Goal: Task Accomplishment & Management: Use online tool/utility

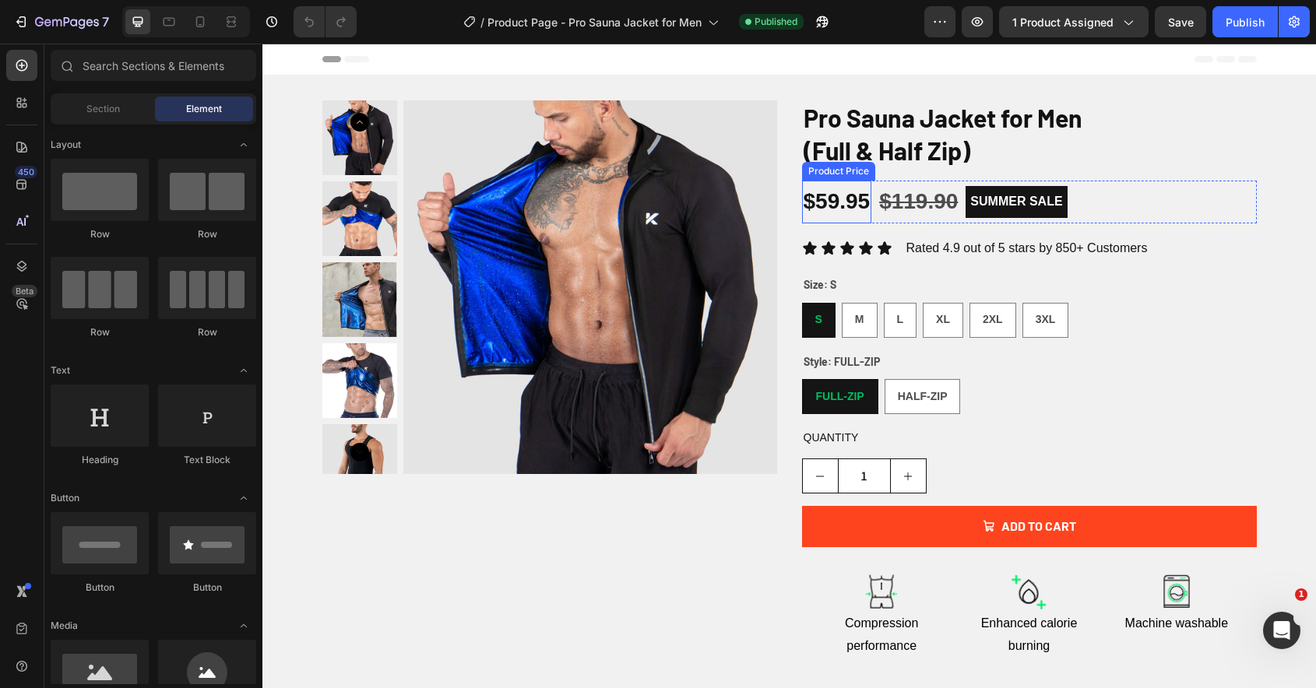
click at [849, 213] on div "$59.95" at bounding box center [837, 202] width 70 height 42
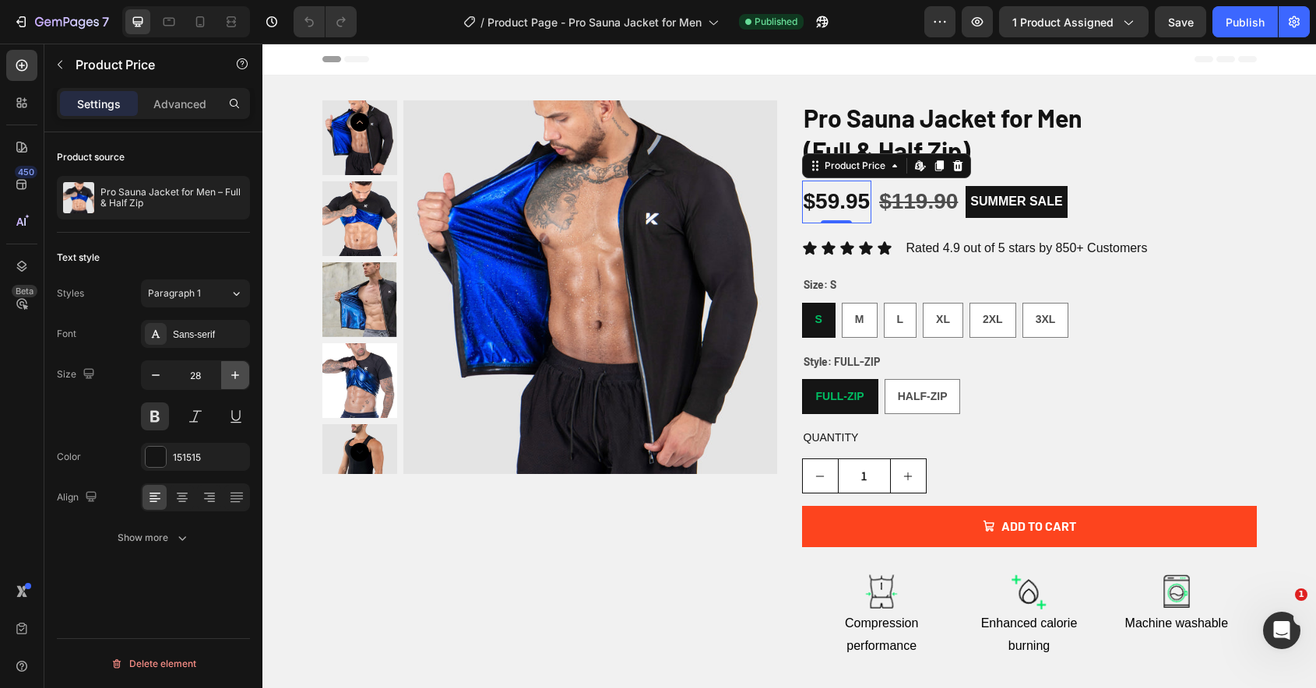
click at [241, 374] on icon "button" at bounding box center [235, 375] width 16 height 16
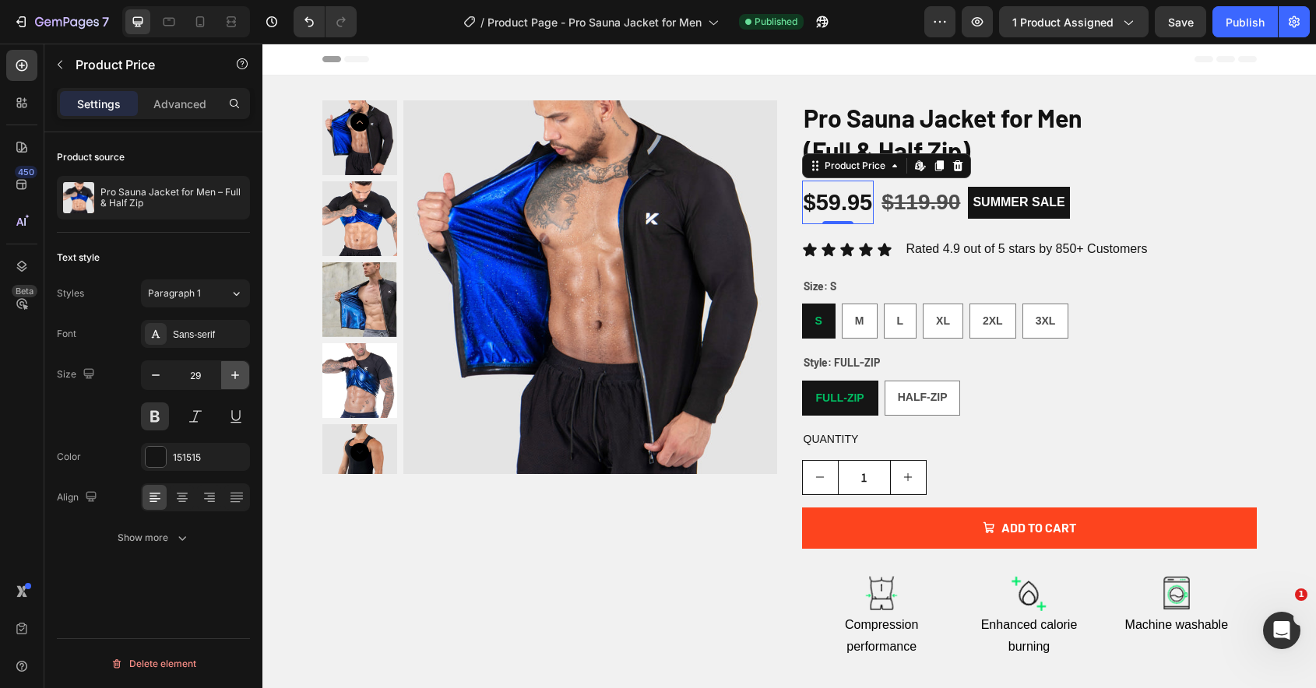
type input "30"
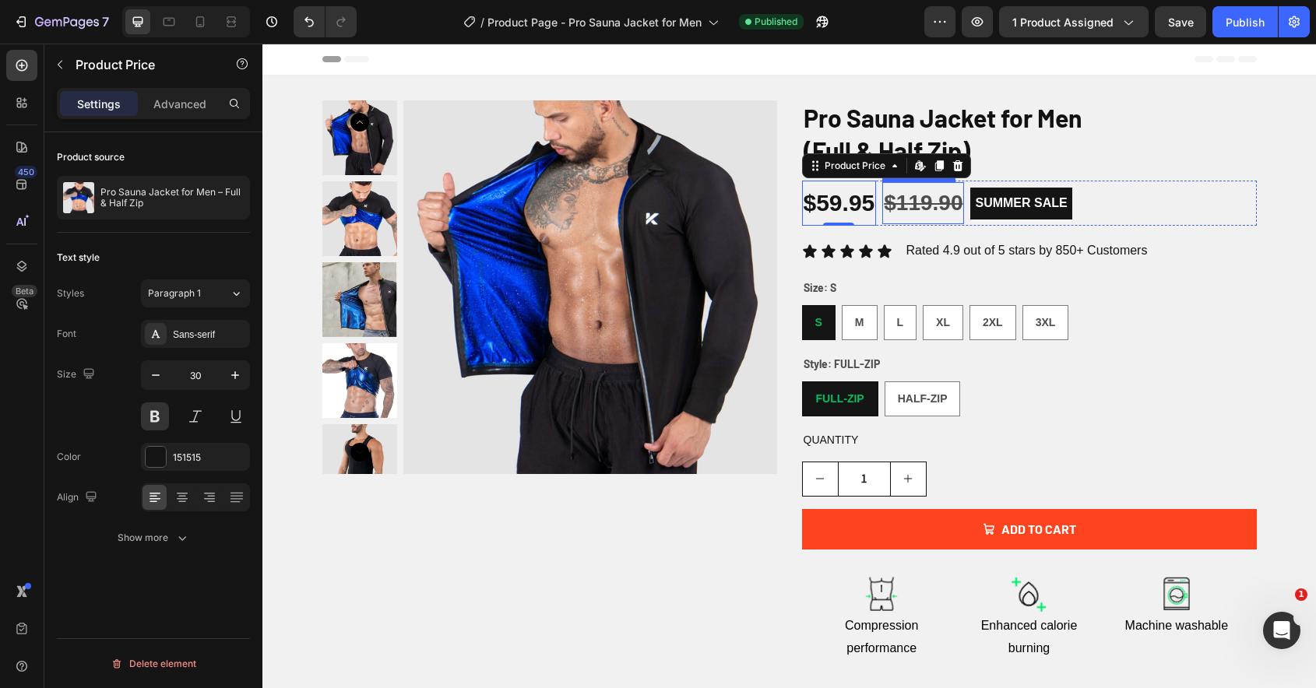
click at [915, 209] on div "$119.90" at bounding box center [923, 203] width 82 height 42
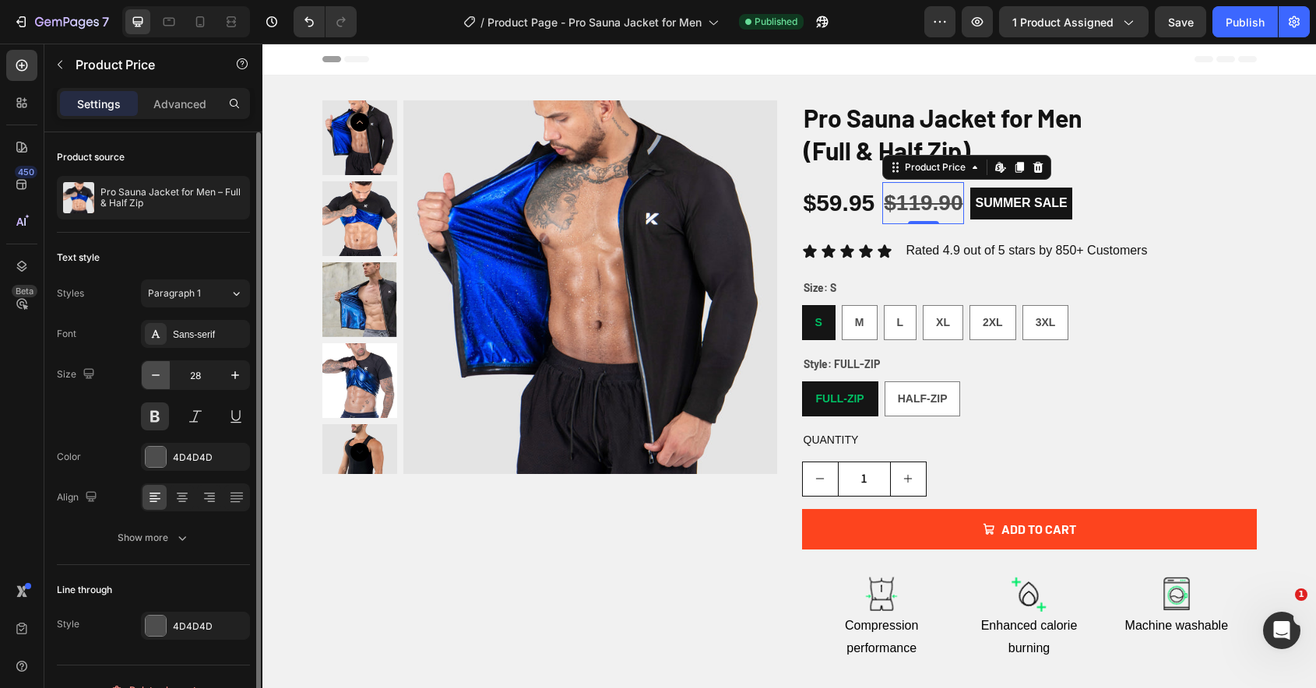
click at [156, 374] on icon "button" at bounding box center [156, 375] width 16 height 16
type input "24"
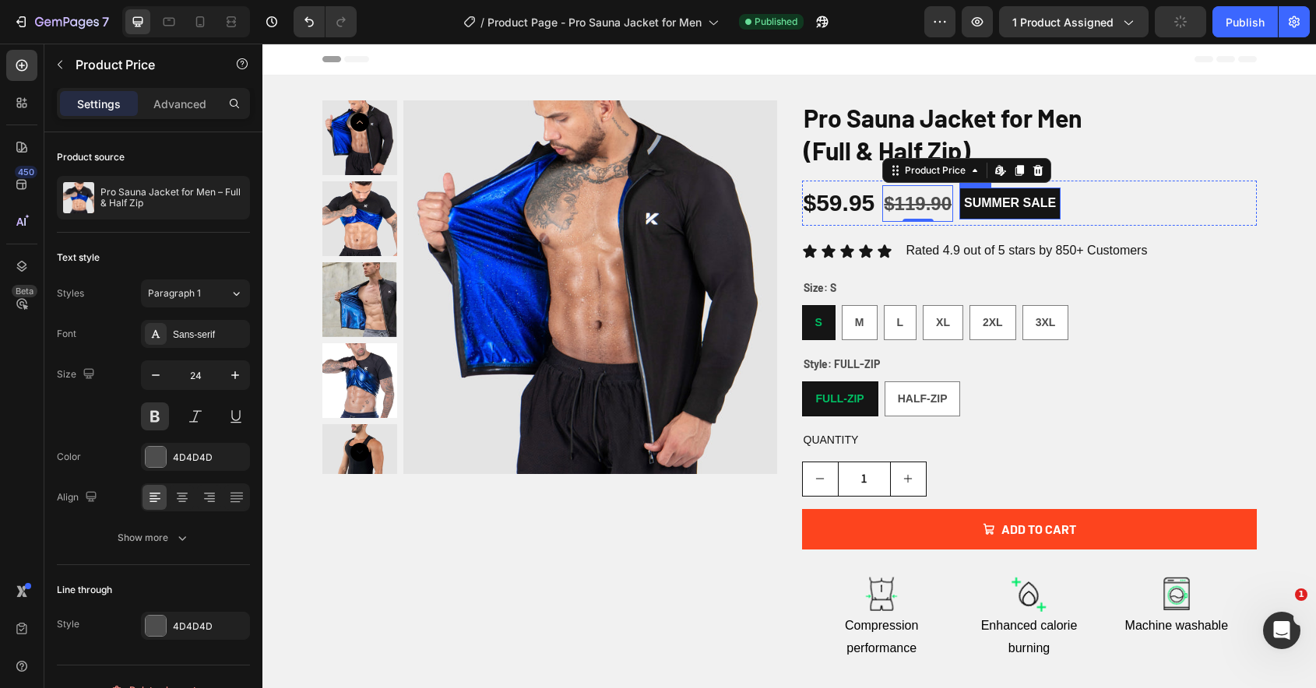
click at [992, 218] on div "SUMMER SALE Text Block Row" at bounding box center [1009, 204] width 101 height 32
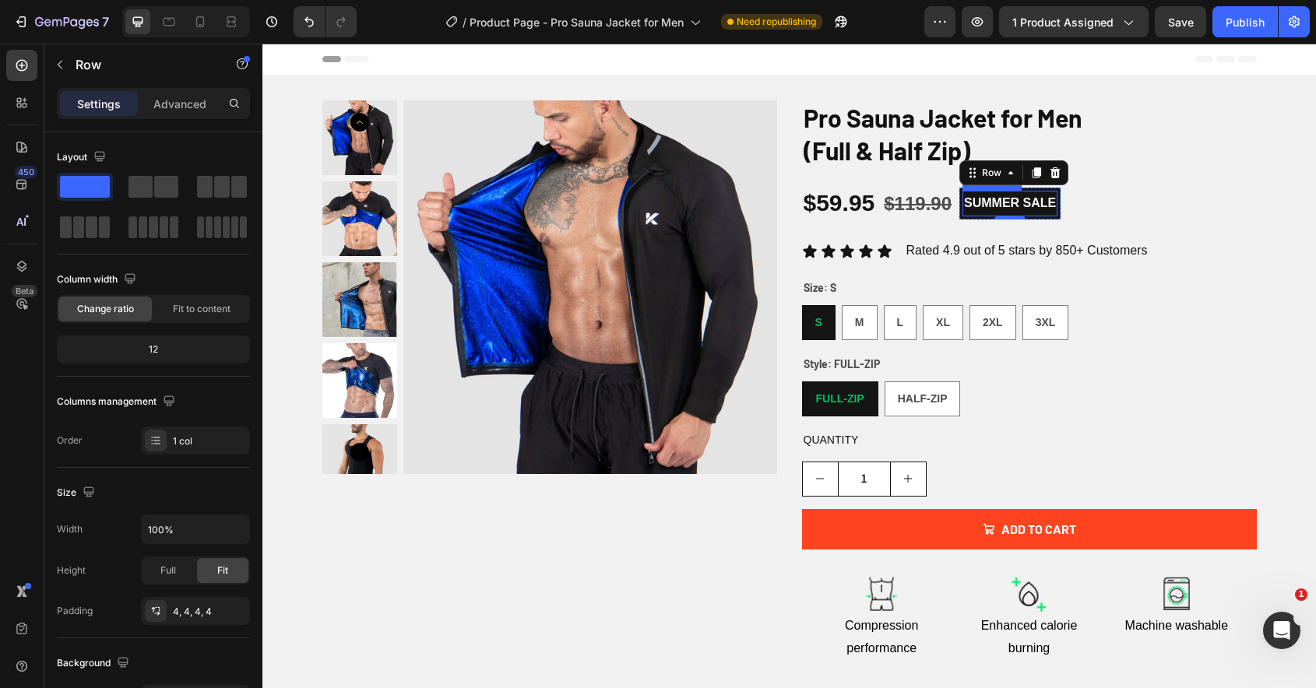
click at [1001, 208] on p "SUMMER SALE" at bounding box center [1010, 203] width 92 height 23
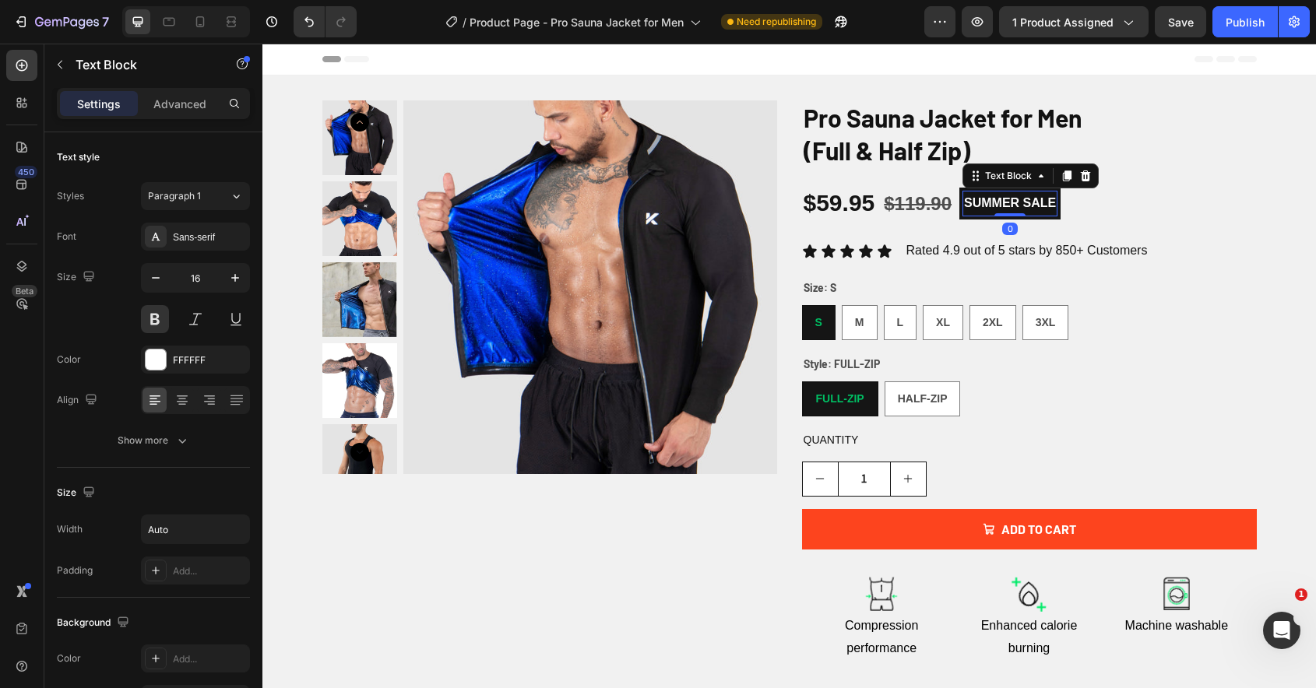
click at [1001, 208] on p "SUMMER SALE" at bounding box center [1010, 203] width 92 height 23
click at [212, 30] on div at bounding box center [200, 21] width 25 height 25
type input "14"
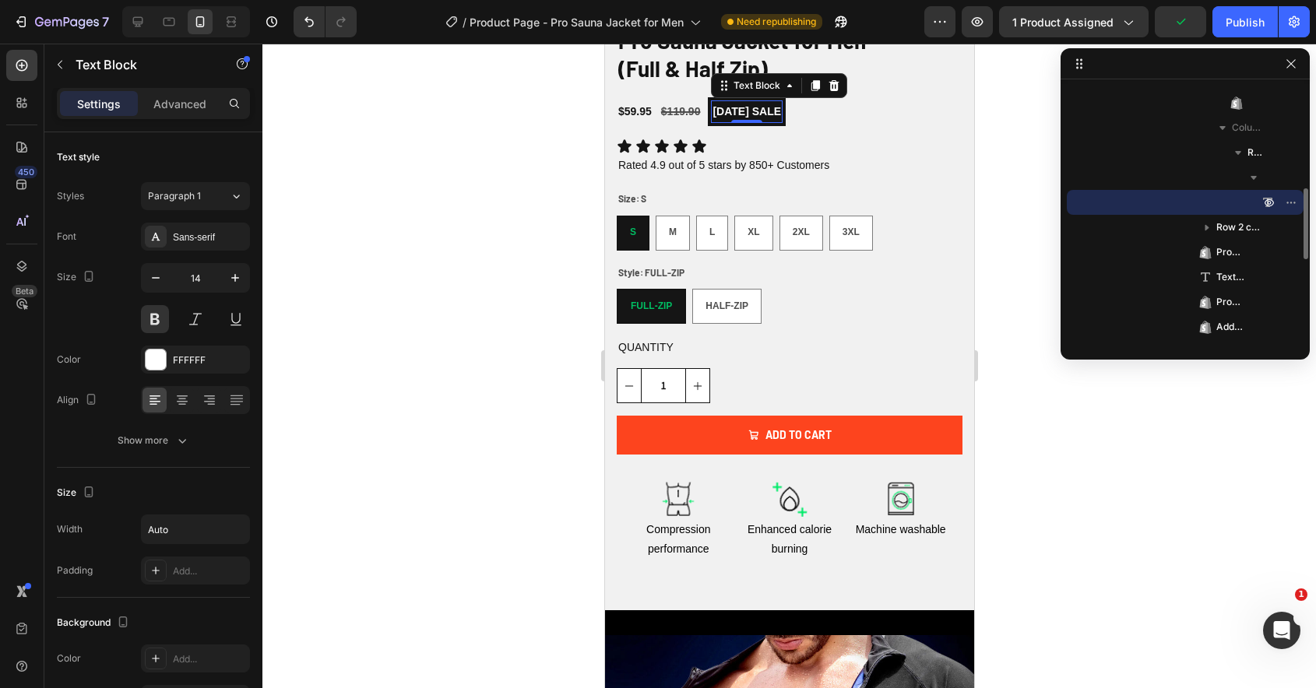
scroll to position [520, 0]
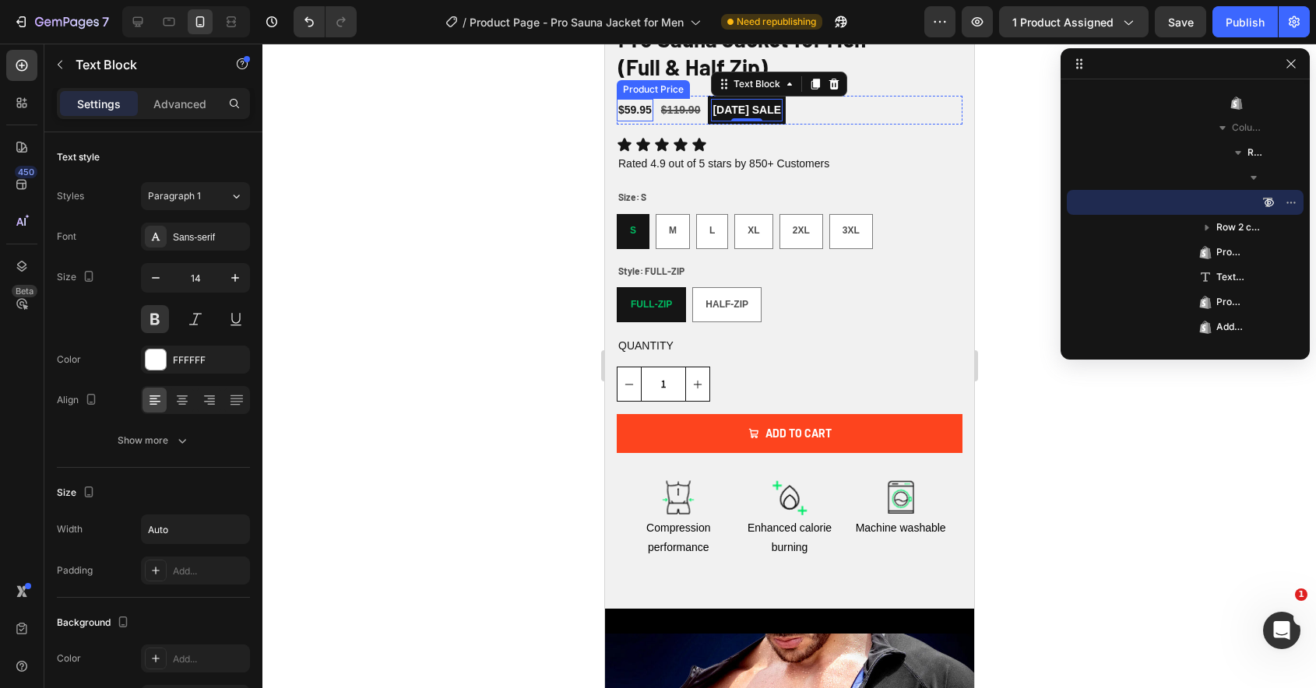
click at [631, 102] on div "$59.95" at bounding box center [634, 110] width 37 height 23
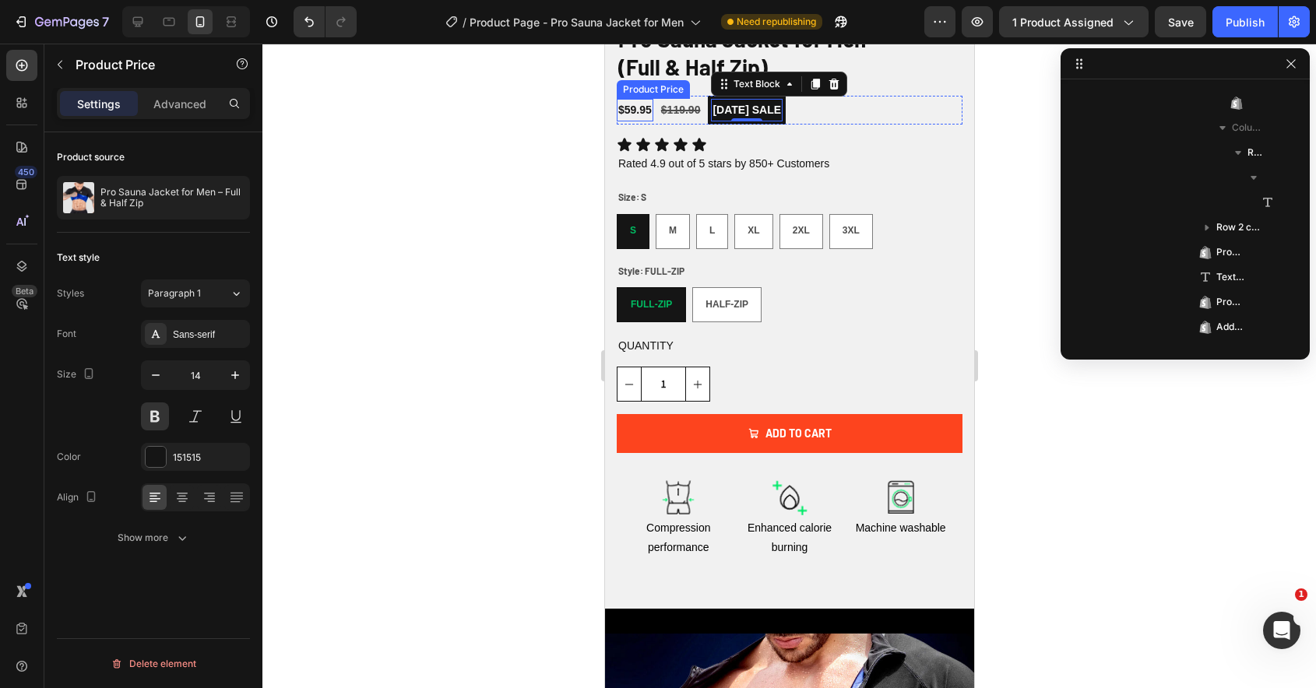
scroll to position [220, 0]
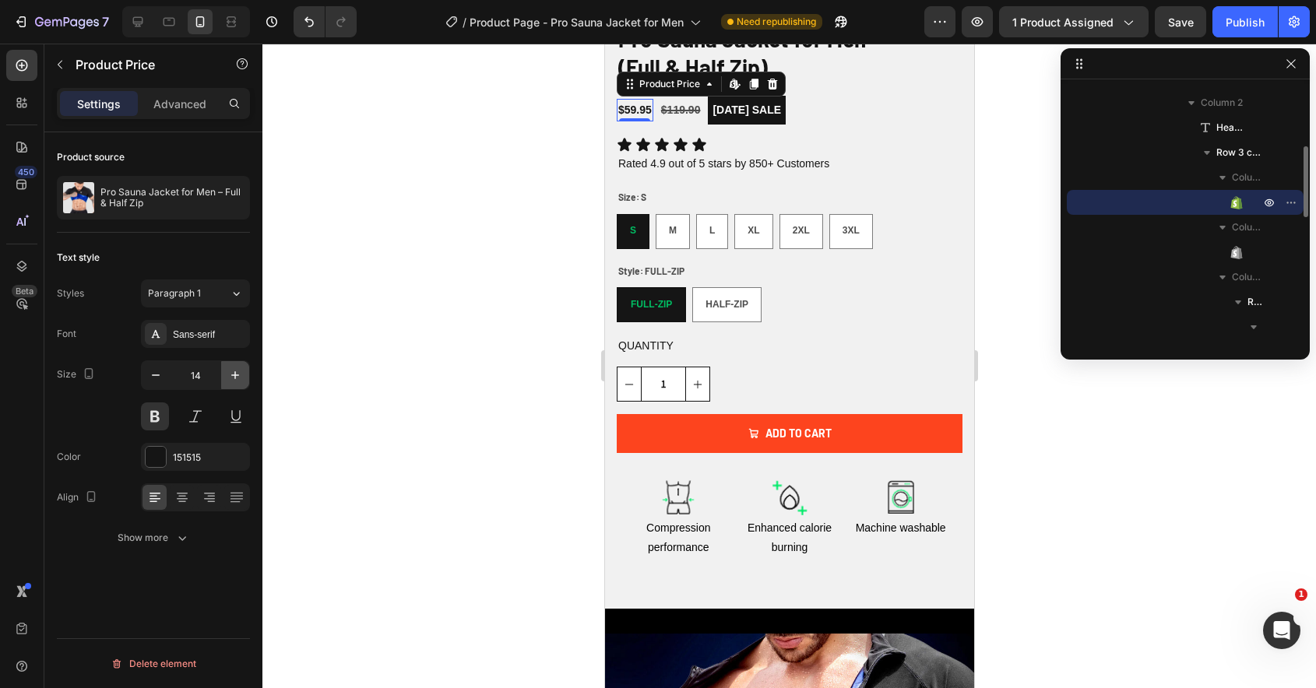
click at [234, 381] on icon "button" at bounding box center [235, 375] width 16 height 16
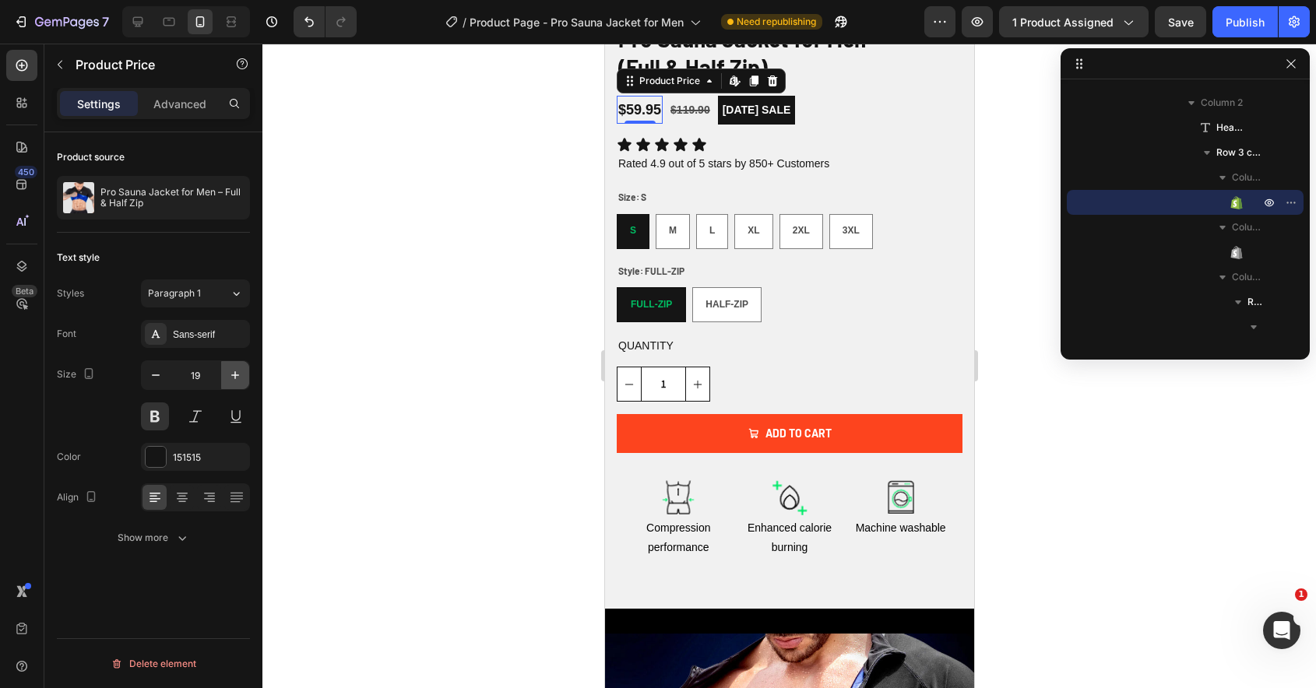
click at [234, 381] on icon "button" at bounding box center [235, 375] width 16 height 16
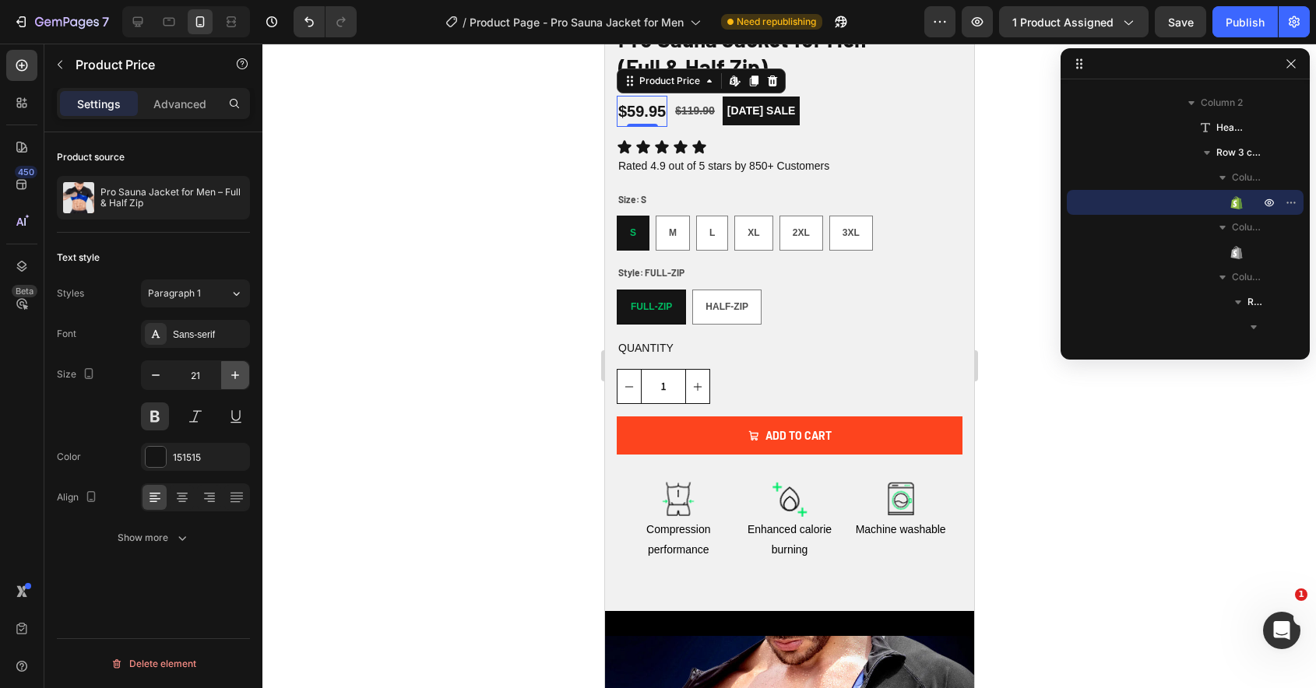
click at [234, 381] on icon "button" at bounding box center [235, 375] width 16 height 16
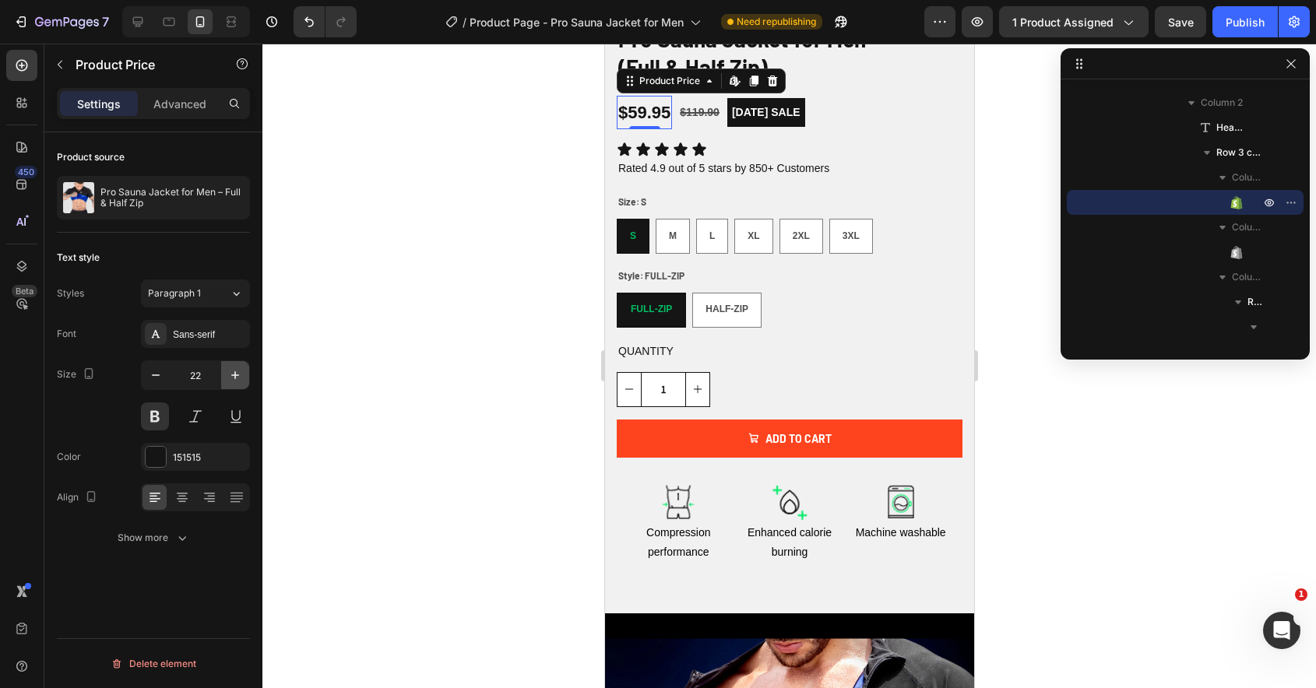
click at [234, 381] on icon "button" at bounding box center [235, 375] width 16 height 16
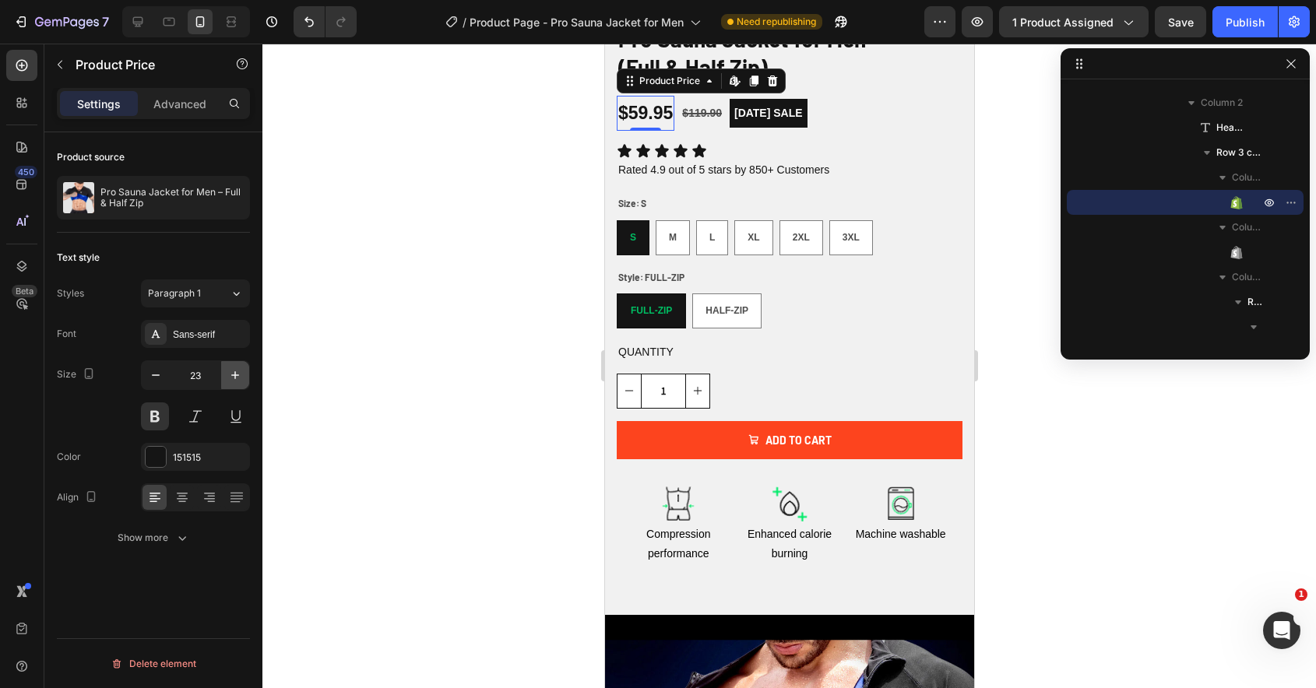
click at [234, 381] on icon "button" at bounding box center [235, 375] width 16 height 16
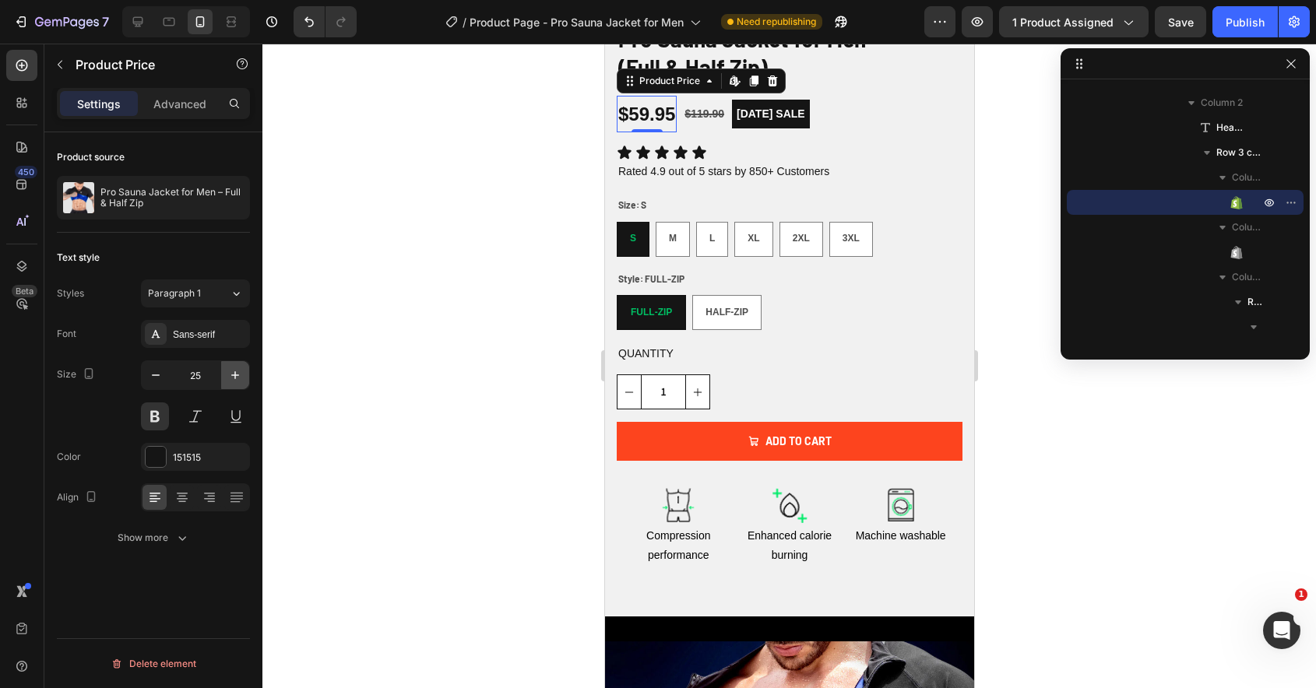
click at [234, 381] on icon "button" at bounding box center [235, 375] width 16 height 16
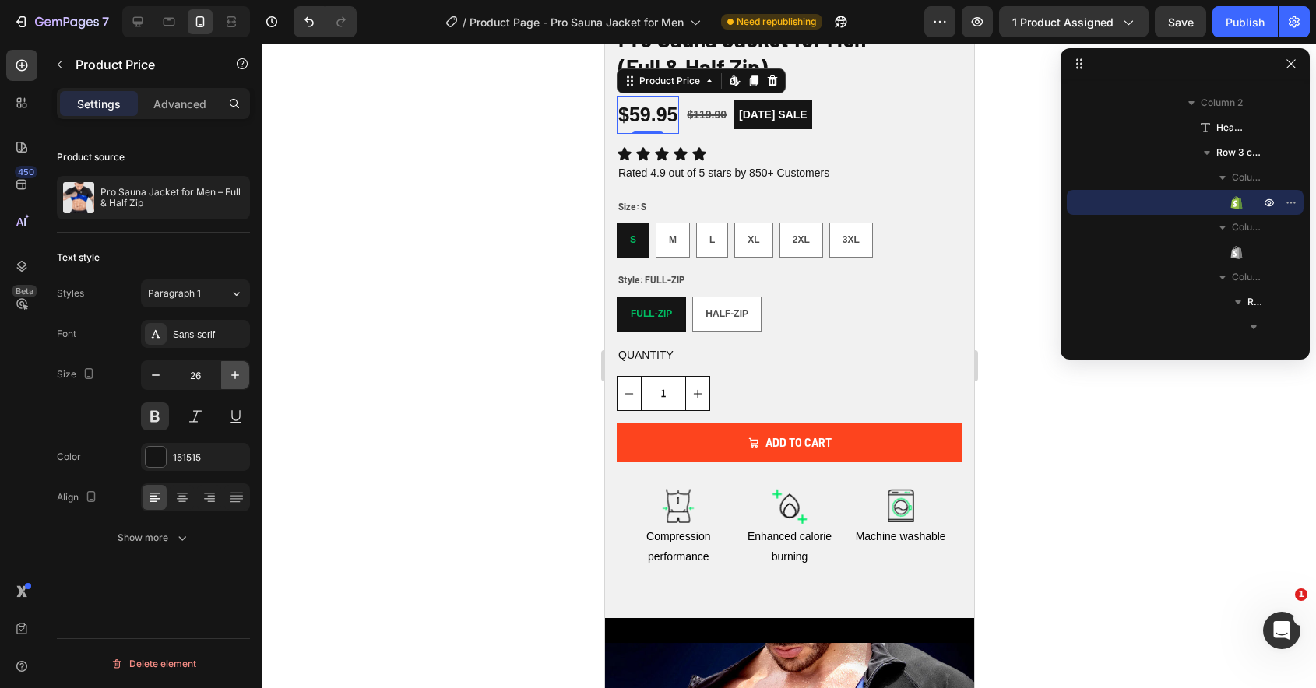
click at [234, 381] on icon "button" at bounding box center [235, 375] width 16 height 16
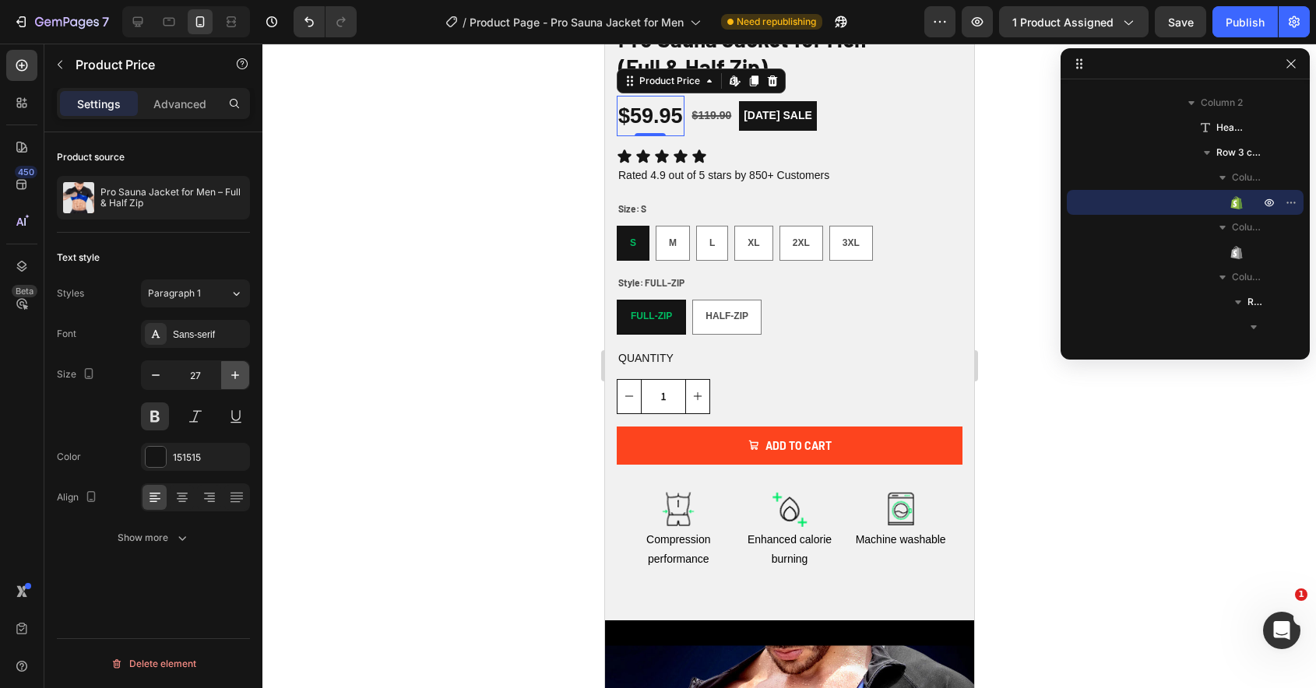
click at [234, 381] on icon "button" at bounding box center [235, 375] width 16 height 16
type input "28"
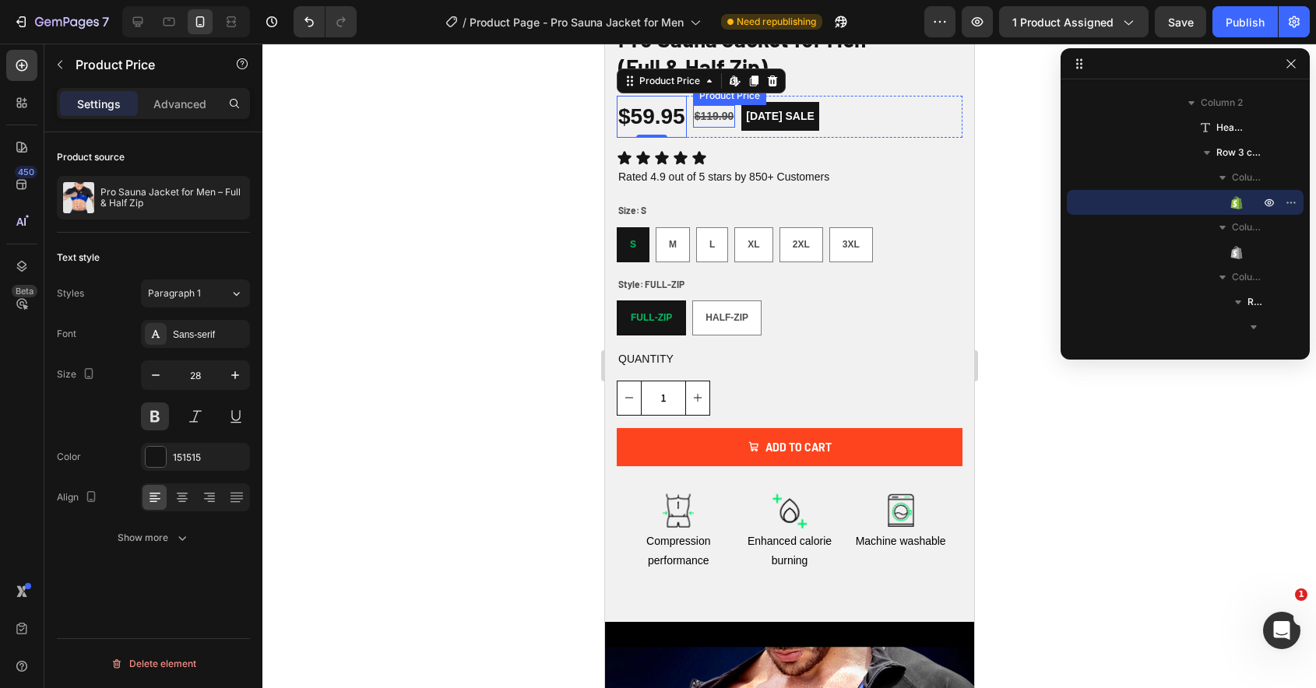
click at [707, 114] on div "$119.90" at bounding box center [713, 116] width 43 height 23
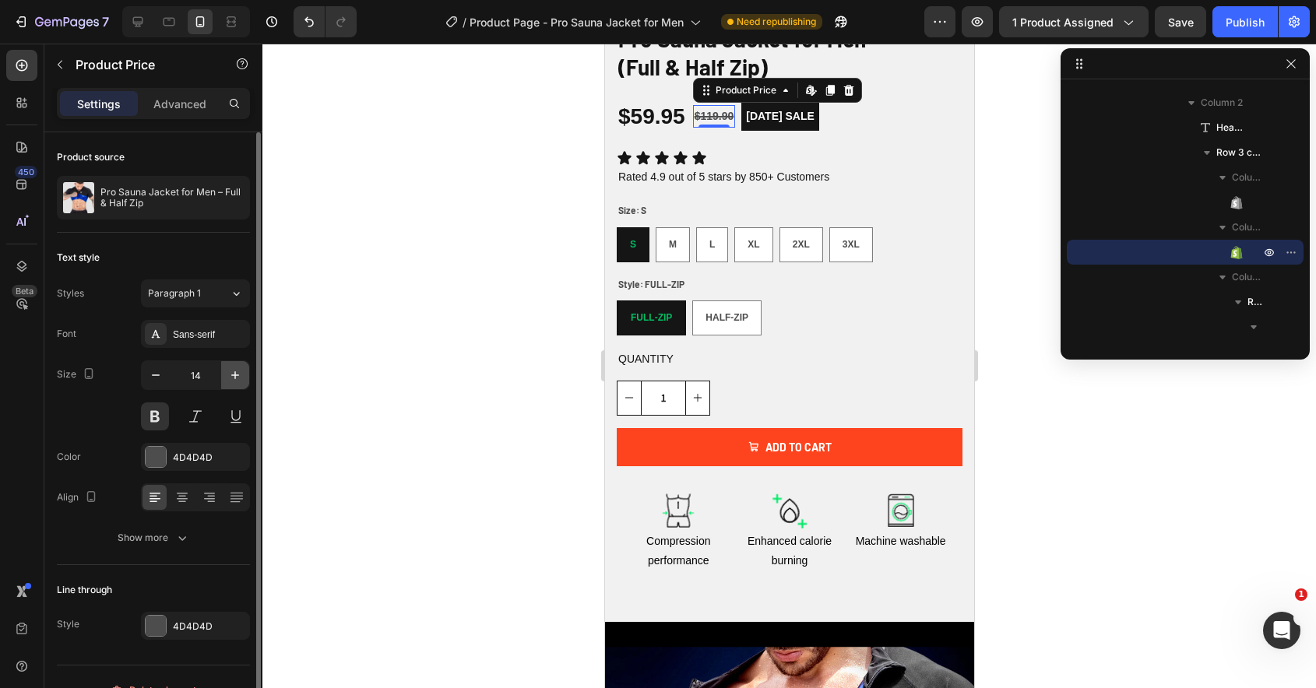
click at [238, 378] on icon "button" at bounding box center [235, 375] width 16 height 16
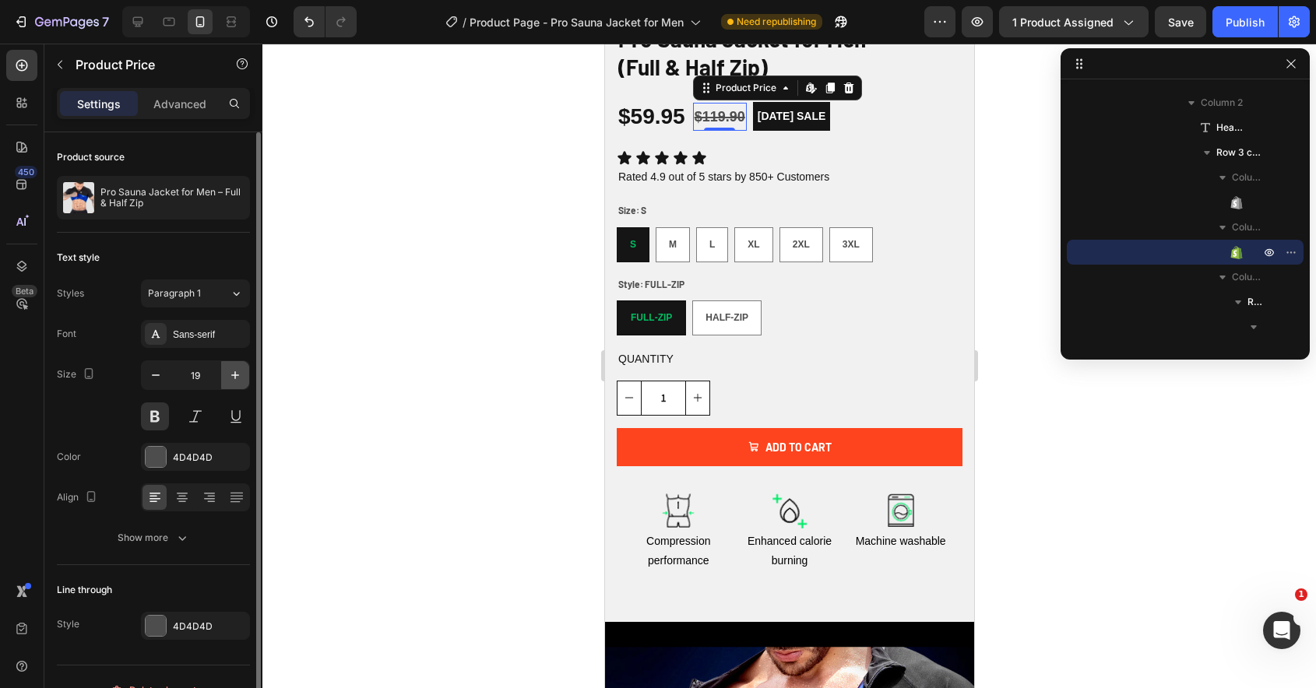
click at [238, 378] on icon "button" at bounding box center [235, 375] width 16 height 16
click at [238, 381] on icon "button" at bounding box center [235, 375] width 16 height 16
type input "22"
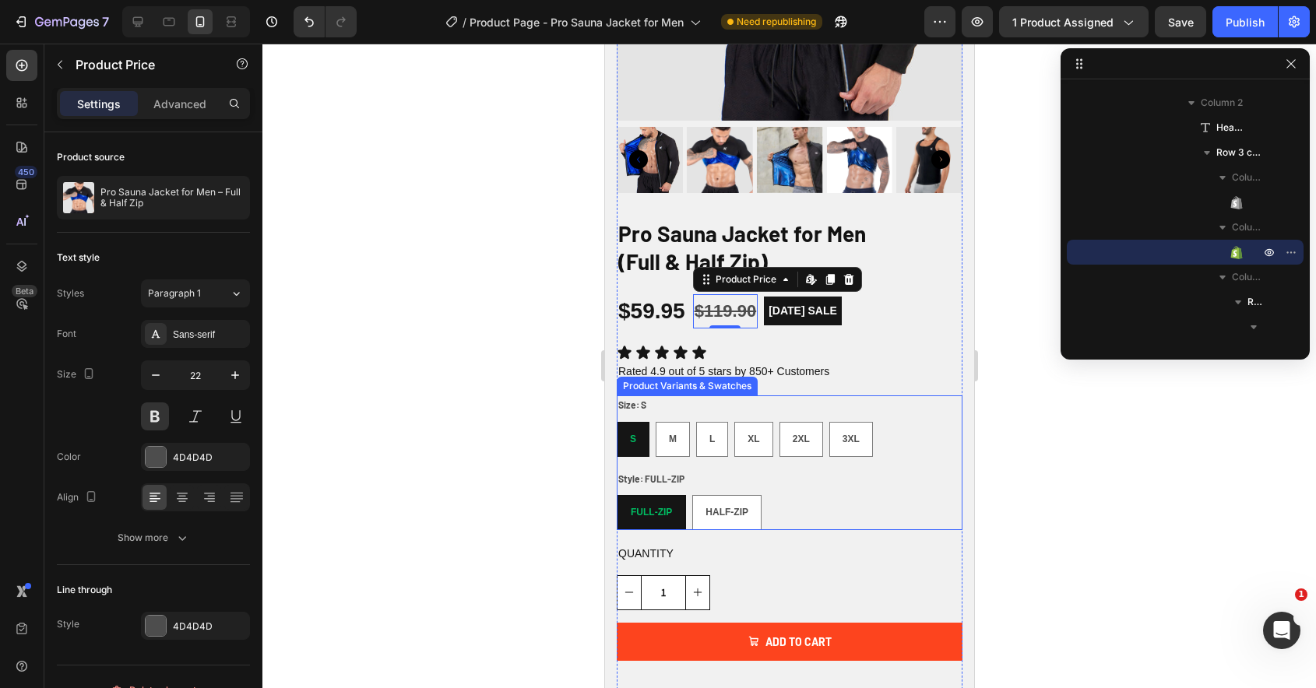
scroll to position [343, 0]
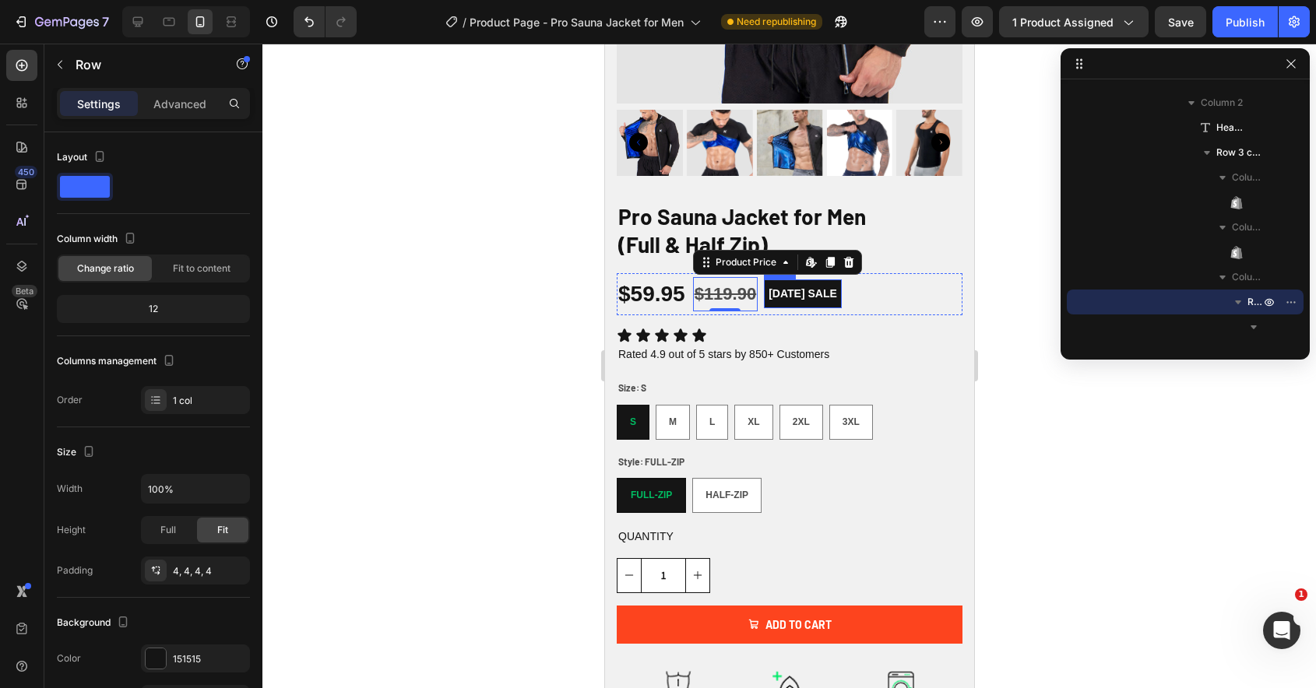
click at [796, 306] on div "LABOR DAY SALE Text Block Row" at bounding box center [802, 293] width 78 height 29
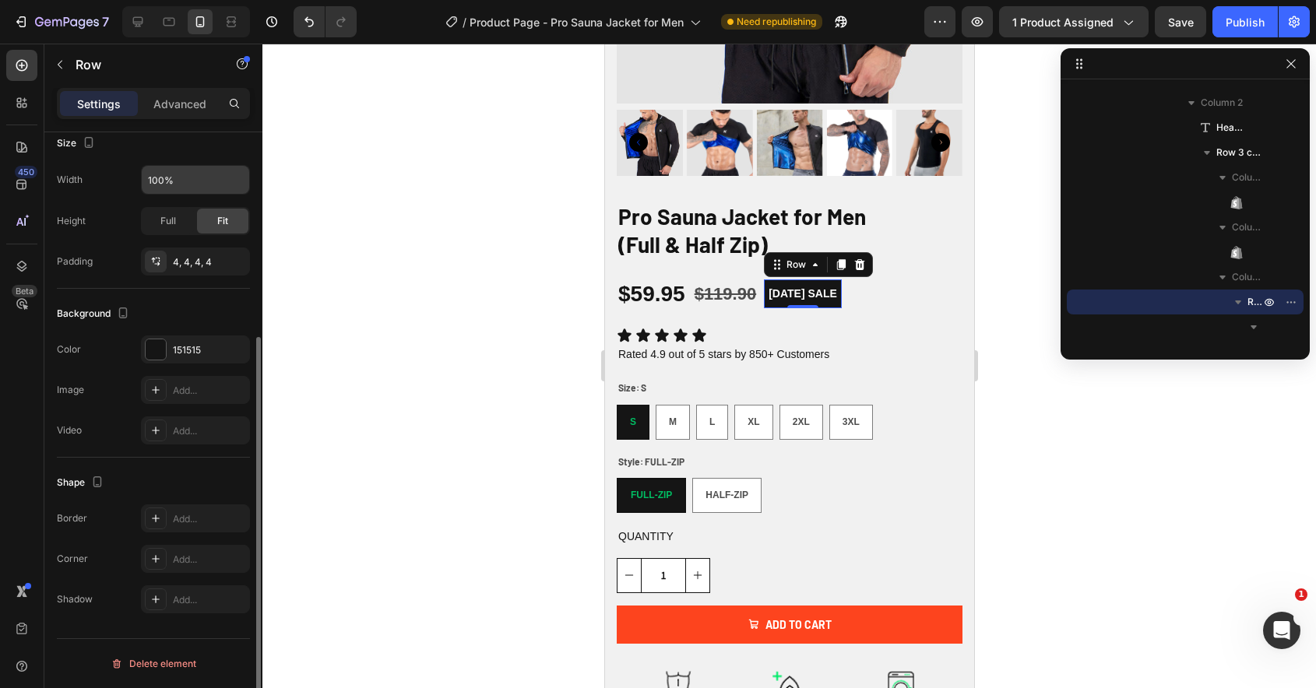
scroll to position [0, 0]
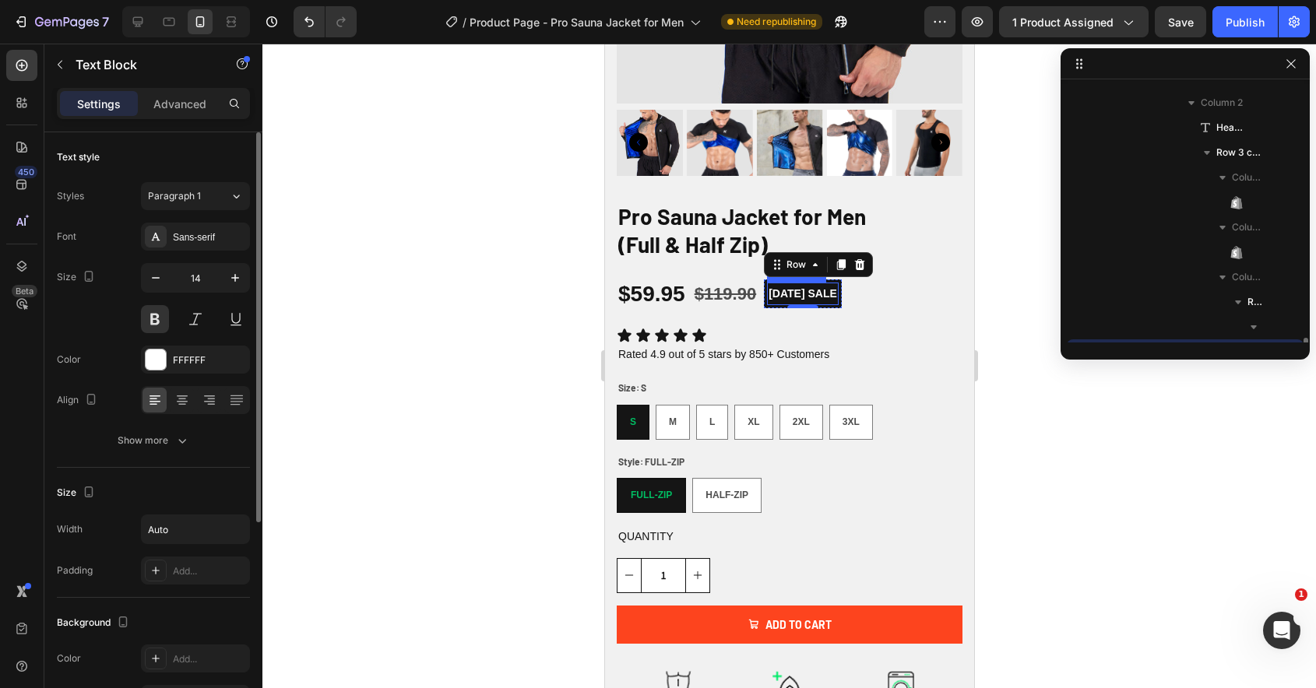
click at [815, 296] on p "[DATE] SALE" at bounding box center [802, 293] width 69 height 19
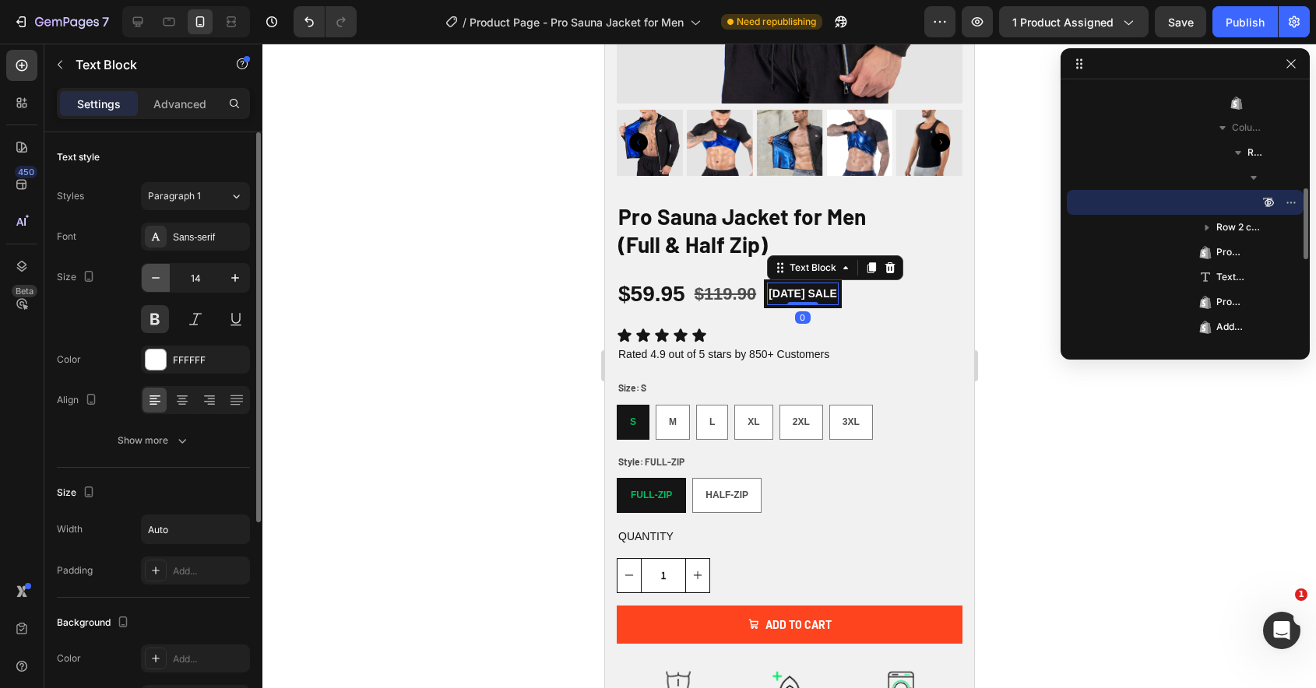
click at [153, 279] on icon "button" at bounding box center [156, 278] width 16 height 16
type input "11"
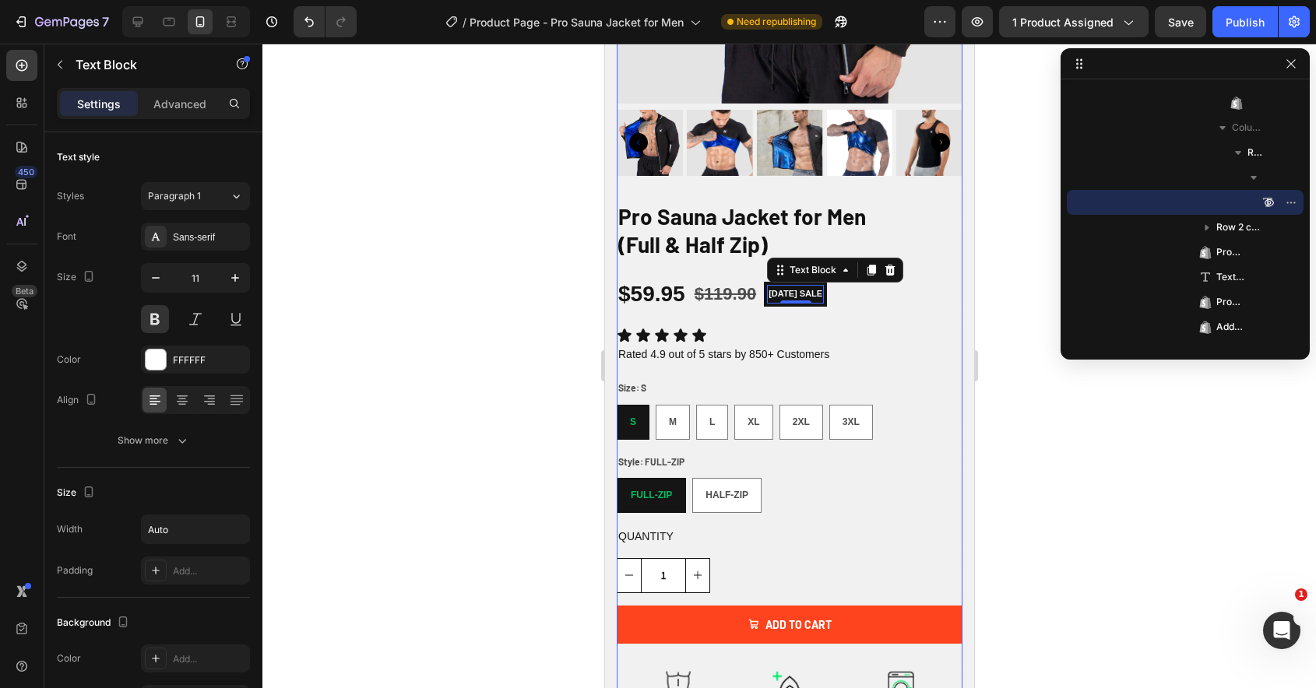
click at [854, 319] on div "Pro Sauna Jacket for Men (Full & Half Zip) Heading $59.95 Product Price Product…" at bounding box center [789, 481] width 346 height 561
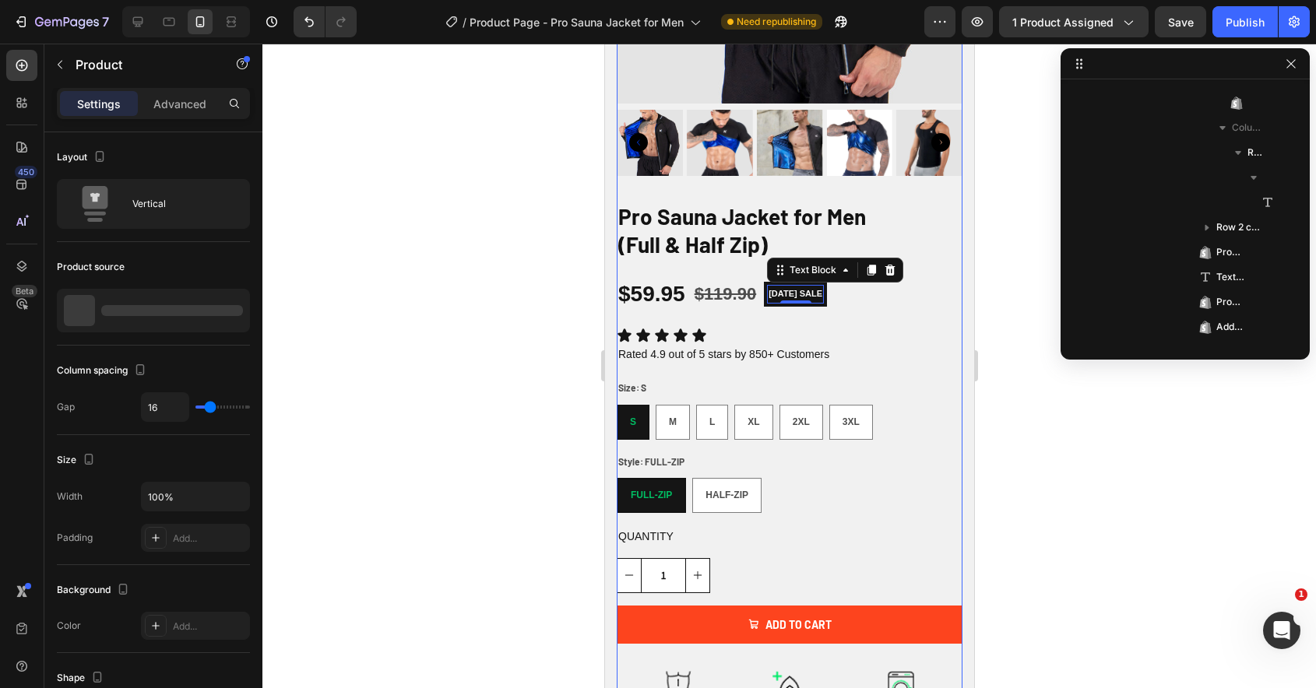
scroll to position [45, 0]
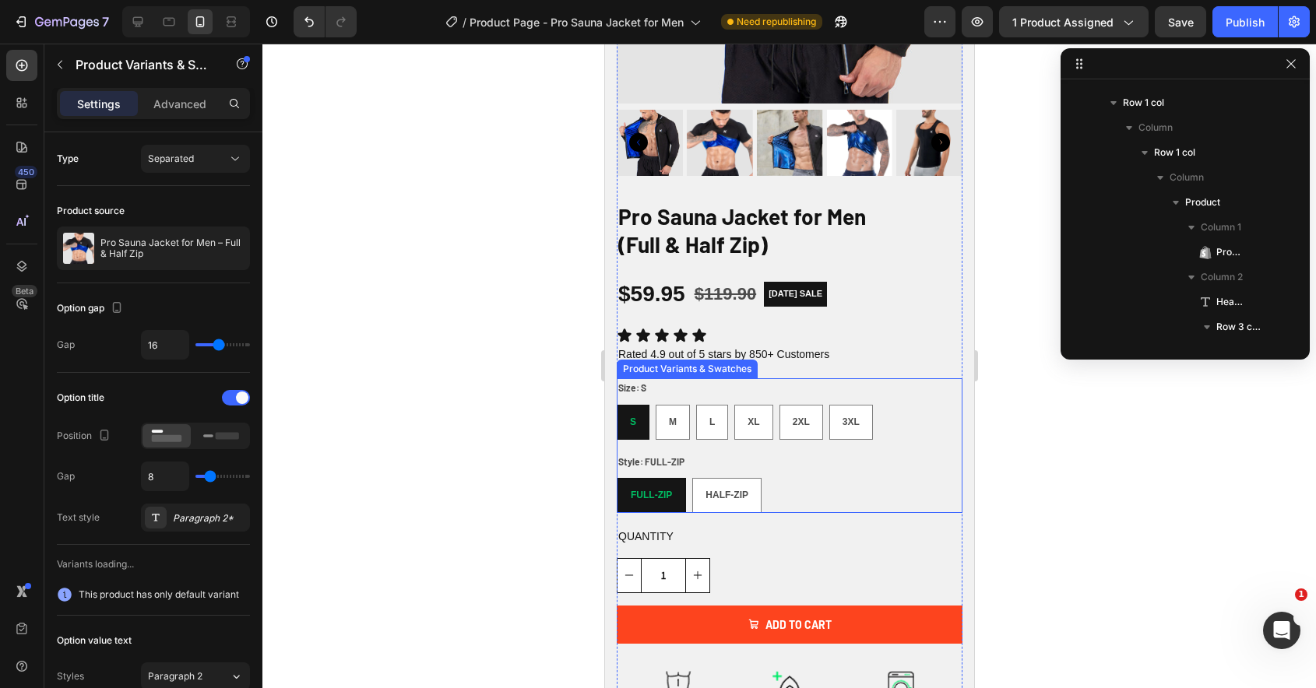
click at [720, 442] on div "Size: S S S S M M M L L L XL XL XL 2XL 2XL 2XL 3XL 3XL 3XL Style: FULL-ZIP FULL…" at bounding box center [789, 445] width 346 height 135
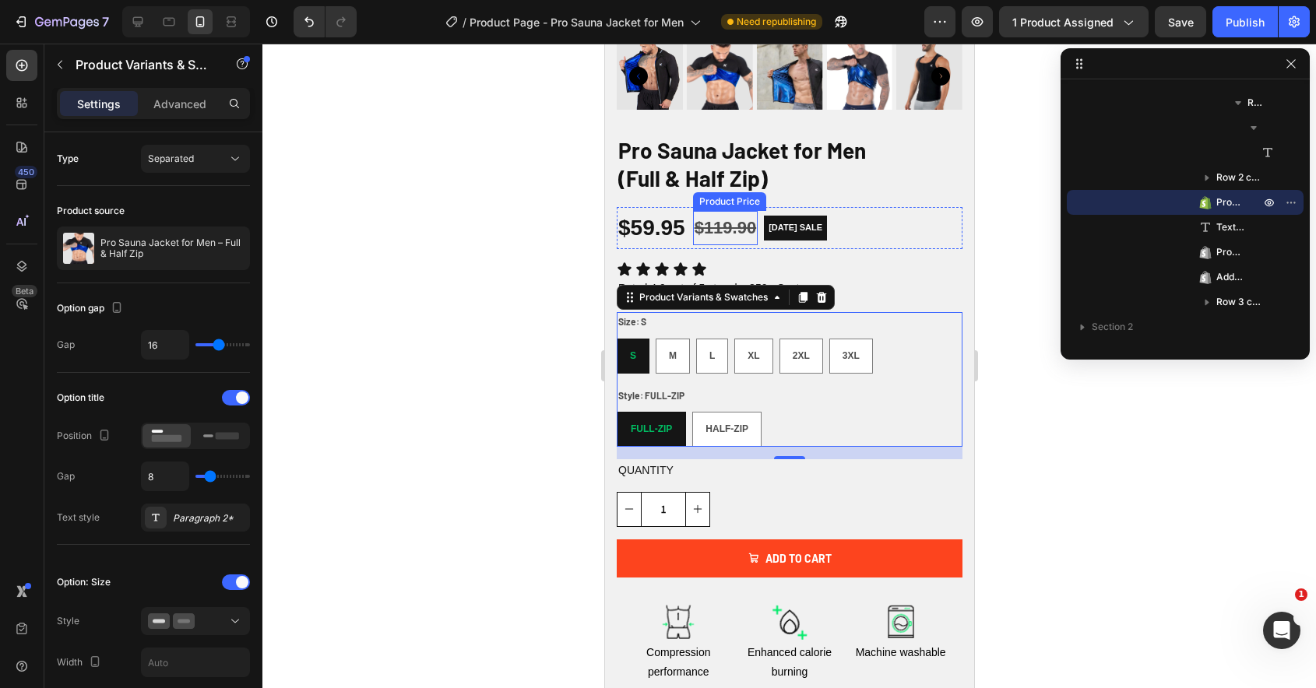
scroll to position [460, 0]
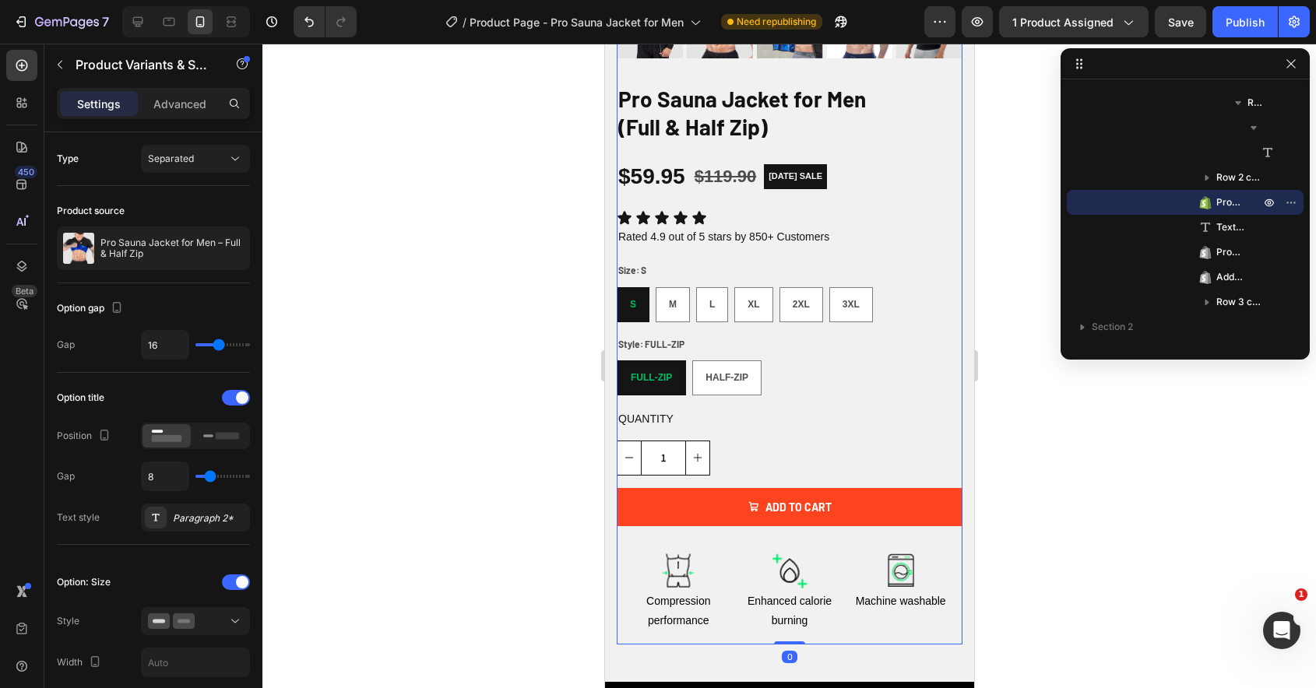
click at [808, 434] on div "Pro Sauna Jacket for Men (Full & Half Zip) Heading $59.95 Product Price Product…" at bounding box center [789, 363] width 346 height 561
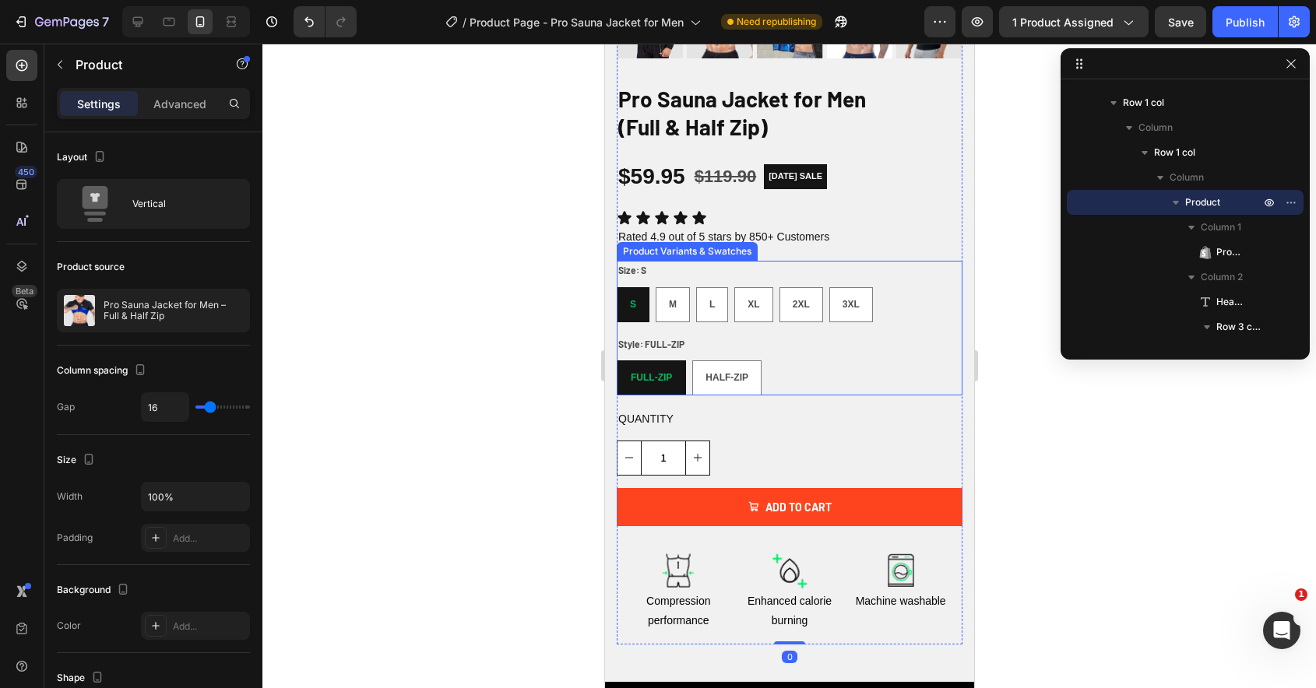
click at [764, 335] on div "Style: FULL-ZIP FULL-ZIP FULL-ZIP FULL-ZIP HALF-ZIP HALF-ZIP HALF-ZIP" at bounding box center [789, 365] width 346 height 61
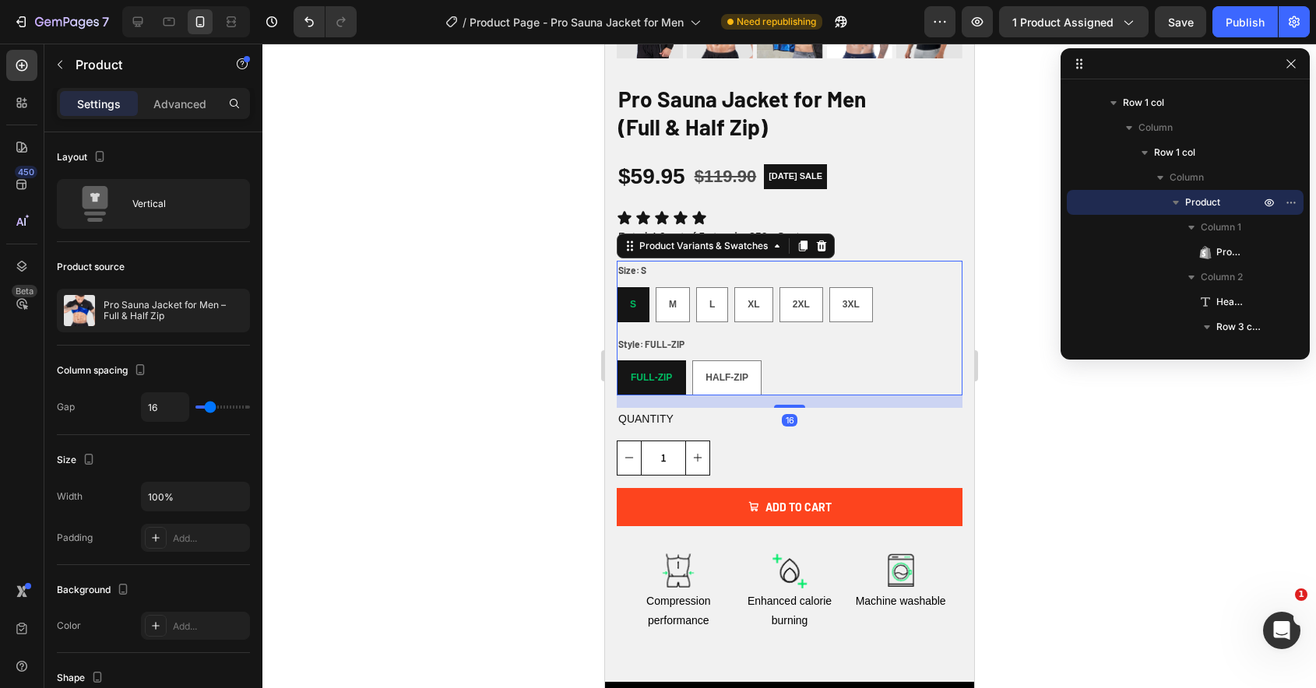
scroll to position [419, 0]
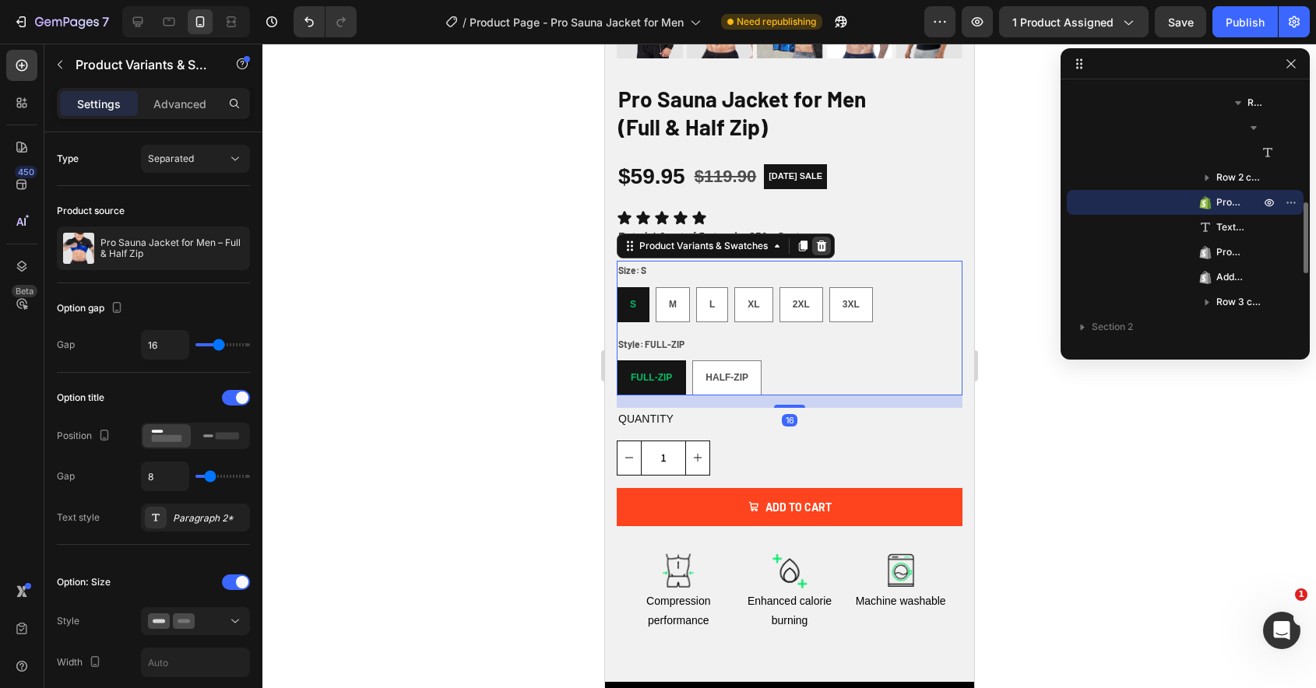
click at [822, 241] on icon at bounding box center [821, 246] width 10 height 11
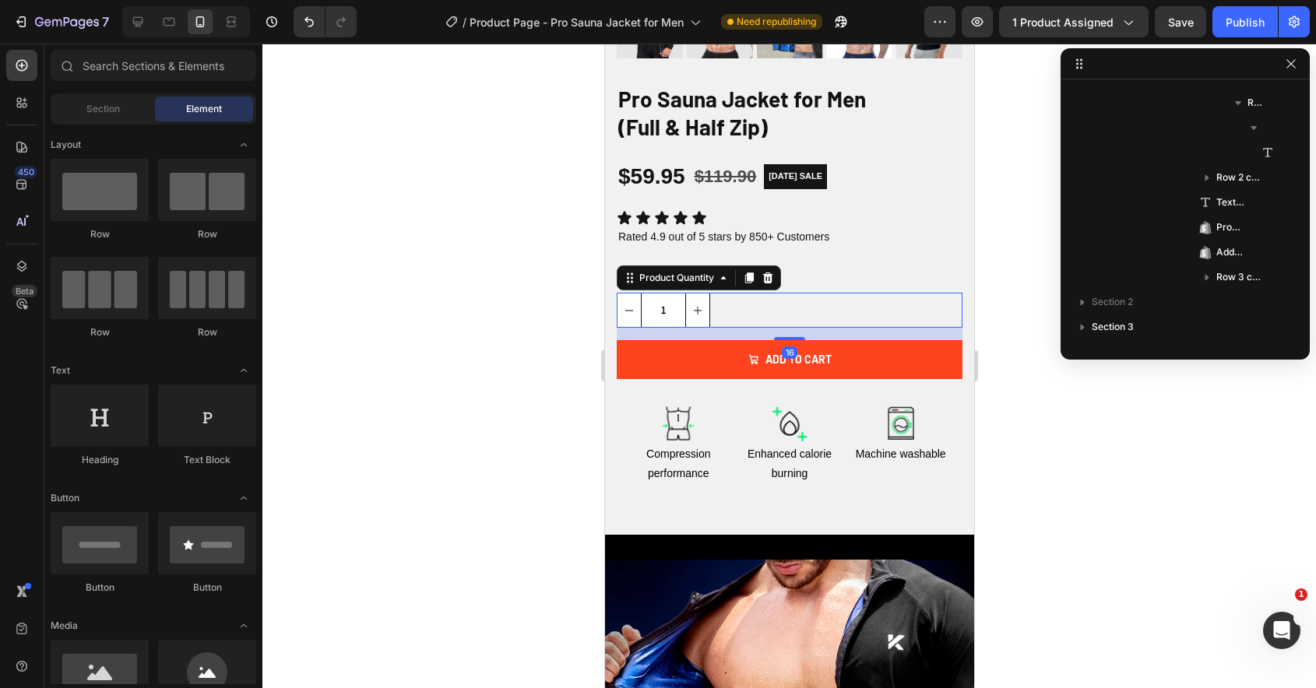
click at [768, 301] on div "1" at bounding box center [789, 310] width 346 height 35
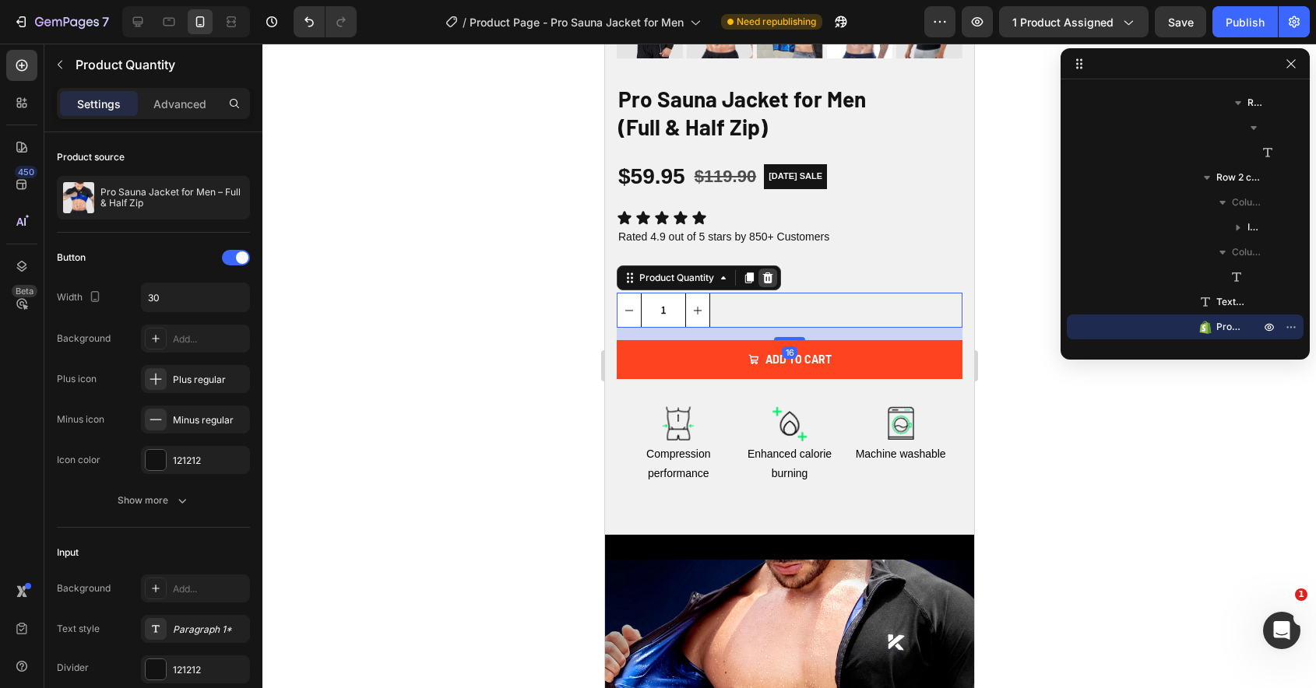
click at [767, 278] on icon at bounding box center [767, 278] width 12 height 12
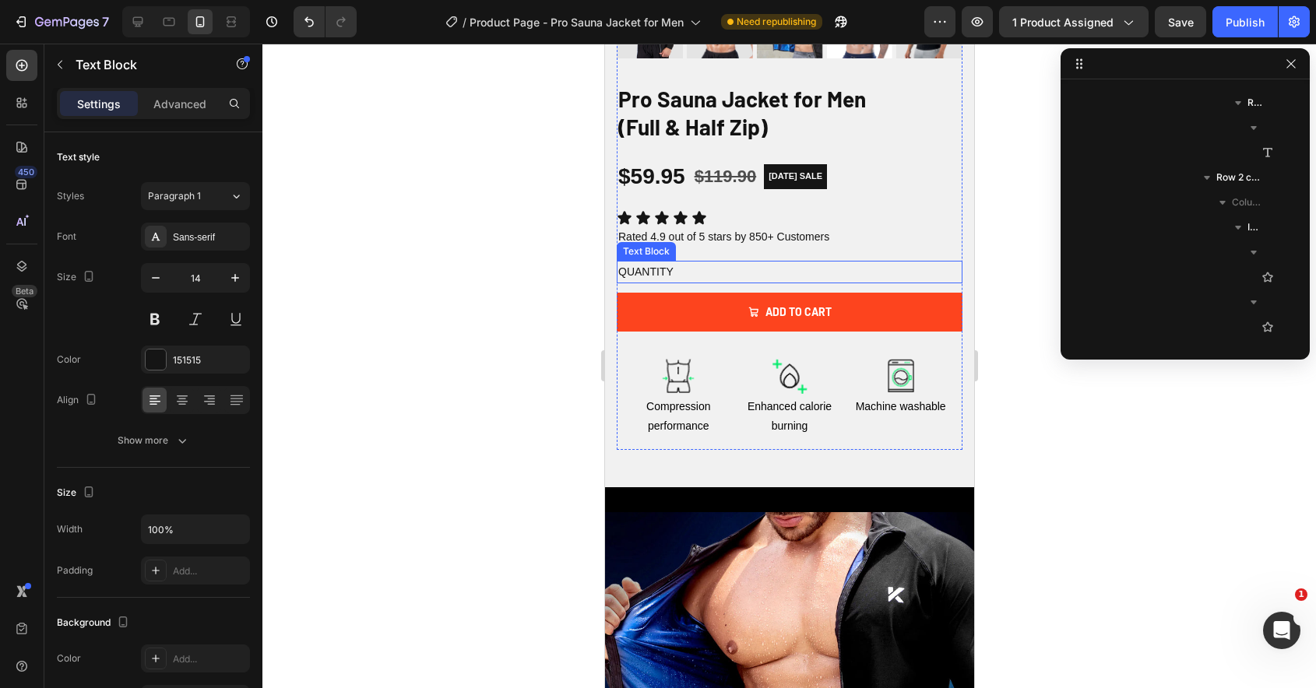
click at [746, 275] on div "Quantity" at bounding box center [789, 272] width 346 height 23
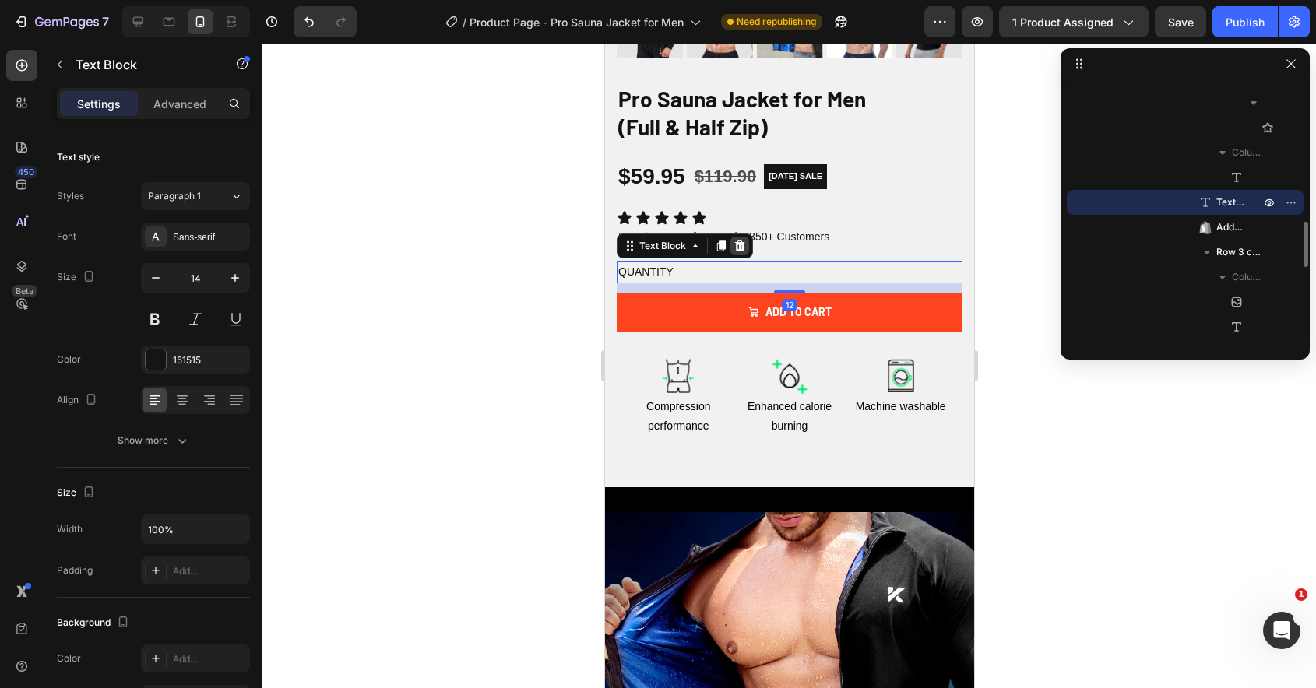
click at [739, 244] on icon at bounding box center [739, 246] width 10 height 11
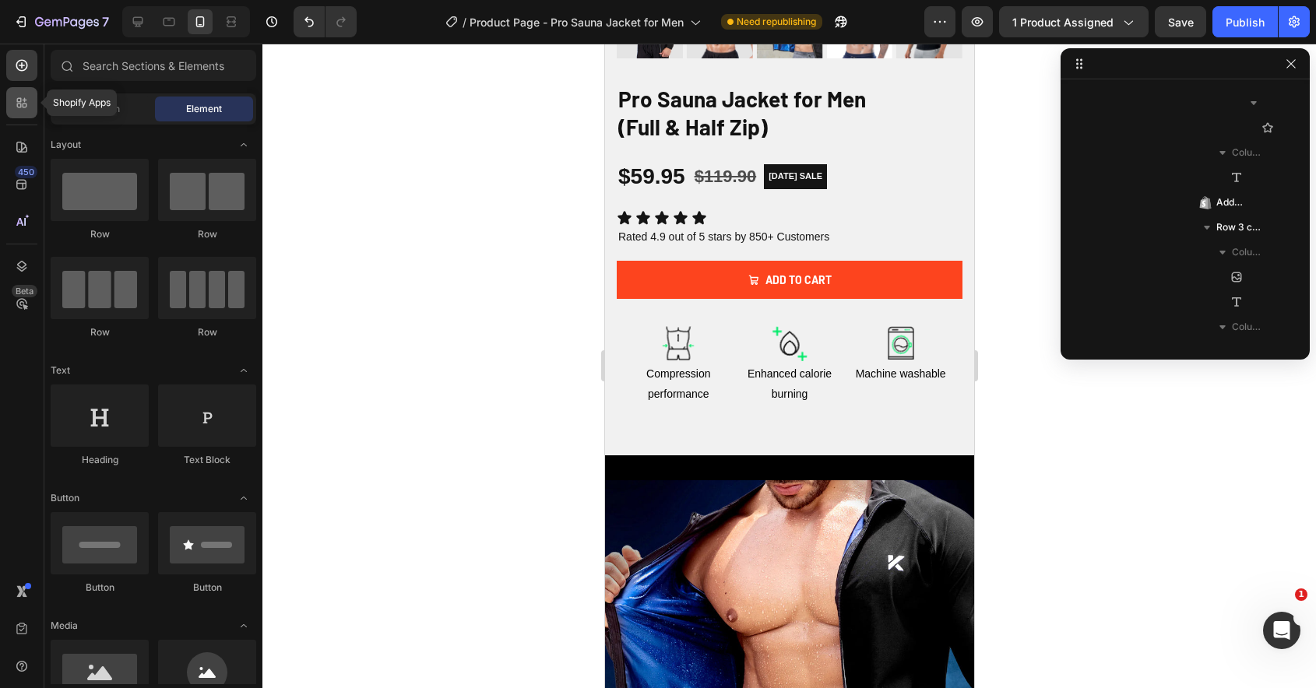
click at [20, 104] on icon at bounding box center [19, 106] width 5 height 5
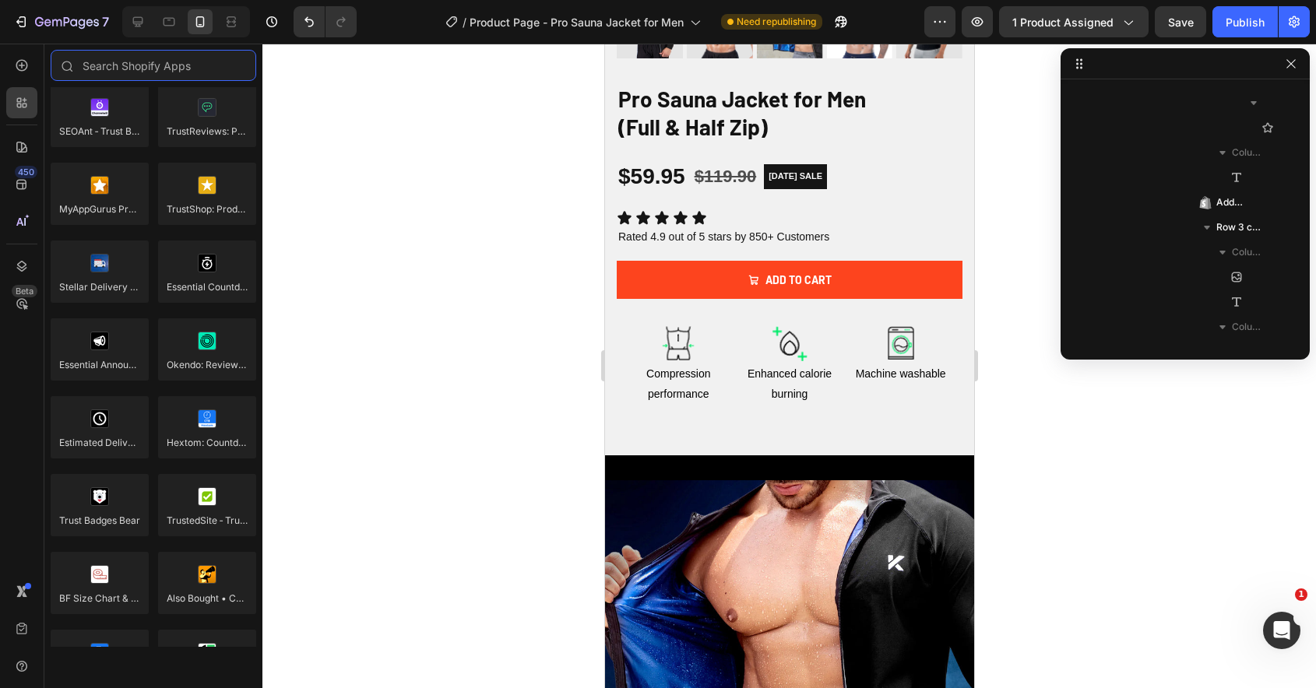
scroll to position [4362, 0]
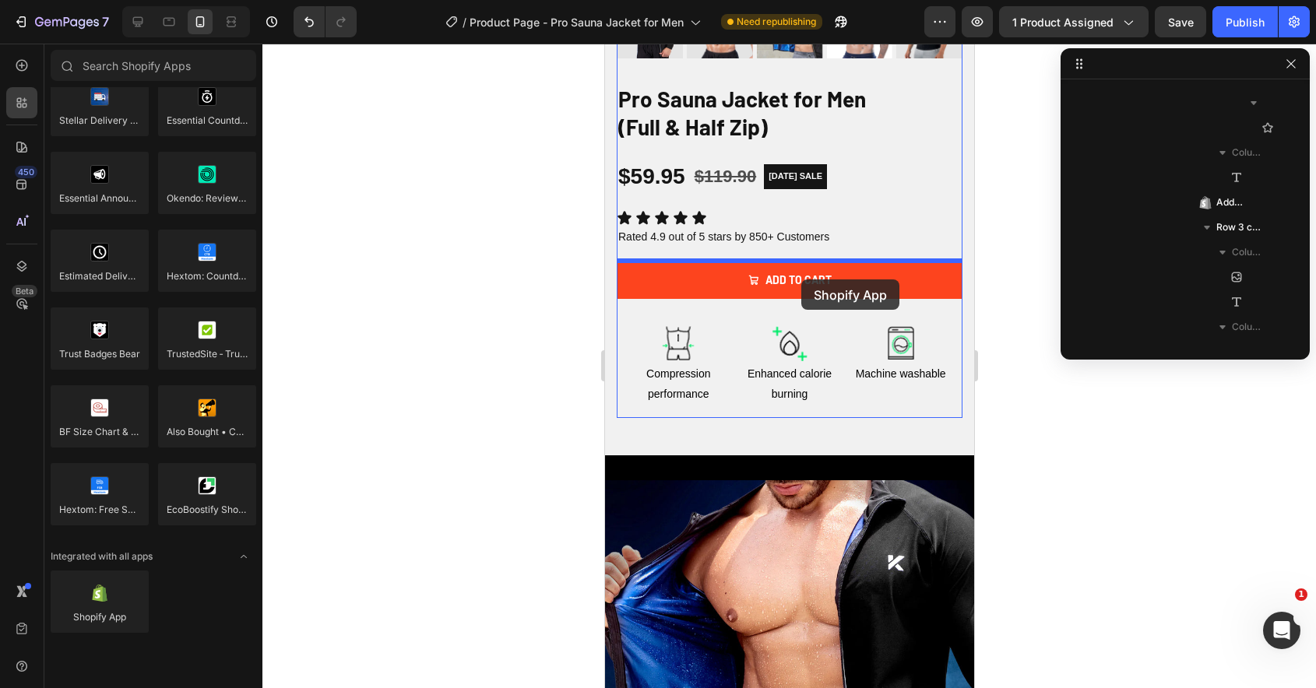
drag, startPoint x: 702, startPoint y: 649, endPoint x: 800, endPoint y: 279, distance: 382.6
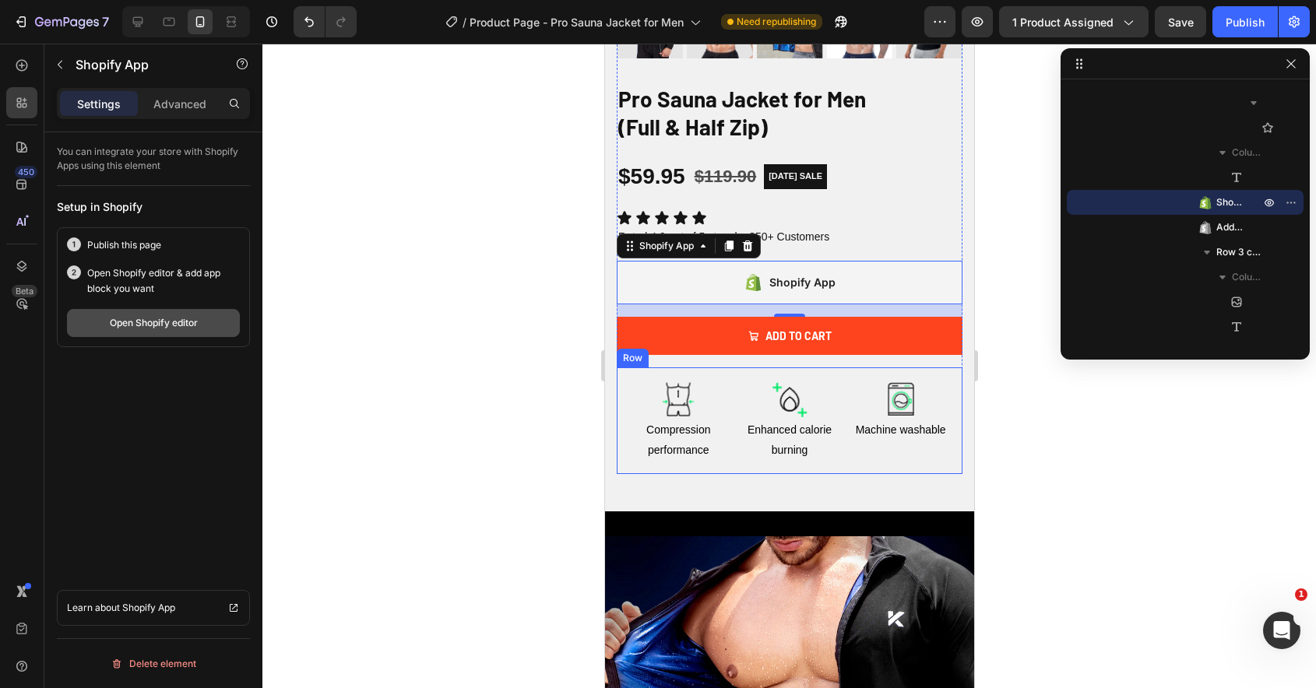
click at [142, 317] on div "Open Shopify editor" at bounding box center [154, 323] width 88 height 14
click at [1222, 26] on button "Publish" at bounding box center [1244, 21] width 65 height 31
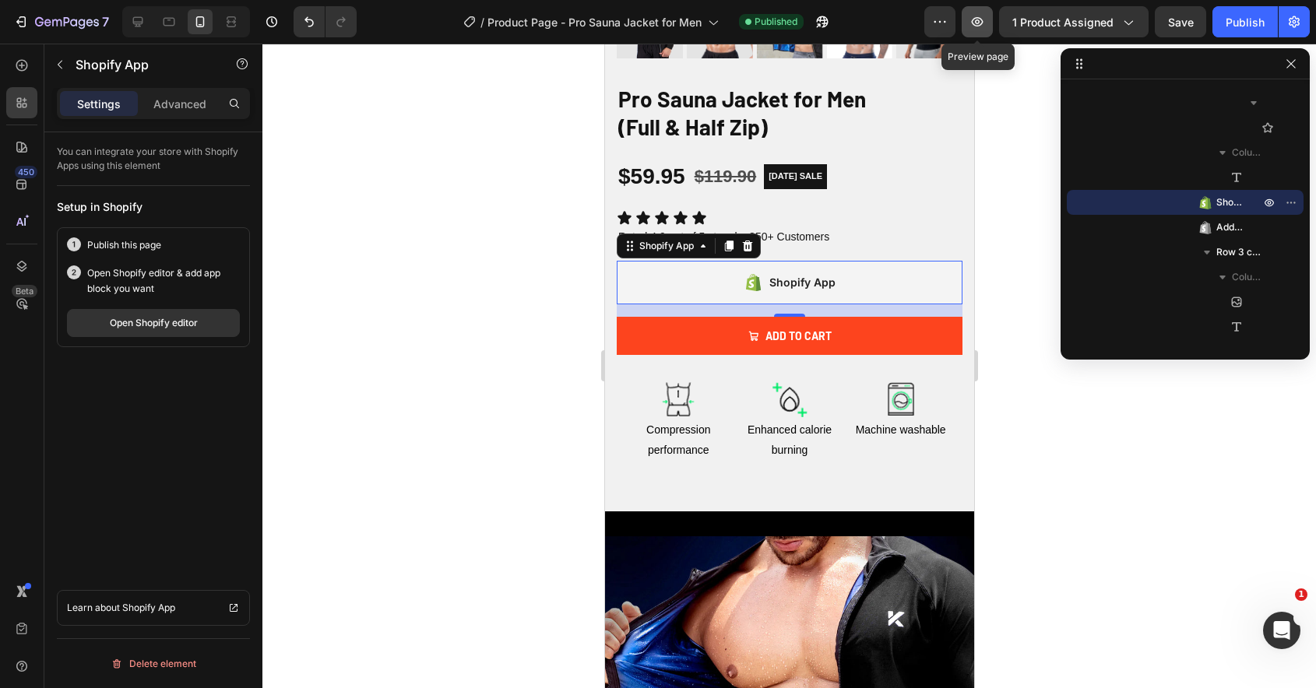
click at [980, 30] on button "button" at bounding box center [976, 21] width 31 height 31
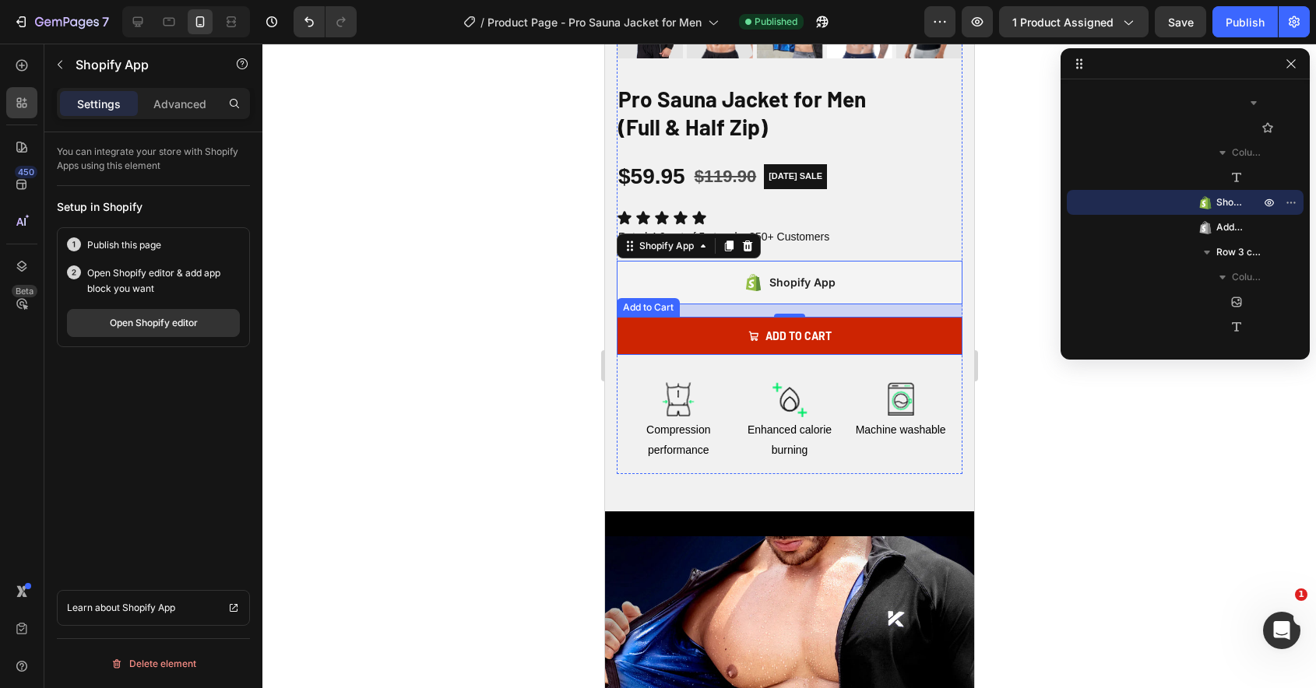
click at [662, 332] on button "Add to cart" at bounding box center [789, 336] width 346 height 38
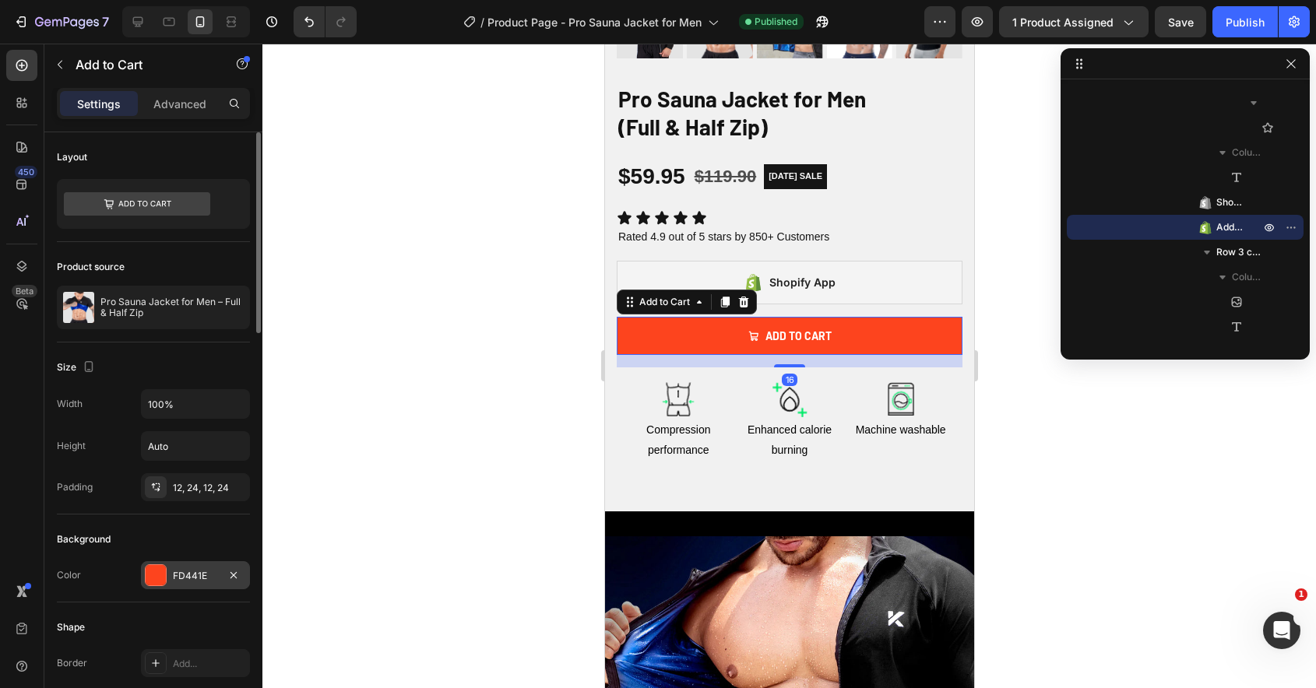
click at [153, 574] on div at bounding box center [156, 575] width 20 height 20
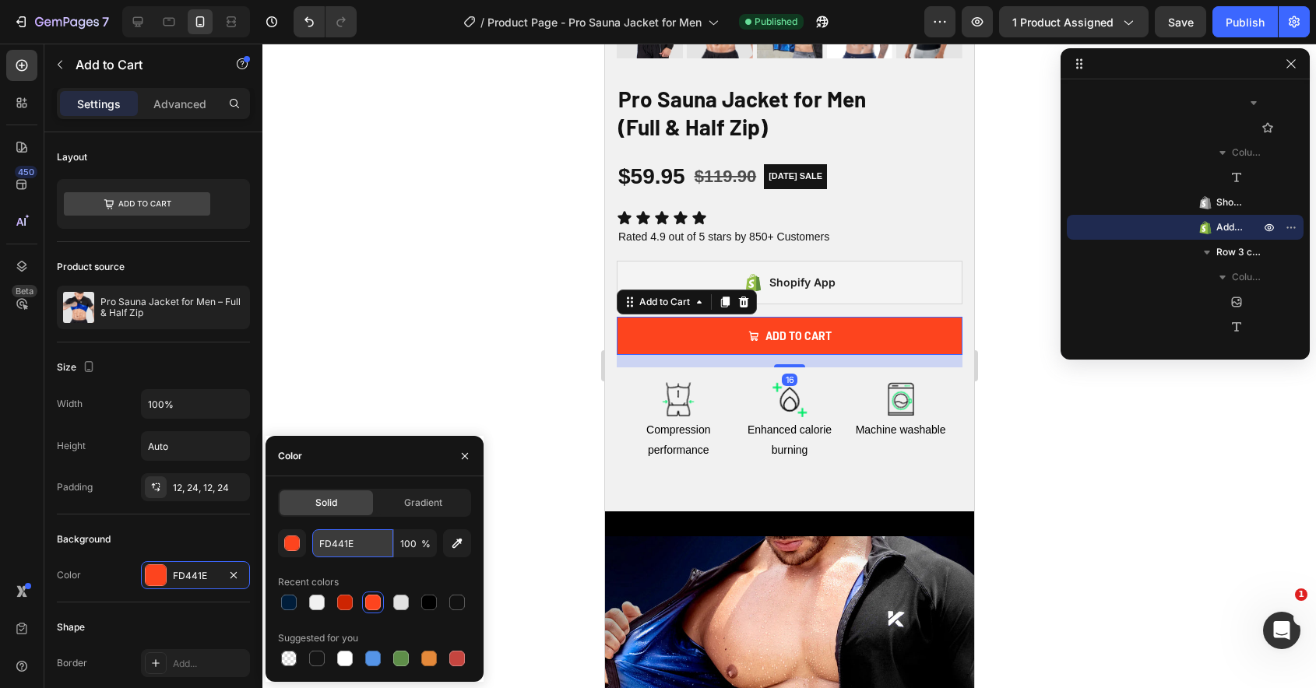
click at [351, 550] on input "FD441E" at bounding box center [352, 543] width 81 height 28
click at [141, 26] on icon at bounding box center [138, 22] width 10 height 10
type input "16"
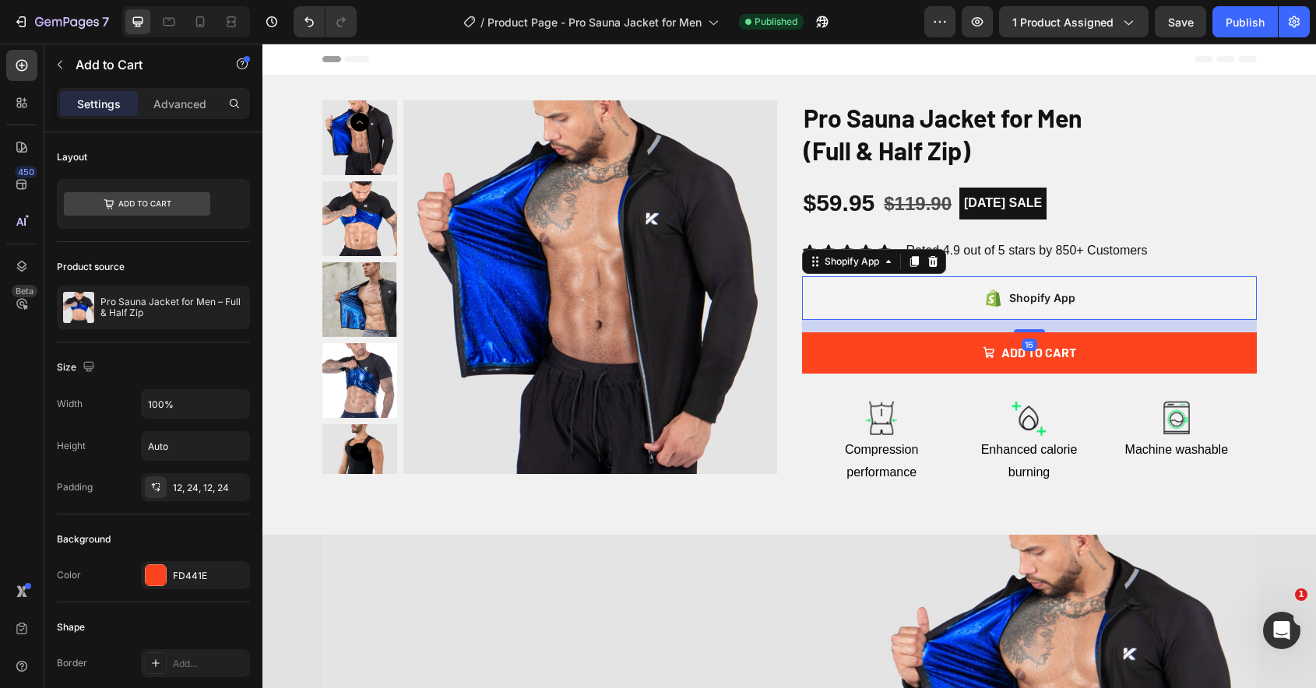
click at [936, 282] on div "Shopify App" at bounding box center [1029, 298] width 455 height 44
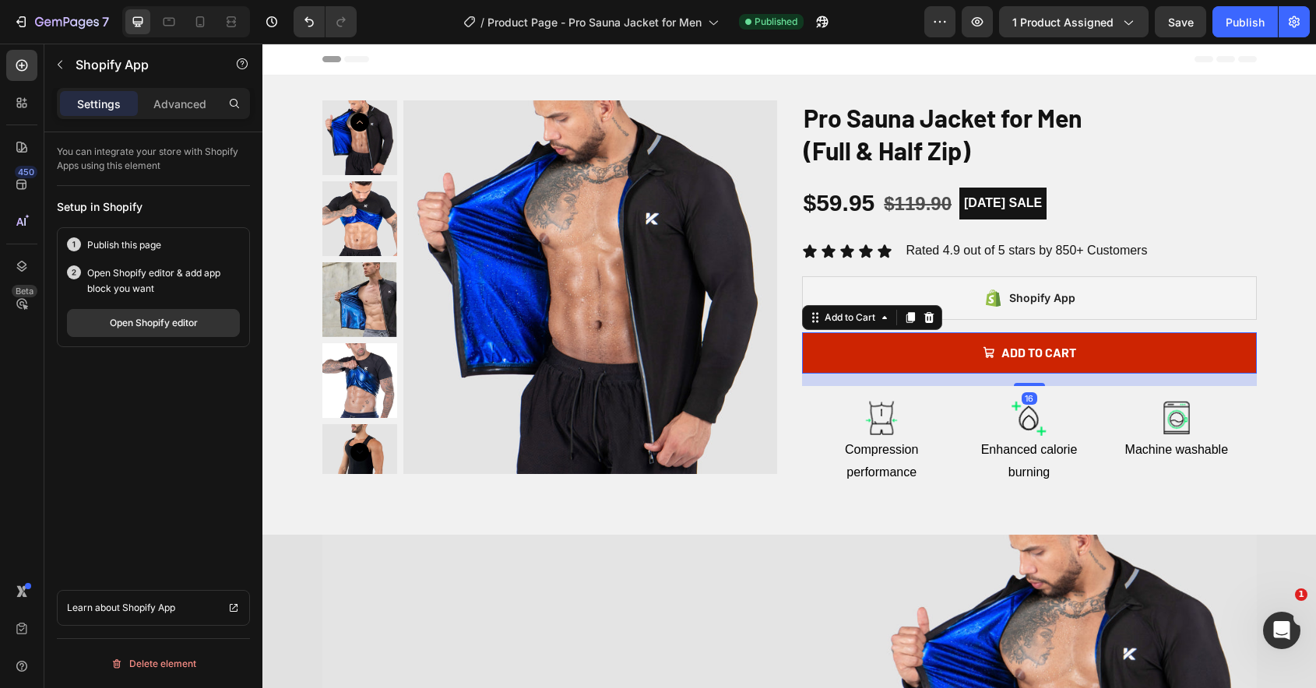
click at [917, 353] on button "Add to cart" at bounding box center [1029, 352] width 455 height 41
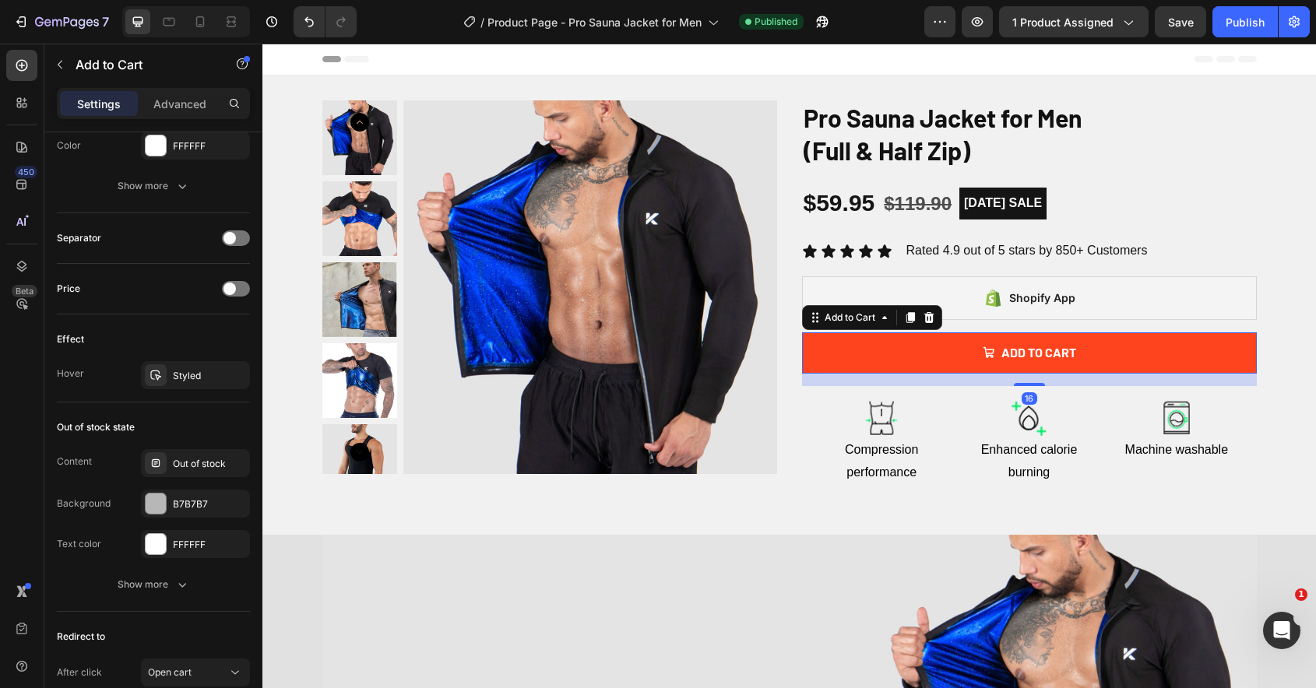
scroll to position [1191, 0]
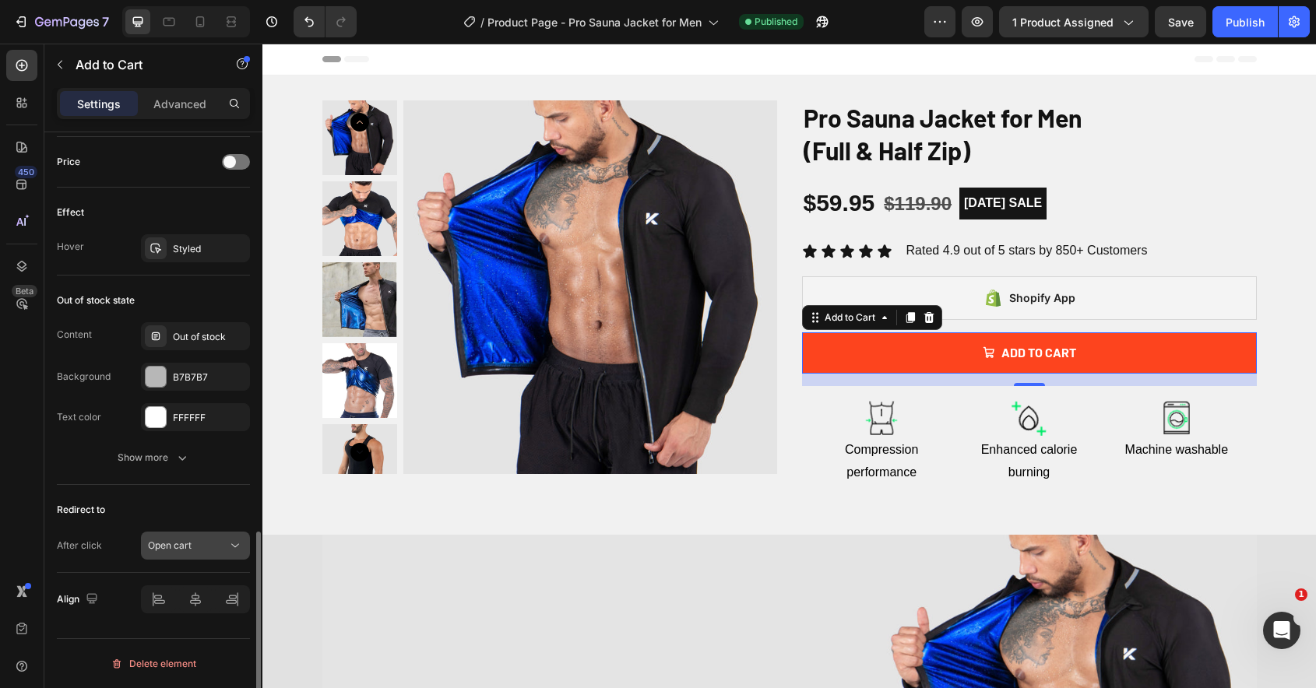
click at [190, 553] on button "Open cart" at bounding box center [195, 546] width 109 height 28
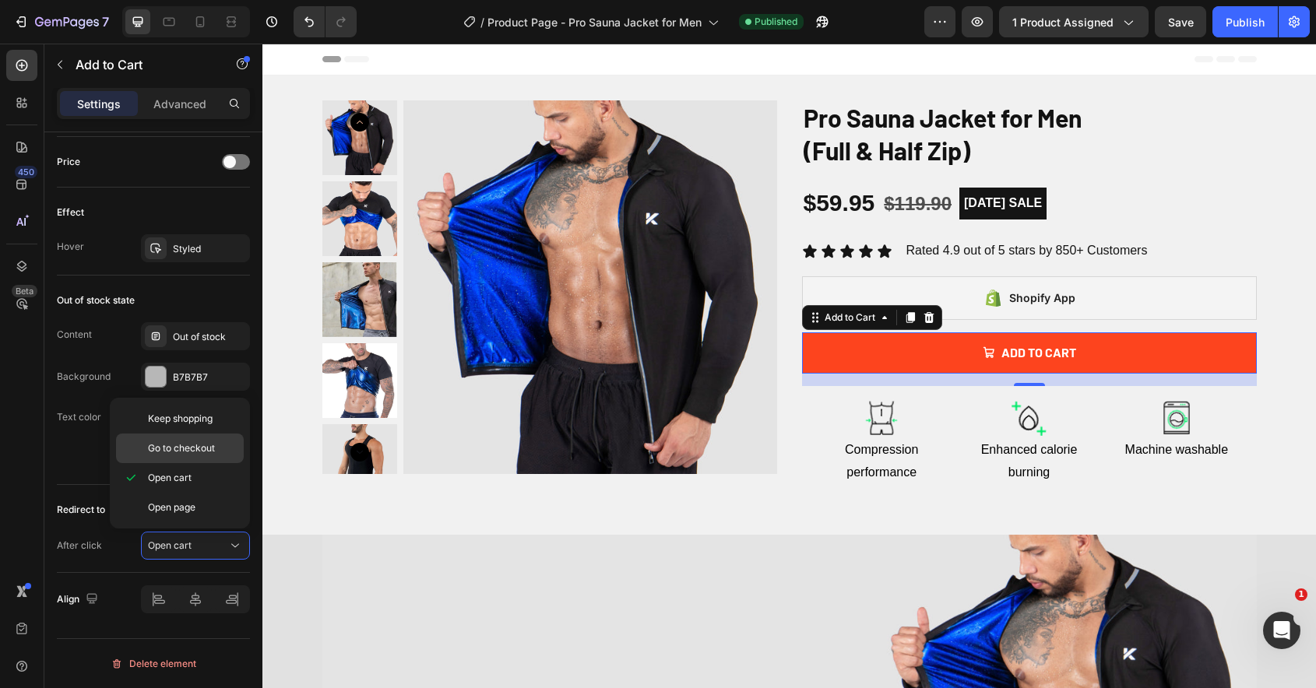
click at [199, 453] on span "Go to checkout" at bounding box center [181, 448] width 67 height 14
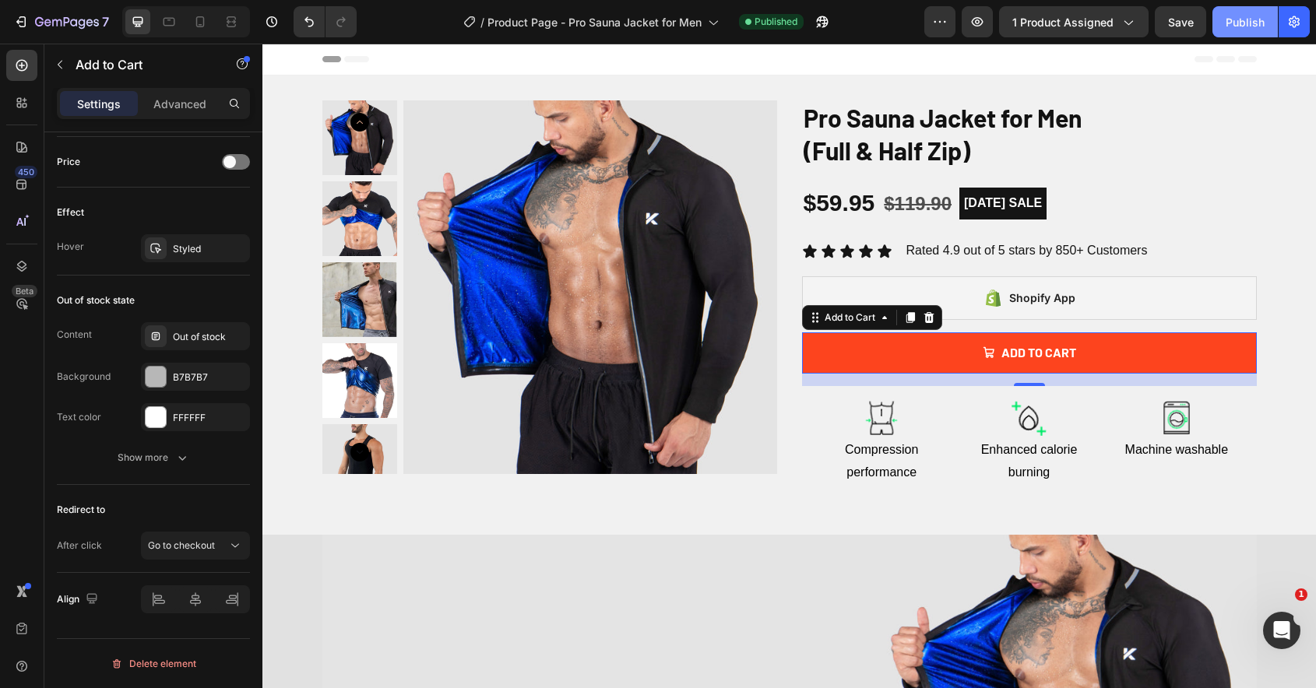
click at [1236, 19] on div "Publish" at bounding box center [1244, 22] width 39 height 16
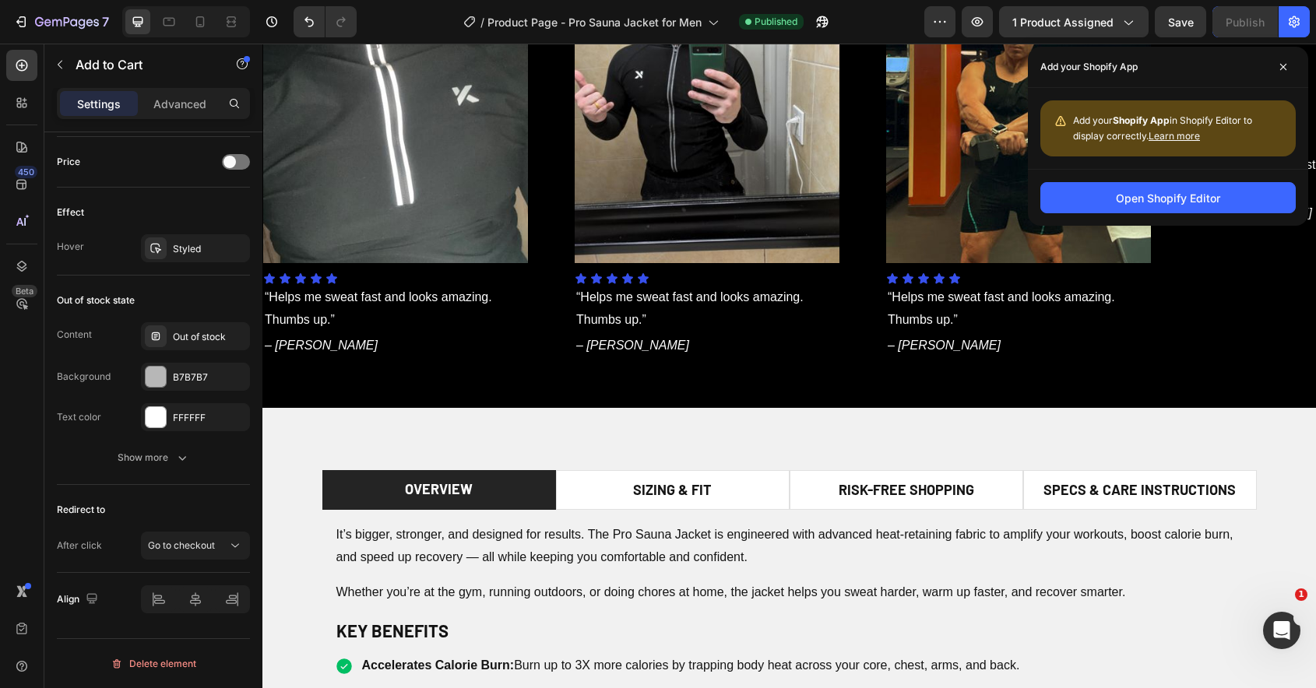
scroll to position [988, 0]
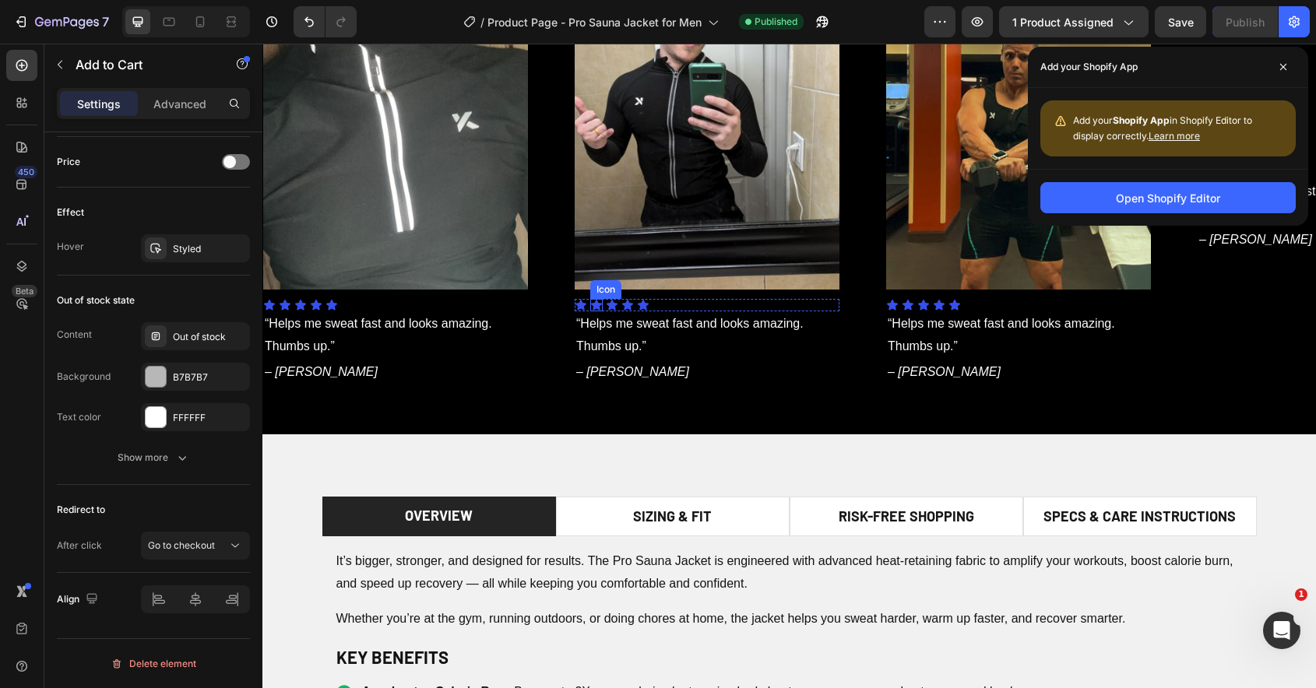
click at [592, 304] on div "Icon" at bounding box center [596, 305] width 12 height 12
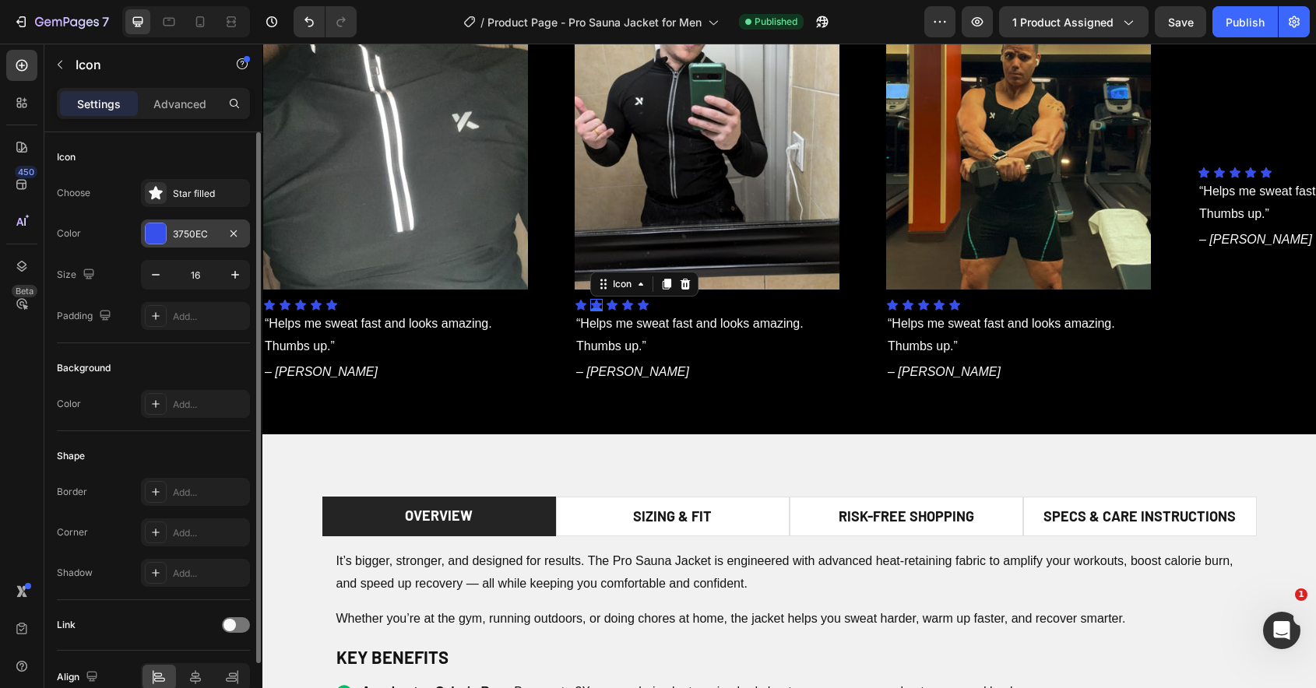
click at [197, 244] on div "3750EC" at bounding box center [195, 234] width 109 height 28
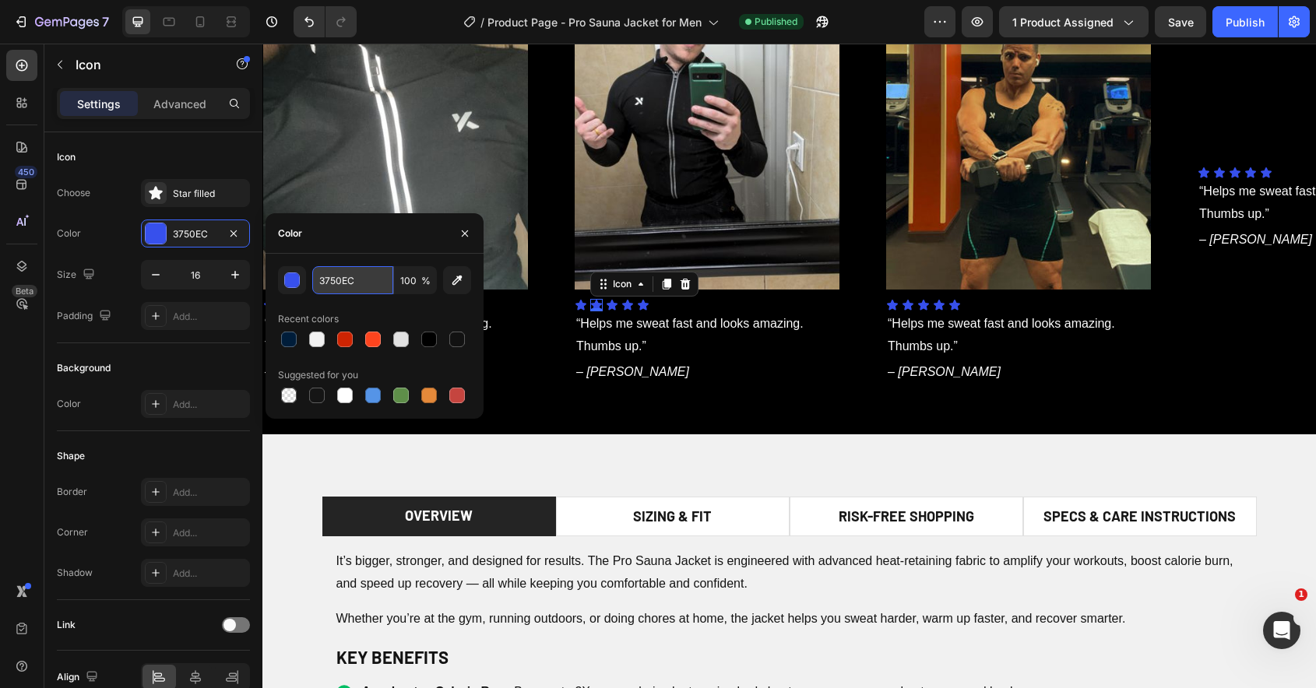
click at [359, 283] on input "3750EC" at bounding box center [352, 280] width 81 height 28
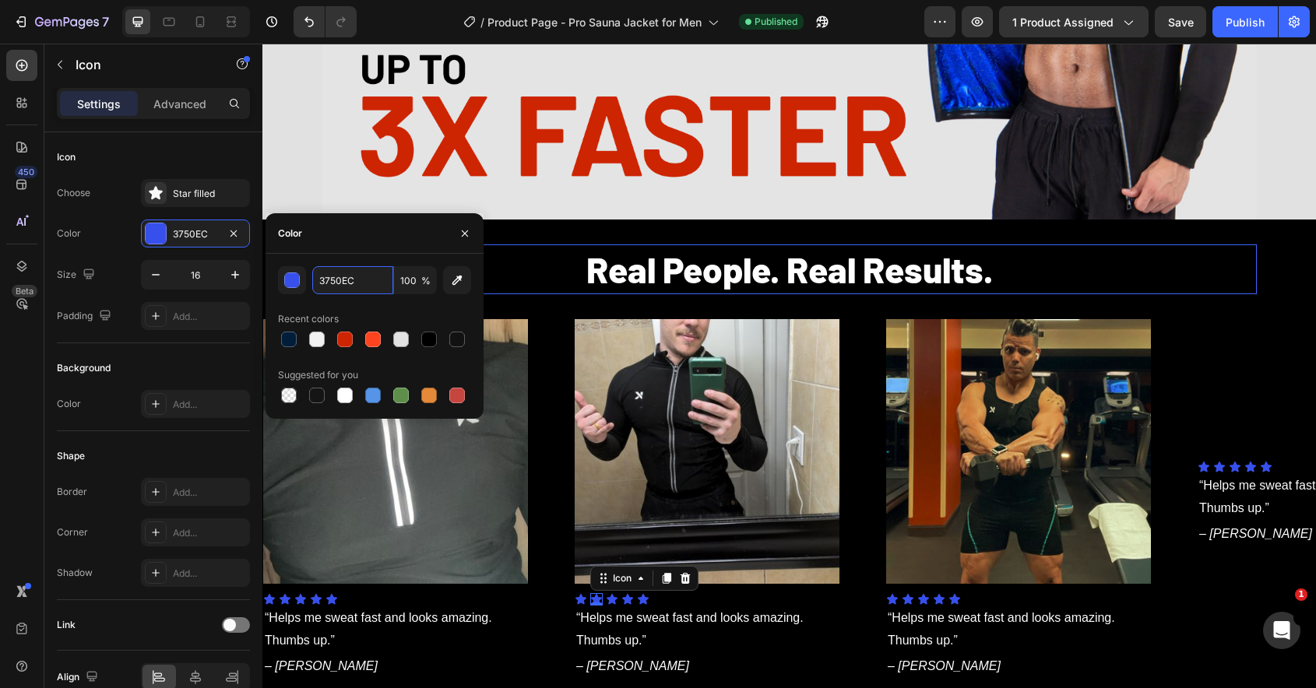
scroll to position [690, 0]
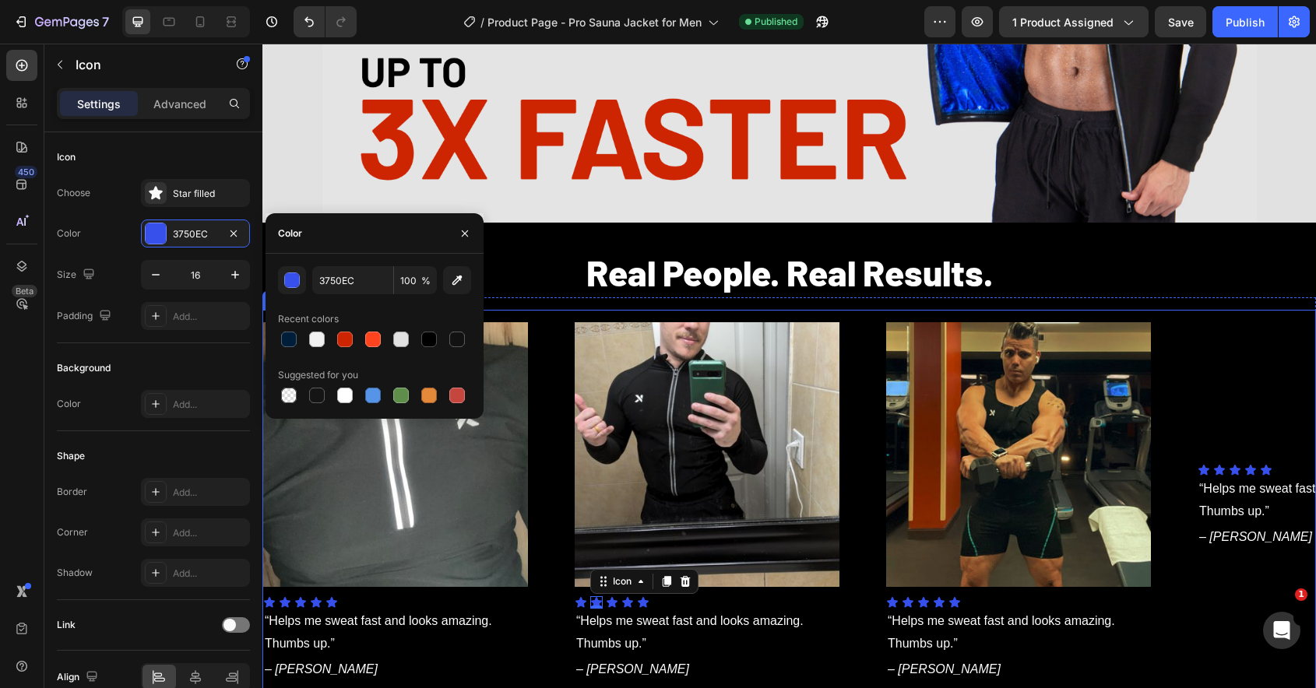
click at [870, 420] on div "Image Icon Icon 0 Icon Icon Icon Icon List “Helps me sweat fast and looks amazi…" at bounding box center [729, 502] width 311 height 360
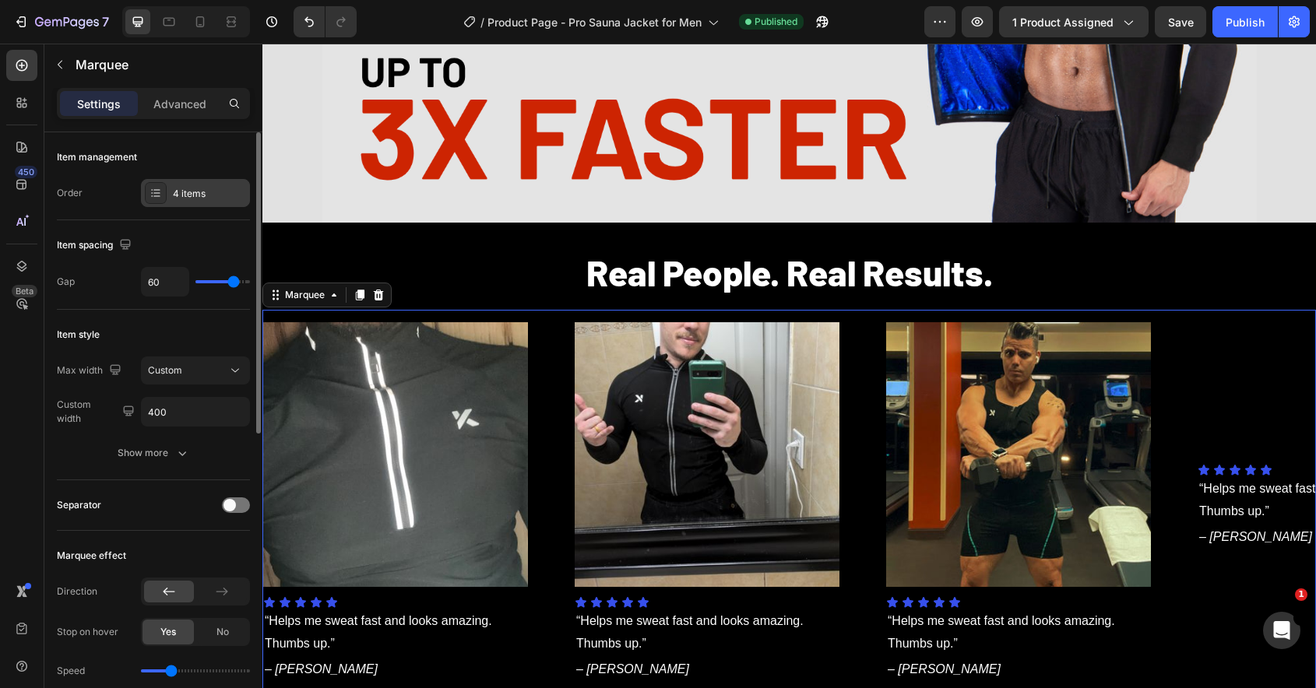
click at [177, 199] on div "4 items" at bounding box center [209, 194] width 73 height 14
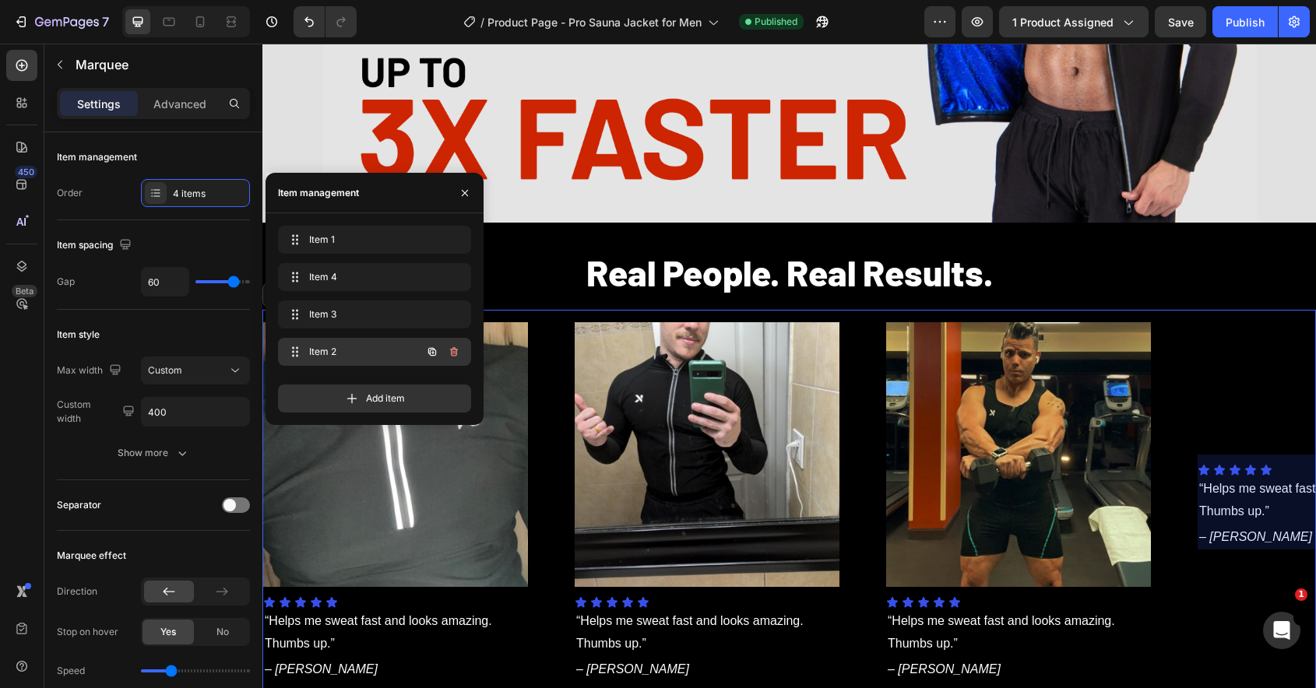
click at [346, 346] on span "Item 2" at bounding box center [353, 352] width 88 height 14
click at [346, 346] on span "Item 2" at bounding box center [363, 352] width 115 height 14
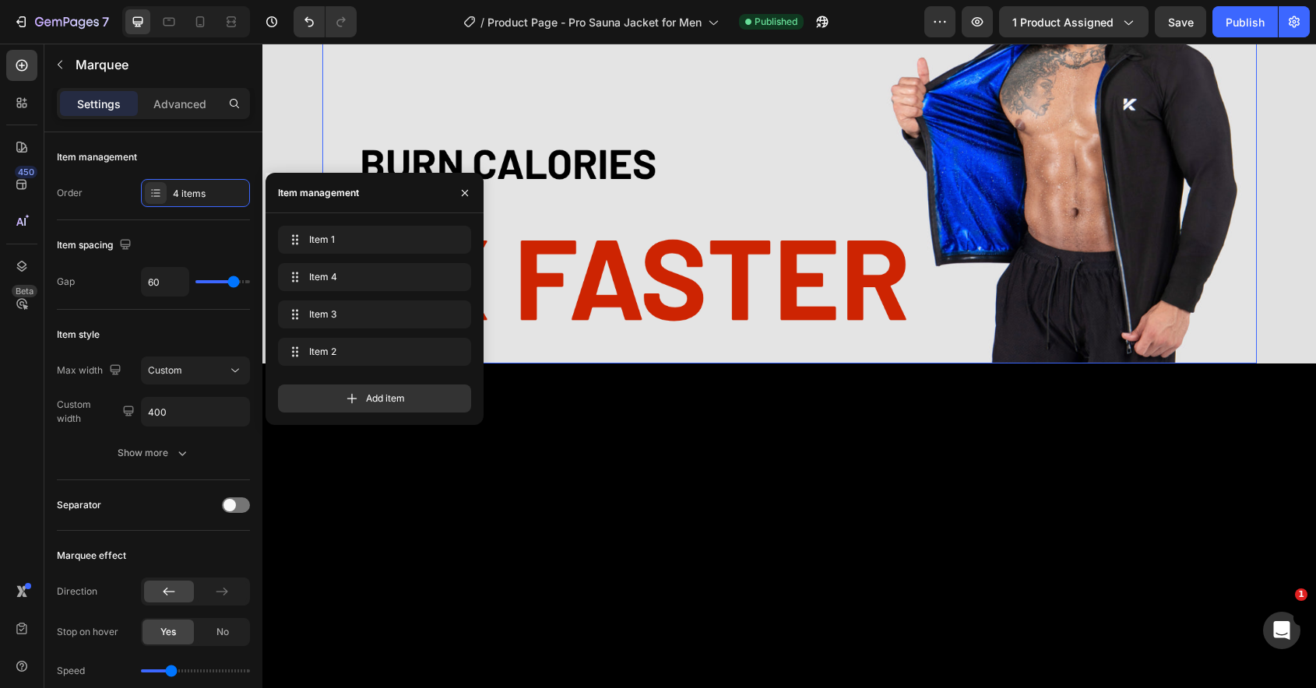
scroll to position [0, 0]
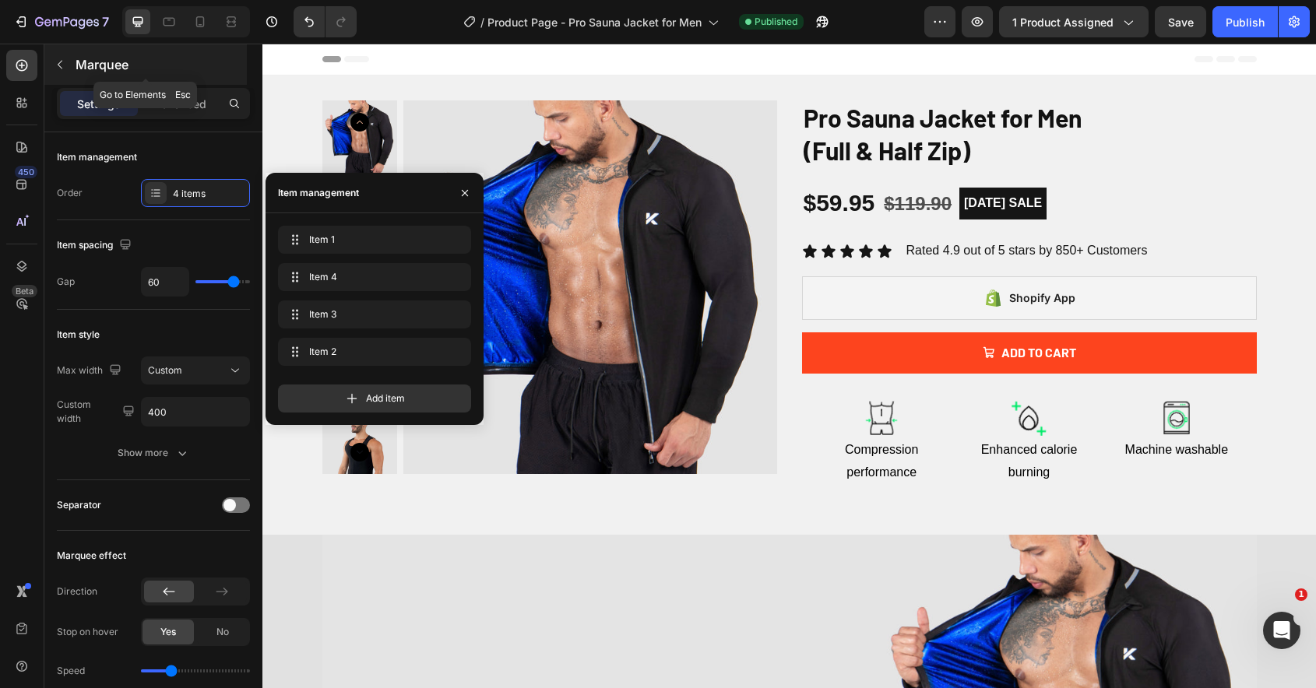
click at [60, 70] on icon "button" at bounding box center [60, 64] width 12 height 12
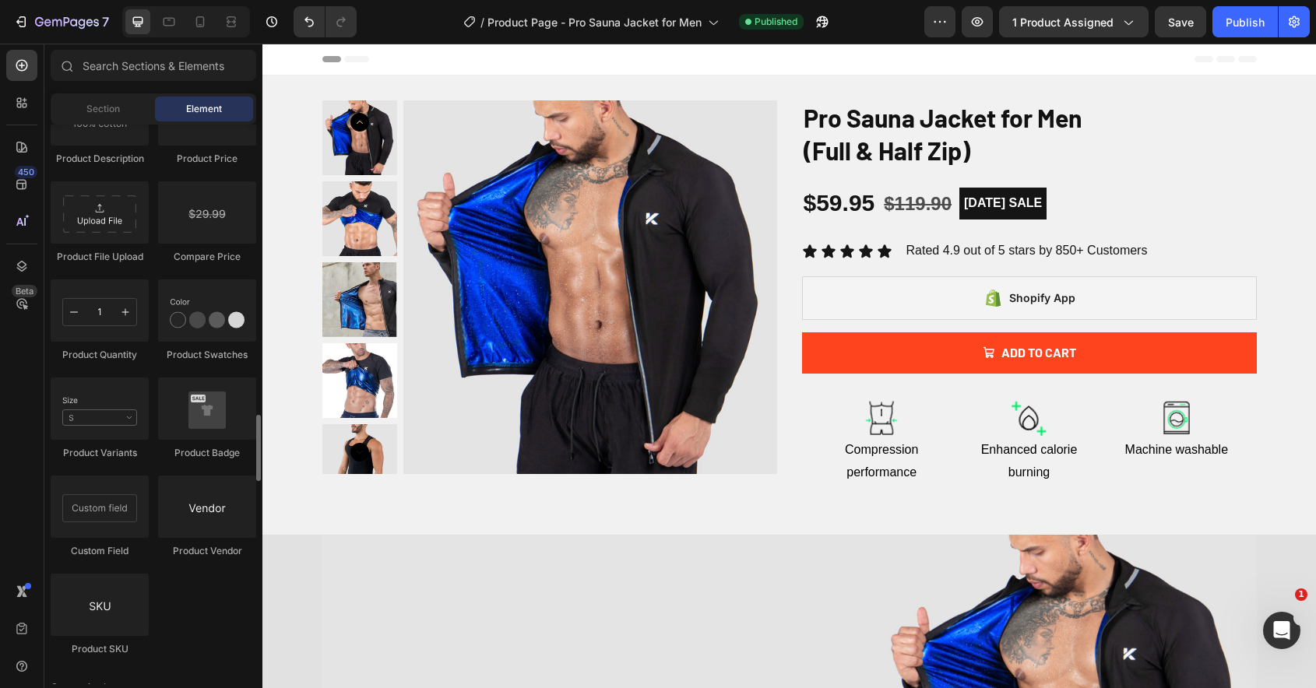
scroll to position [2651, 0]
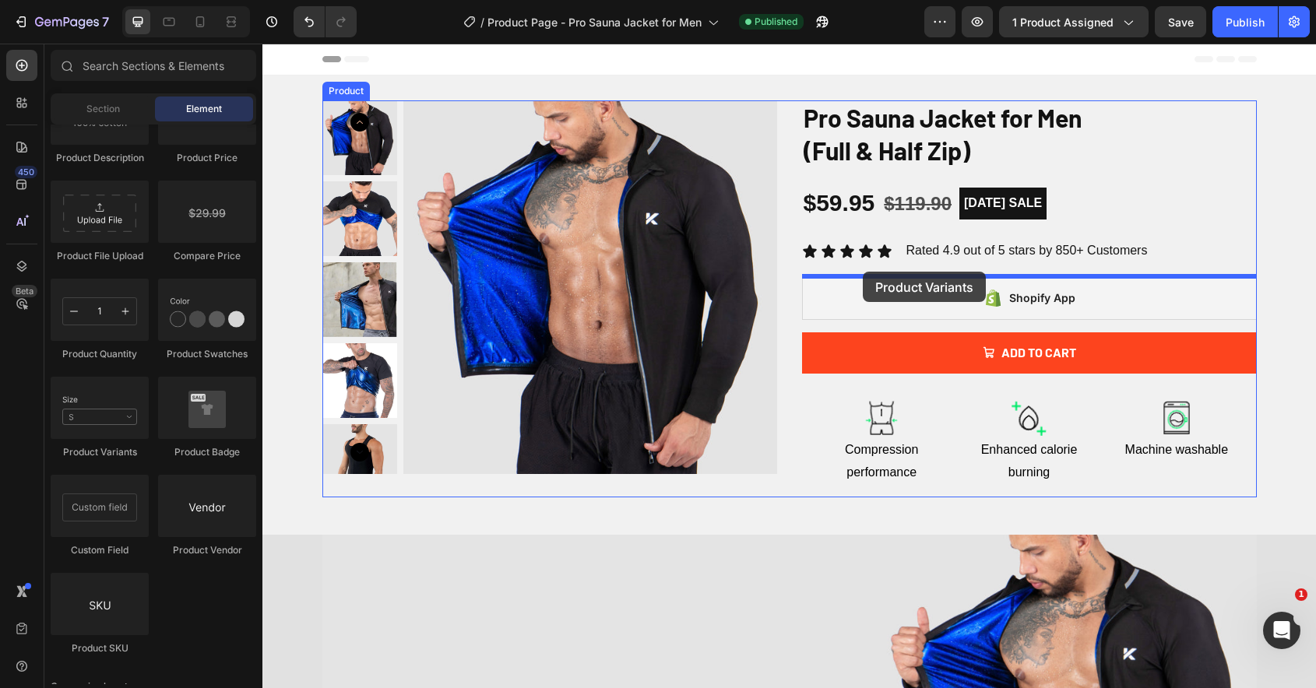
drag, startPoint x: 373, startPoint y: 474, endPoint x: 861, endPoint y: 274, distance: 527.5
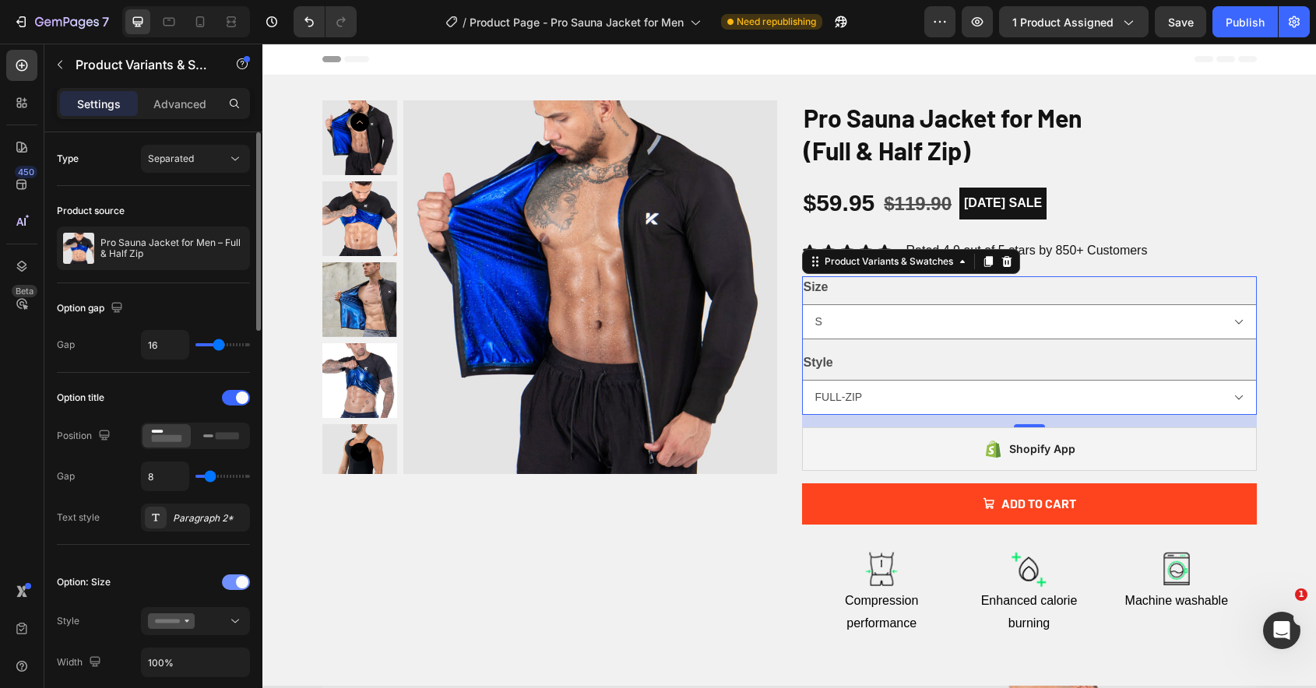
click at [231, 584] on div at bounding box center [236, 582] width 28 height 16
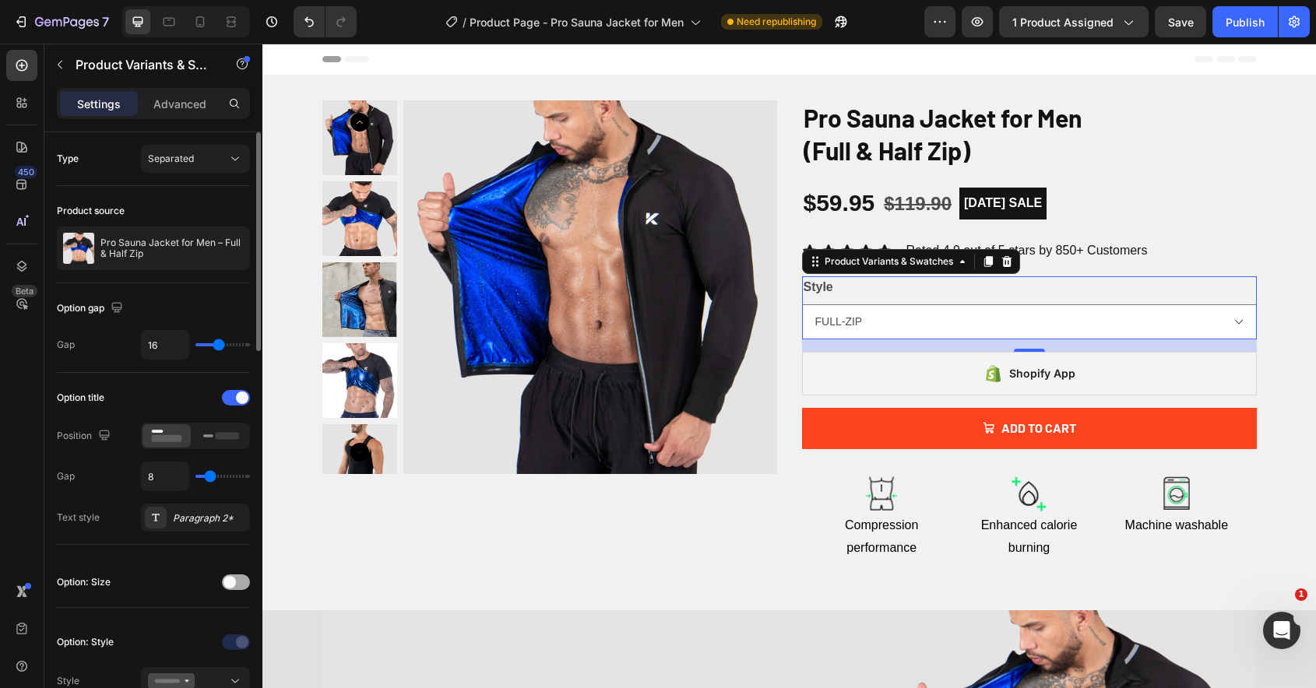
click at [231, 584] on span at bounding box center [229, 582] width 12 height 12
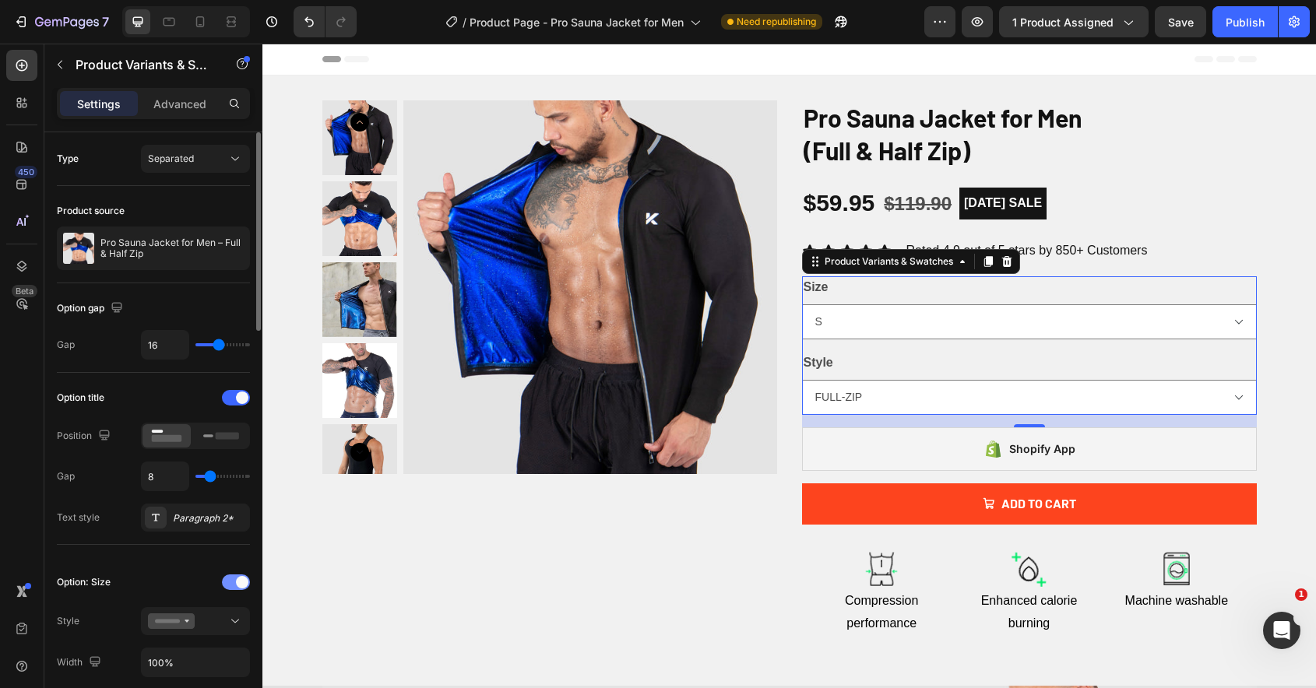
click at [231, 585] on div at bounding box center [236, 582] width 28 height 16
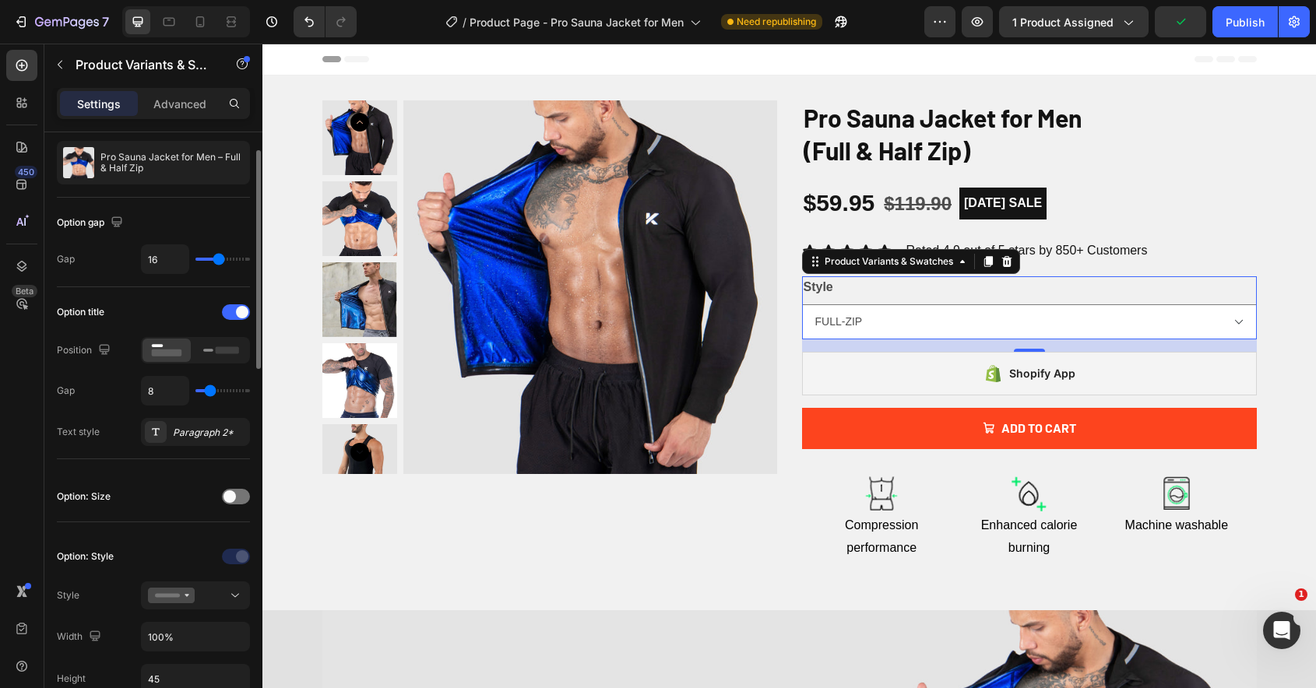
scroll to position [87, 0]
click at [242, 497] on div at bounding box center [236, 495] width 28 height 16
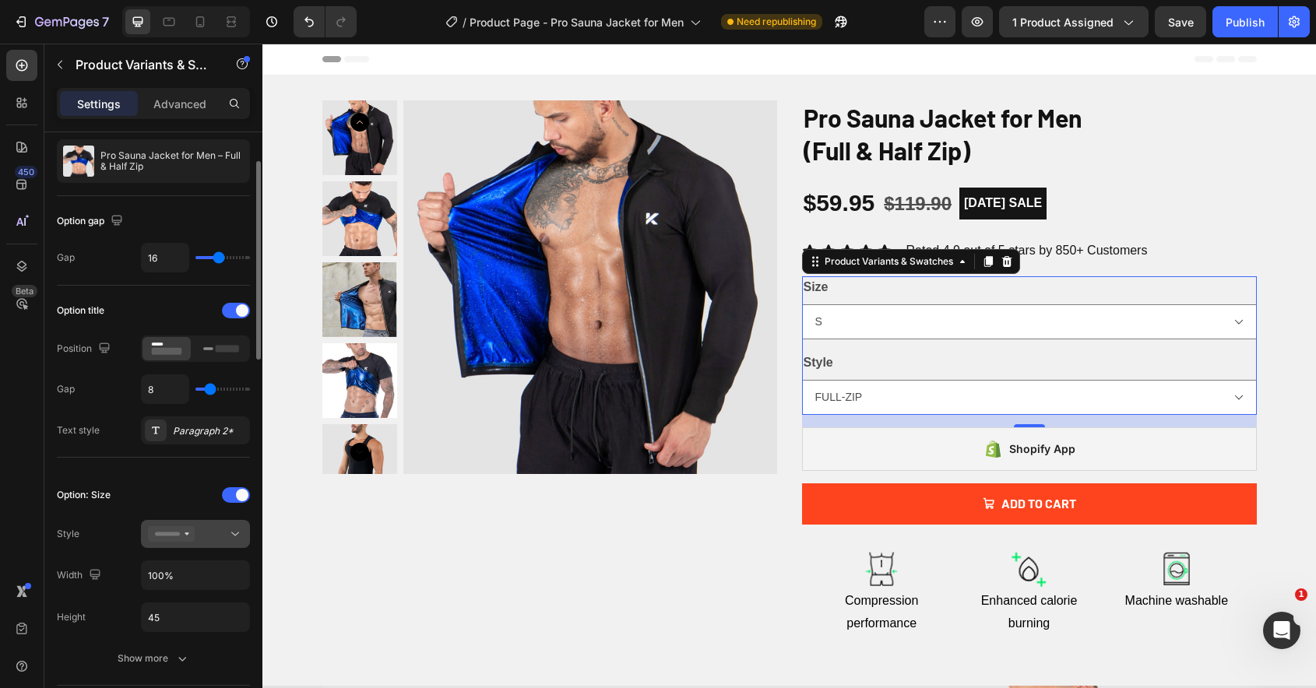
click at [223, 531] on div at bounding box center [195, 534] width 95 height 16
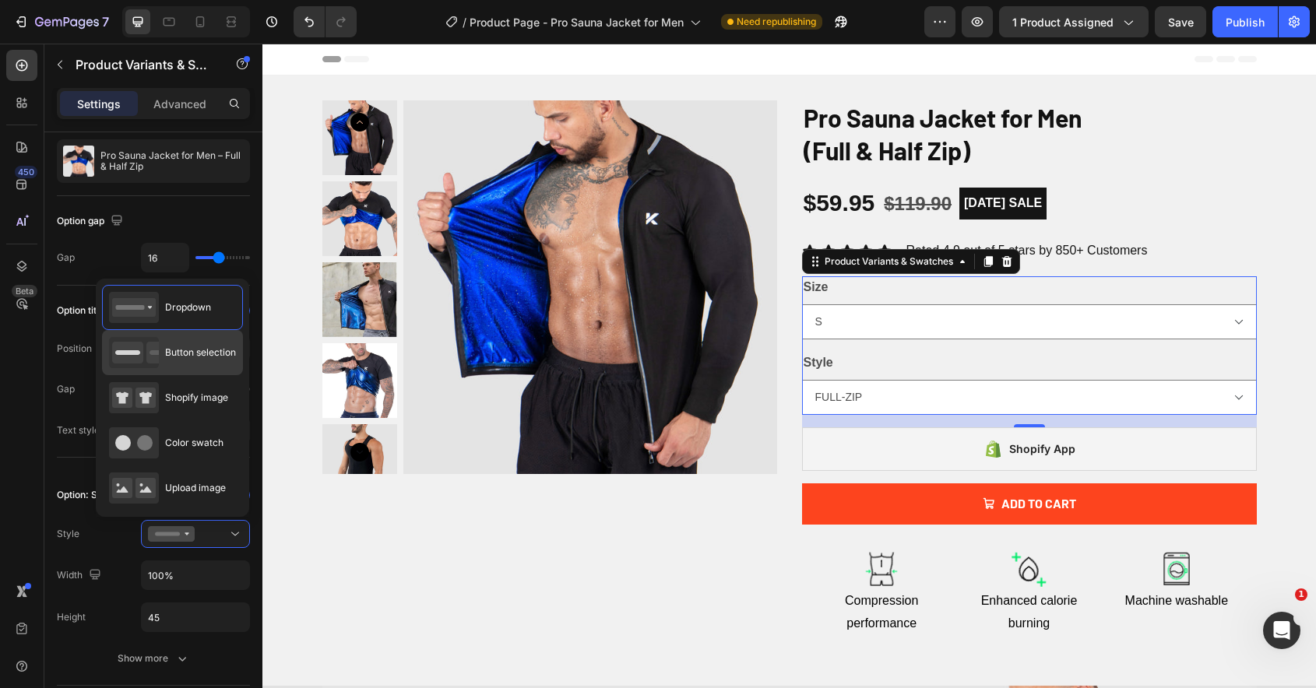
click at [199, 360] on div "Button selection" at bounding box center [172, 352] width 127 height 31
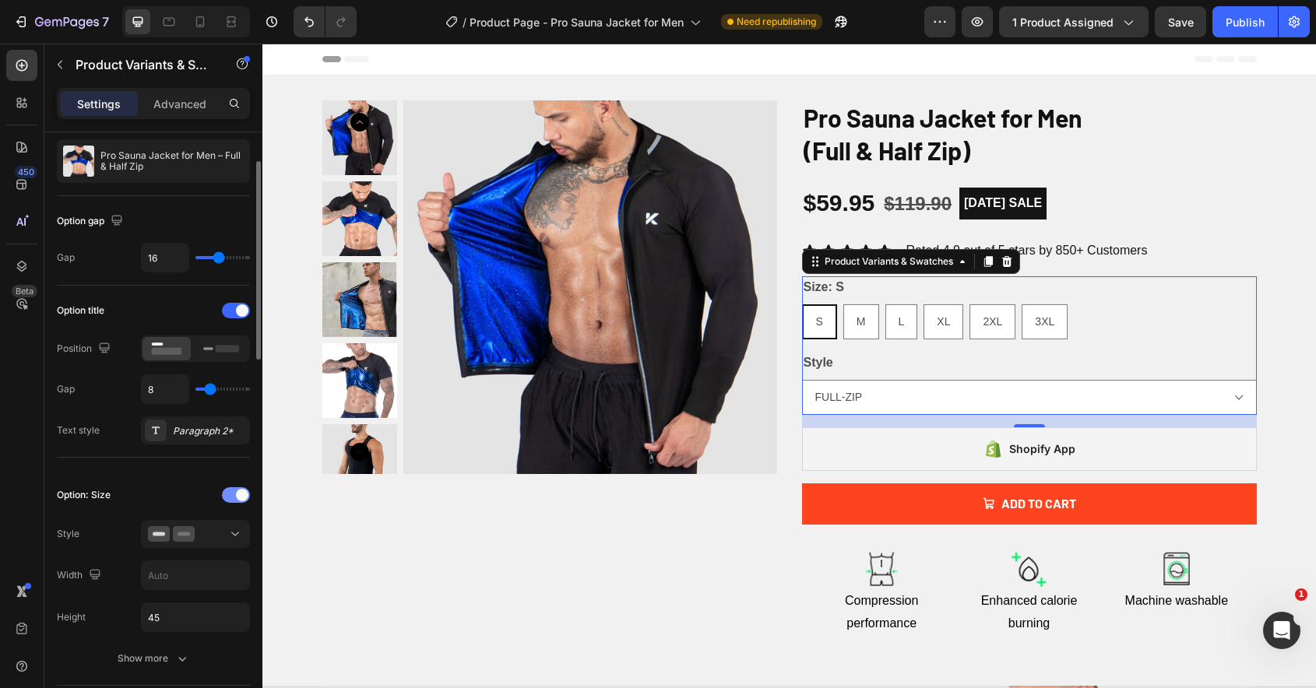
click at [241, 496] on span at bounding box center [242, 495] width 12 height 12
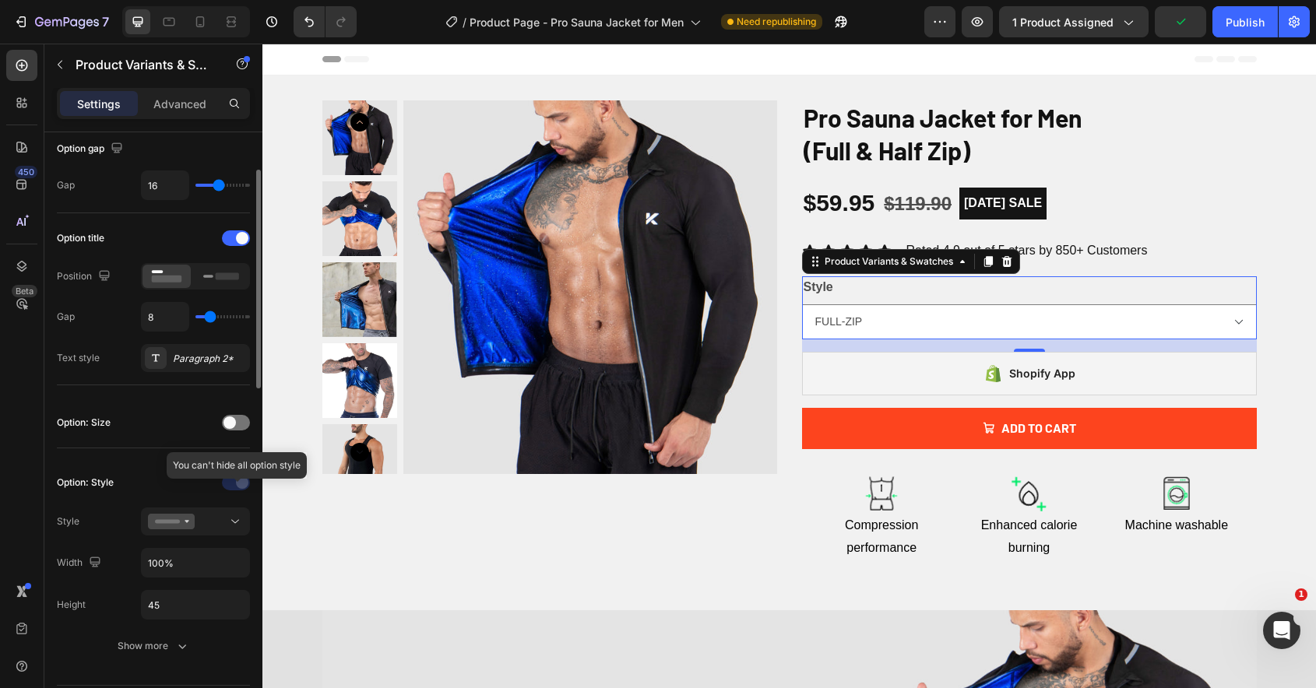
scroll to position [160, 0]
click at [193, 522] on icon at bounding box center [171, 521] width 47 height 16
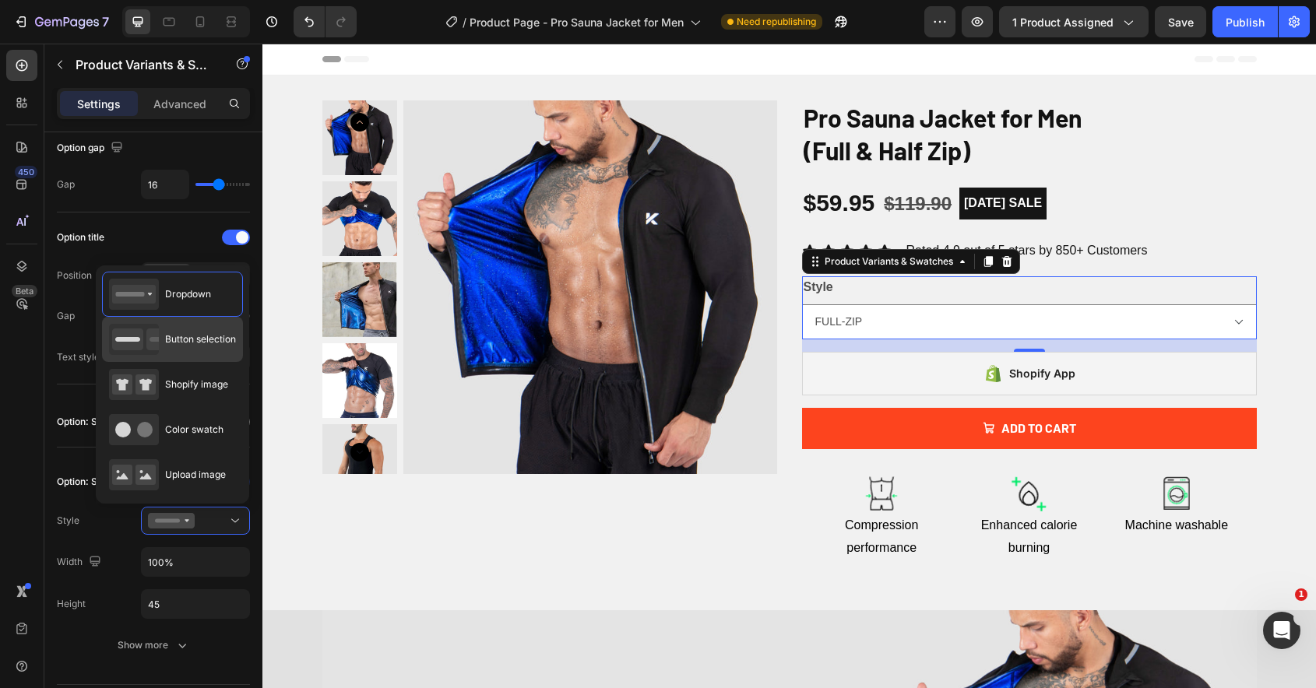
click at [174, 353] on div "Button selection" at bounding box center [172, 339] width 127 height 31
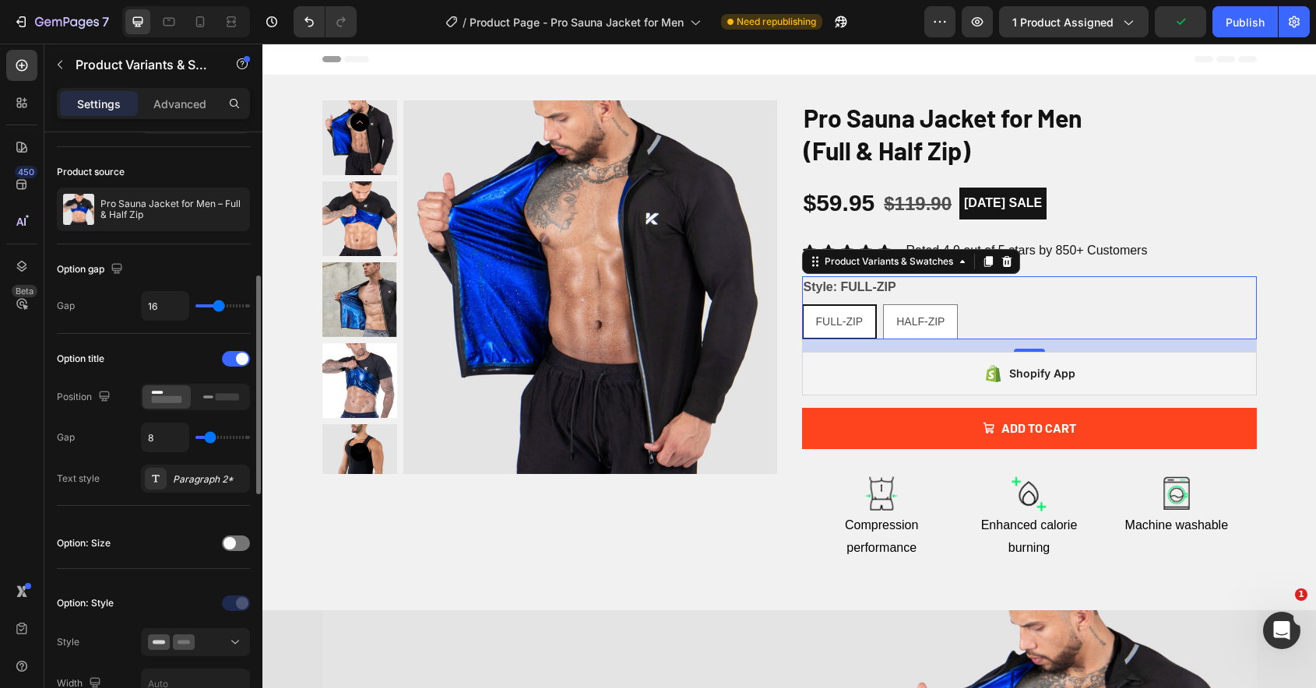
scroll to position [0, 0]
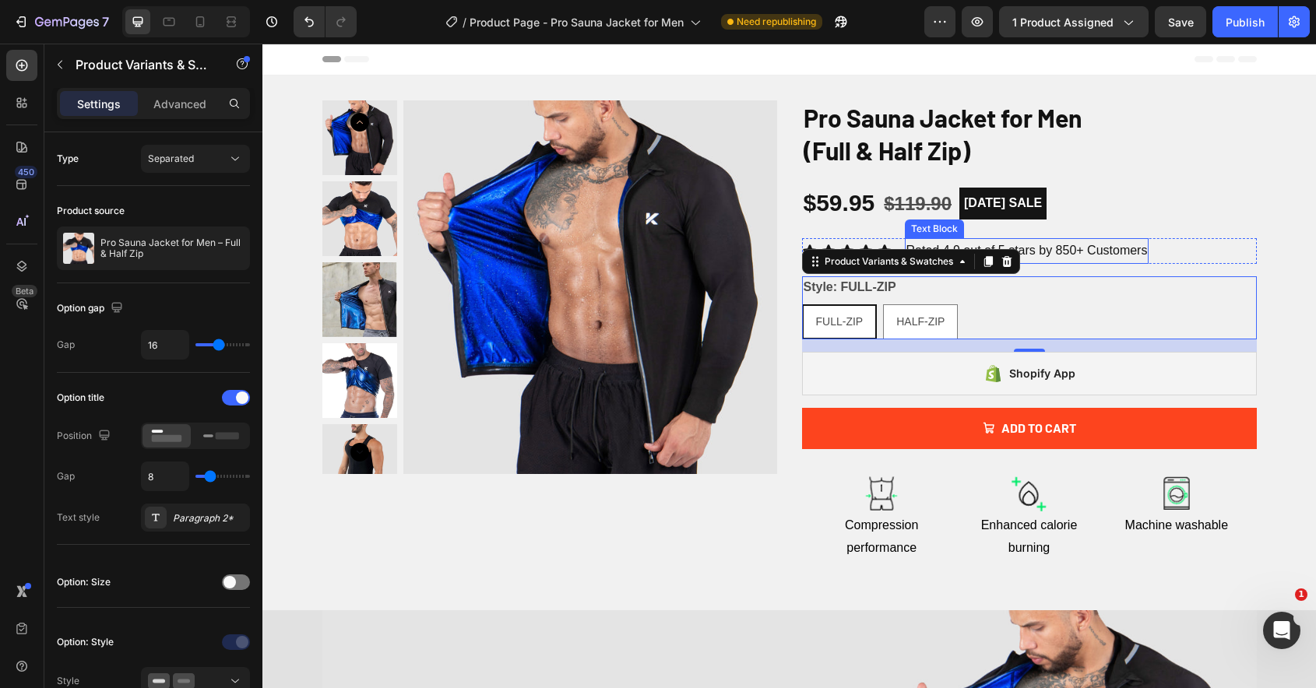
click at [1042, 253] on p "Rated 4.9 out of 5 stars by 850+ Customers" at bounding box center [1026, 251] width 241 height 23
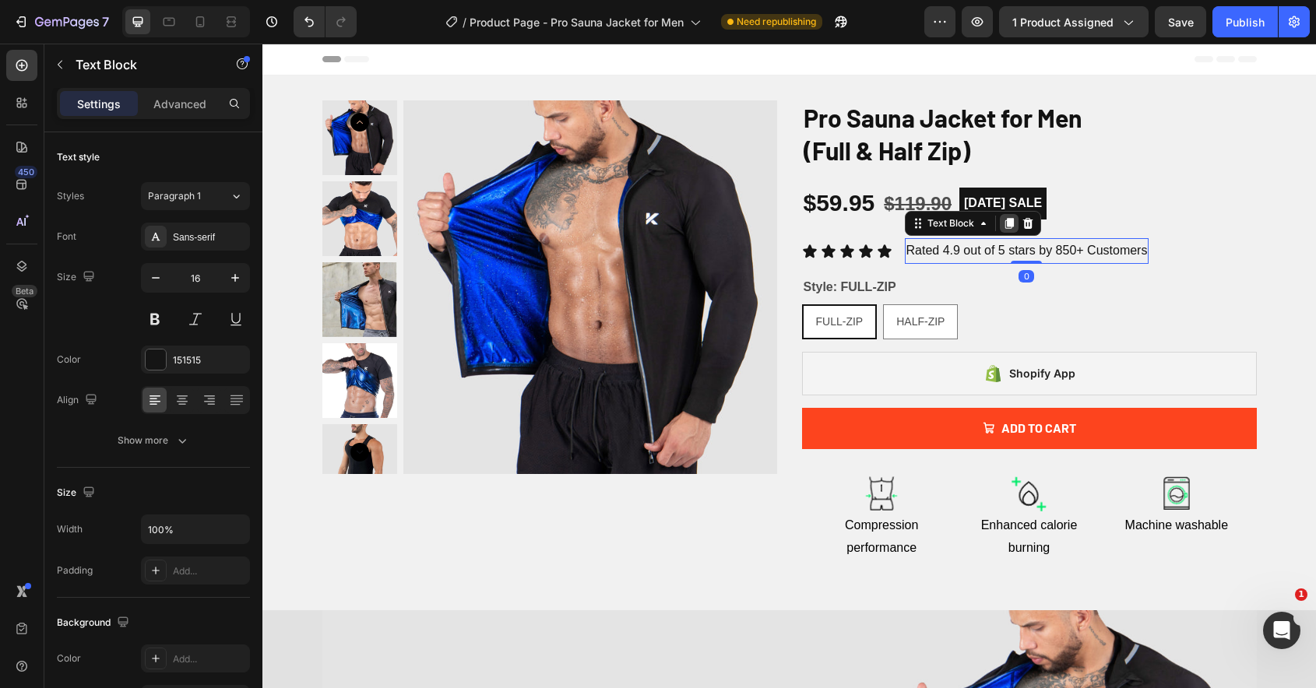
click at [1013, 227] on icon at bounding box center [1009, 223] width 12 height 12
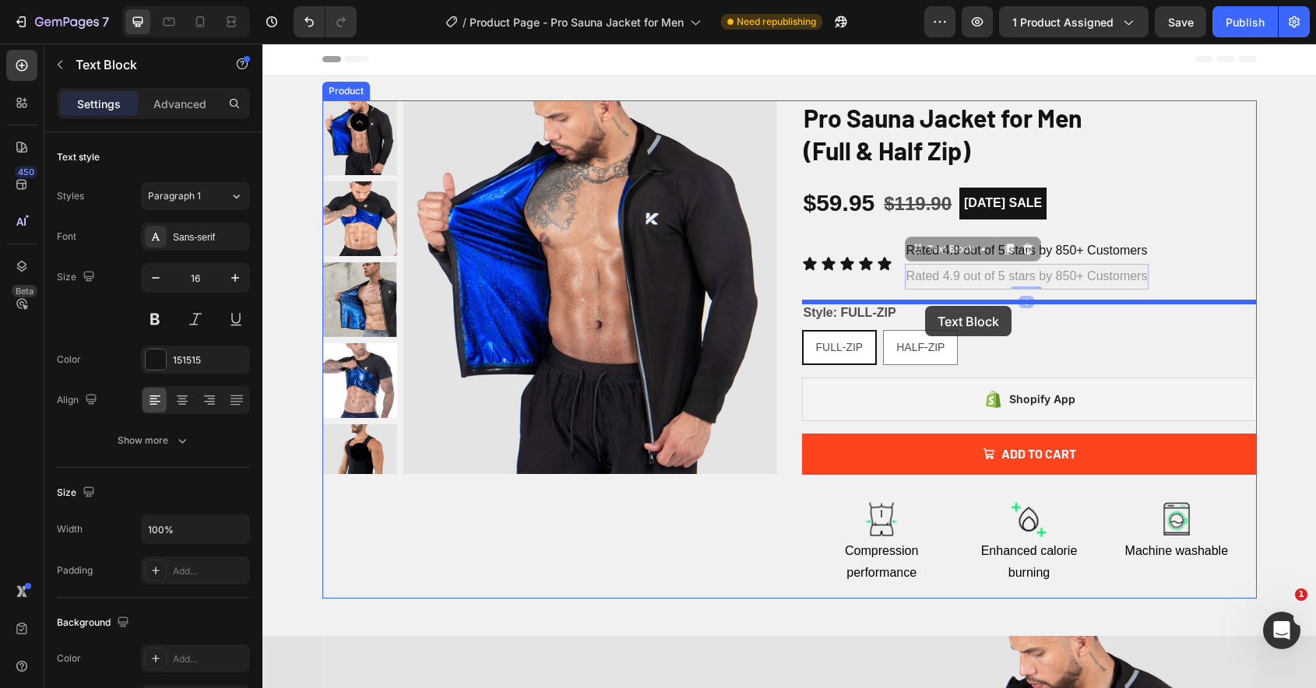
drag, startPoint x: 945, startPoint y: 253, endPoint x: 926, endPoint y: 300, distance: 51.3
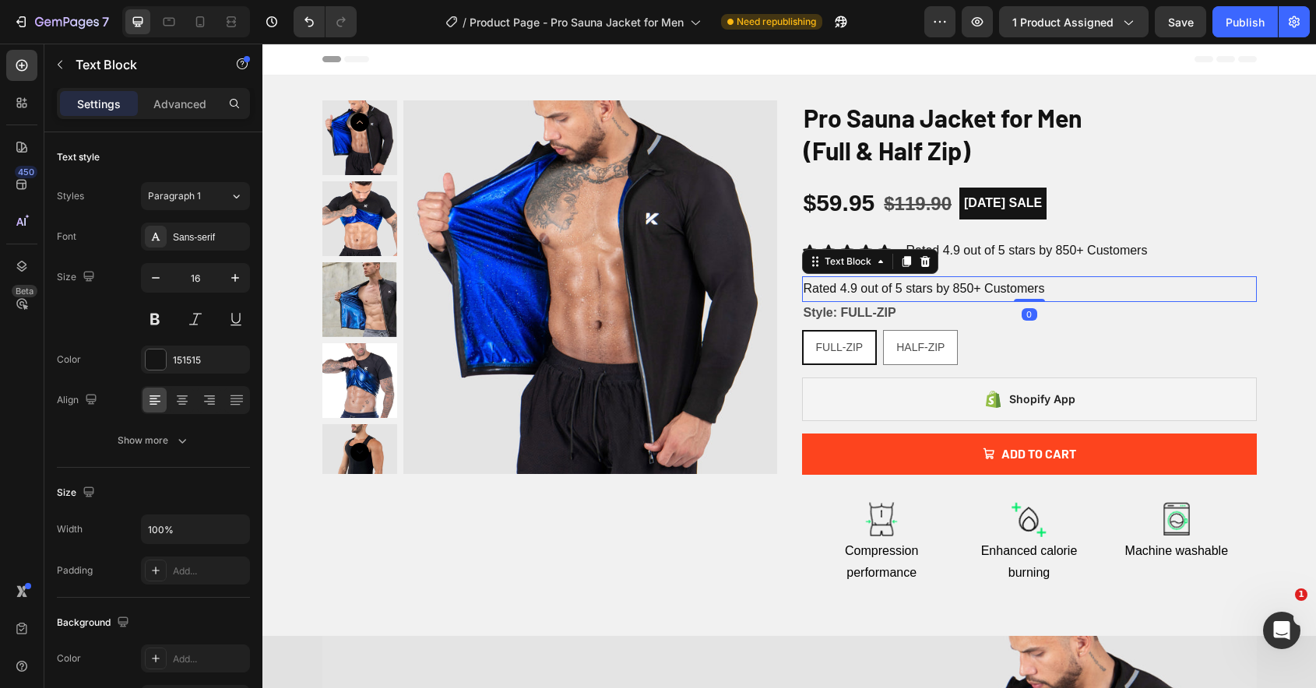
drag, startPoint x: 1035, startPoint y: 313, endPoint x: 1038, endPoint y: 290, distance: 22.8
click at [1038, 290] on div "Rated 4.9 out of 5 stars by 850+ Customers Text Block 0" at bounding box center [1029, 289] width 455 height 26
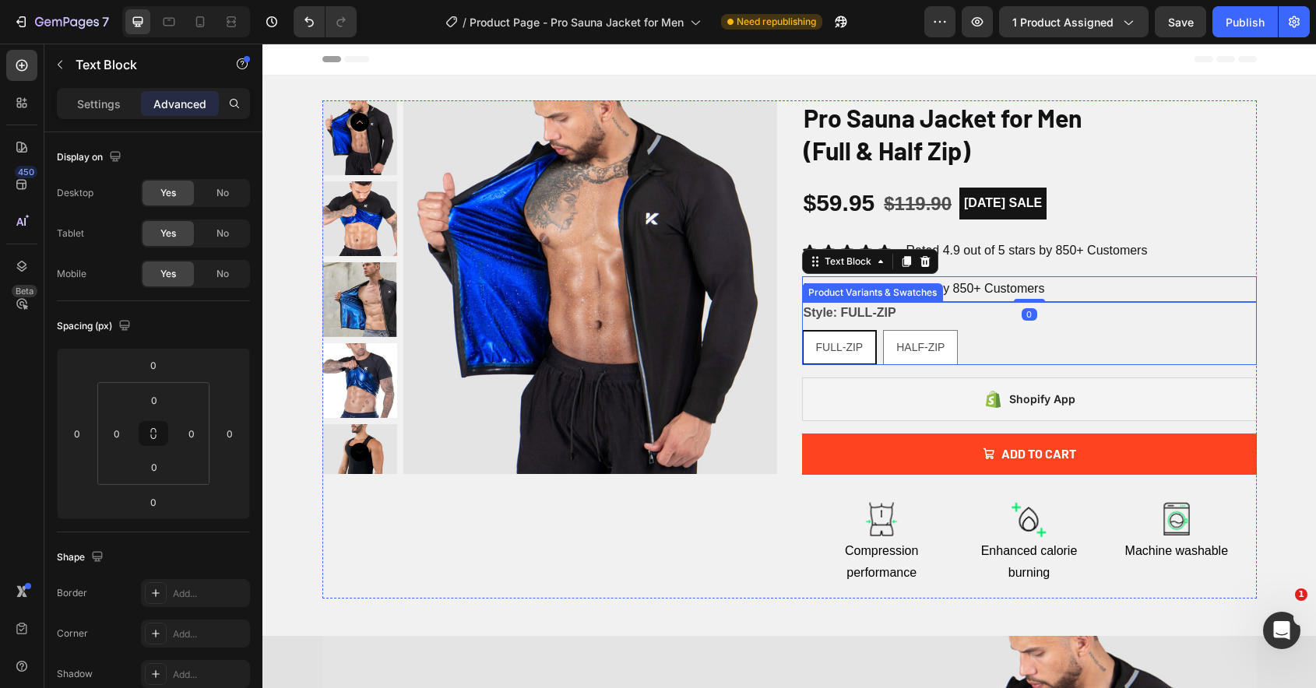
click at [914, 308] on div "Style: FULL-ZIP FULL-ZIP FULL-ZIP FULL-ZIP HALF-ZIP HALF-ZIP HALF-ZIP" at bounding box center [1029, 333] width 455 height 63
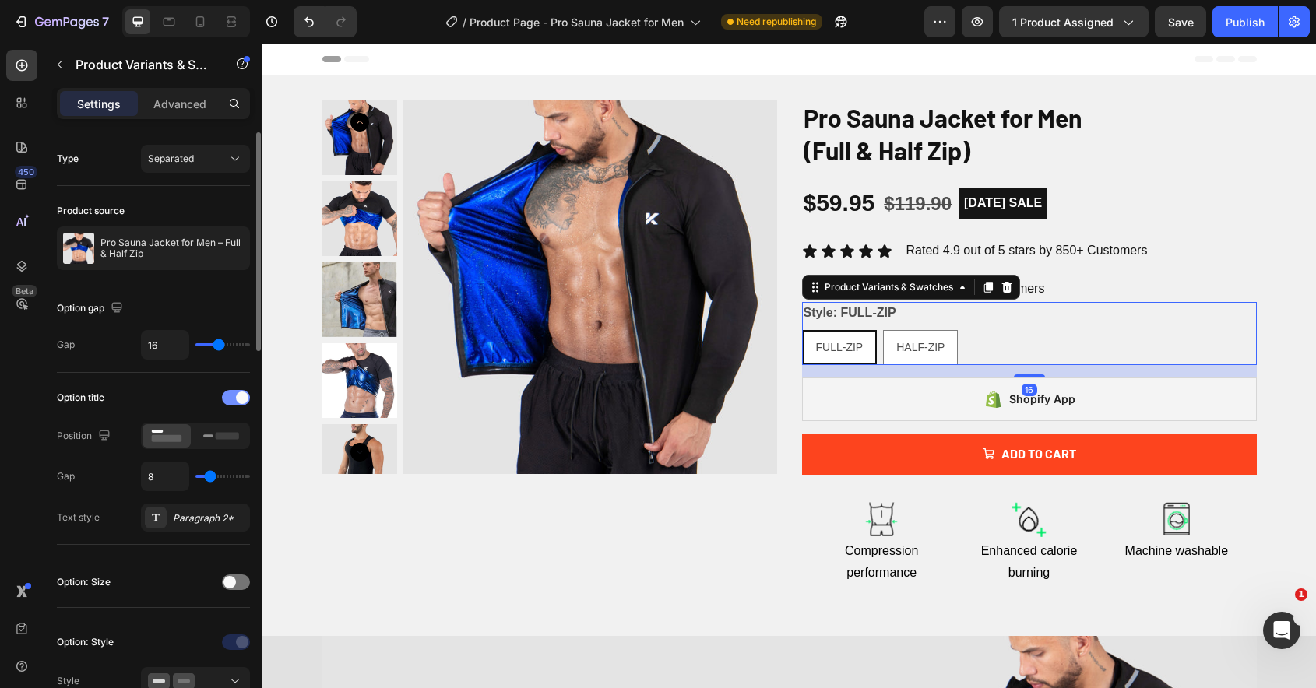
click at [237, 400] on span at bounding box center [242, 398] width 12 height 12
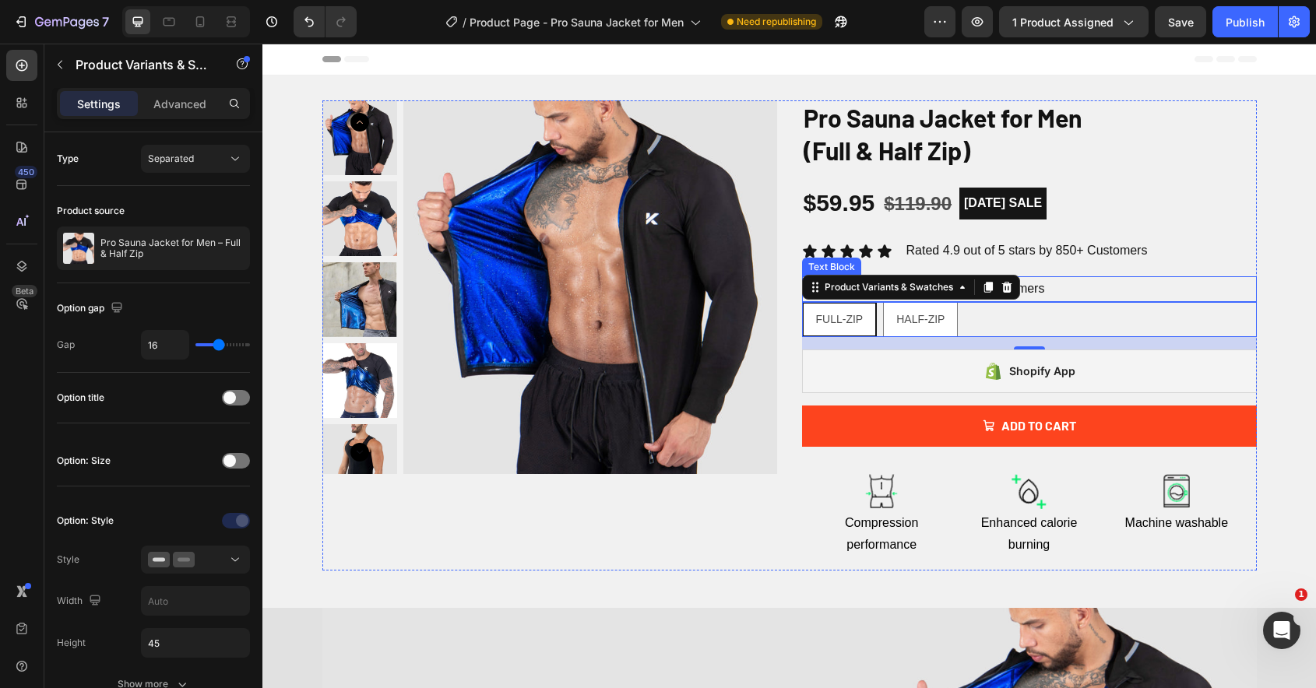
click at [1078, 289] on p "Rated 4.9 out of 5 stars by 850+ Customers" at bounding box center [1029, 289] width 452 height 23
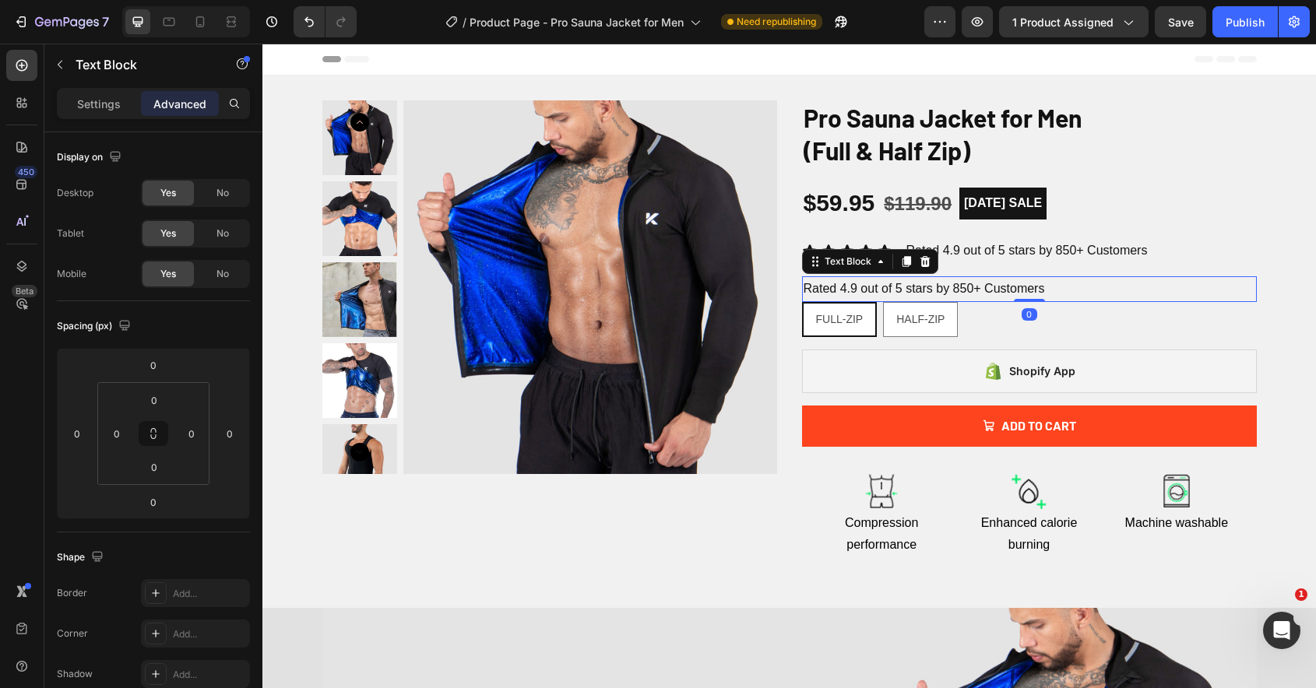
click at [1078, 289] on p "Rated 4.9 out of 5 stars by 850+ Customers" at bounding box center [1029, 289] width 452 height 23
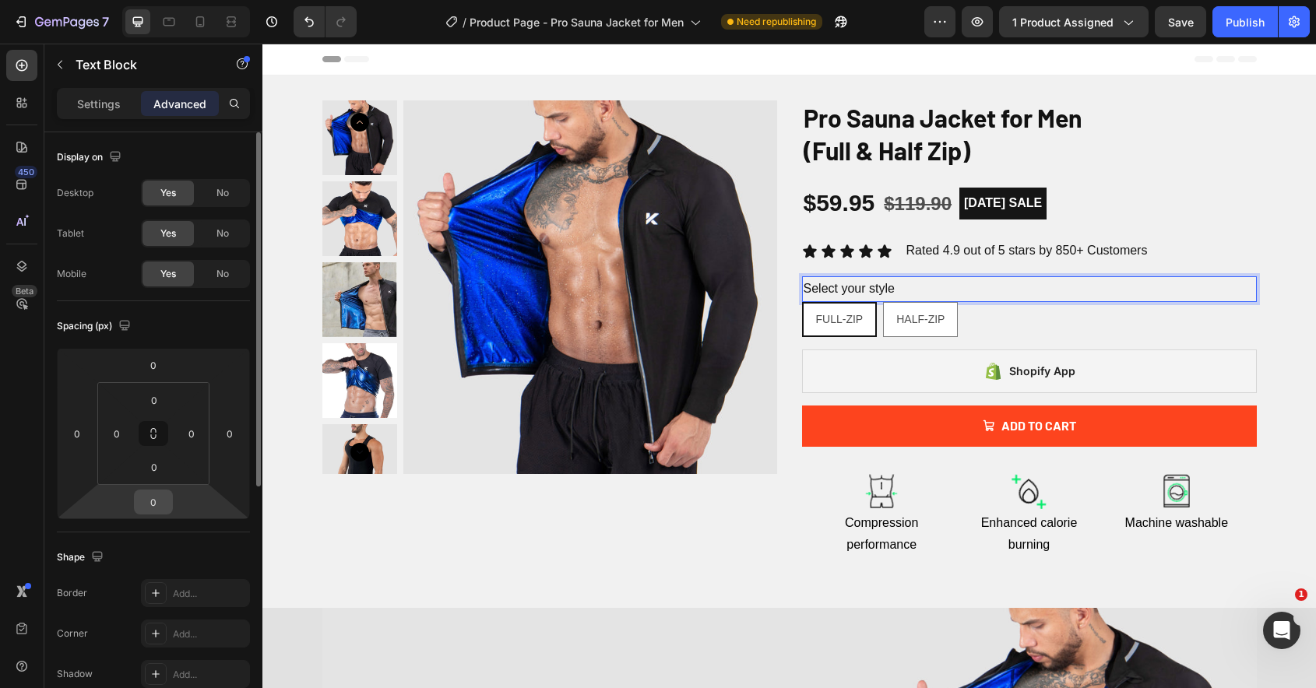
click at [157, 511] on input "0" at bounding box center [153, 501] width 31 height 23
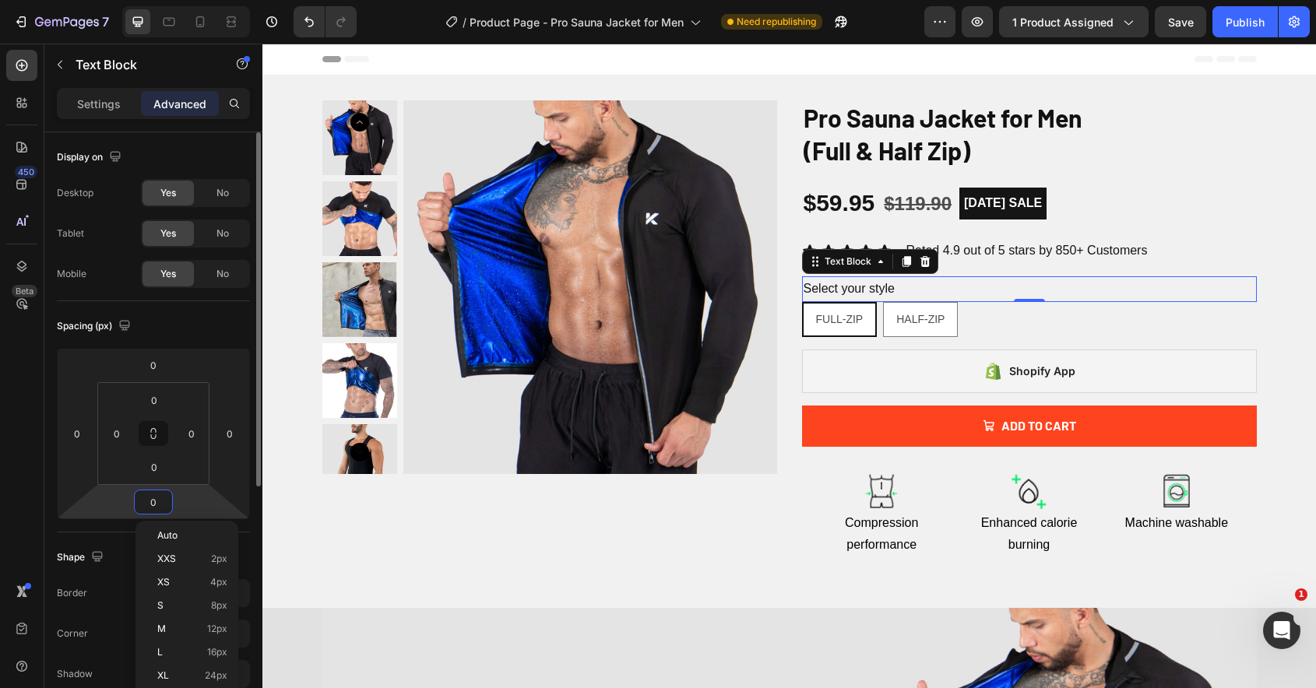
type input "5"
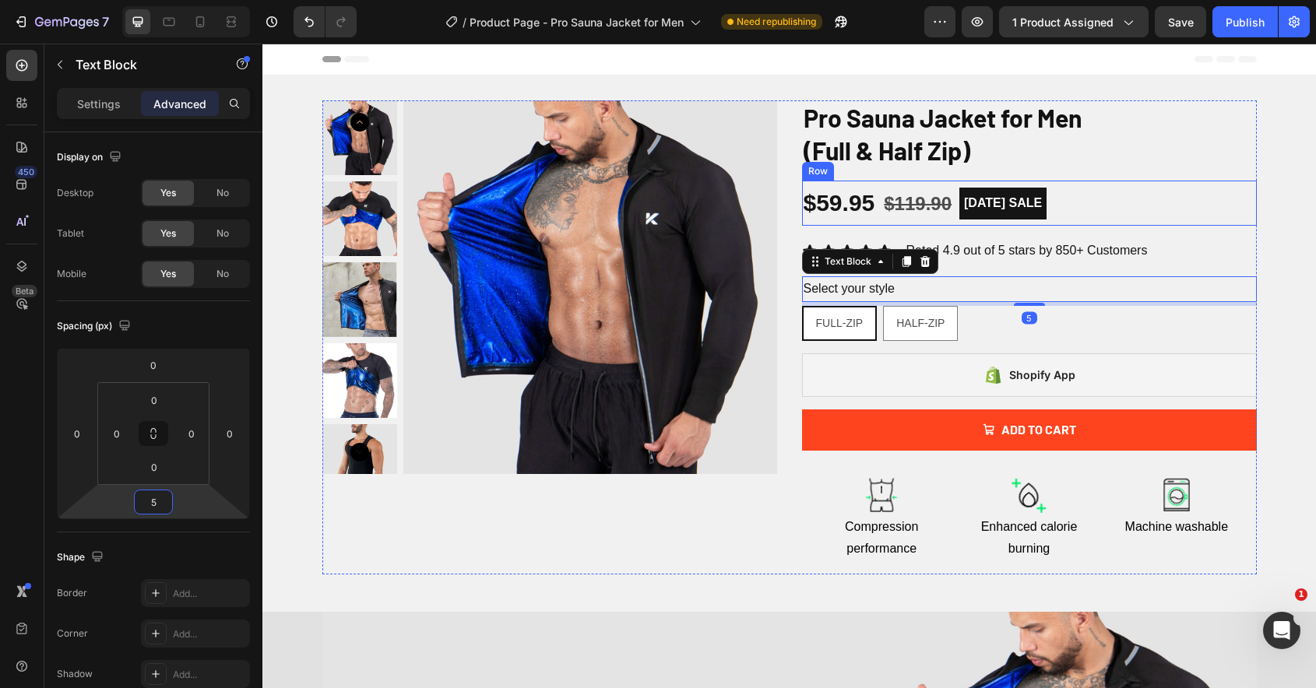
click at [1251, 199] on div "$59.95 Product Price Product Price $119.90 Product Price Product Price LABOR DA…" at bounding box center [1029, 203] width 455 height 45
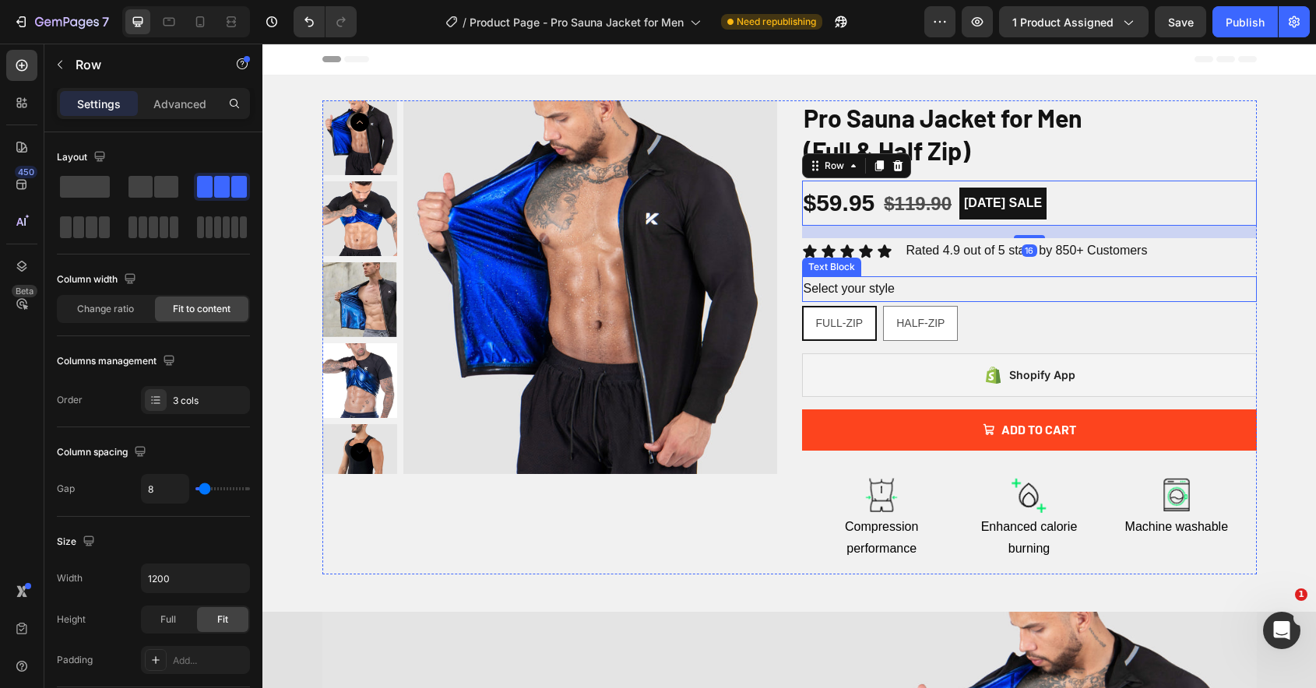
click at [887, 286] on p "Select your style" at bounding box center [1029, 289] width 452 height 23
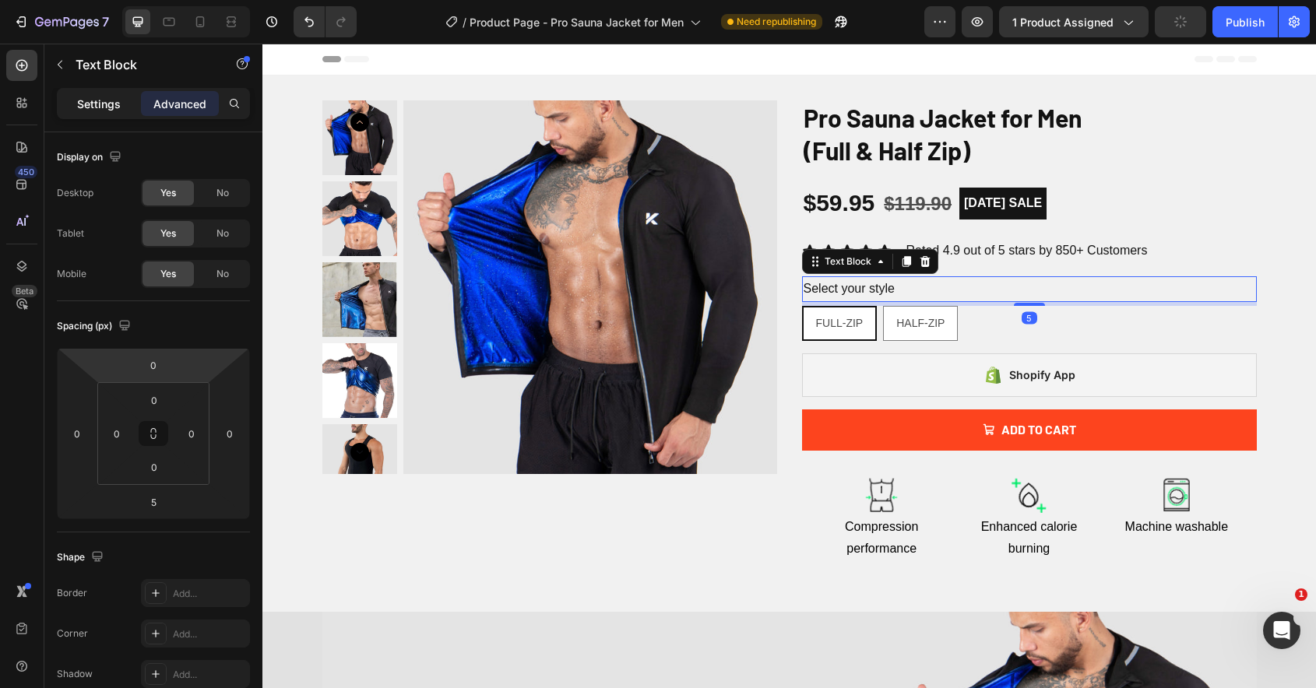
click at [116, 111] on p "Settings" at bounding box center [99, 104] width 44 height 16
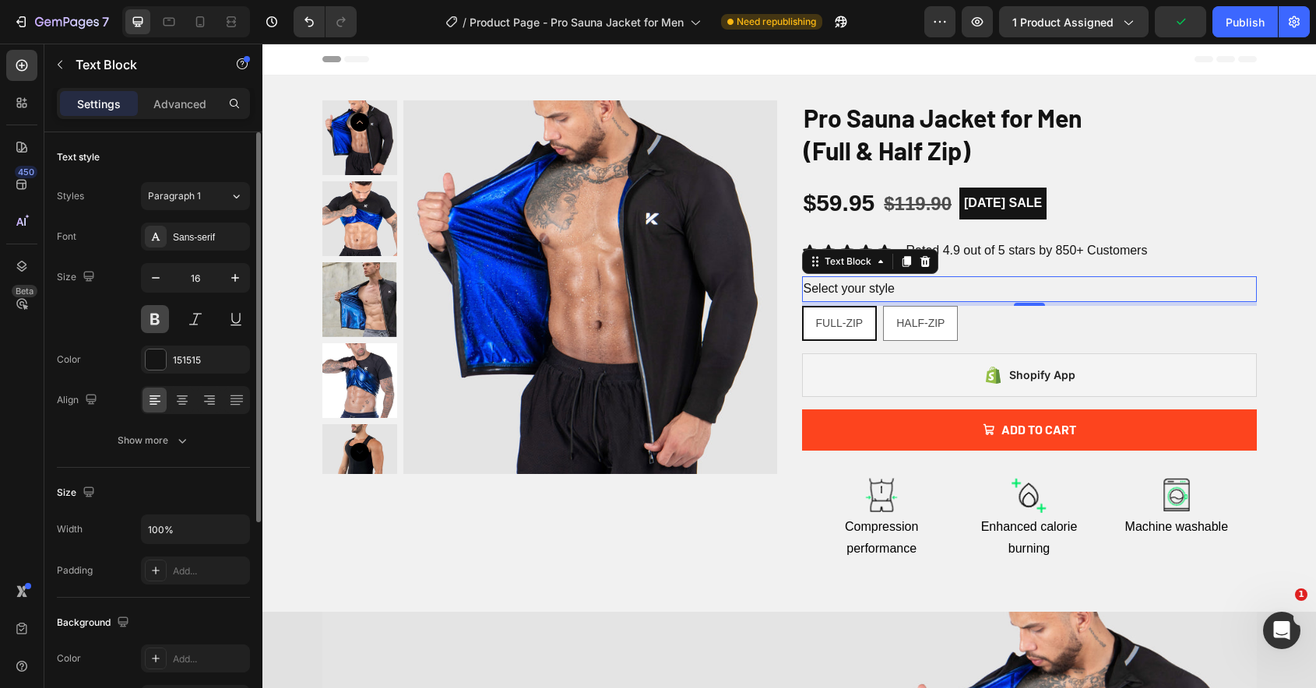
click at [155, 318] on button at bounding box center [155, 319] width 28 height 28
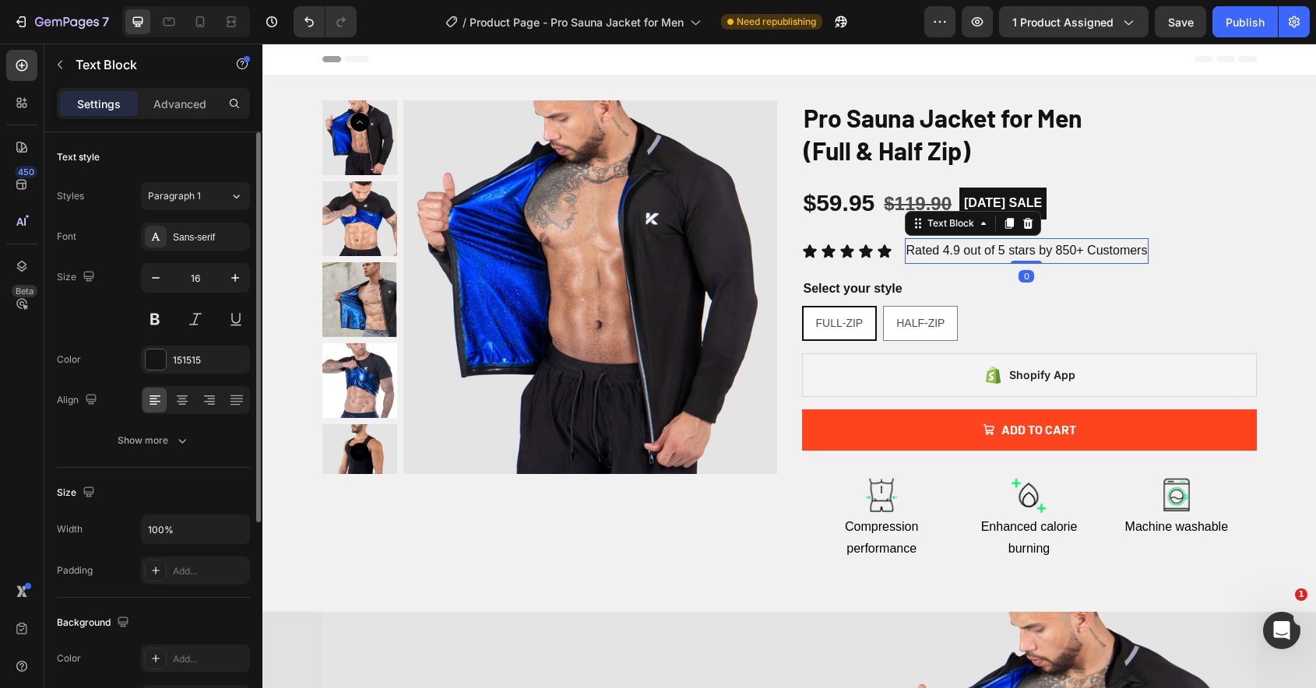
click at [1119, 261] on p "Rated 4.9 out of 5 stars by 850+ Customers" at bounding box center [1026, 251] width 241 height 23
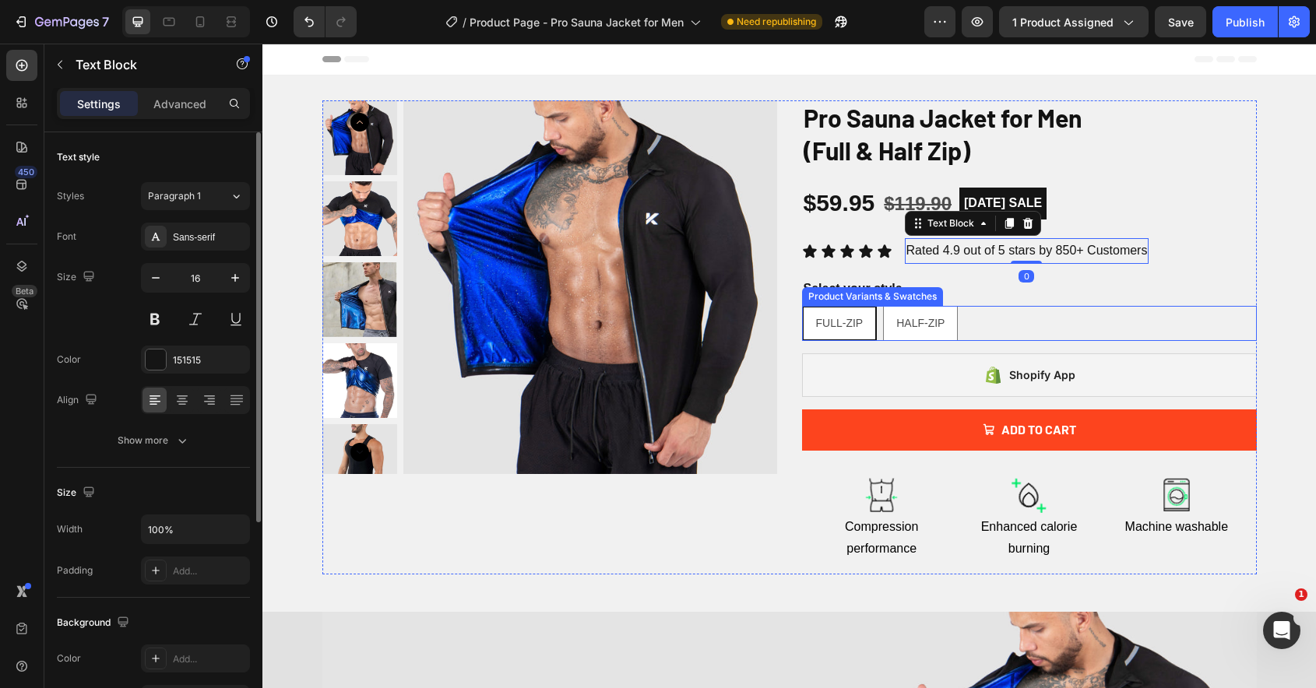
click at [850, 332] on div "FULL-ZIP" at bounding box center [839, 323] width 72 height 32
click at [802, 306] on input "FULL-ZIP FULL-ZIP FULL-ZIP" at bounding box center [801, 305] width 1 height 1
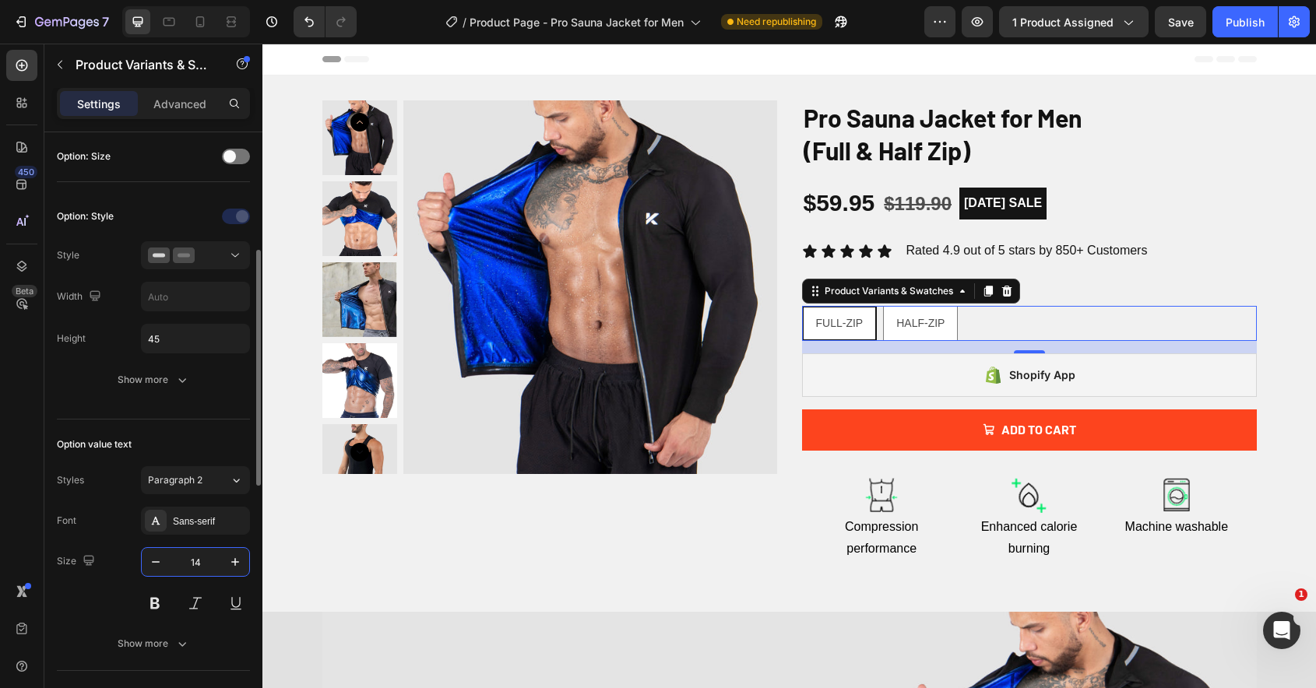
scroll to position [303, 0]
click at [167, 381] on div "Show more" at bounding box center [154, 382] width 72 height 16
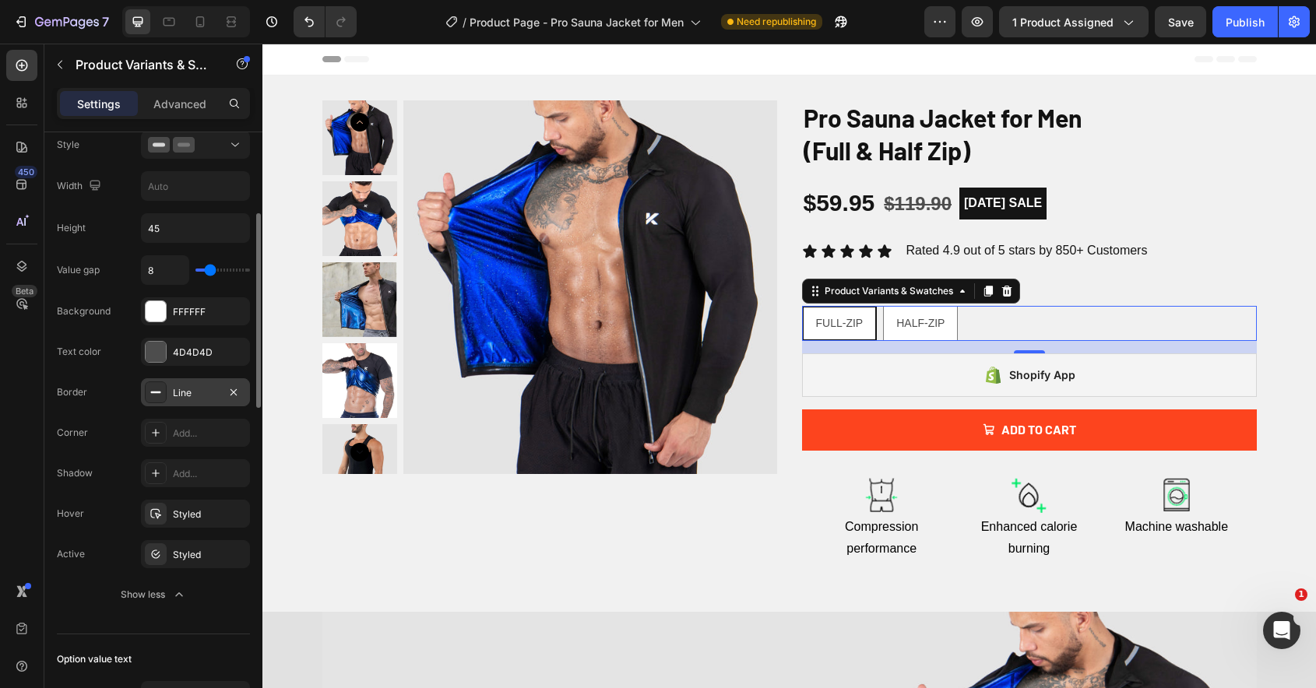
scroll to position [424, 0]
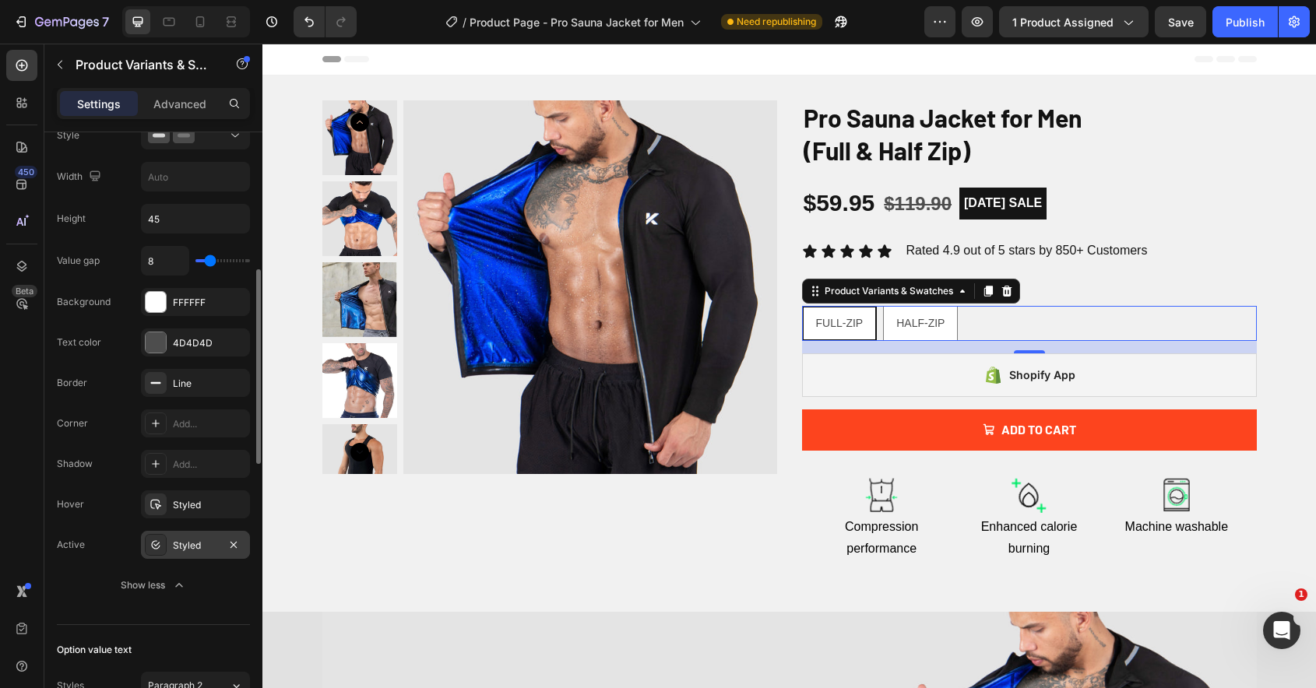
click at [170, 536] on div "Styled" at bounding box center [195, 545] width 109 height 28
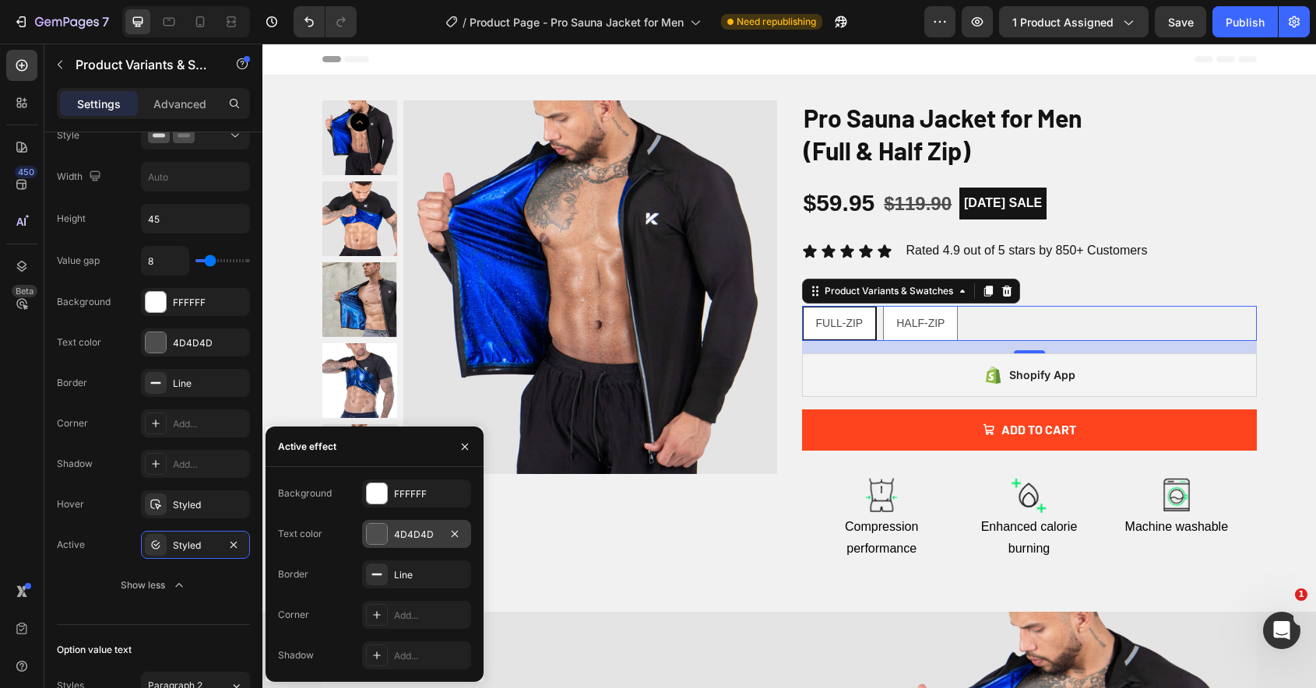
click at [377, 536] on div at bounding box center [377, 534] width 20 height 20
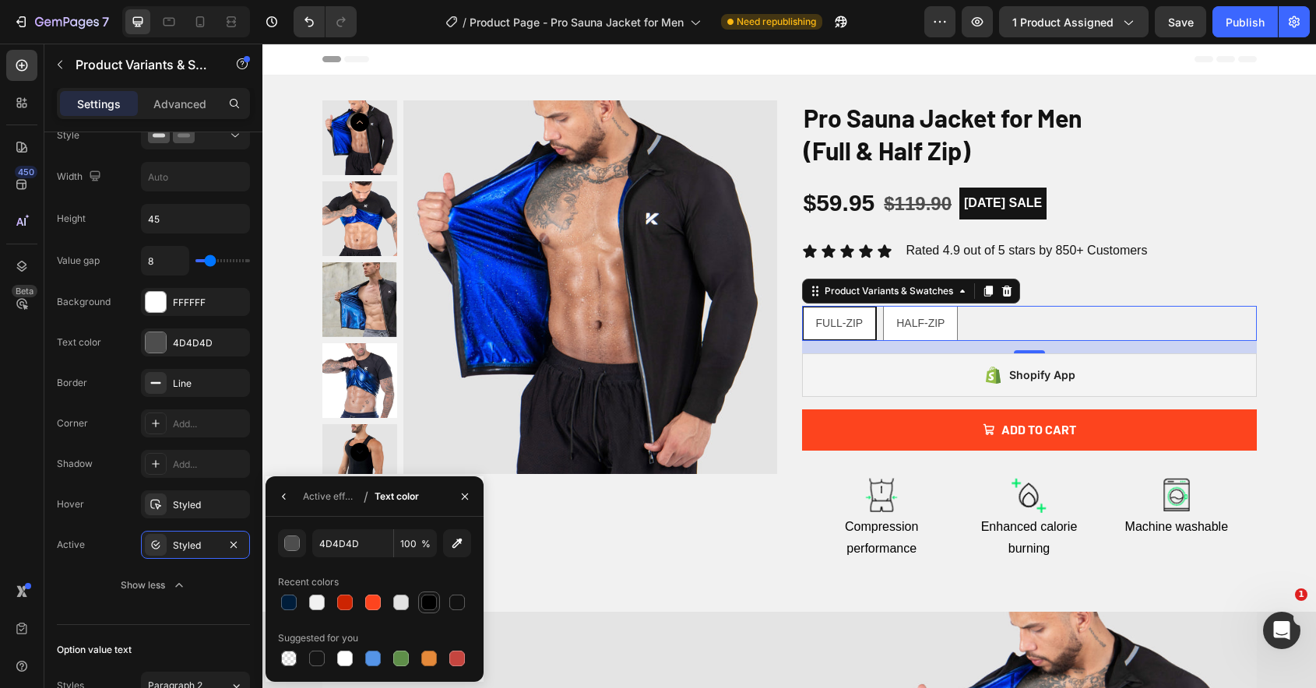
click at [428, 605] on div at bounding box center [429, 603] width 16 height 16
type input "000000"
click at [191, 550] on div "Styled" at bounding box center [195, 546] width 45 height 14
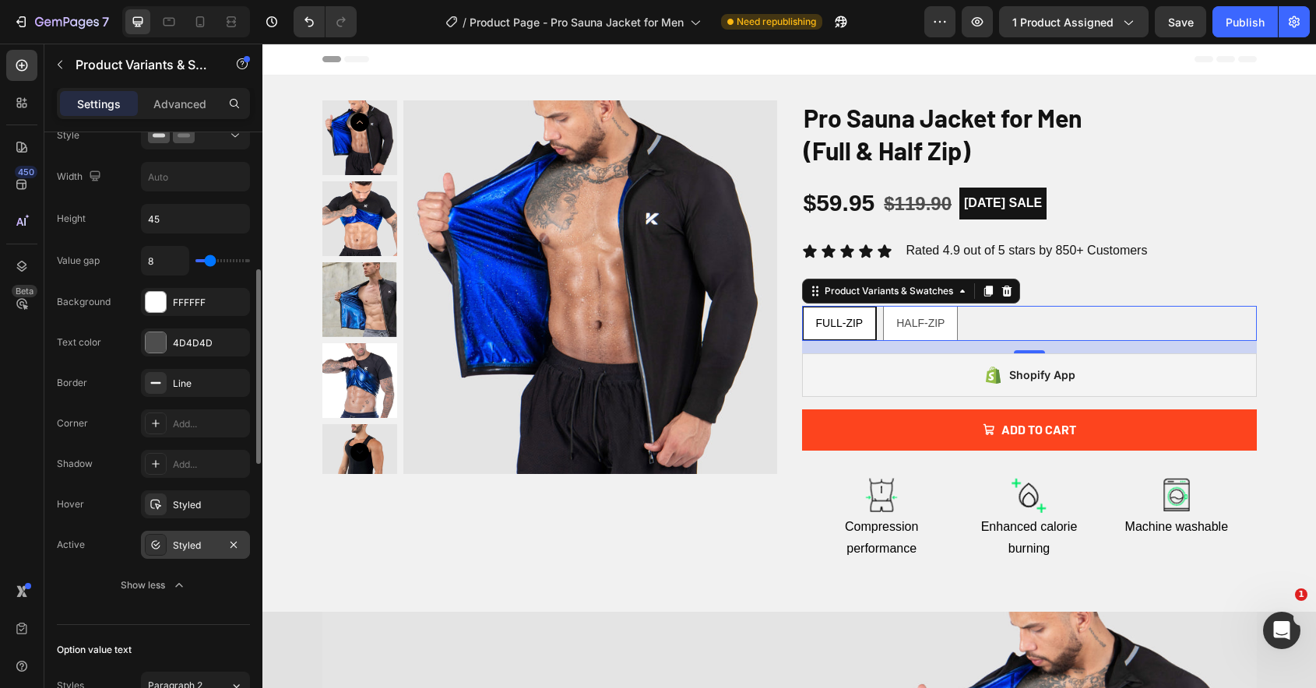
click at [191, 550] on div "Styled" at bounding box center [195, 546] width 45 height 14
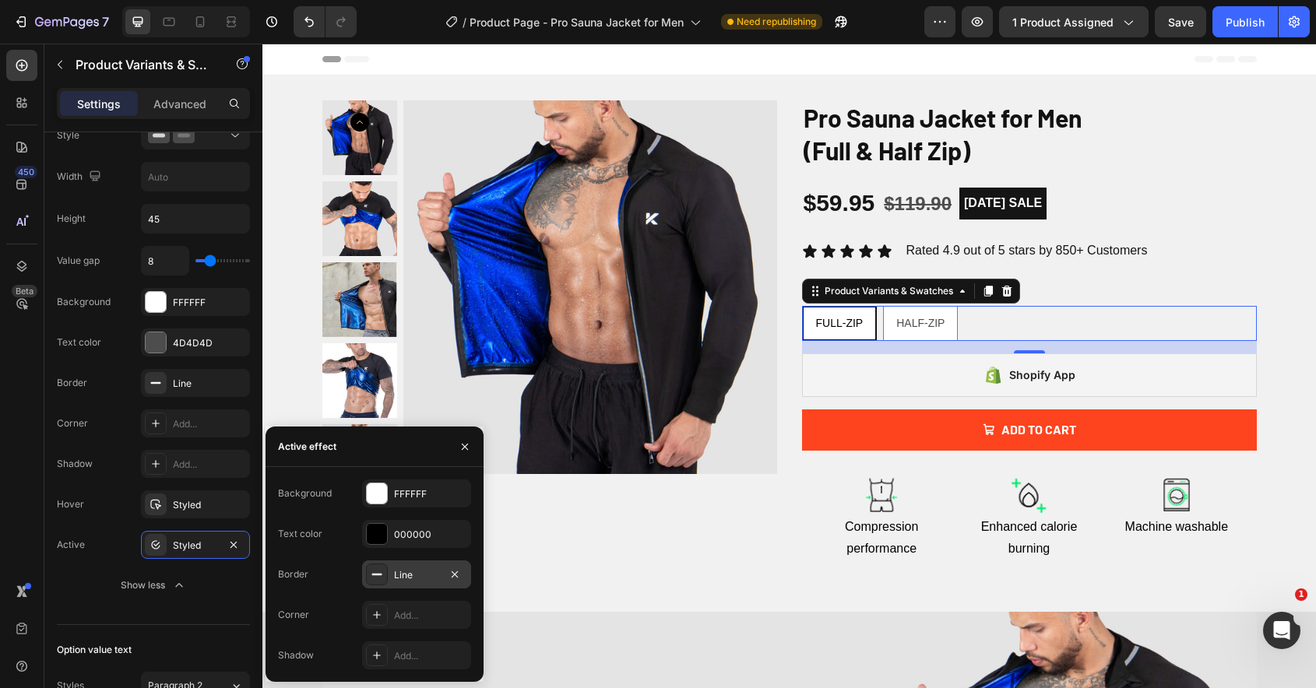
click at [421, 570] on div "Line" at bounding box center [416, 575] width 45 height 14
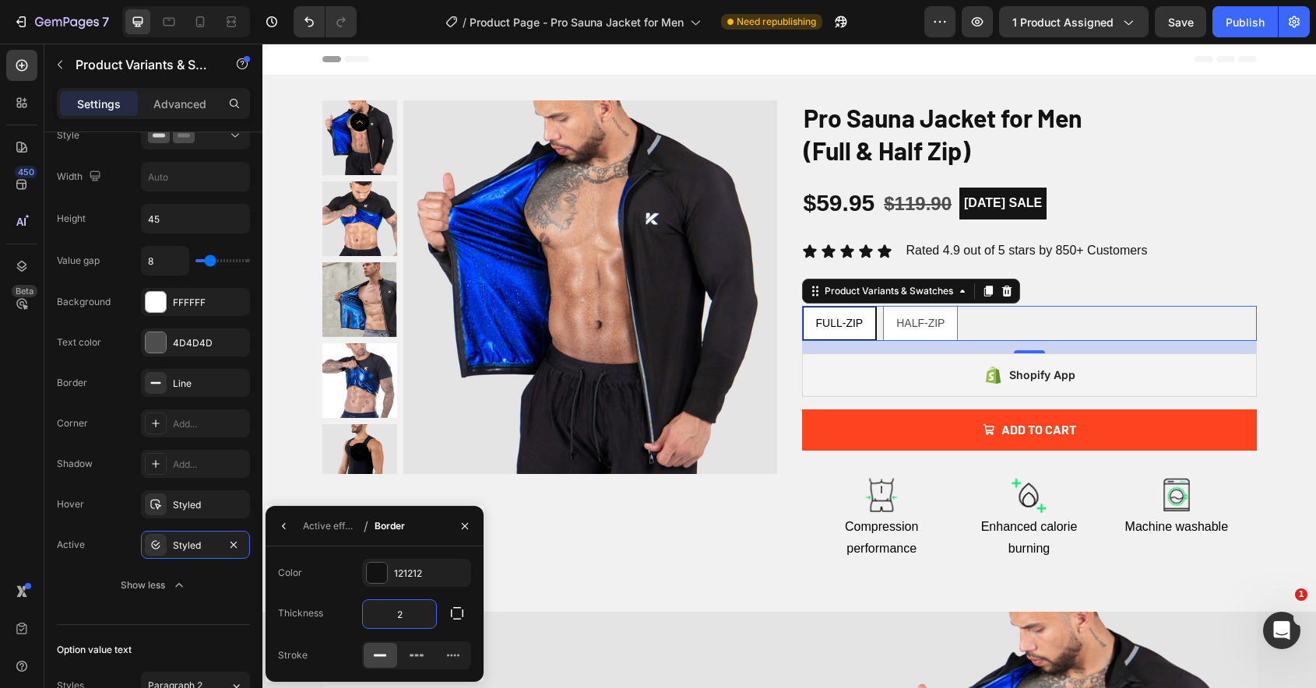
click at [414, 614] on input "2" at bounding box center [399, 614] width 73 height 28
type input "3"
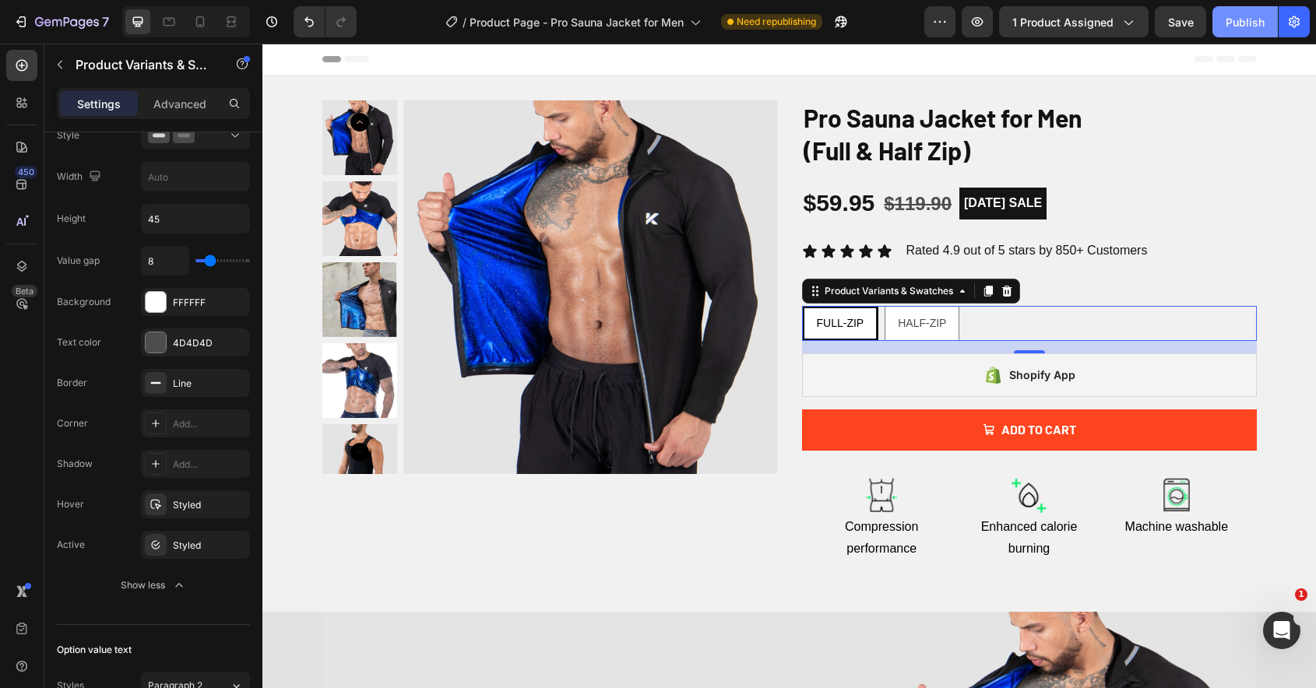
click at [1236, 23] on div "Publish" at bounding box center [1244, 22] width 39 height 16
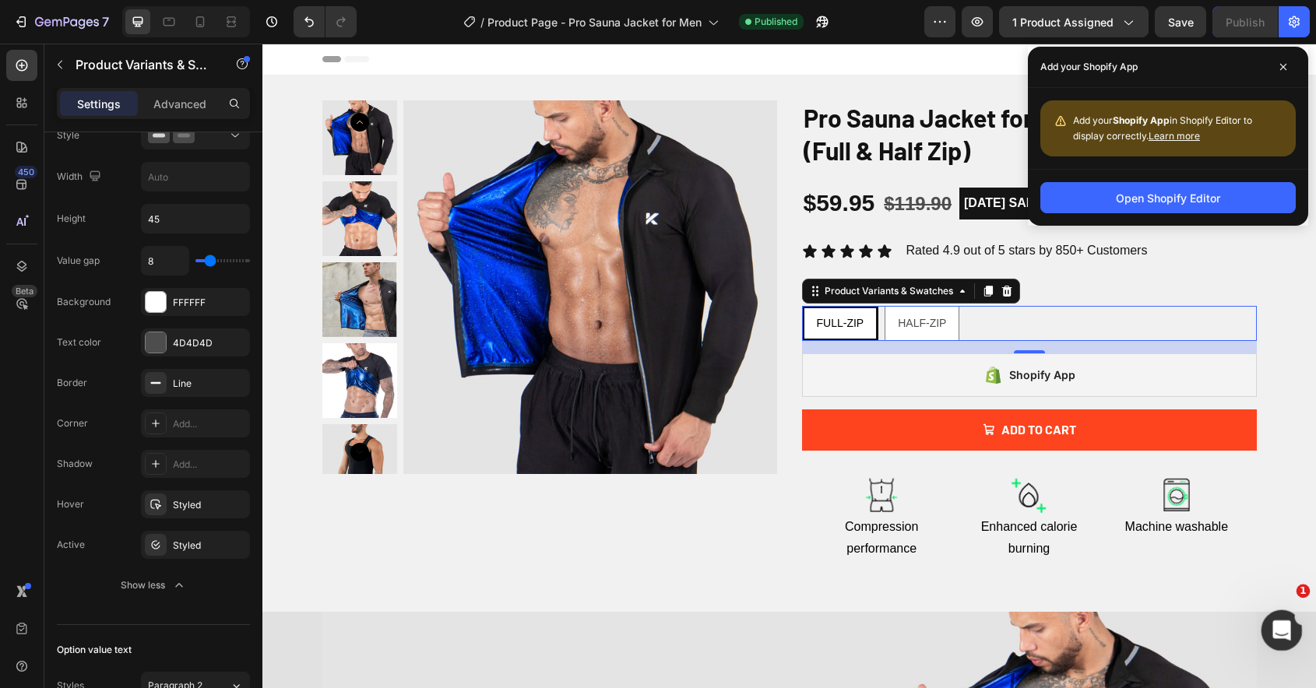
click html
click at [1281, 646] on div "Open Intercom Messenger" at bounding box center [1278, 628] width 51 height 51
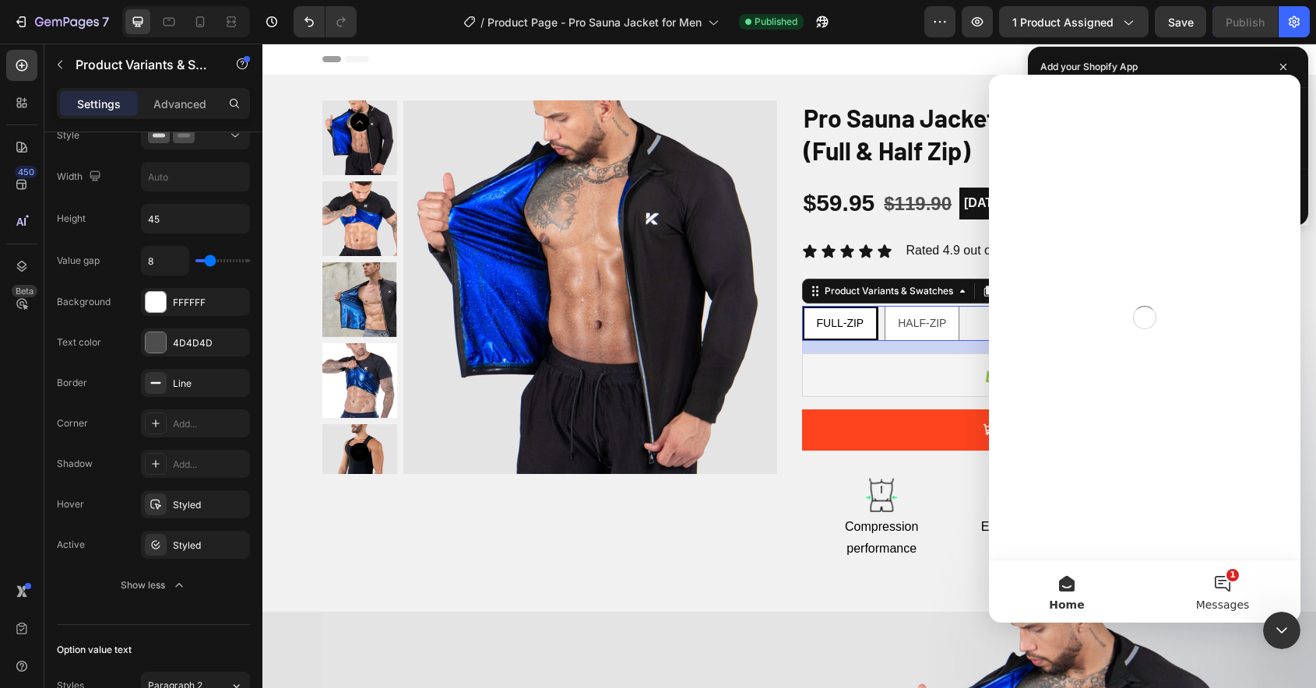
scroll to position [0, 0]
click at [1213, 594] on button "1 Messages" at bounding box center [1222, 591] width 156 height 62
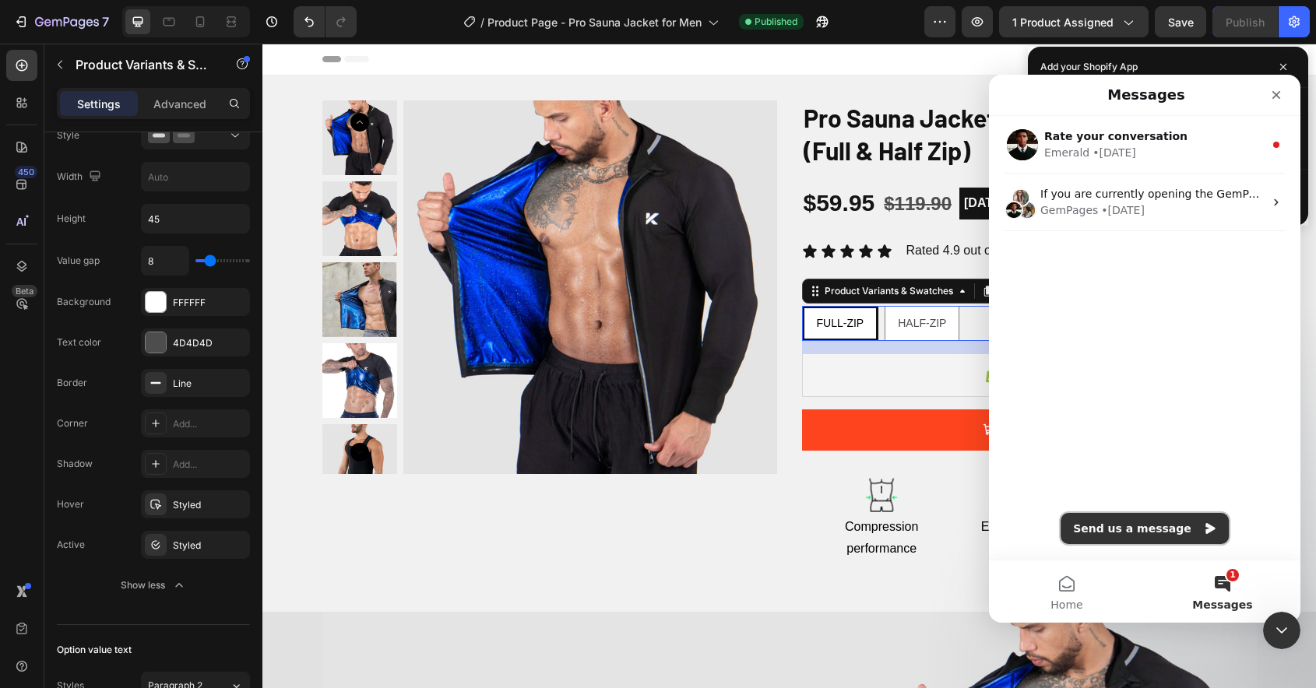
click at [1126, 525] on button "Send us a message" at bounding box center [1144, 528] width 168 height 31
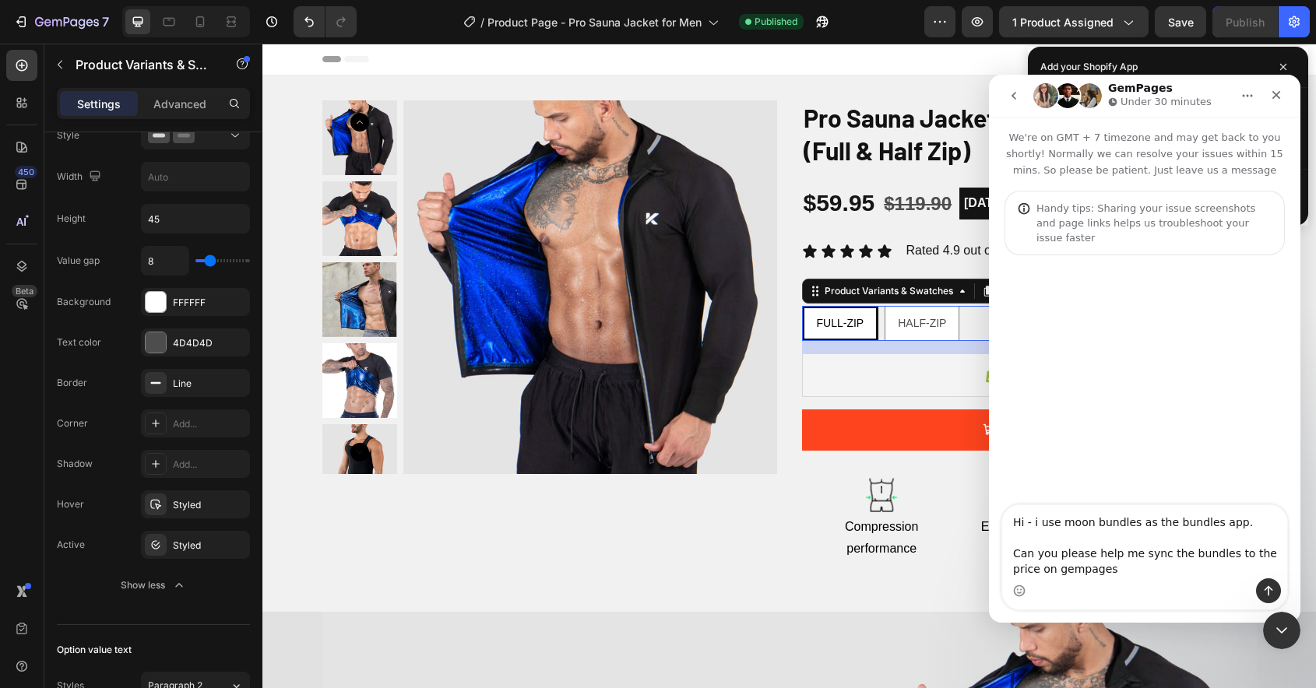
type textarea "Hi - i use moon bundles as the bundles app. Can you please help me sync the bun…"
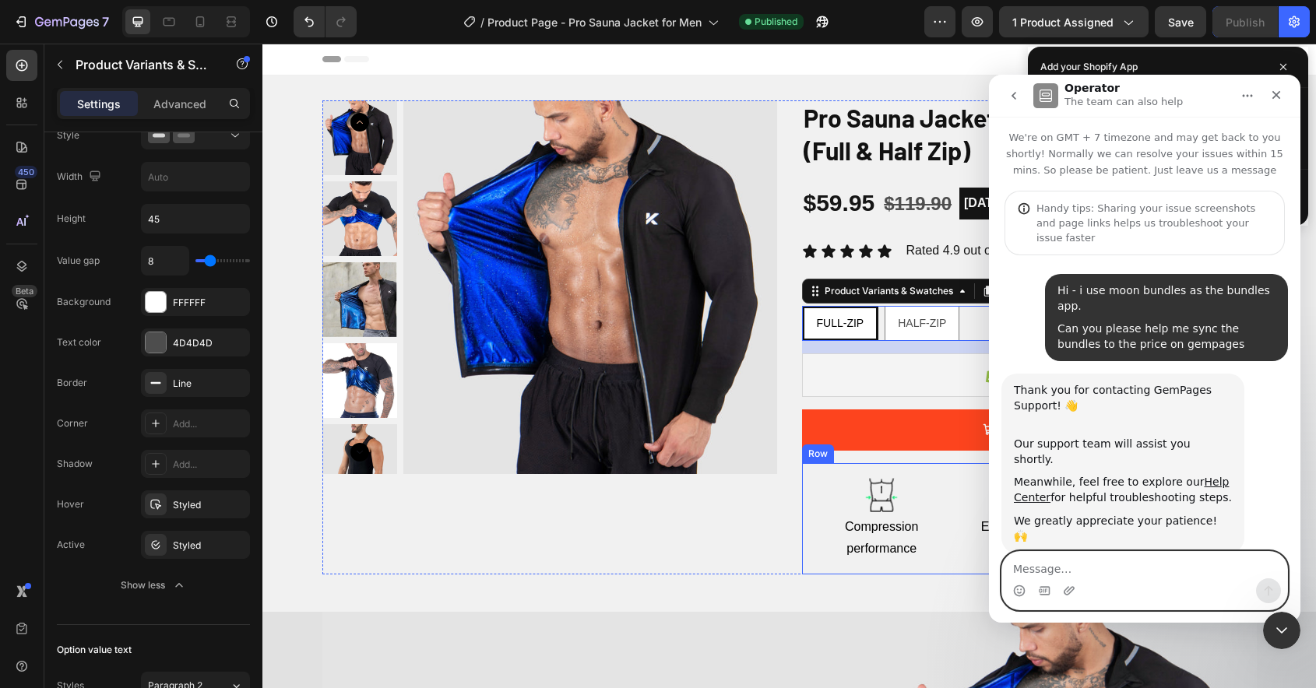
paste textarea "[URL][DOMAIN_NAME]"
type textarea "[URL][DOMAIN_NAME]"
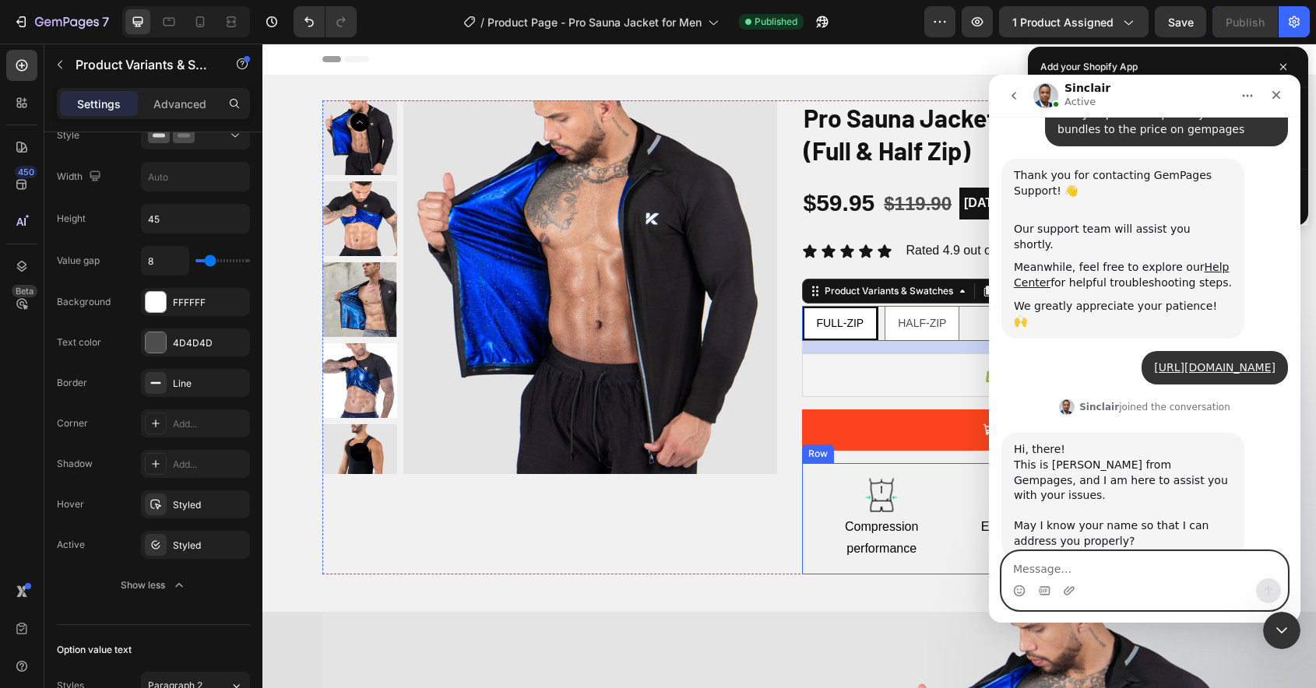
scroll to position [224, 0]
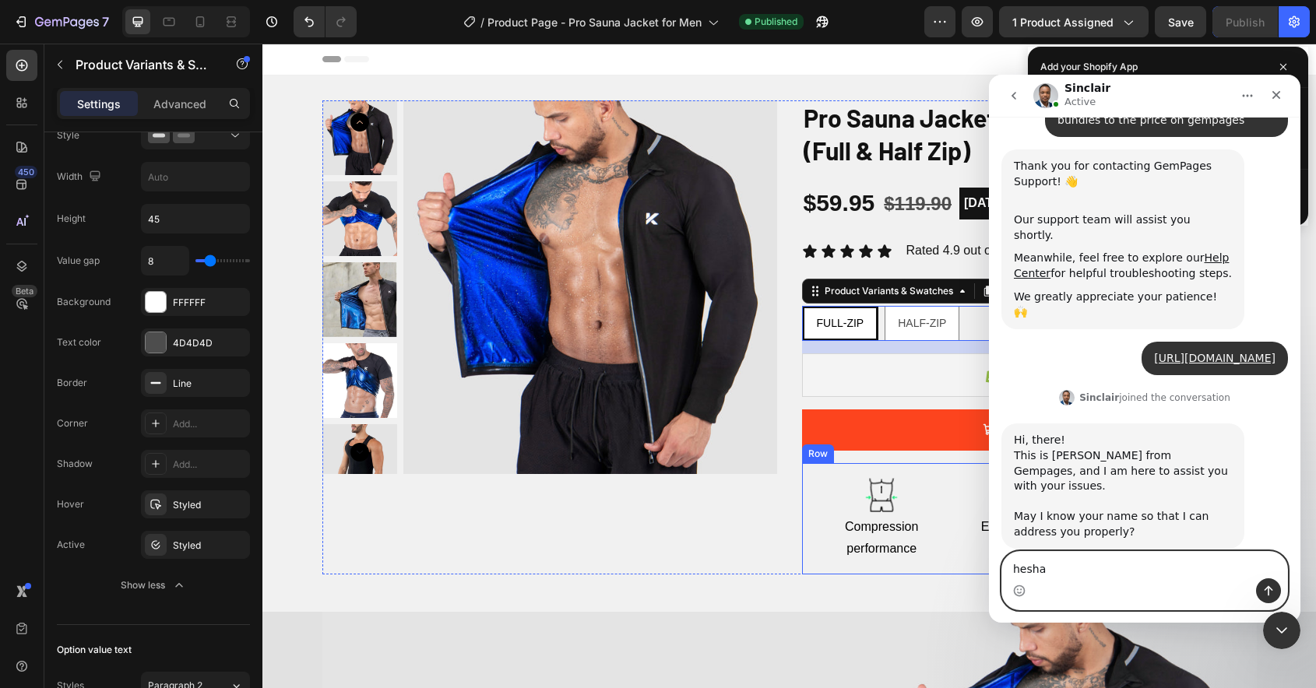
type textarea "heshan"
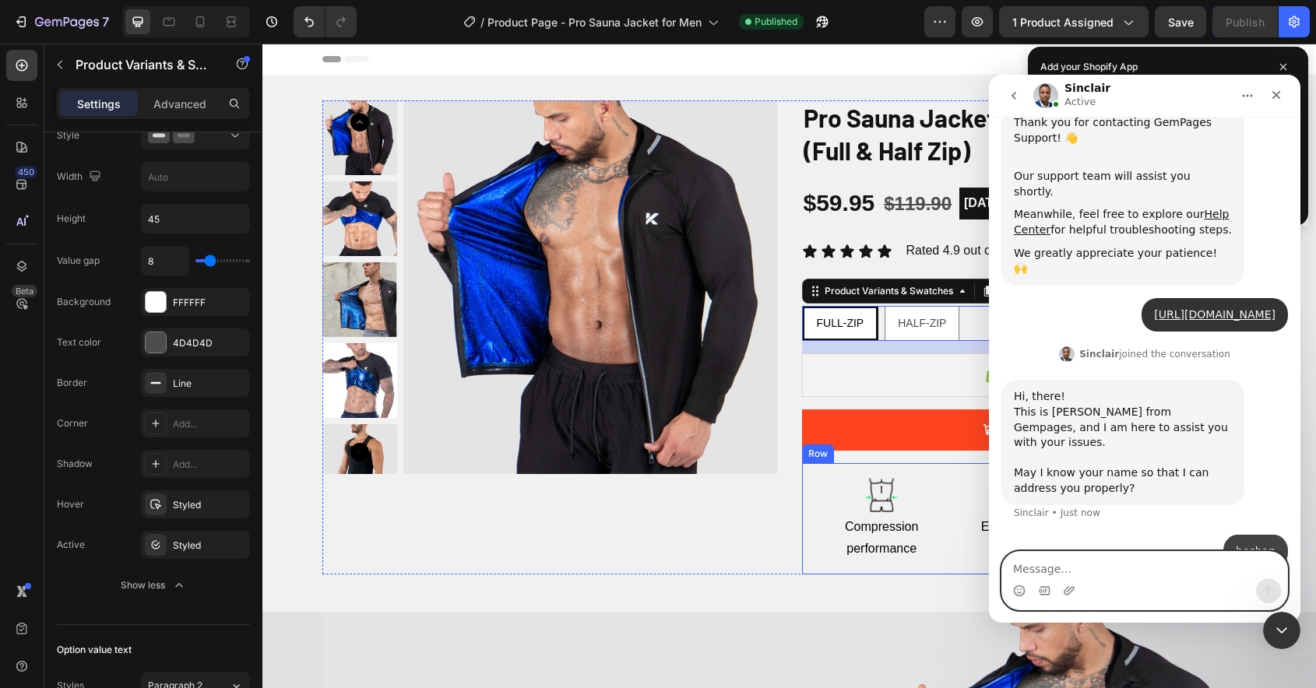
scroll to position [270, 0]
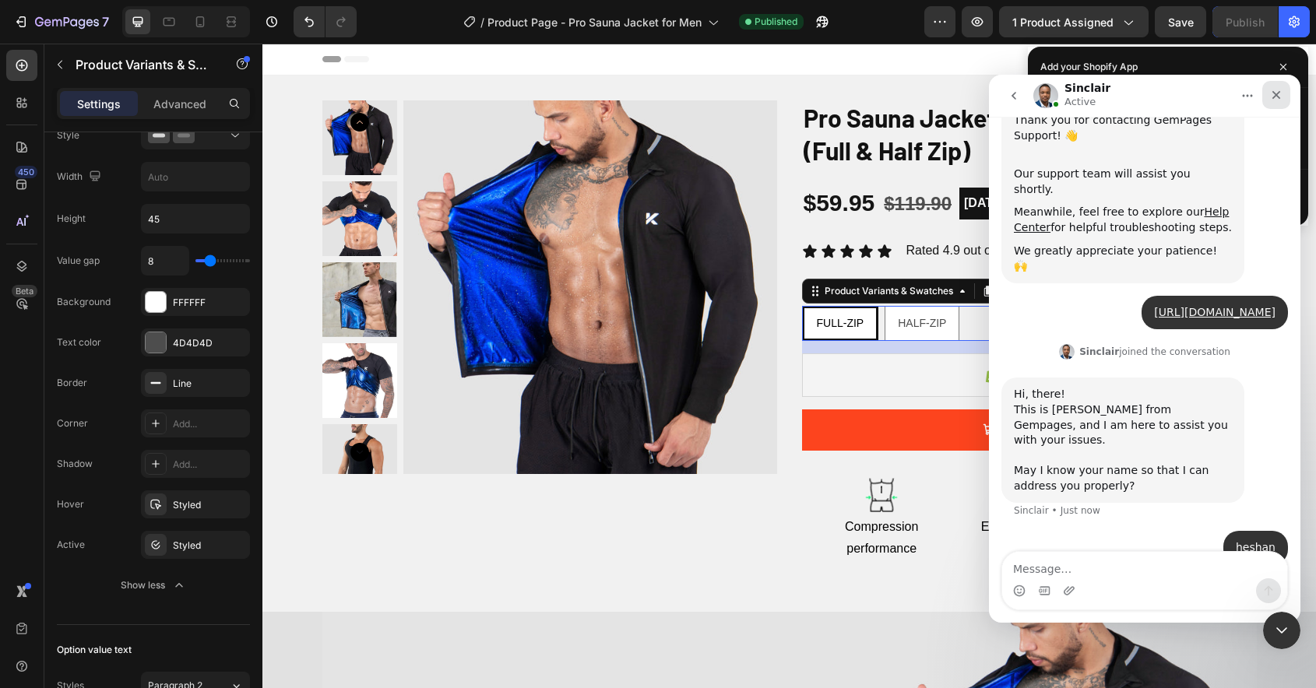
click at [1283, 97] on div "Close" at bounding box center [1276, 95] width 28 height 28
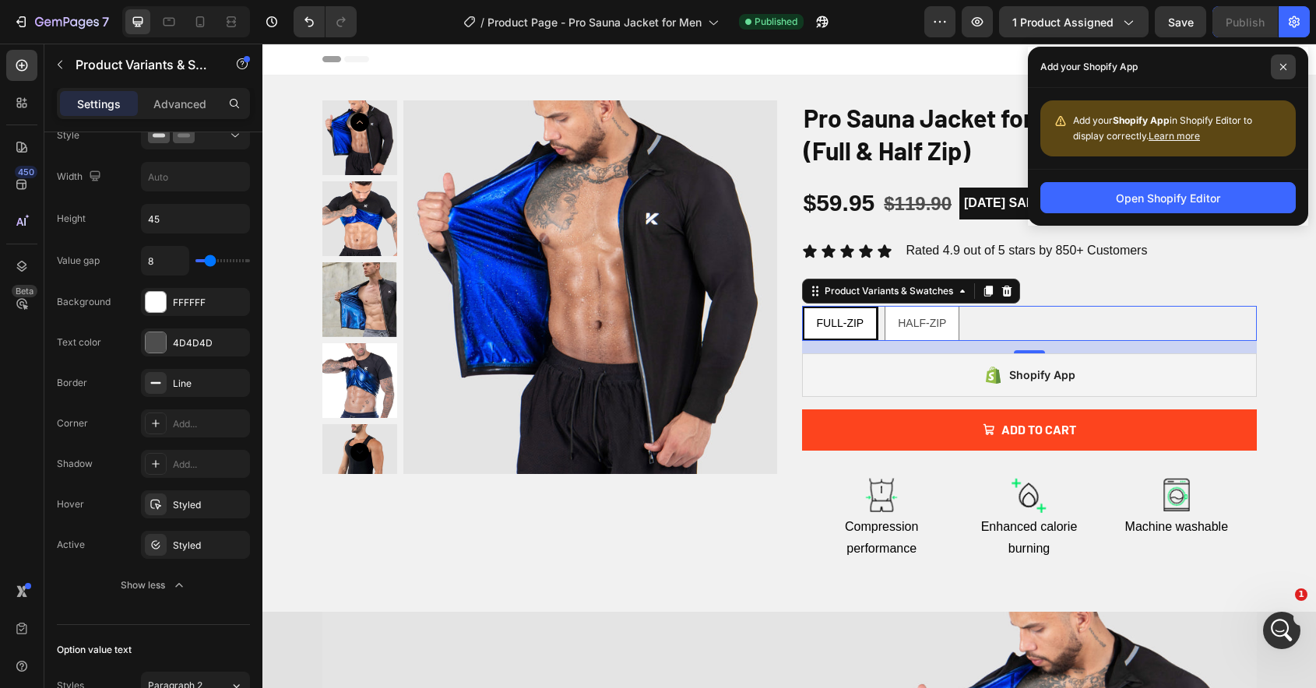
click at [1284, 67] on icon at bounding box center [1283, 67] width 8 height 8
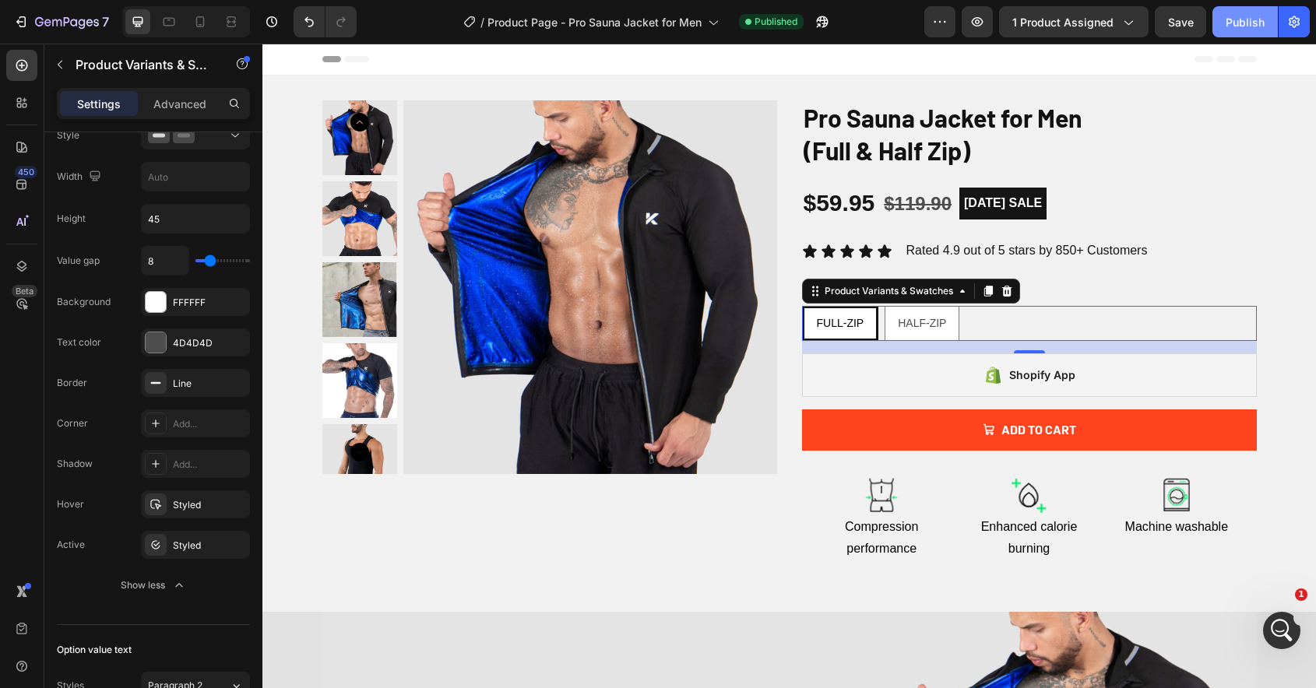
click at [1252, 26] on div "Publish" at bounding box center [1244, 22] width 39 height 16
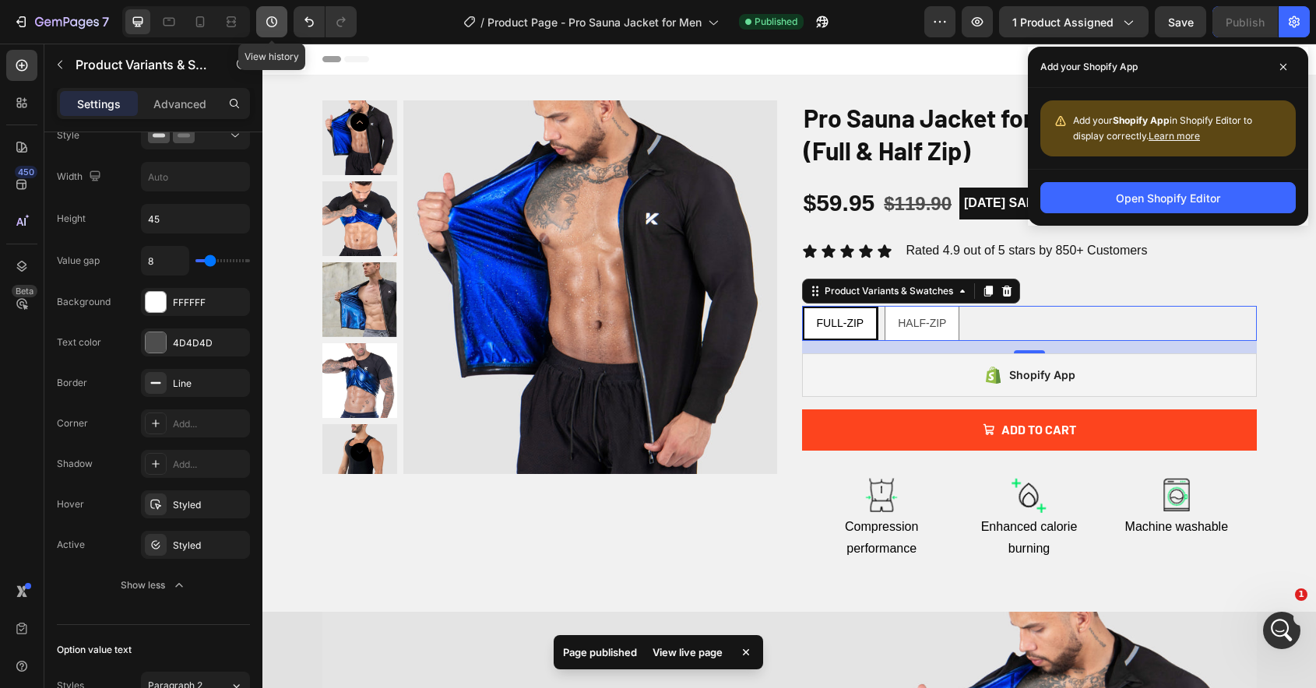
click at [271, 16] on icon "button" at bounding box center [271, 21] width 11 height 11
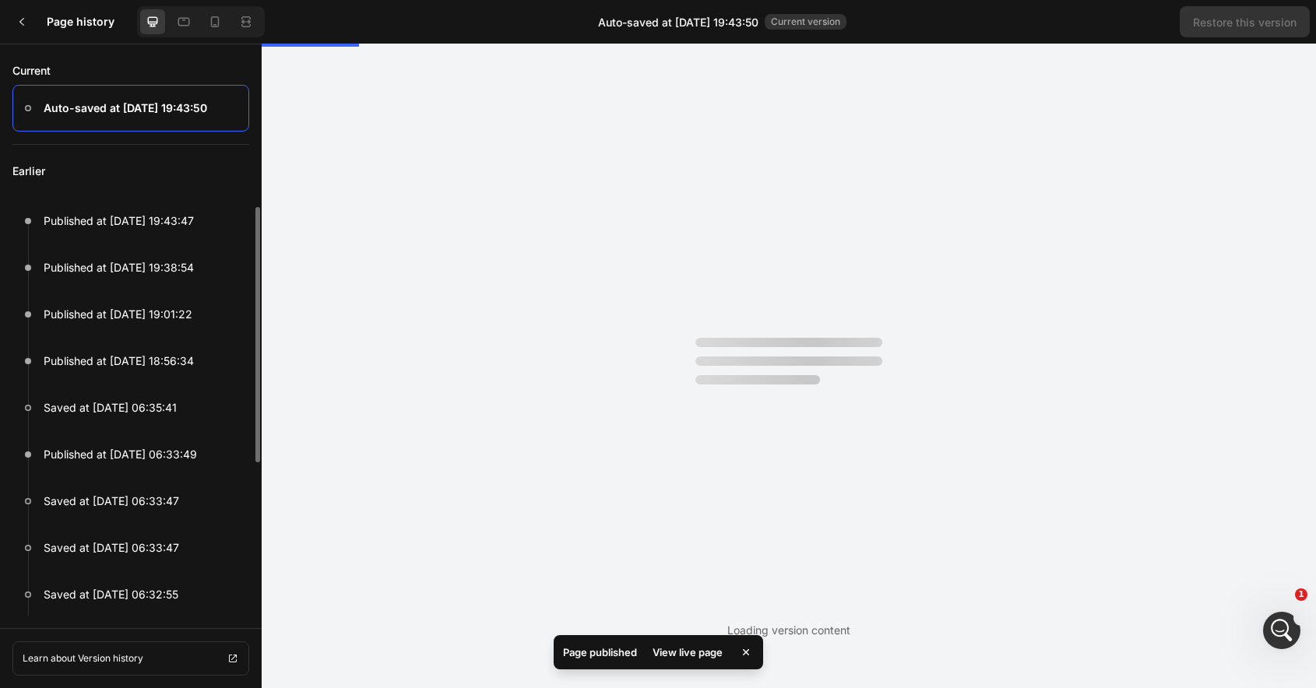
scroll to position [0, 0]
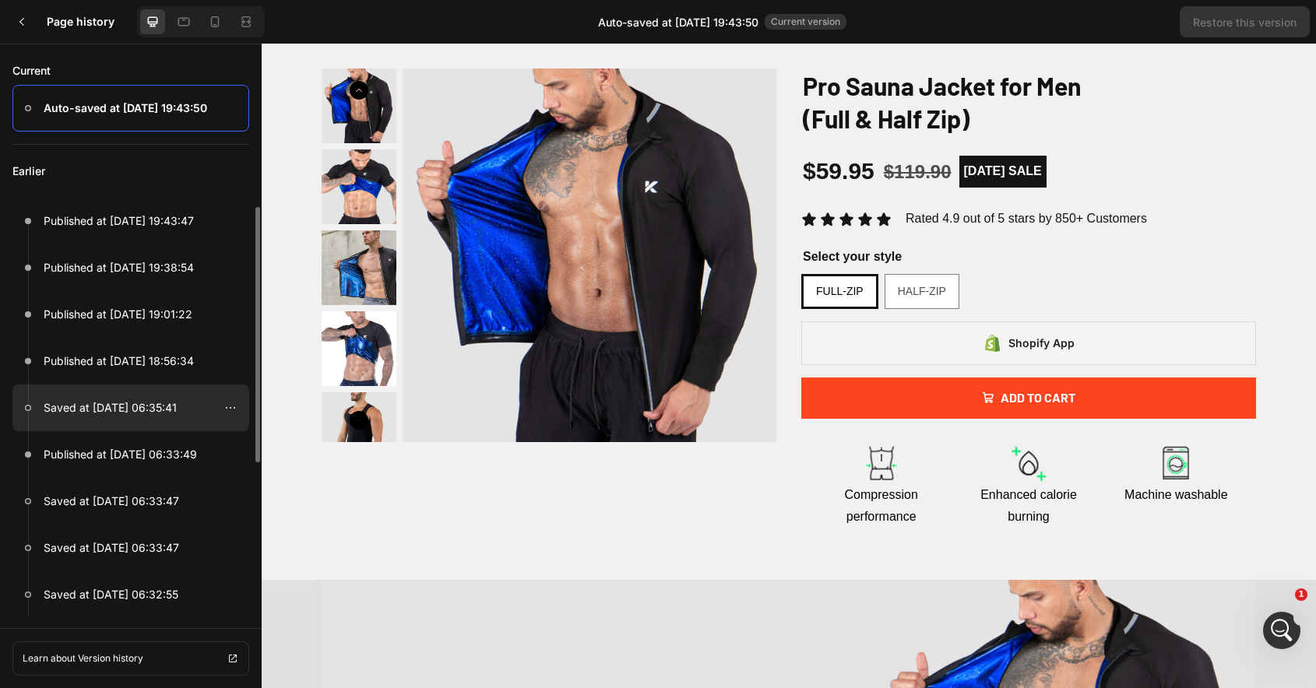
click at [149, 403] on p "Saved at [DATE] 06:35:41" at bounding box center [110, 408] width 133 height 19
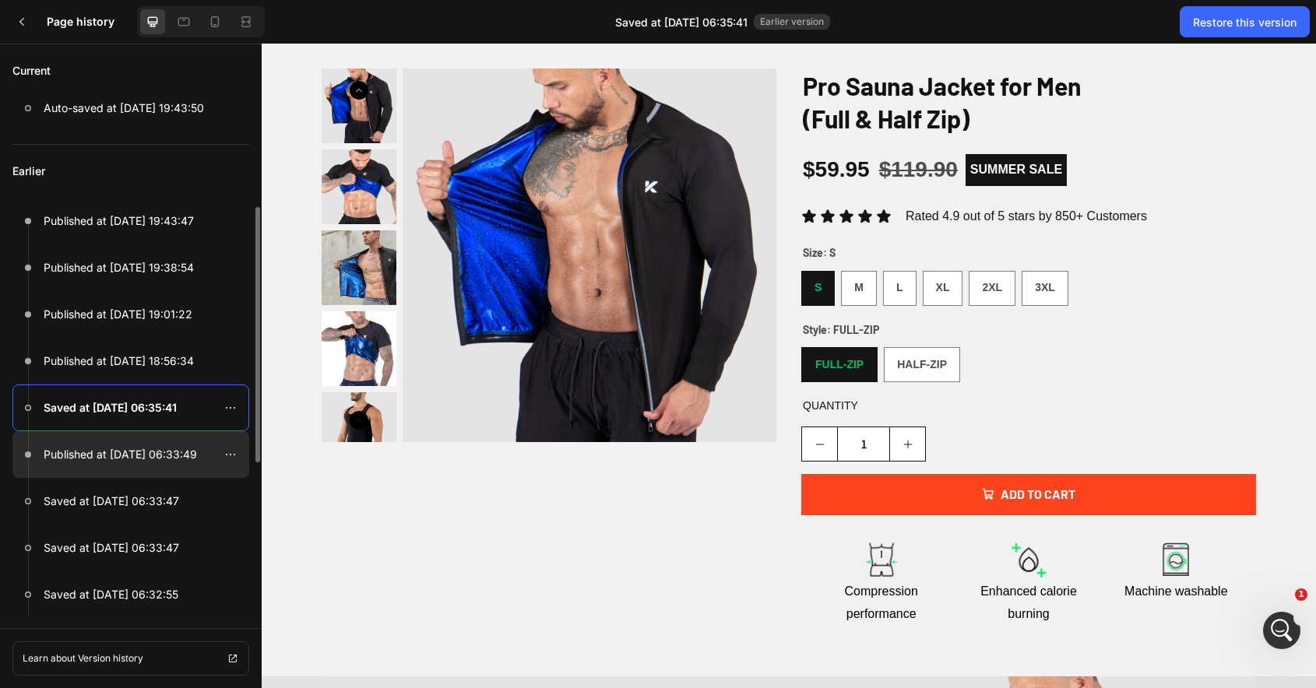
click at [163, 448] on p "Published at [DATE] 06:33:49" at bounding box center [120, 454] width 153 height 19
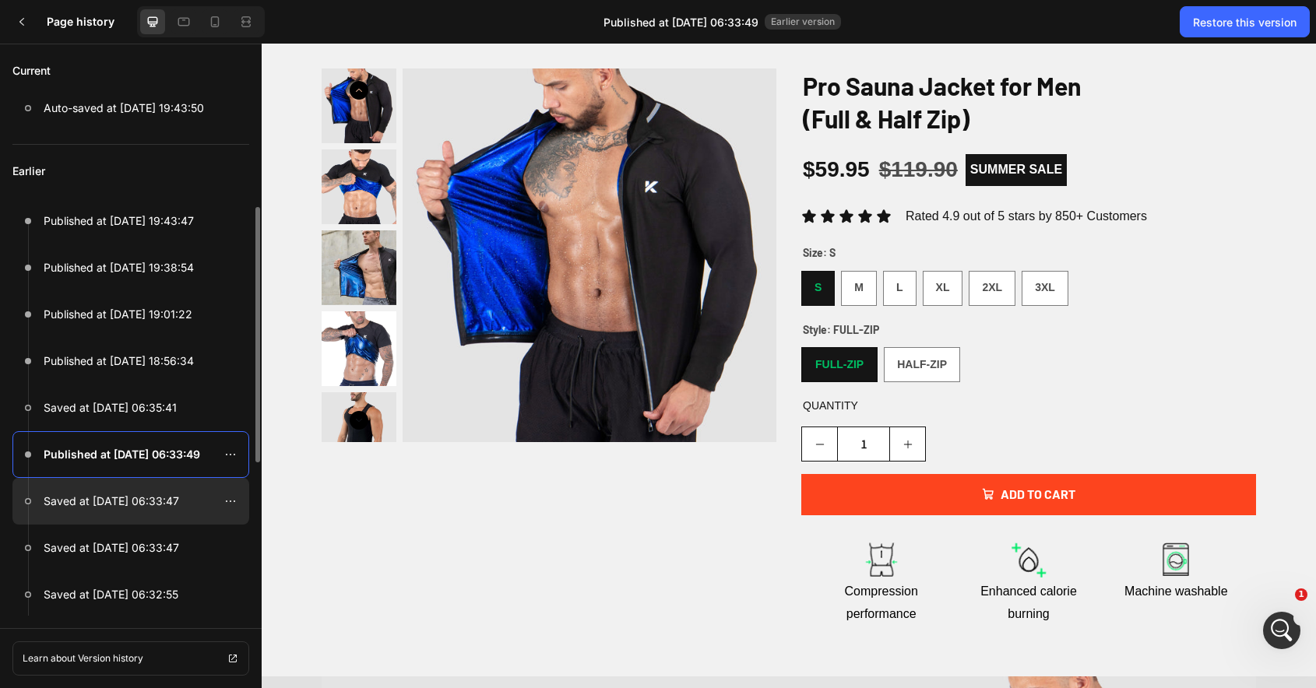
click at [166, 502] on p "Saved at [DATE] 06:33:47" at bounding box center [111, 501] width 135 height 19
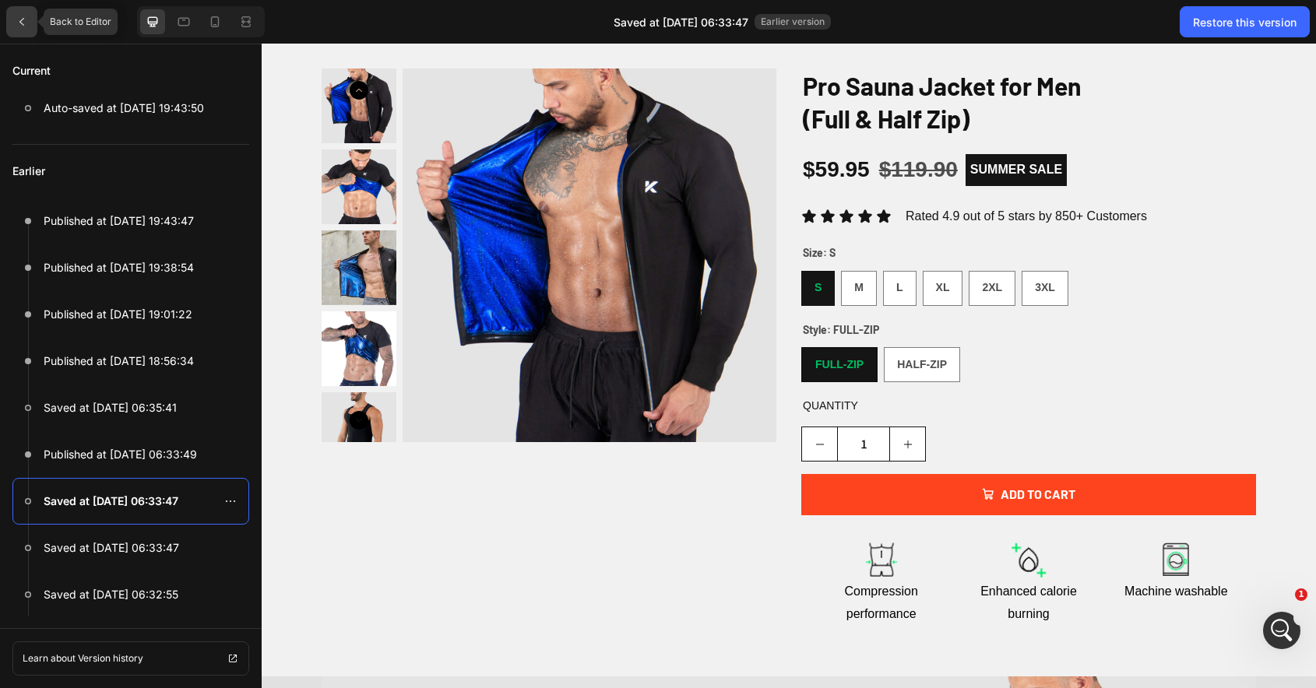
click at [19, 16] on icon at bounding box center [22, 22] width 12 height 12
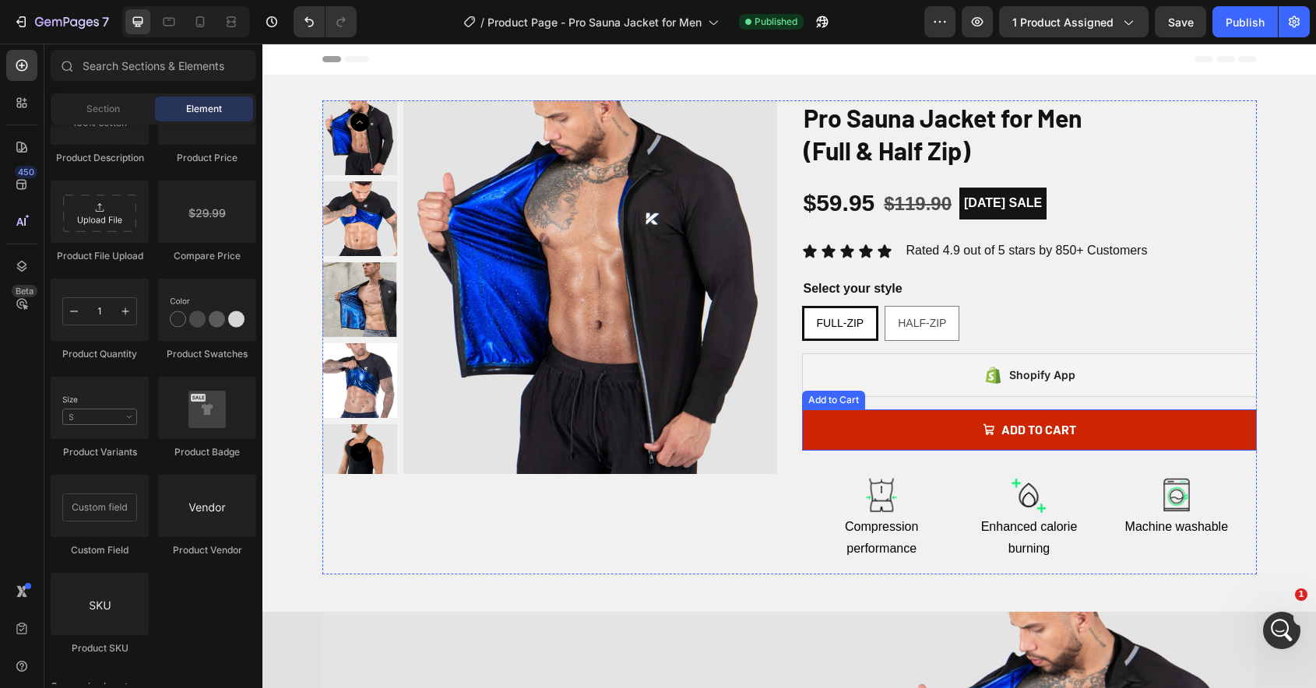
click at [908, 434] on button "Add to cart" at bounding box center [1029, 429] width 455 height 41
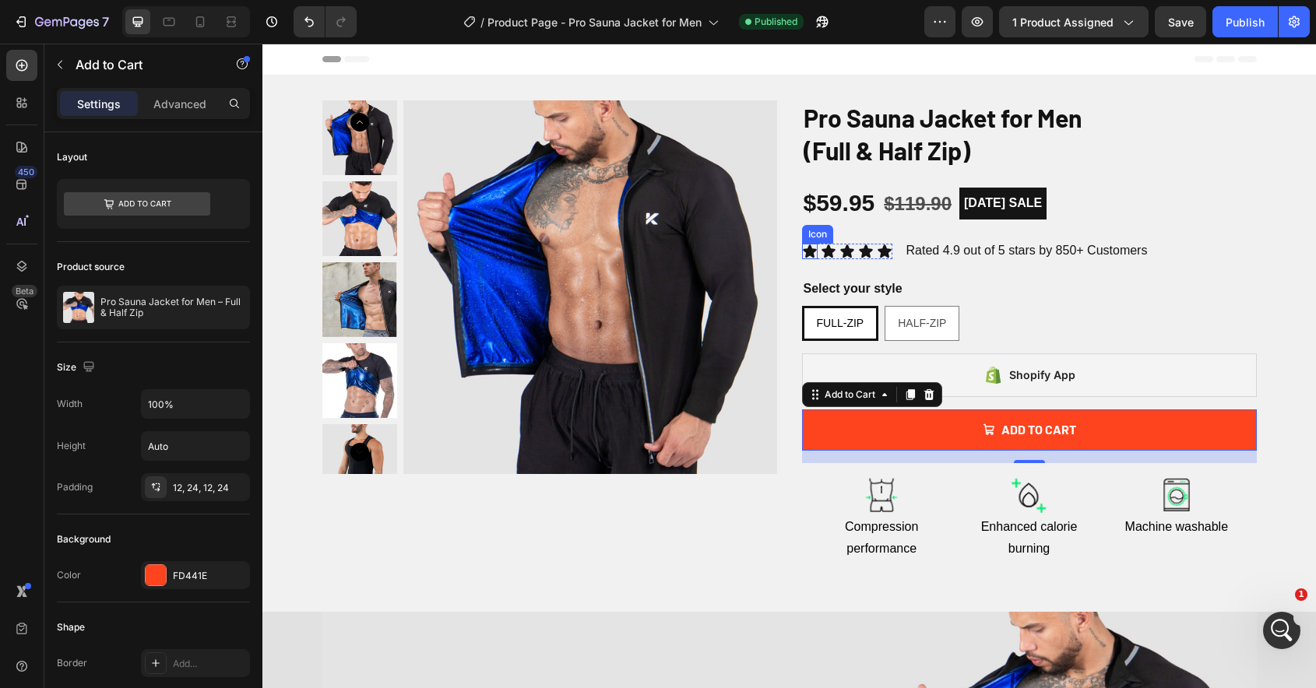
click at [807, 255] on div "Icon" at bounding box center [810, 252] width 16 height 16
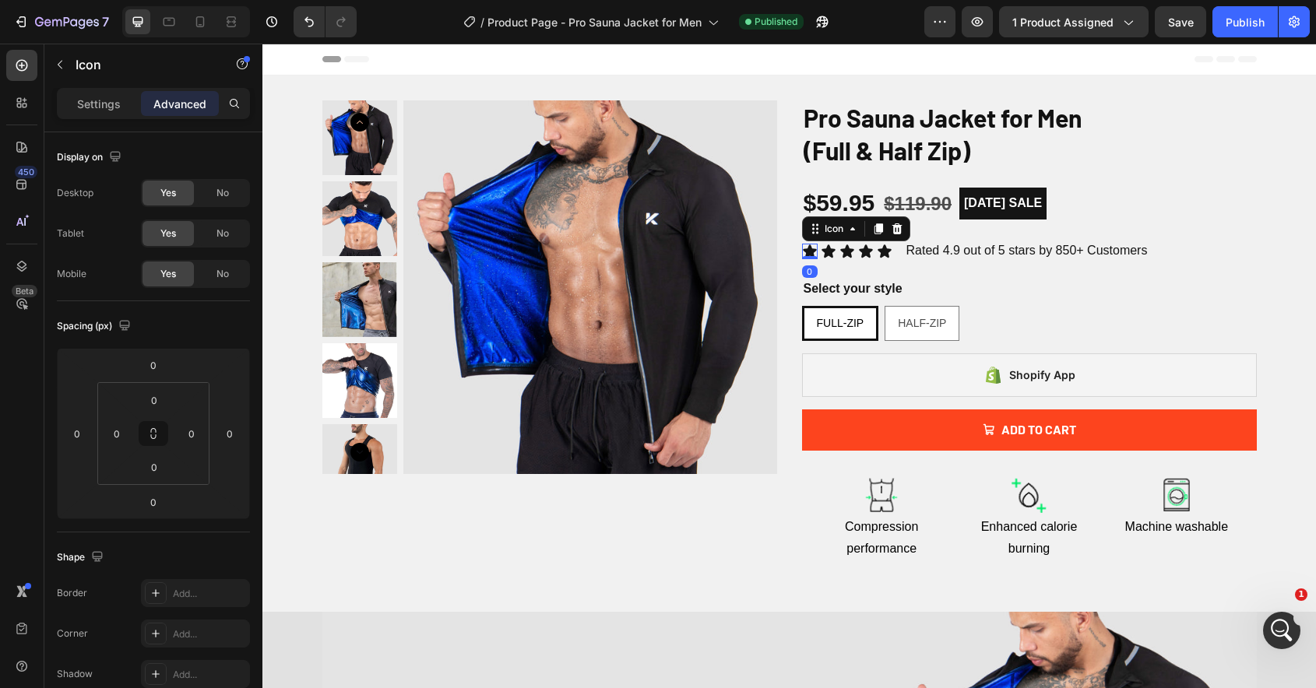
click at [96, 118] on div "Settings Advanced" at bounding box center [153, 103] width 193 height 31
click at [97, 111] on div "Settings" at bounding box center [99, 103] width 78 height 25
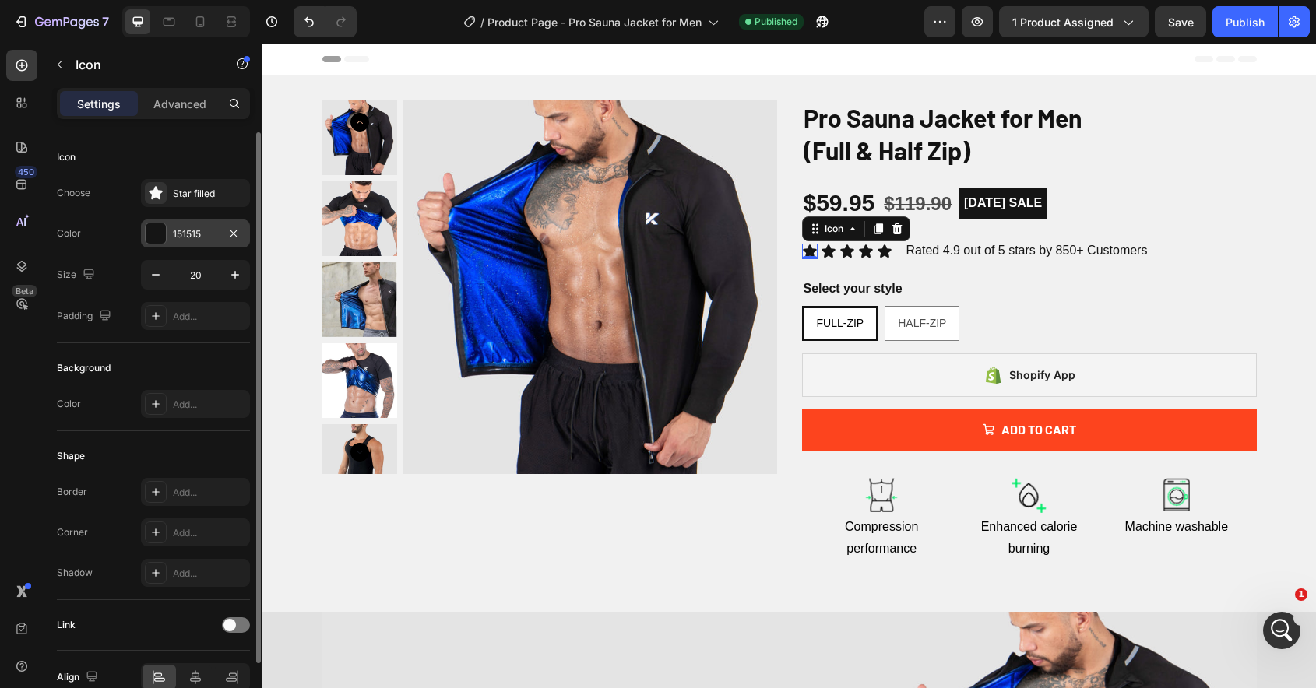
click at [159, 237] on div at bounding box center [156, 233] width 20 height 20
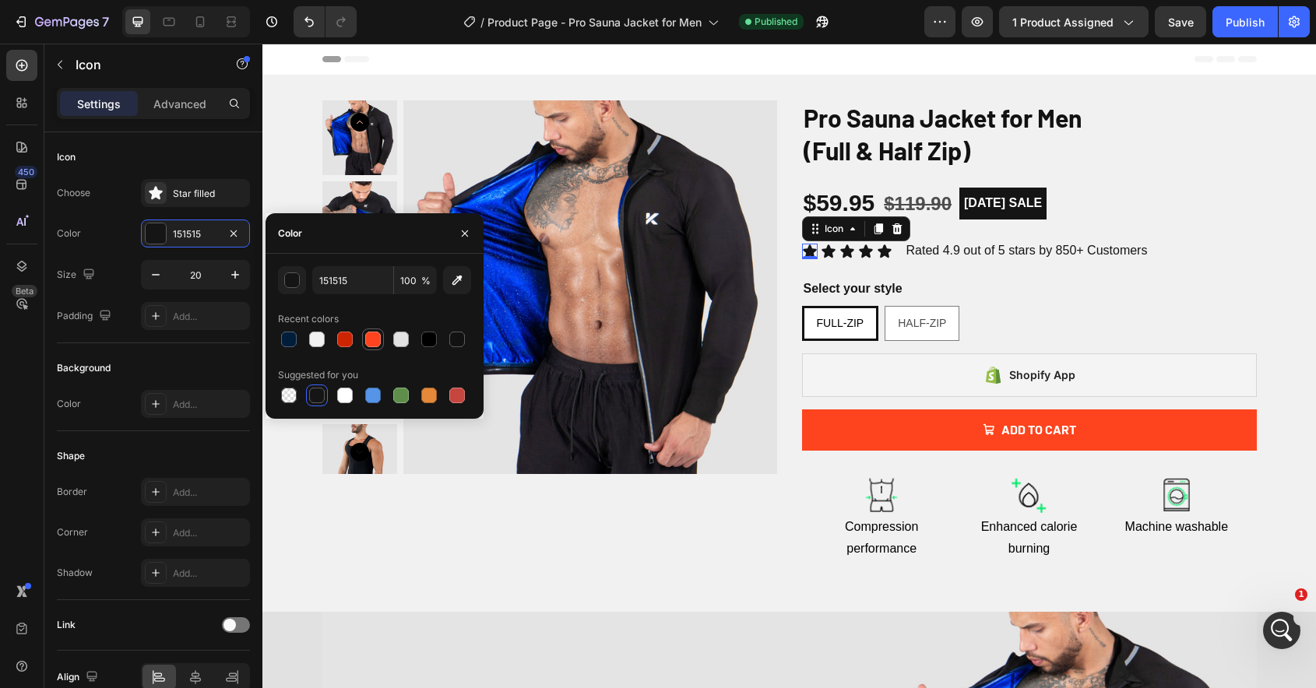
click at [377, 344] on div at bounding box center [373, 340] width 16 height 16
type input "FD441E"
click at [828, 252] on div "Icon" at bounding box center [828, 252] width 16 height 16
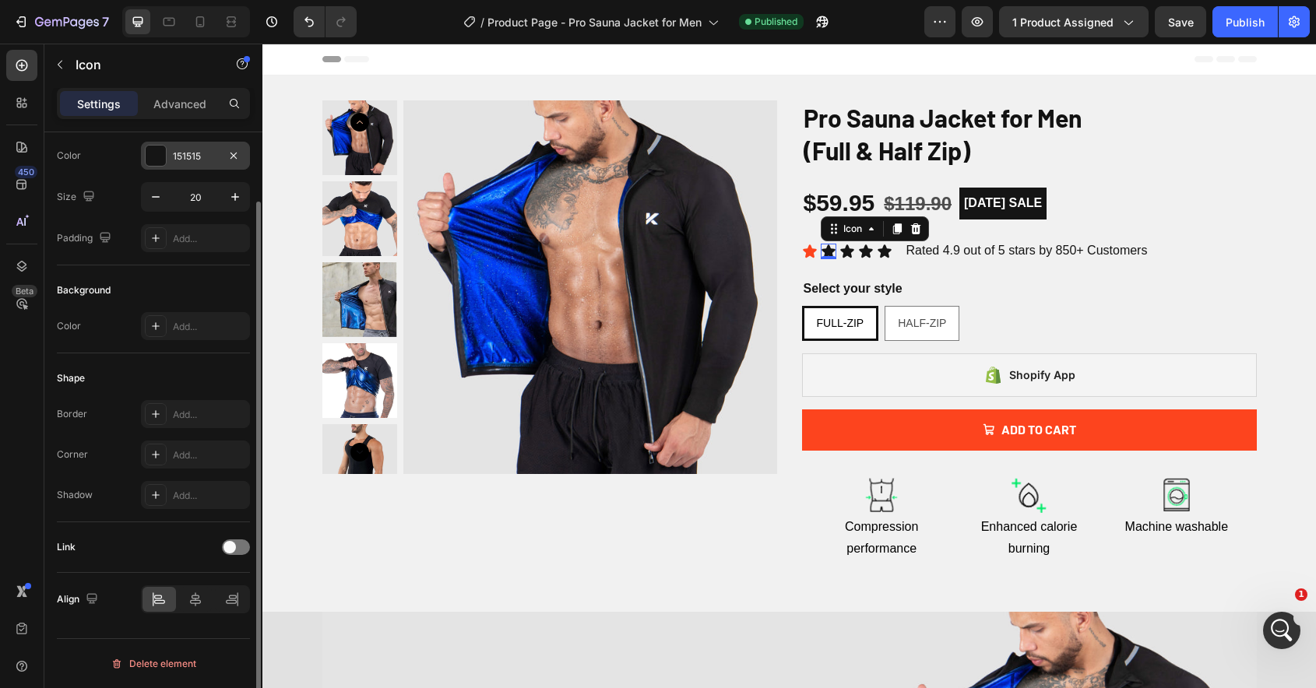
click at [160, 162] on div at bounding box center [156, 156] width 20 height 20
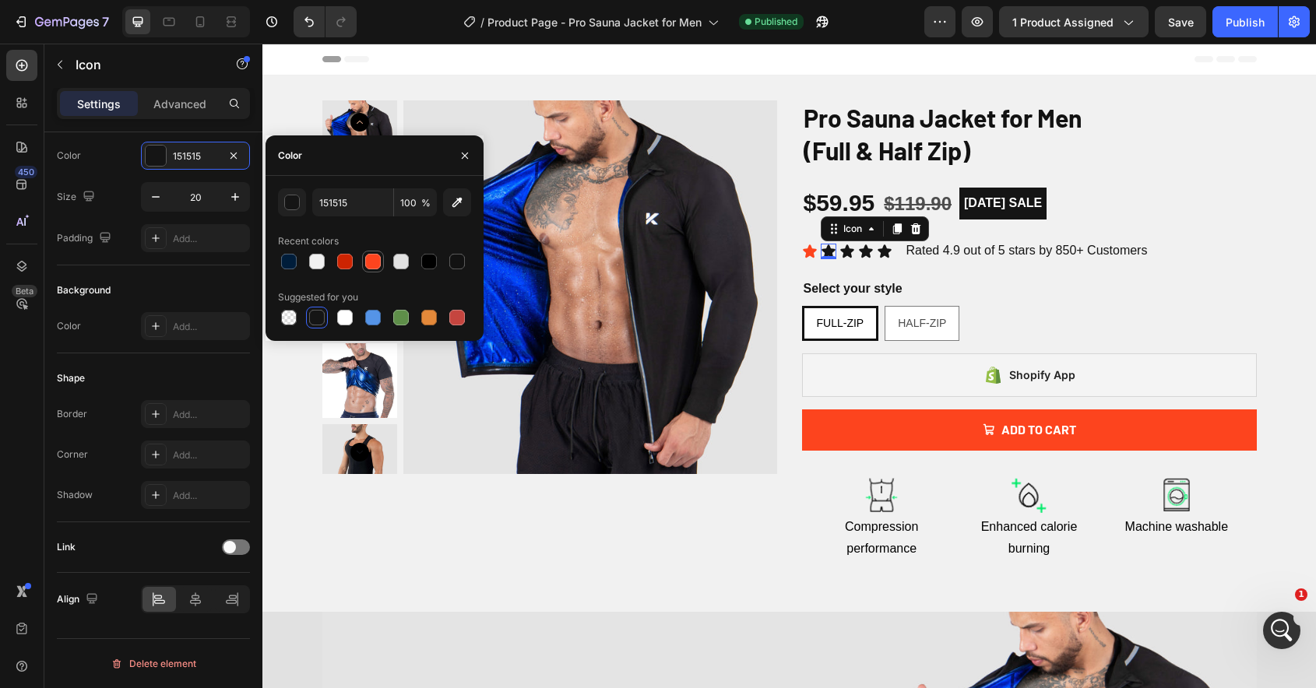
click at [376, 267] on div at bounding box center [373, 262] width 16 height 16
type input "FD441E"
click at [847, 251] on icon at bounding box center [846, 250] width 13 height 13
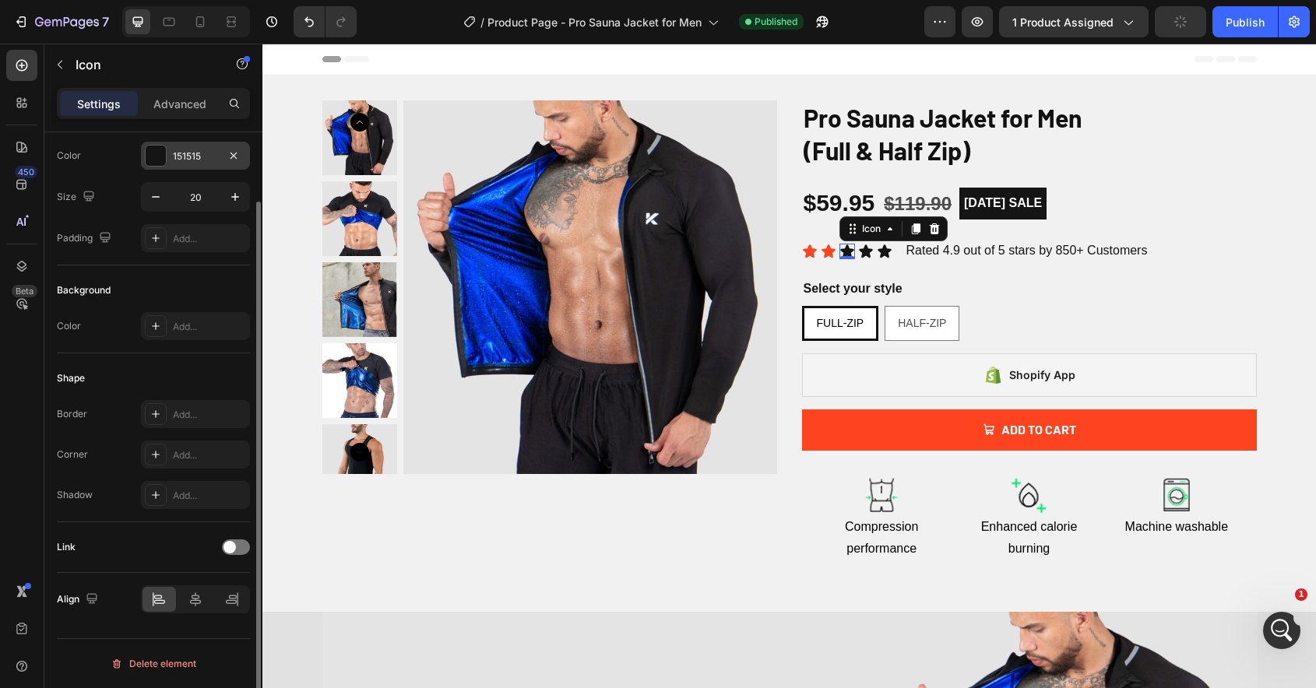
click at [149, 161] on div at bounding box center [156, 156] width 20 height 20
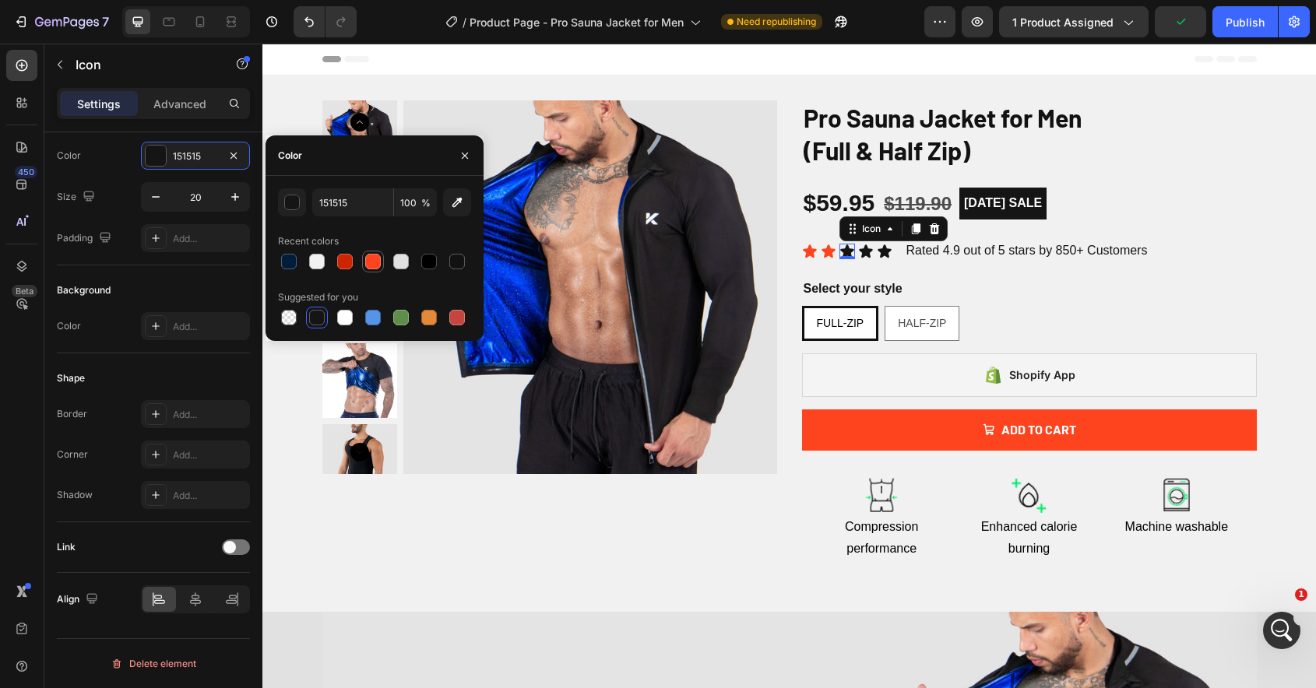
click at [376, 262] on div at bounding box center [373, 262] width 16 height 16
type input "FD441E"
click at [865, 257] on div "Icon 0" at bounding box center [866, 252] width 16 height 16
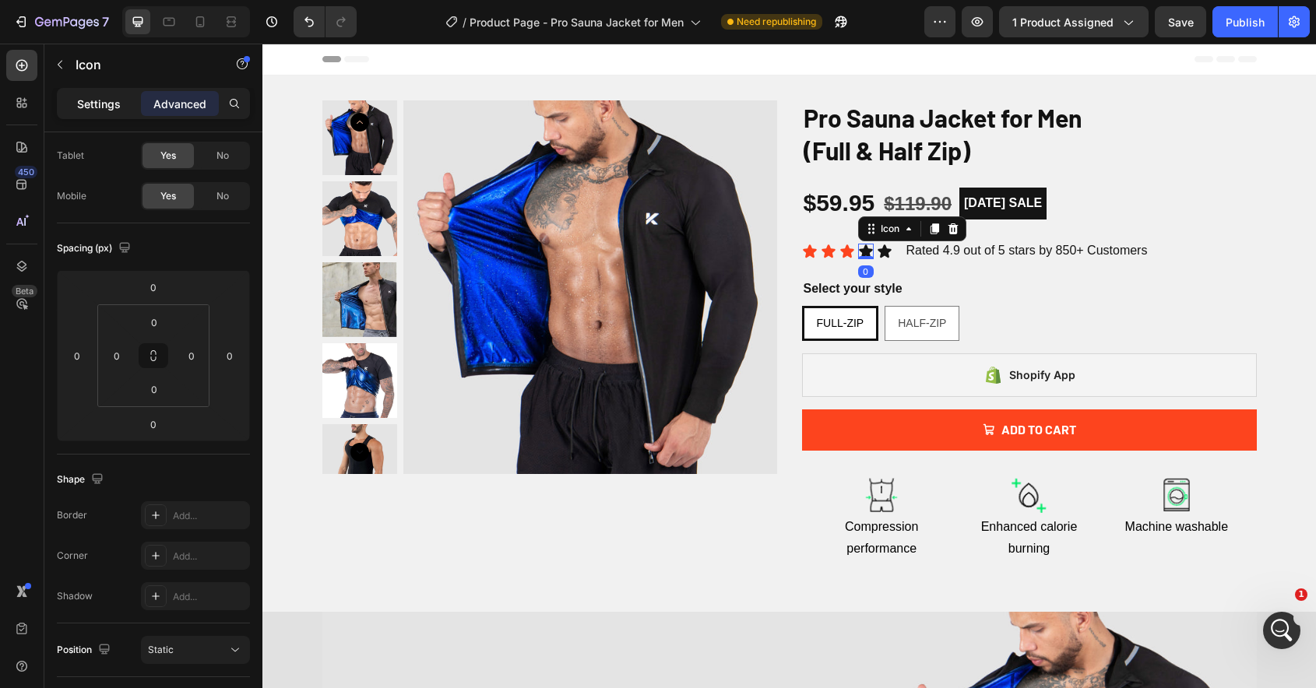
click at [85, 104] on p "Settings" at bounding box center [99, 104] width 44 height 16
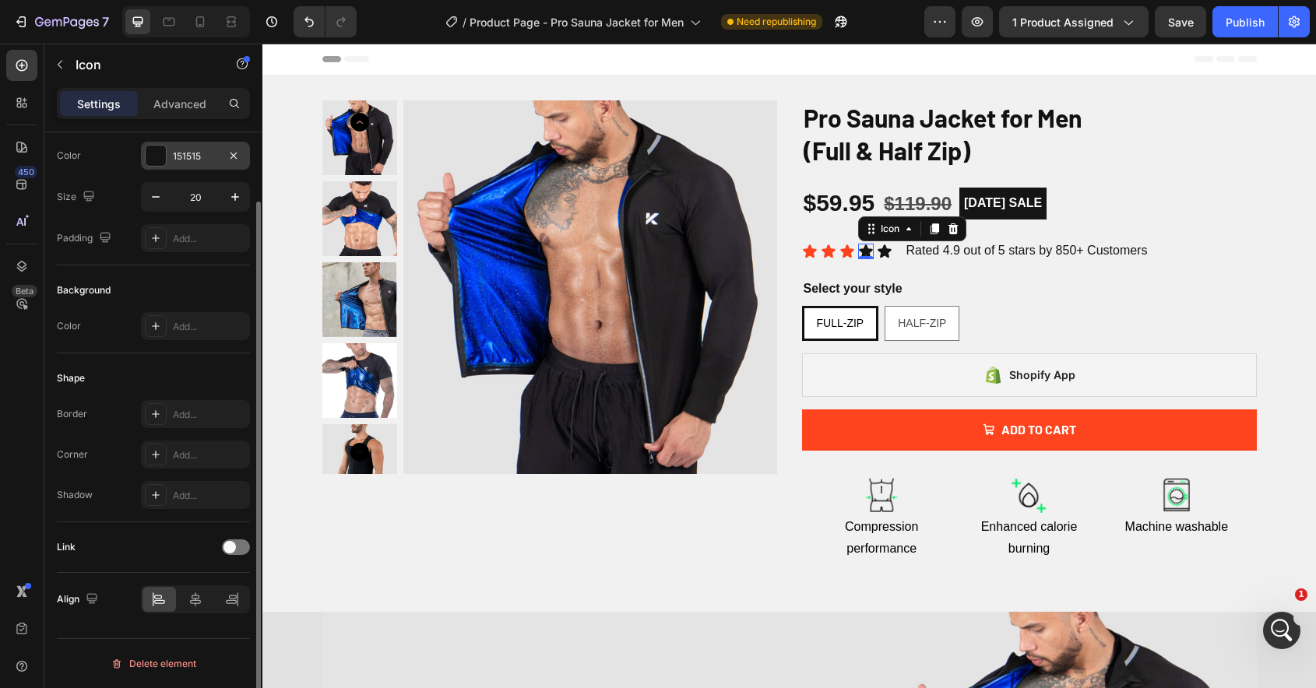
click at [161, 163] on div at bounding box center [156, 156] width 20 height 20
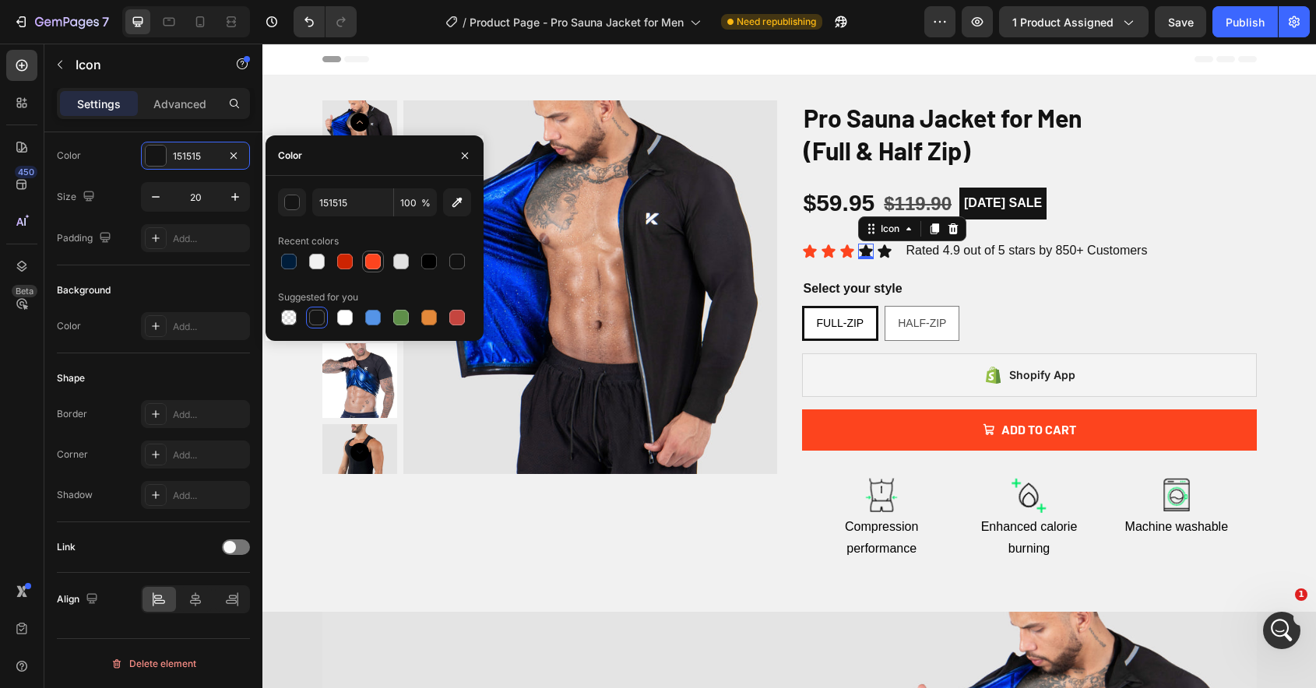
click at [380, 258] on div at bounding box center [373, 262] width 16 height 16
type input "FD441E"
click at [884, 257] on div "Icon 0" at bounding box center [885, 252] width 16 height 16
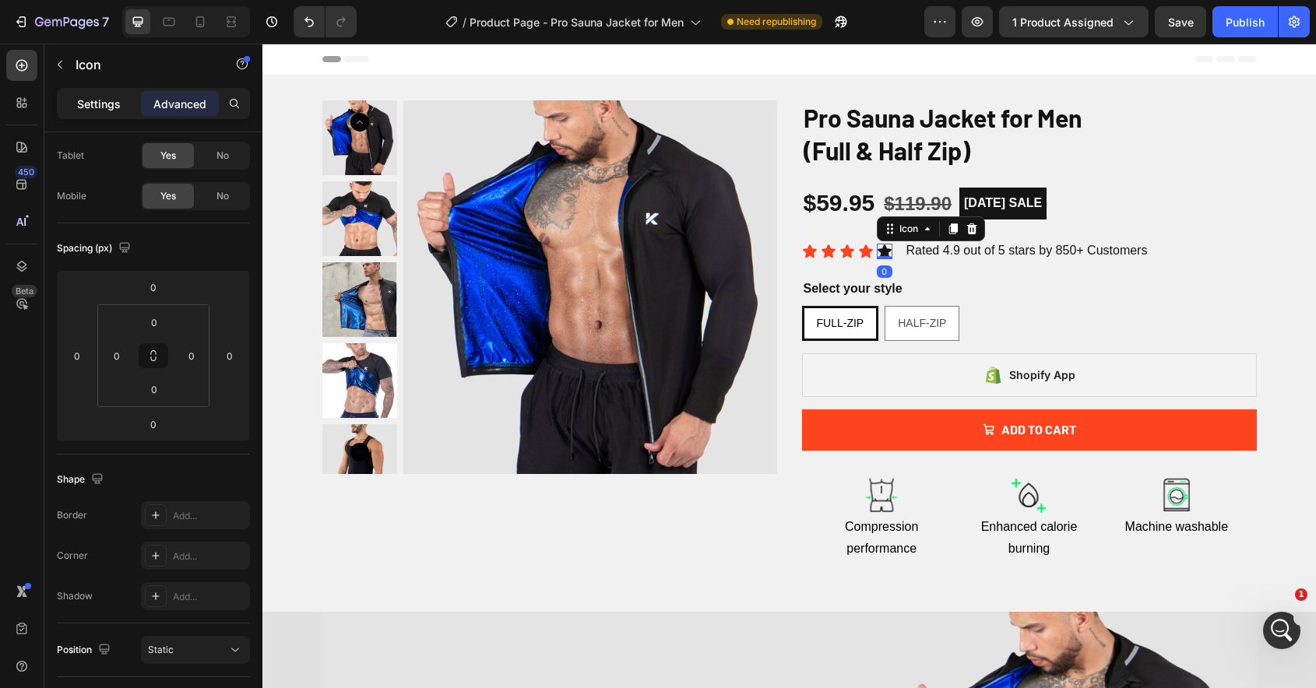
click at [100, 100] on p "Settings" at bounding box center [99, 104] width 44 height 16
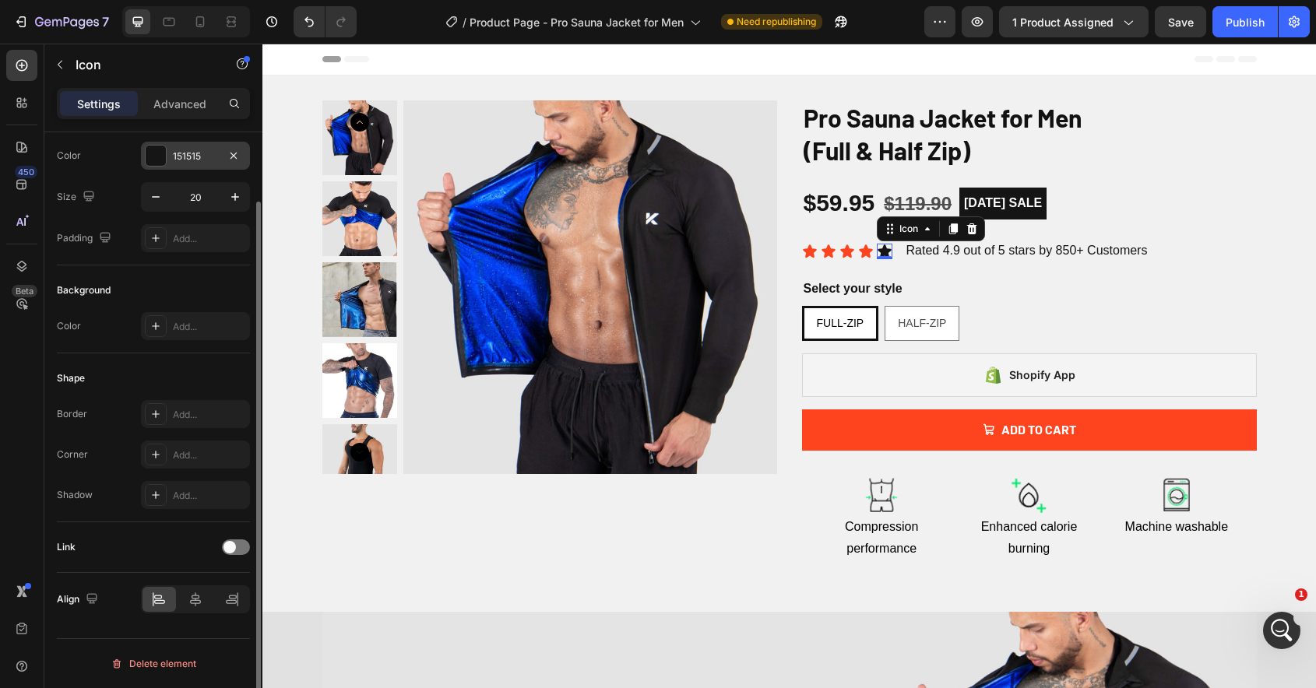
click at [160, 162] on div at bounding box center [156, 156] width 20 height 20
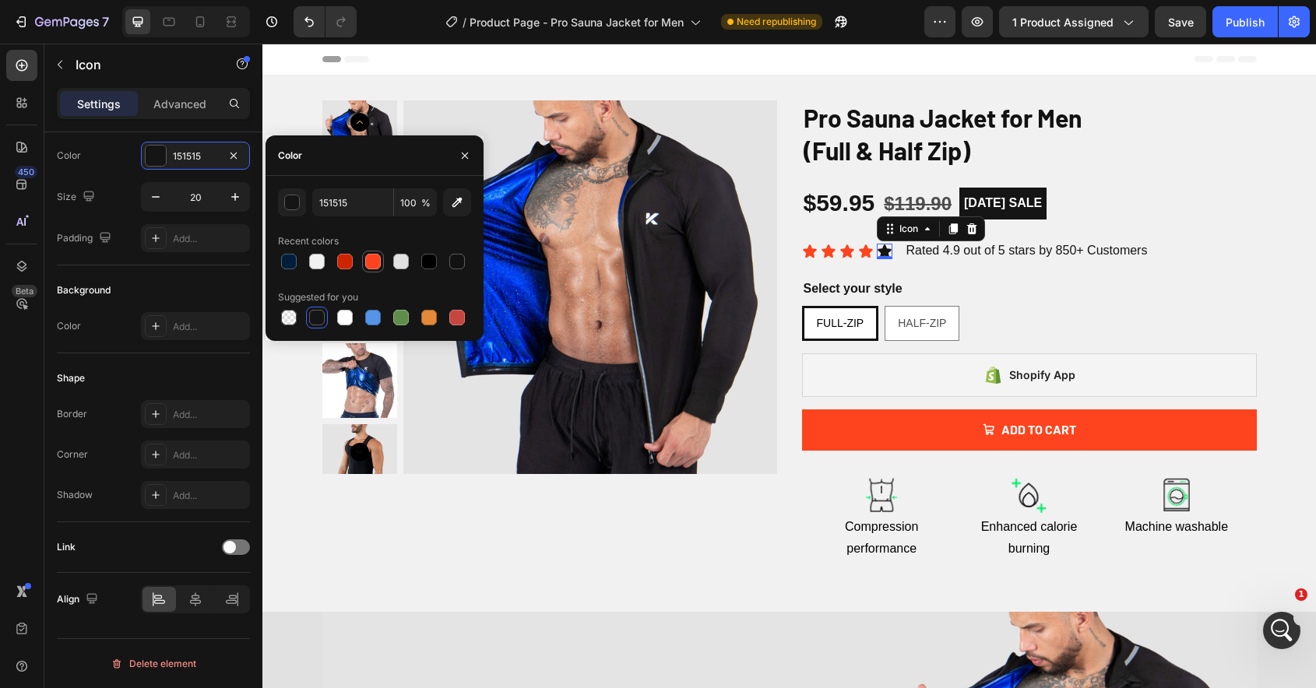
click at [378, 258] on div at bounding box center [373, 262] width 16 height 16
type input "FD441E"
click at [1240, 27] on div "Publish" at bounding box center [1244, 22] width 39 height 16
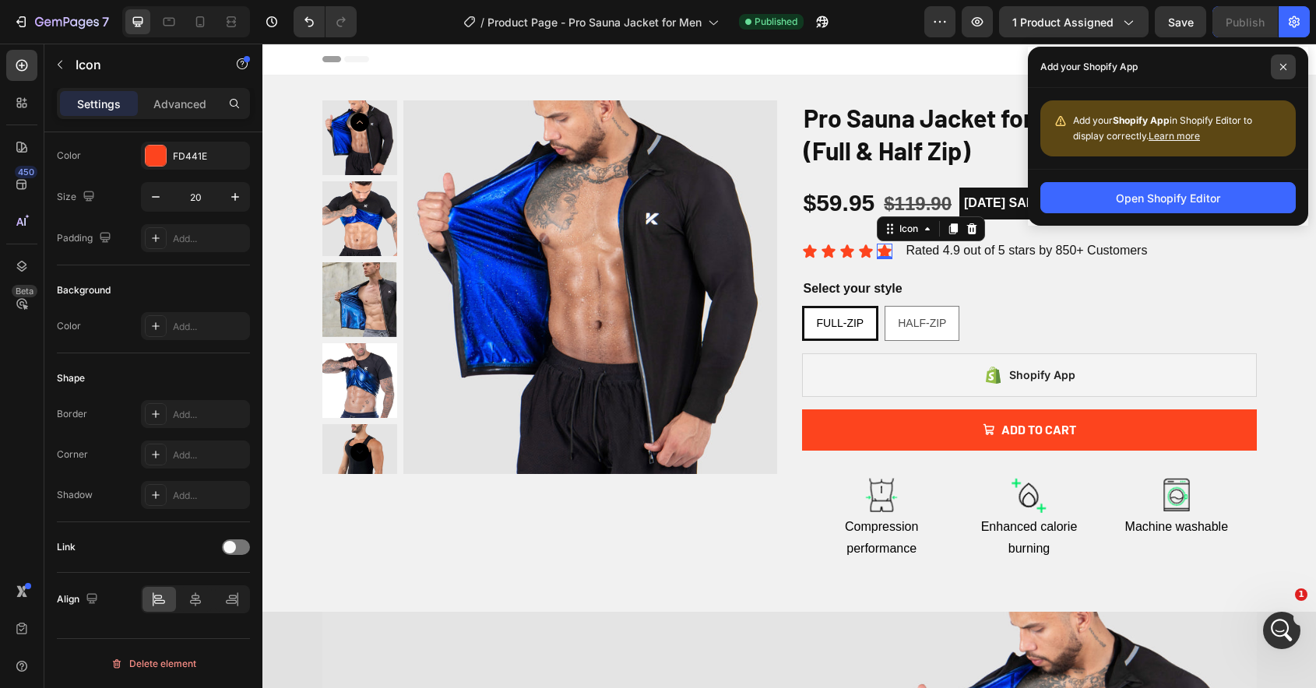
click at [1284, 71] on span at bounding box center [1282, 66] width 25 height 25
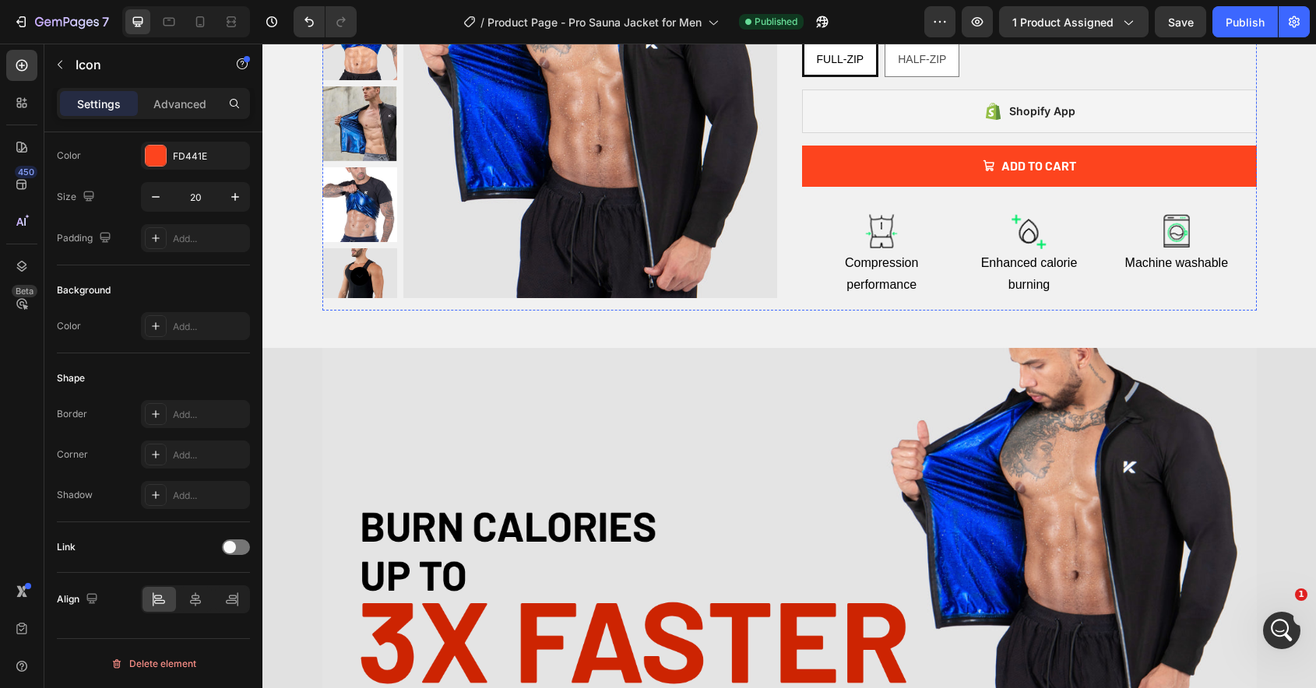
scroll to position [270, 0]
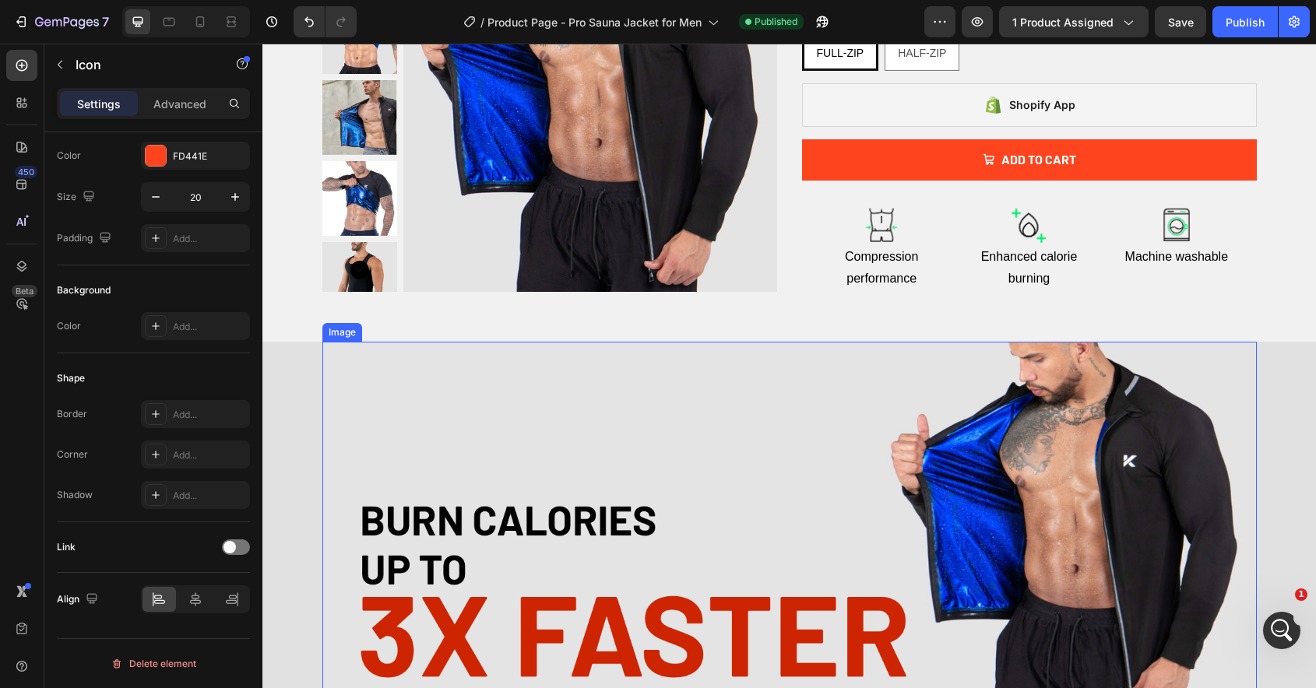
click at [927, 533] on img at bounding box center [789, 531] width 934 height 378
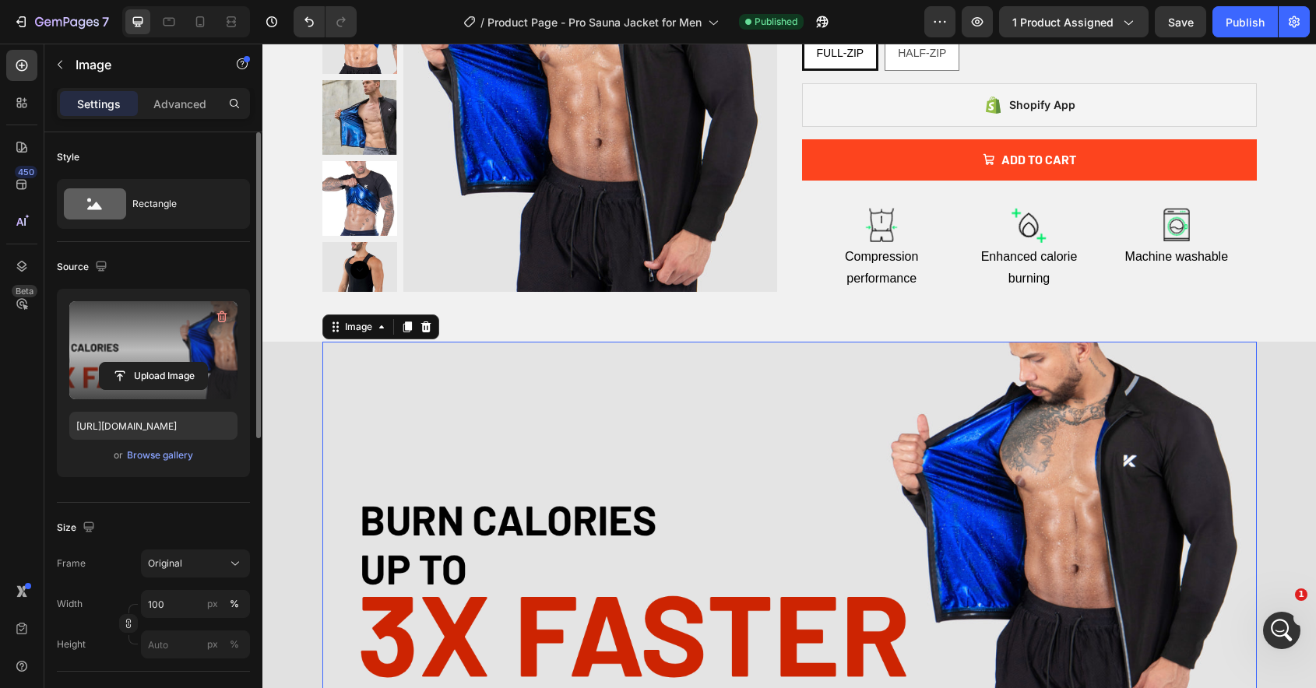
scroll to position [330, 0]
click at [155, 374] on input "file" at bounding box center [153, 376] width 107 height 26
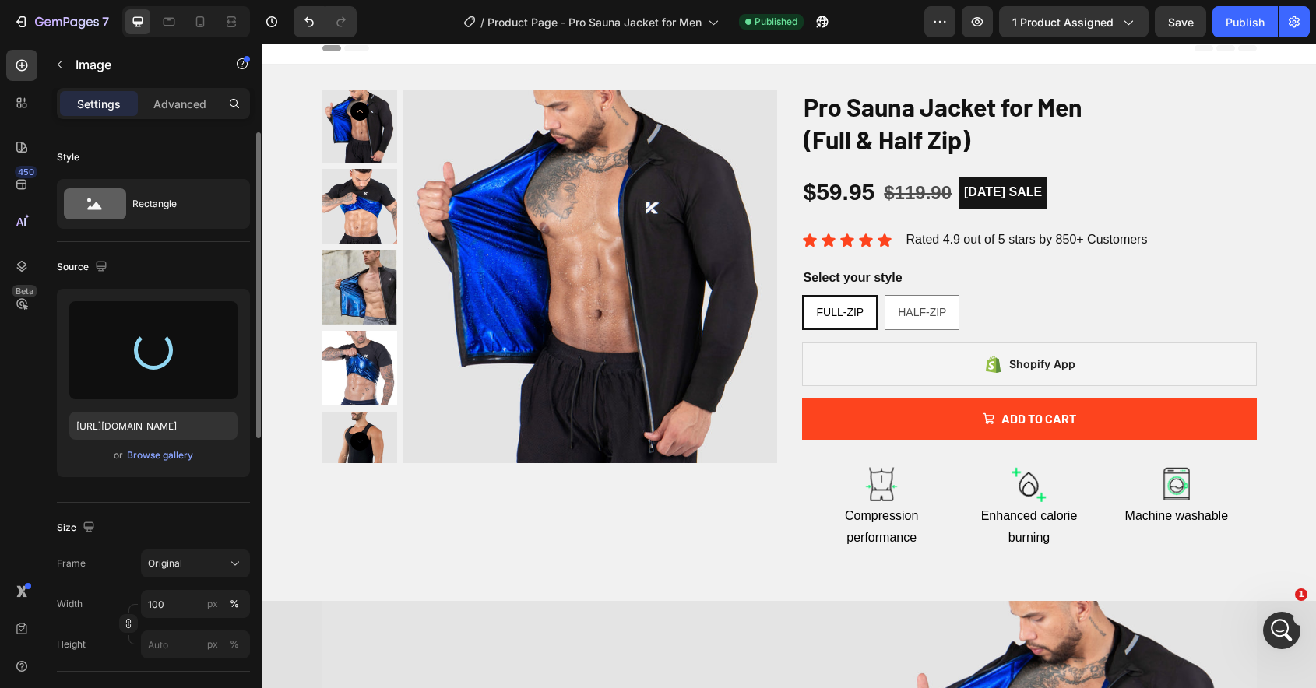
scroll to position [5, 0]
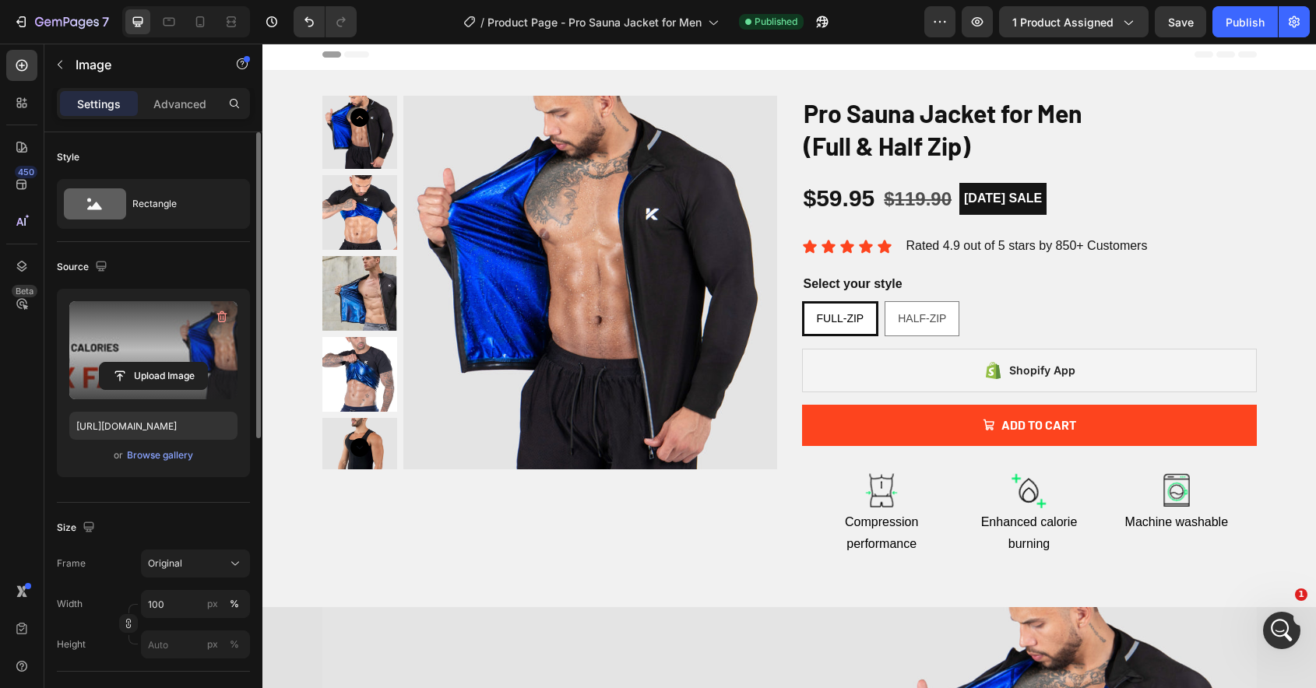
type input "https://cdn.shopify.com/s/files/1/0613/3887/8011/files/gempages_577880171097359…"
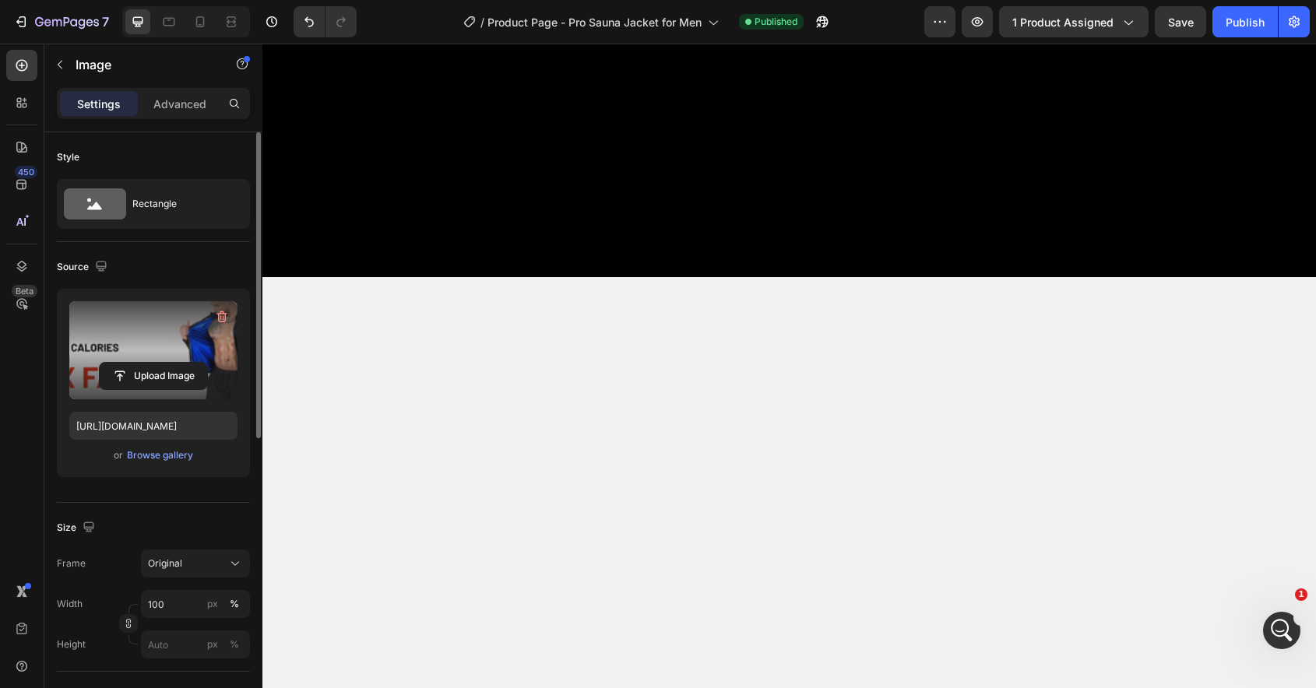
scroll to position [0, 0]
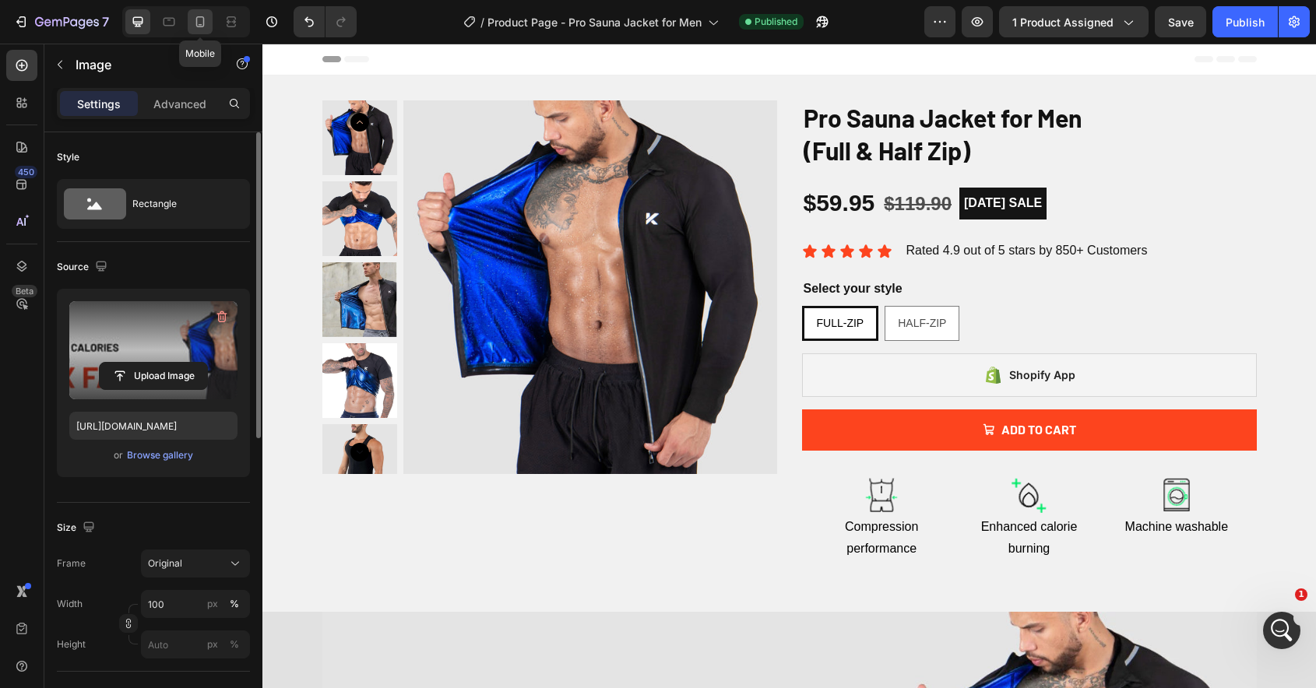
click at [212, 19] on div at bounding box center [200, 21] width 25 height 25
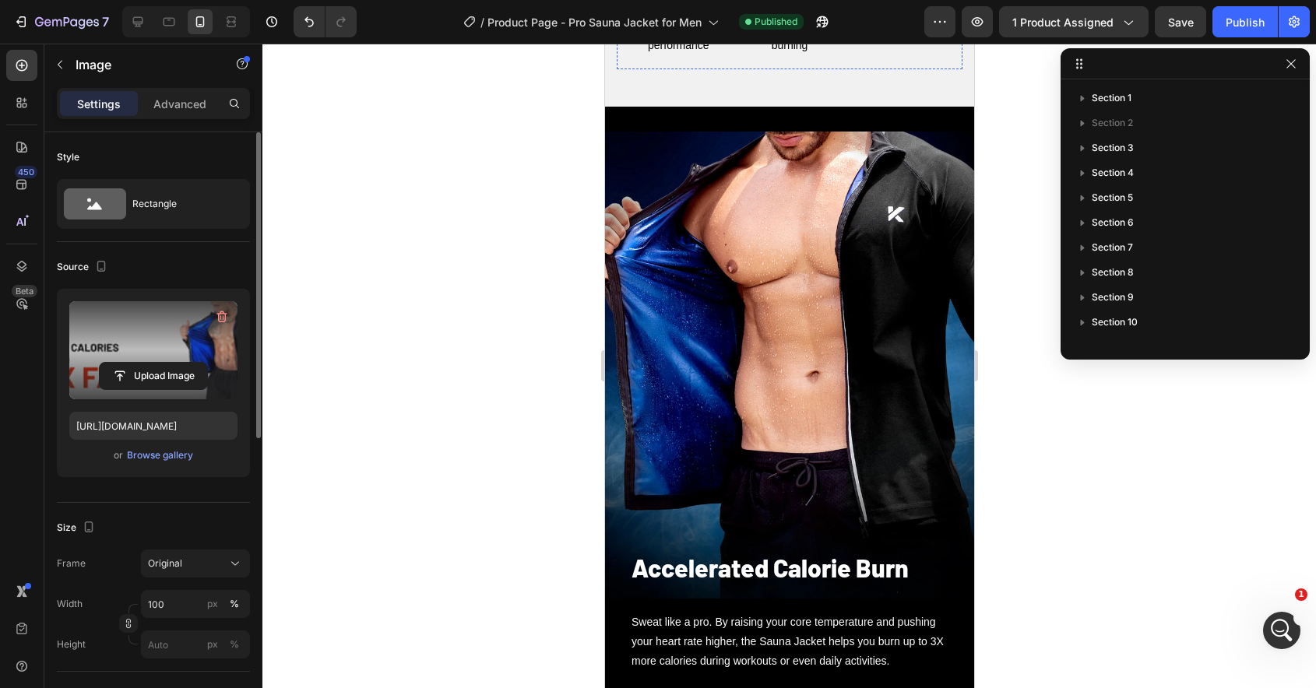
scroll to position [940, 0]
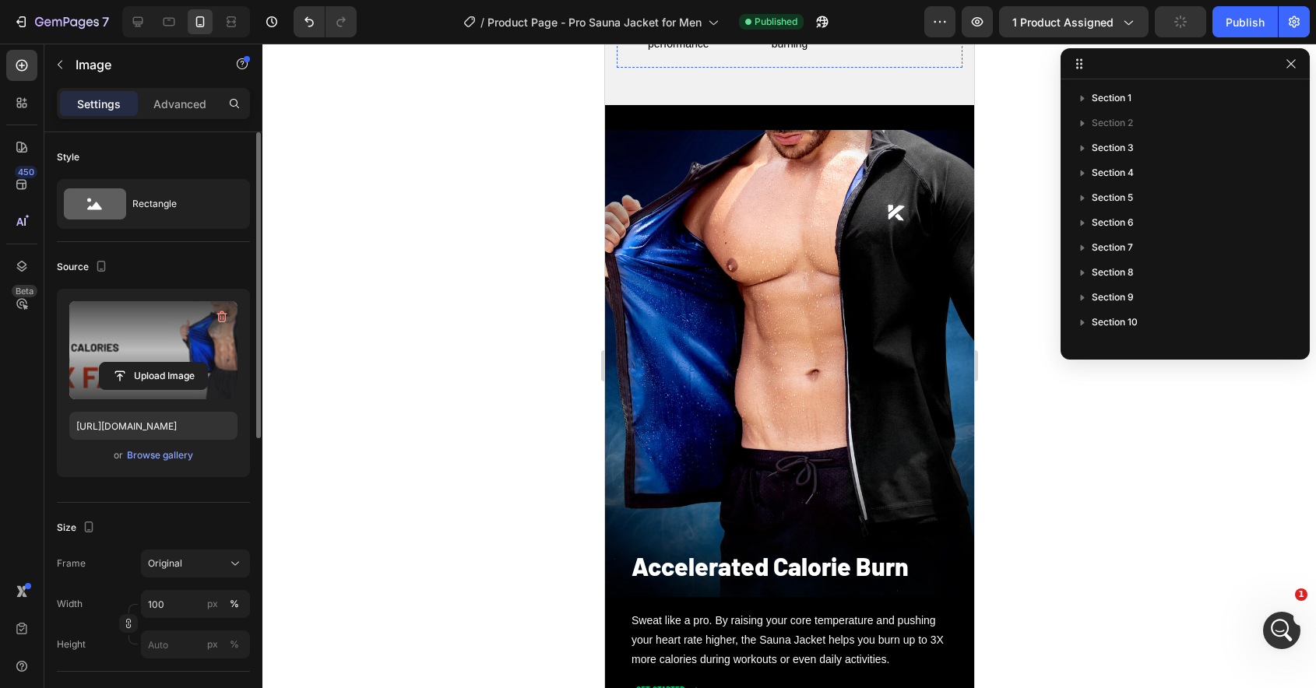
click at [813, 345] on div "Background Image" at bounding box center [788, 363] width 369 height 467
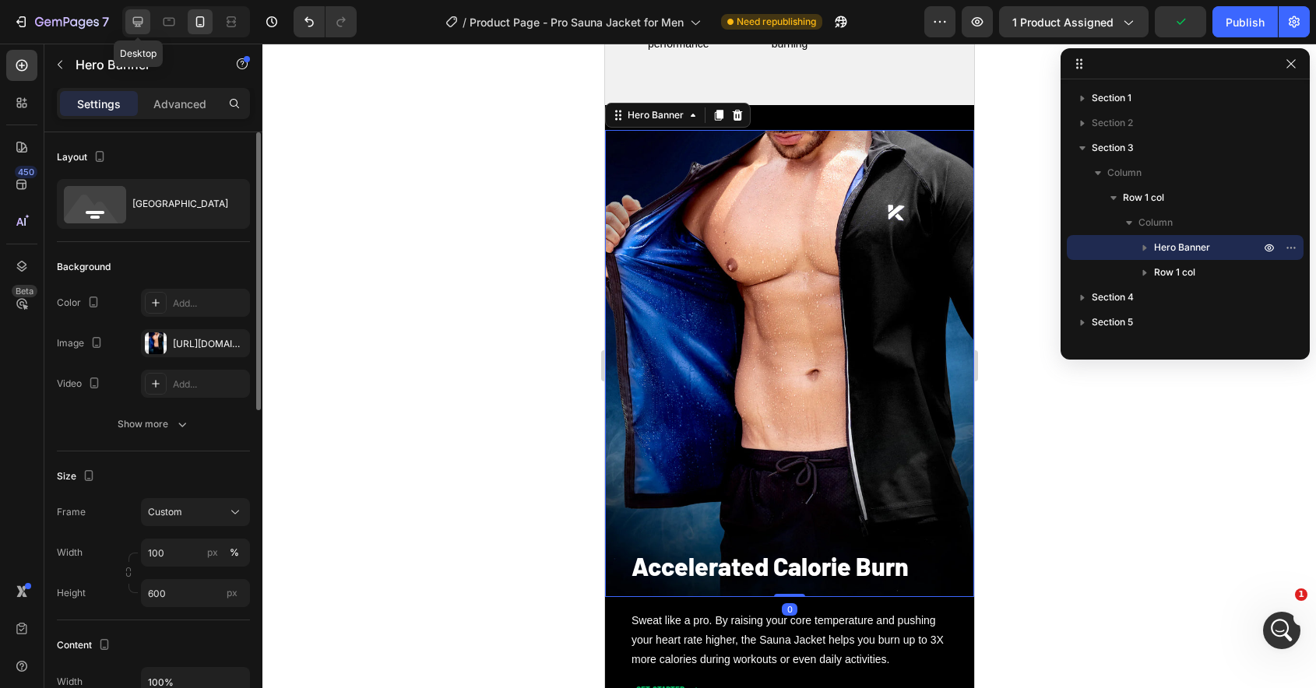
click at [142, 26] on icon at bounding box center [138, 22] width 16 height 16
type input "1200"
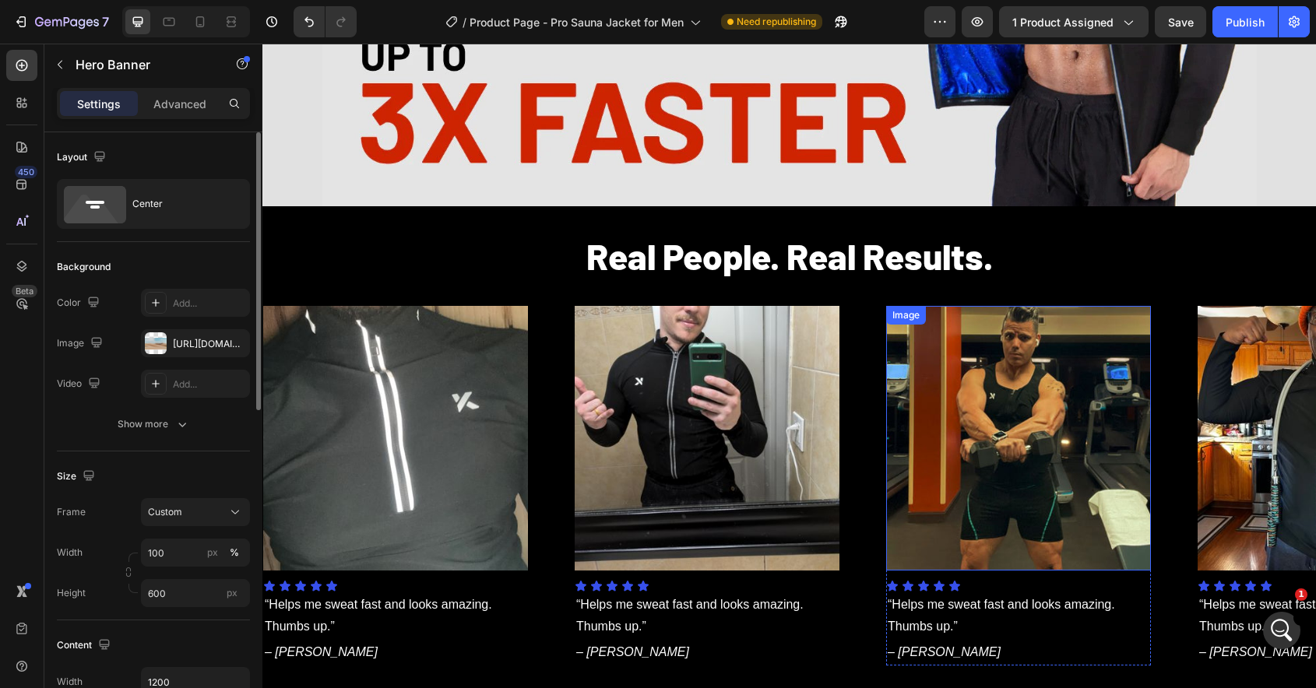
scroll to position [673, 0]
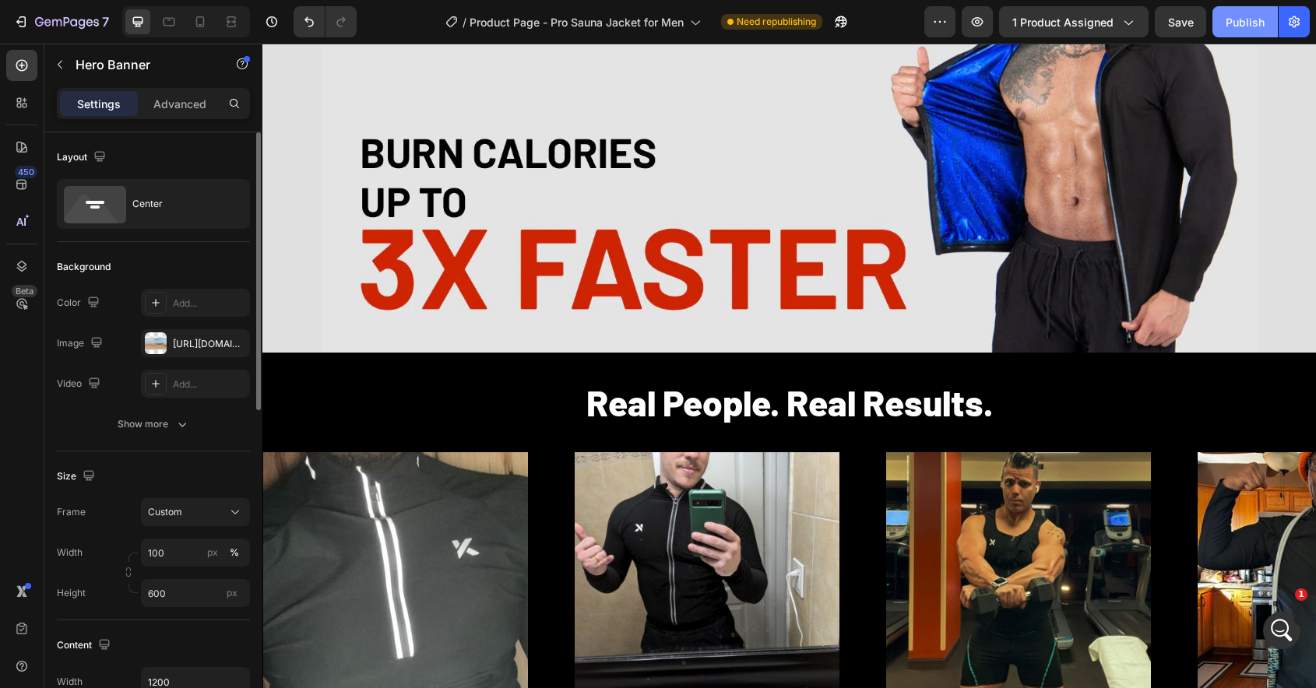
click at [1242, 27] on div "Publish" at bounding box center [1244, 22] width 39 height 16
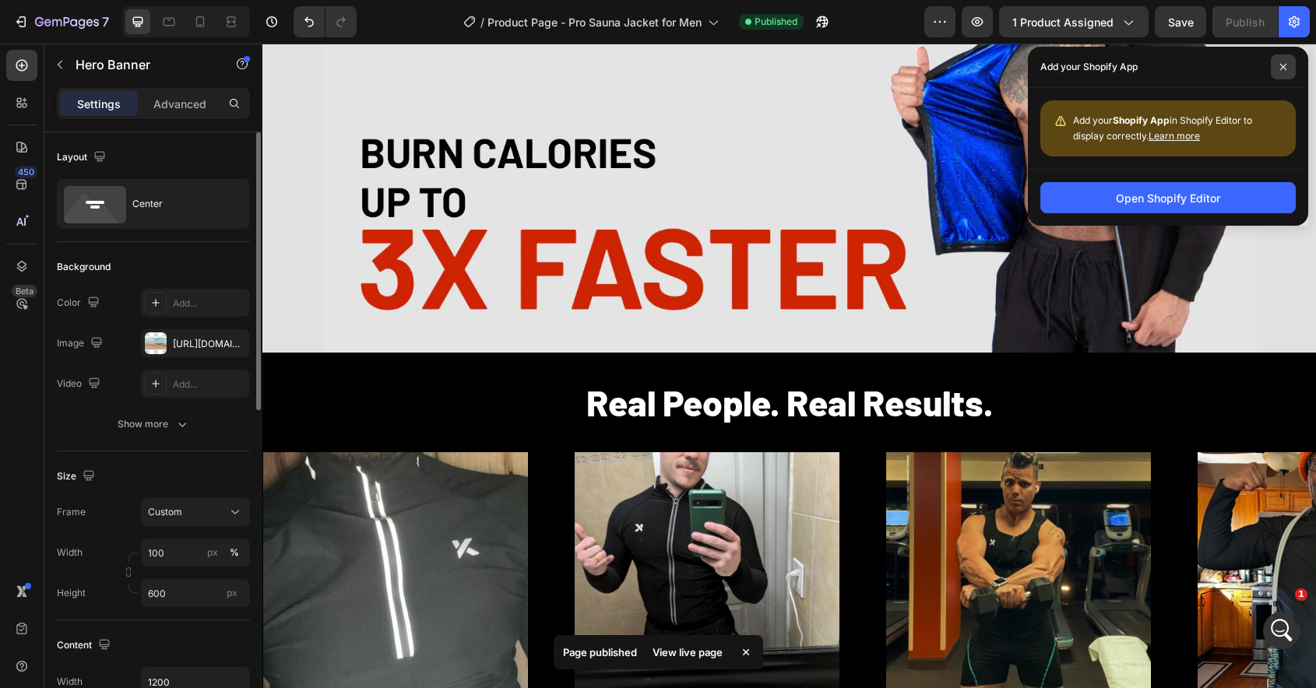
click at [1282, 72] on span at bounding box center [1282, 66] width 25 height 25
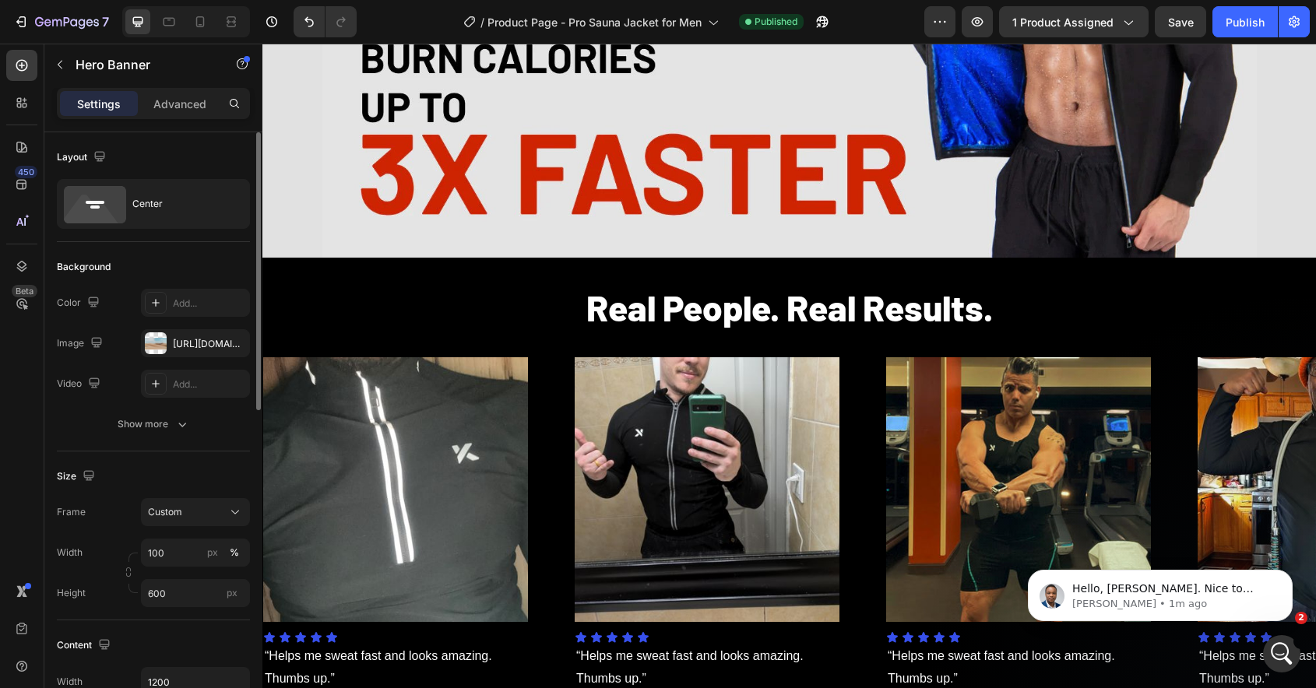
scroll to position [727, 0]
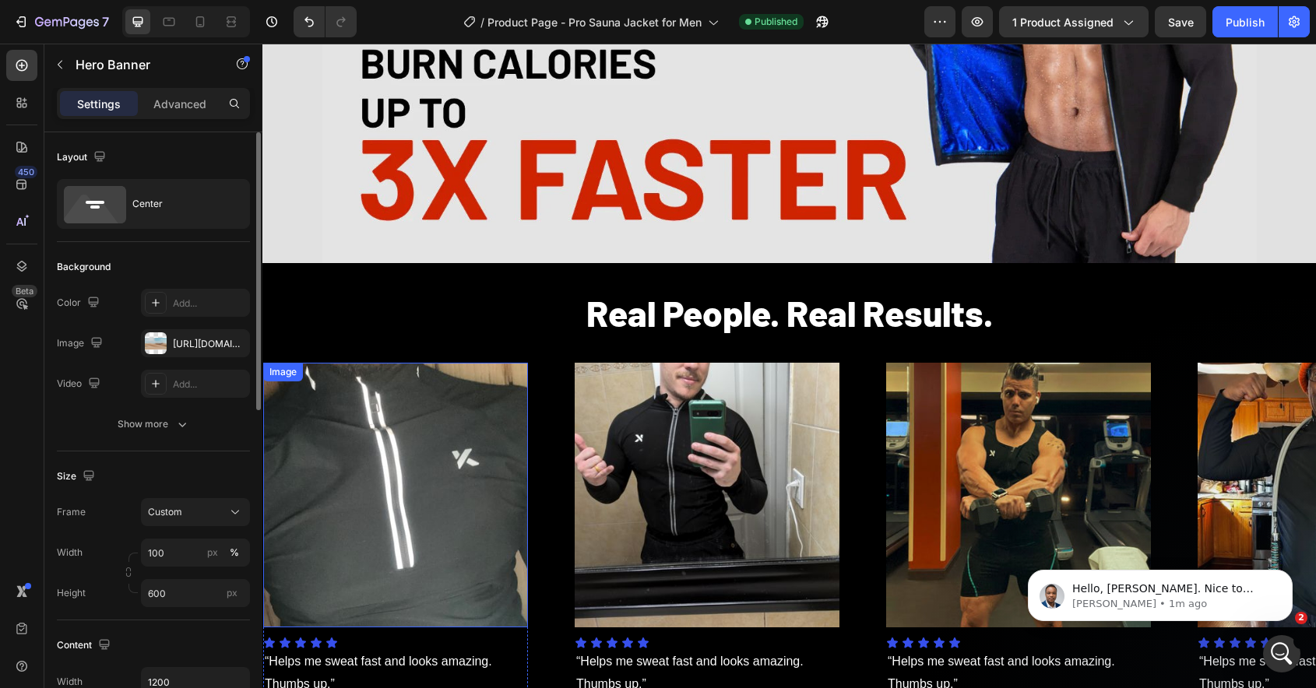
click at [396, 476] on img at bounding box center [395, 495] width 265 height 265
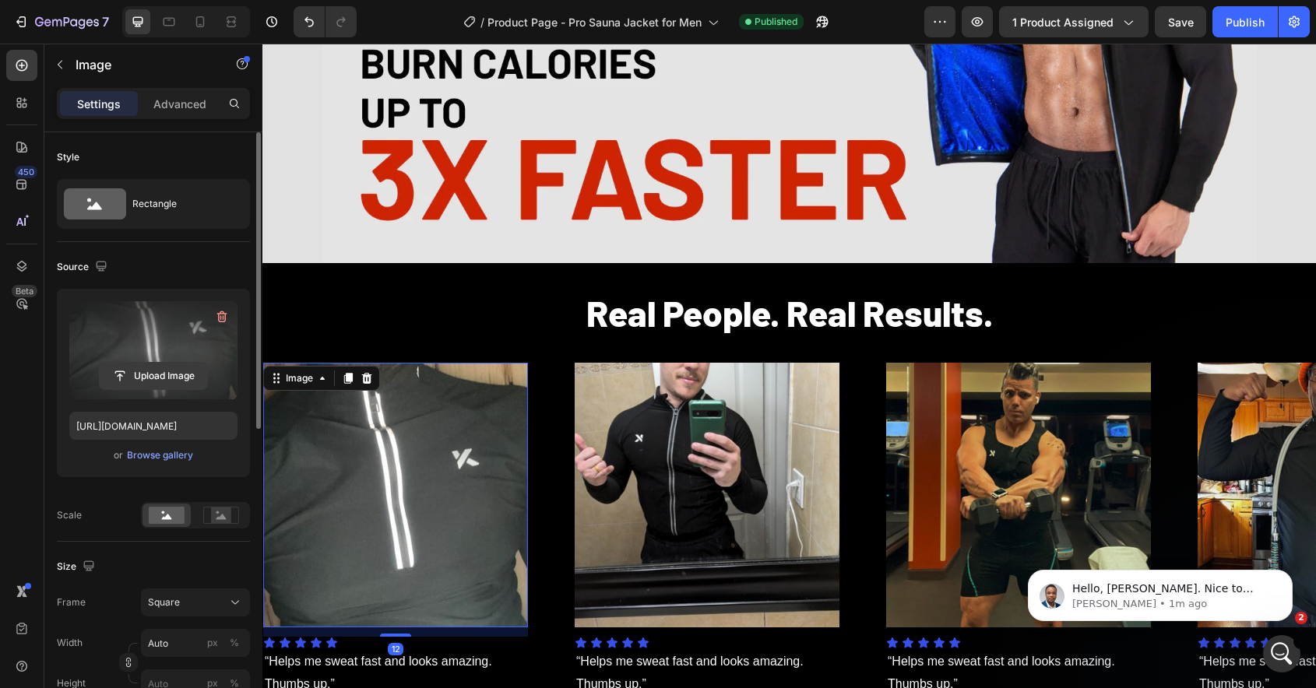
click at [149, 376] on input "file" at bounding box center [153, 376] width 107 height 26
click at [142, 376] on input "file" at bounding box center [153, 376] width 107 height 26
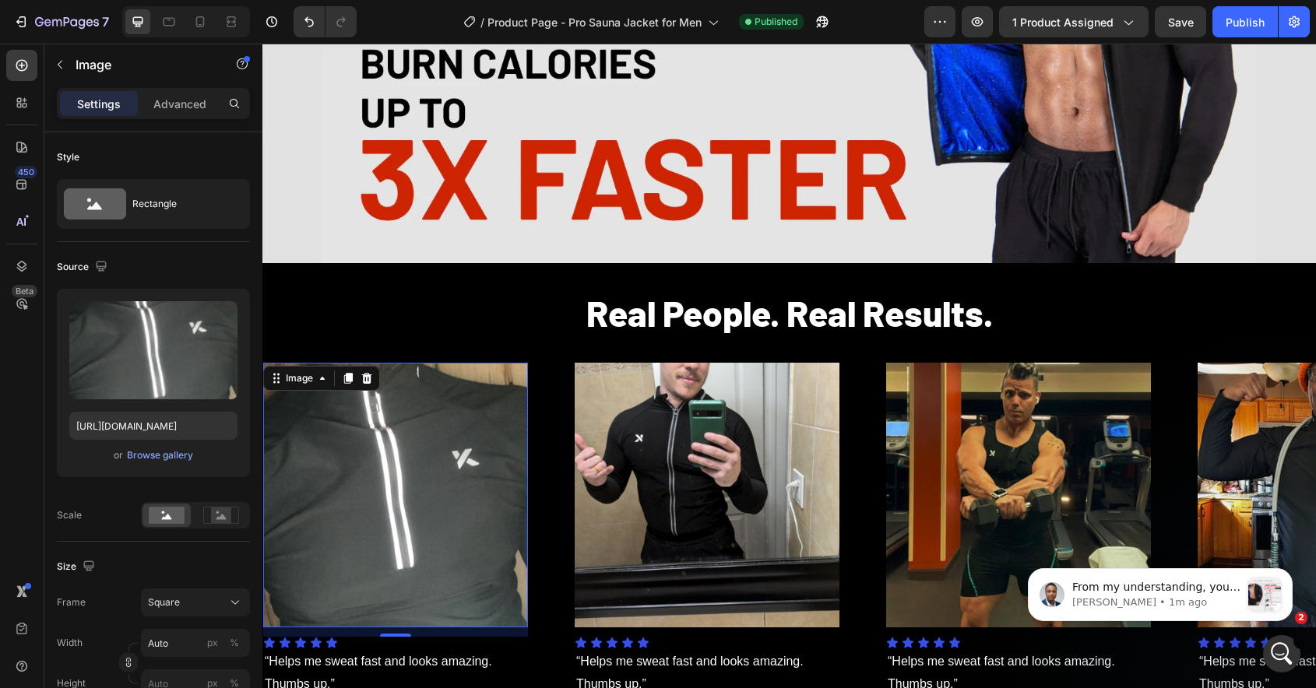
click at [382, 493] on img at bounding box center [395, 495] width 265 height 265
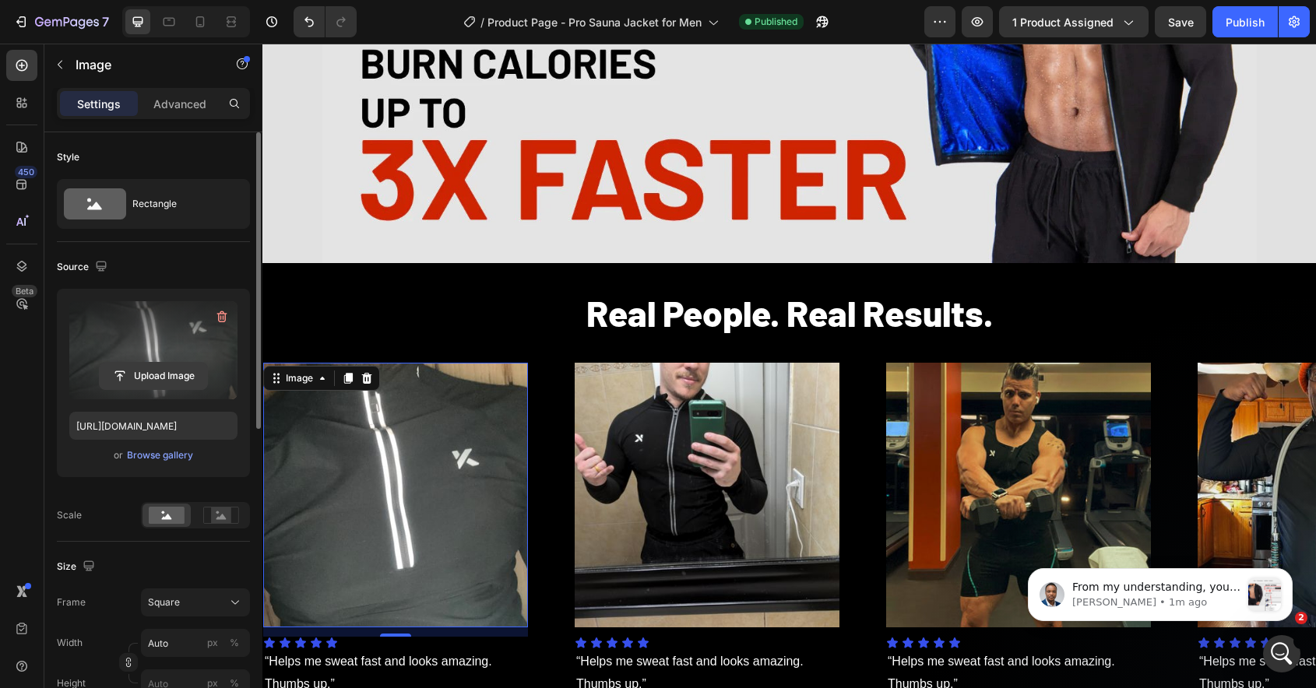
click at [163, 371] on input "file" at bounding box center [153, 376] width 107 height 26
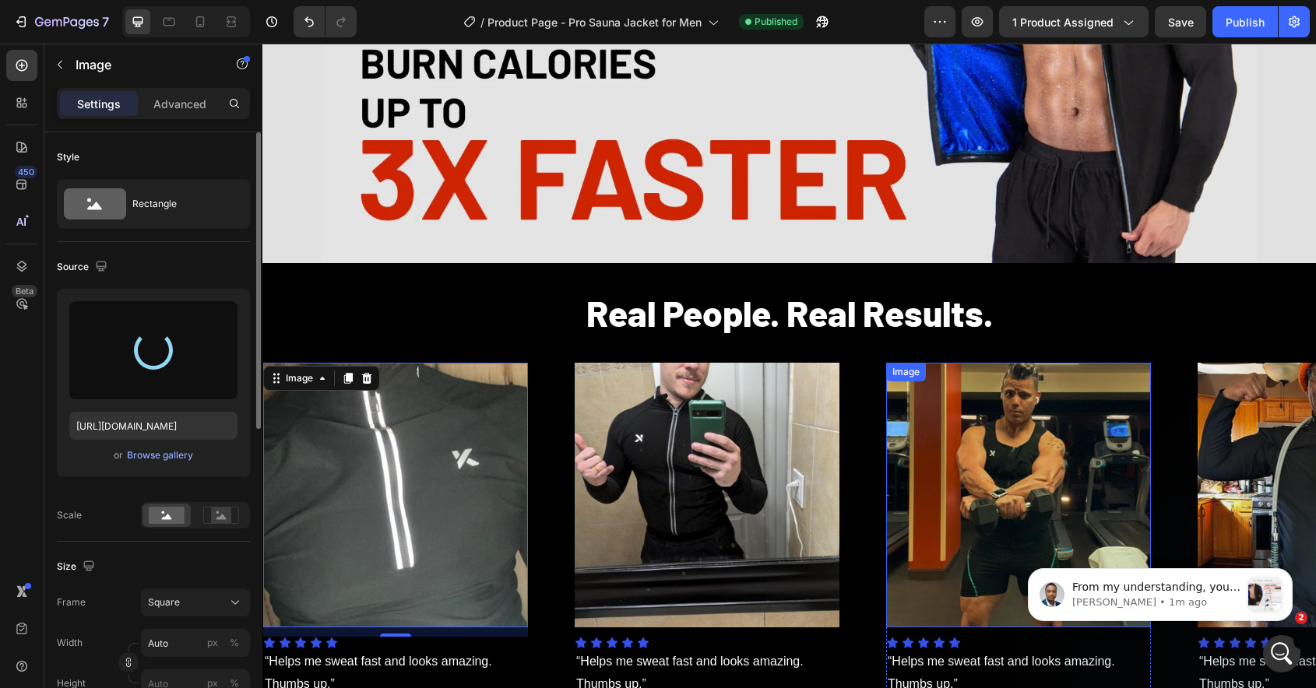
type input "[URL][DOMAIN_NAME]"
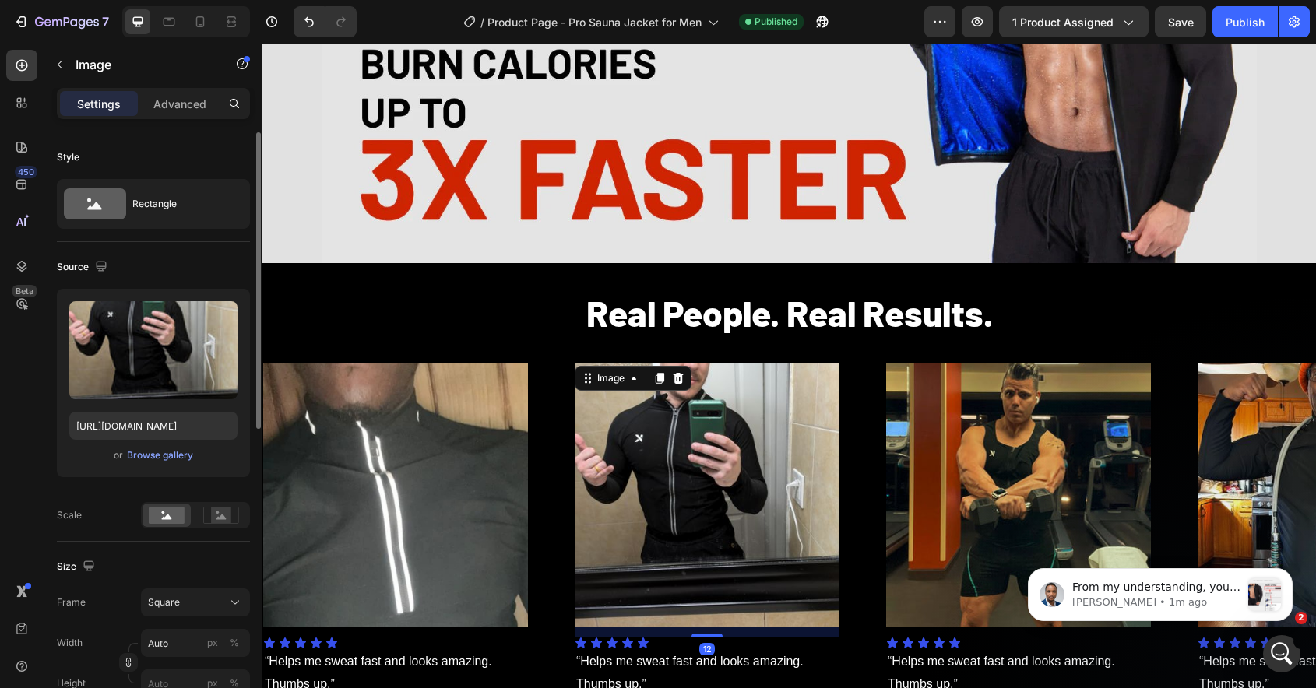
click at [796, 444] on img at bounding box center [706, 495] width 265 height 265
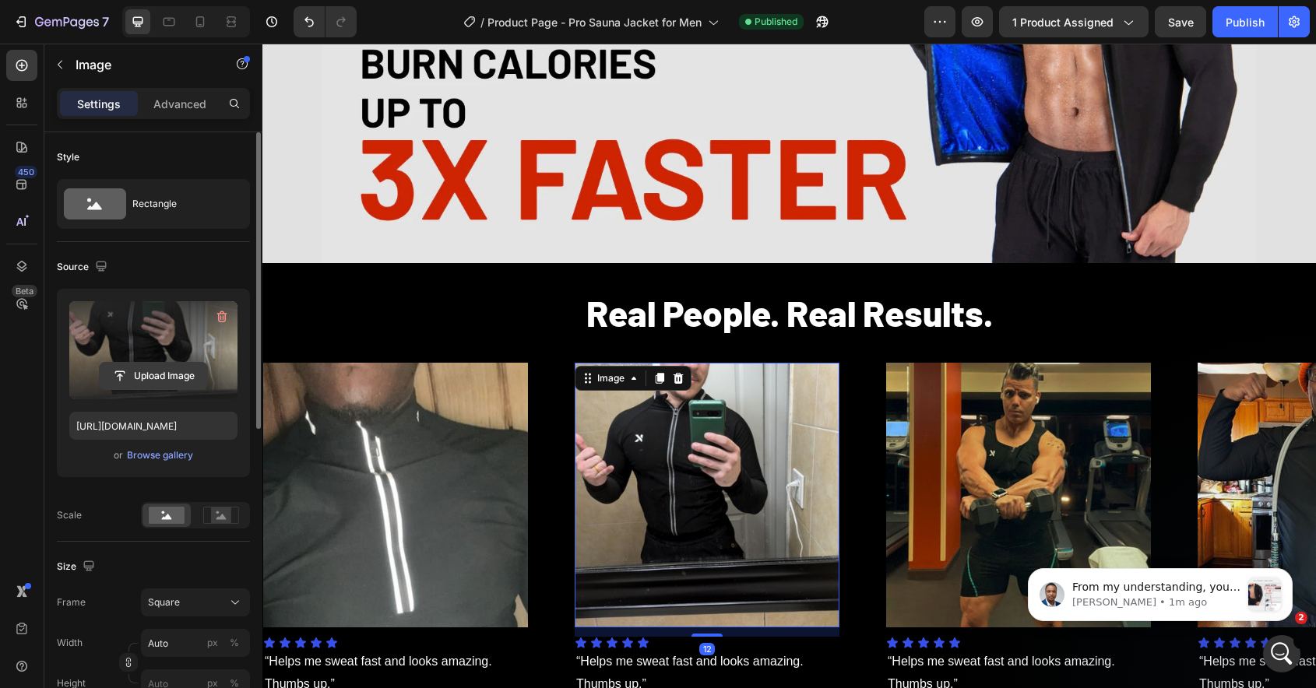
click at [142, 371] on input "file" at bounding box center [153, 376] width 107 height 26
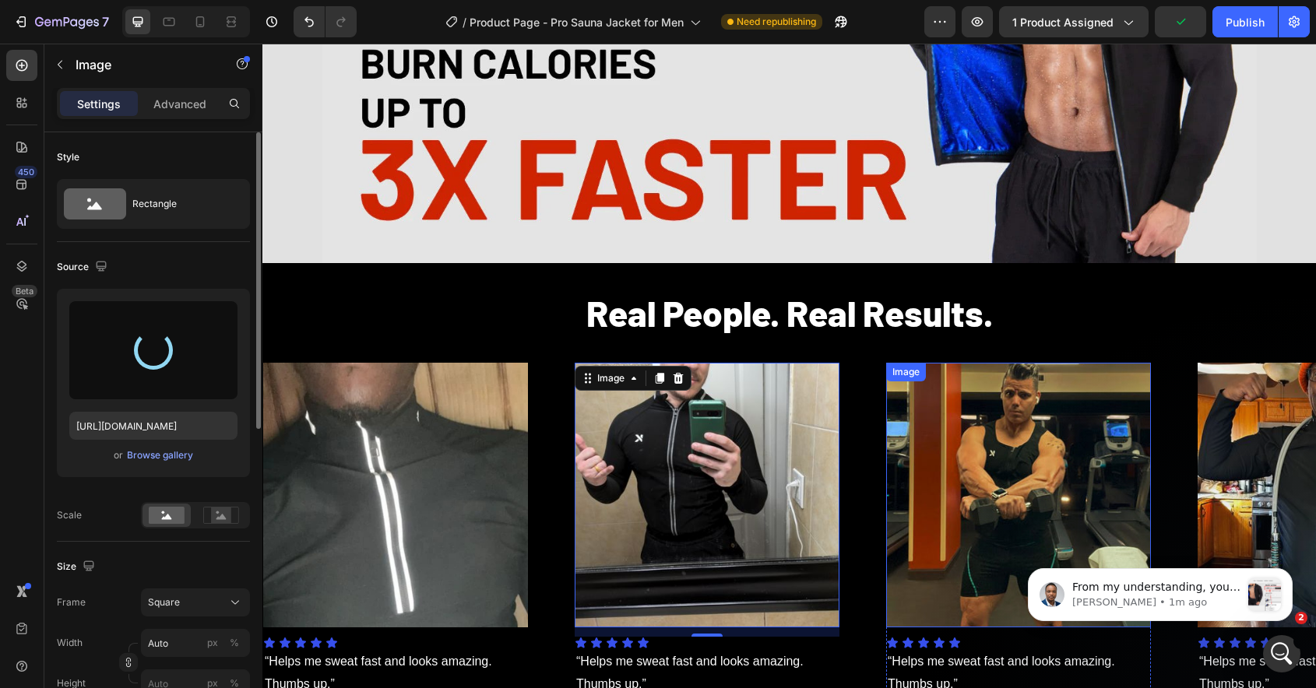
type input "[URL][DOMAIN_NAME]"
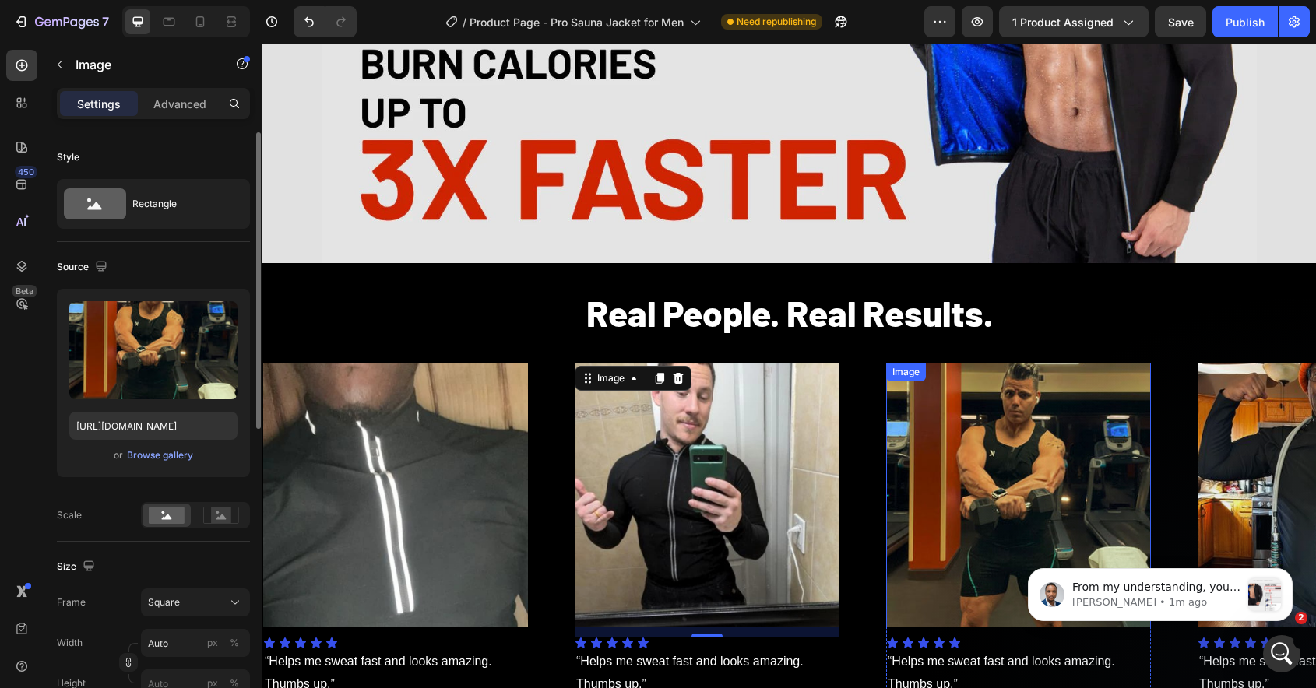
click at [1063, 459] on img at bounding box center [1018, 495] width 265 height 265
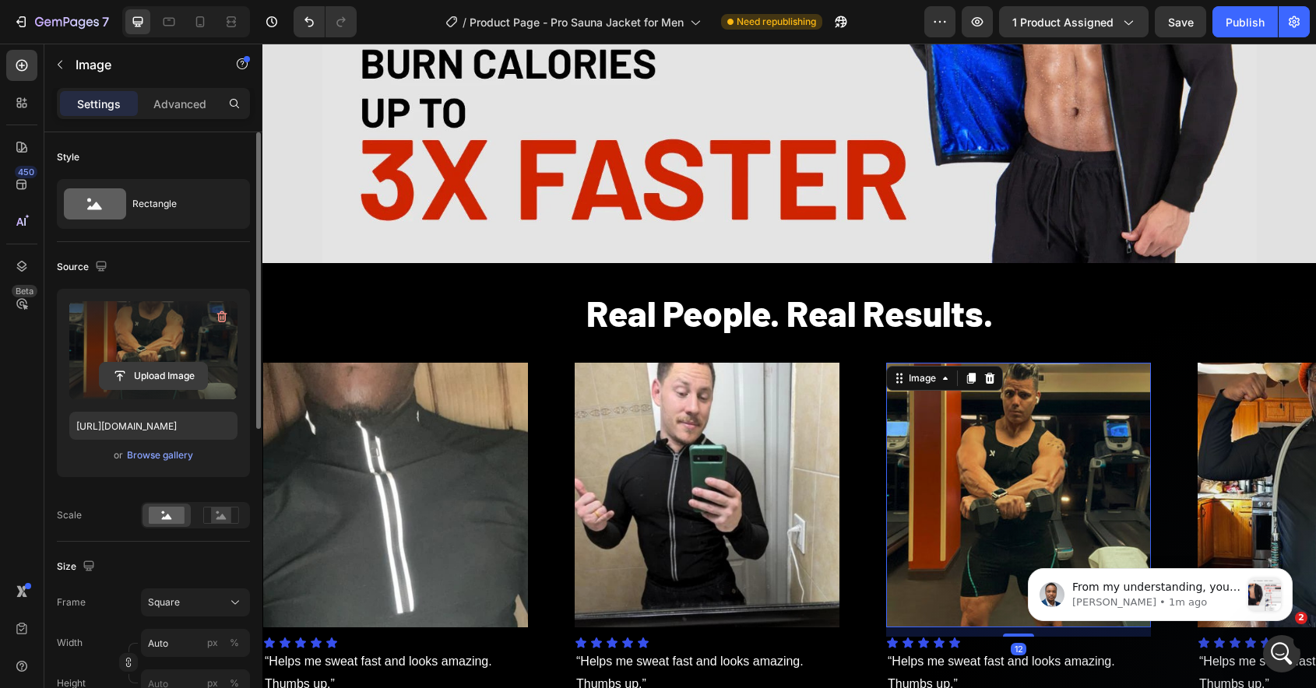
click at [178, 378] on input "file" at bounding box center [153, 376] width 107 height 26
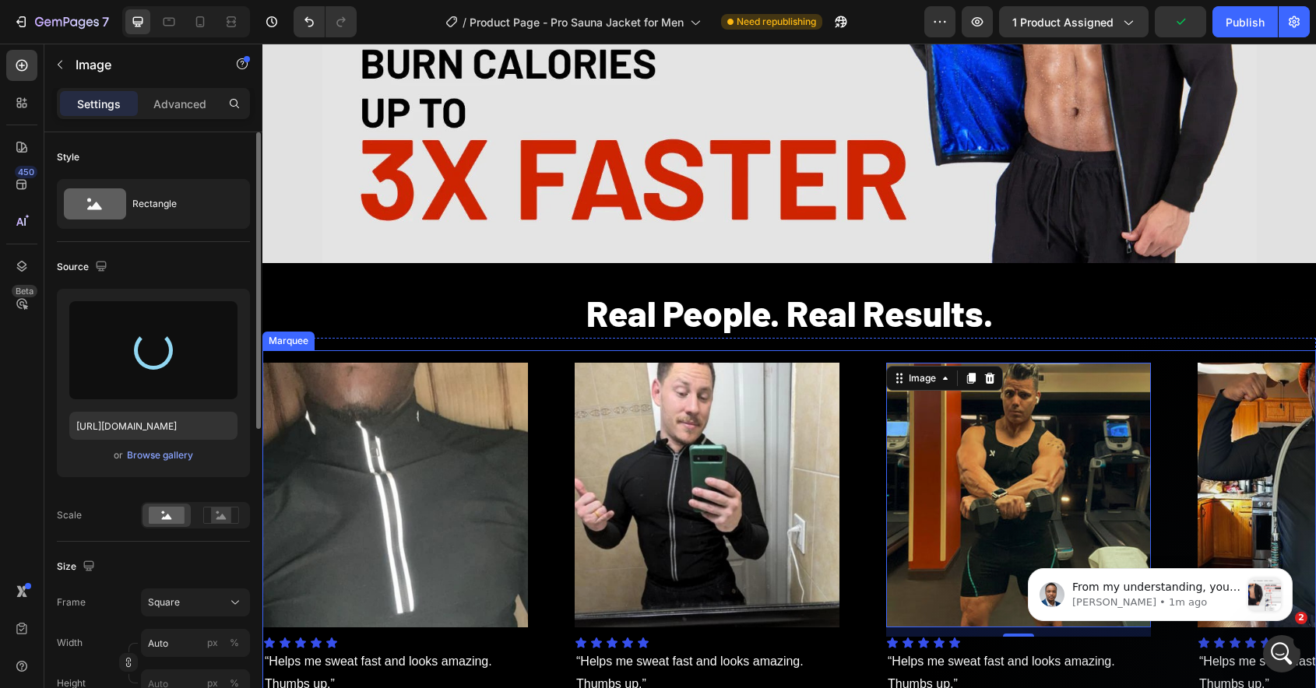
type input "[URL][DOMAIN_NAME]"
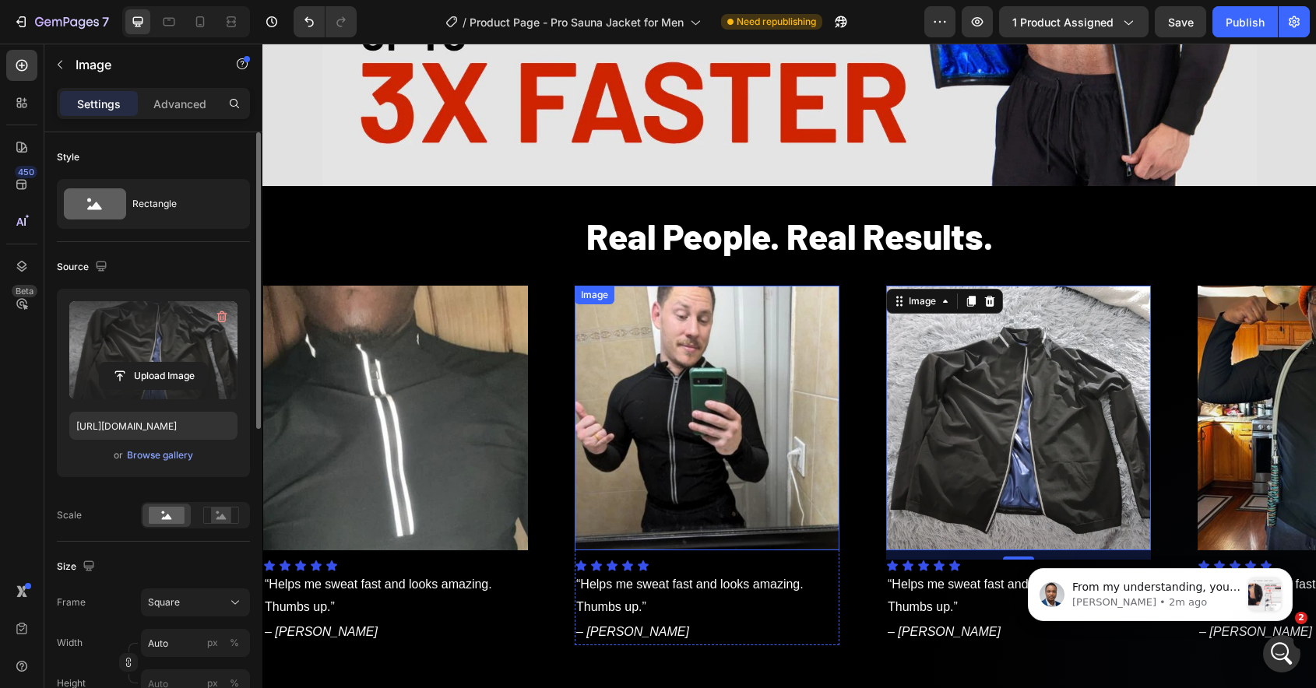
scroll to position [936, 0]
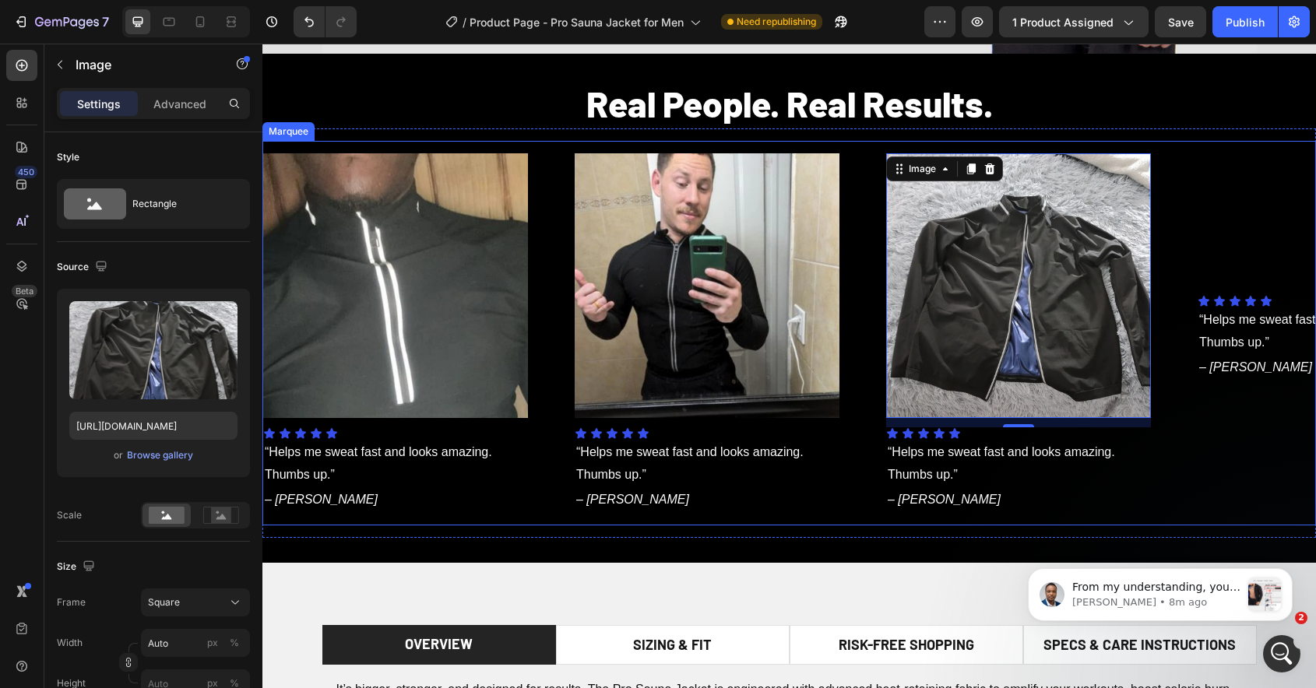
click at [1165, 213] on div "Image 12 Icon Icon Icon Icon Icon Icon List “Helps me sweat fast and looks amaz…" at bounding box center [1041, 333] width 311 height 360
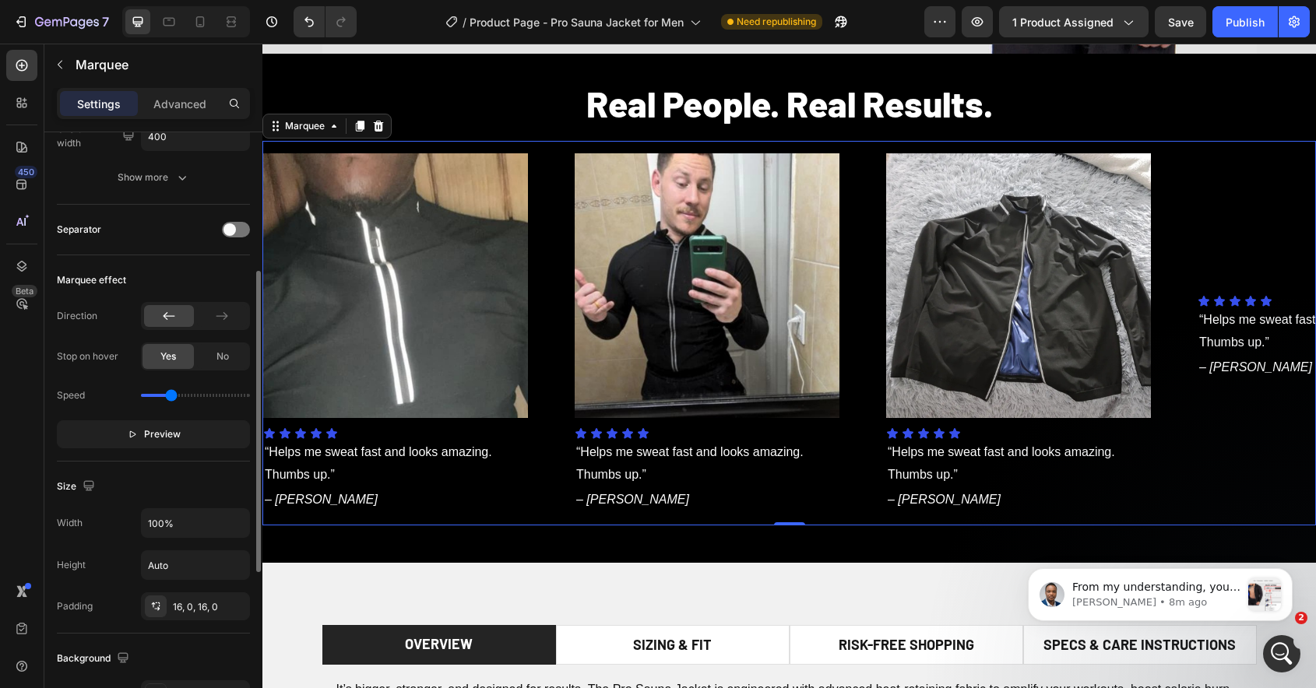
scroll to position [283, 0]
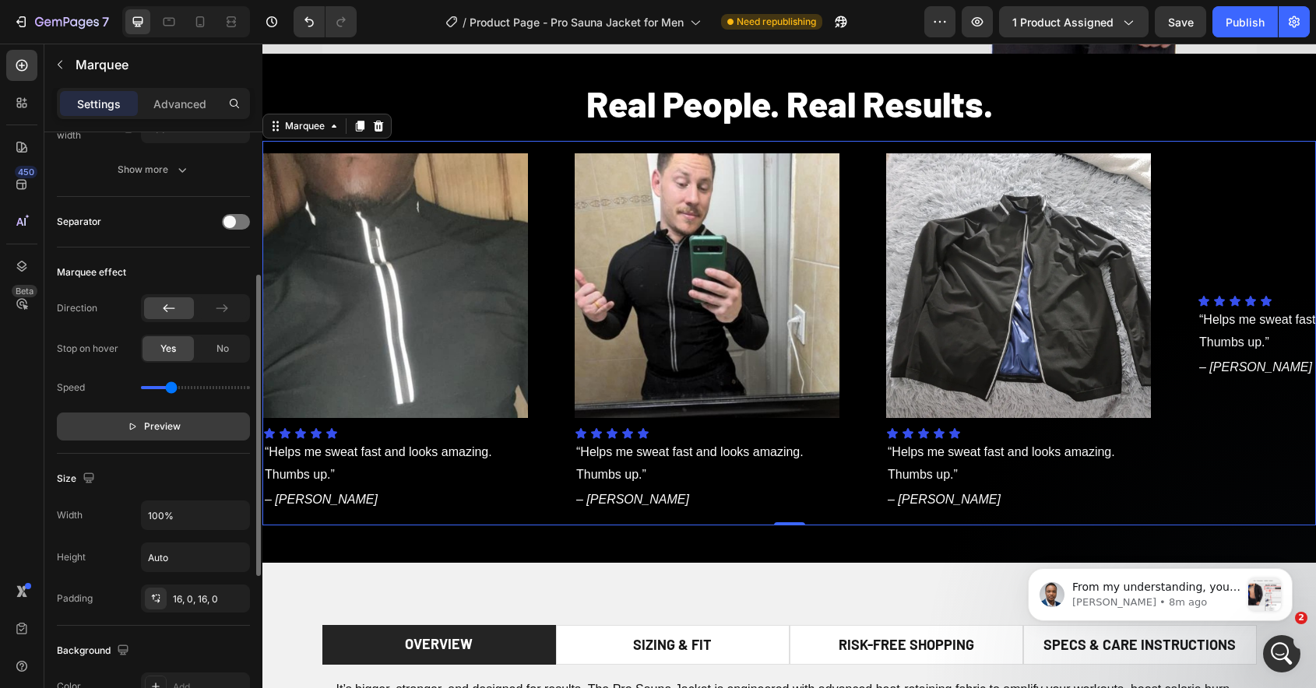
click at [173, 423] on span "Preview" at bounding box center [162, 427] width 37 height 16
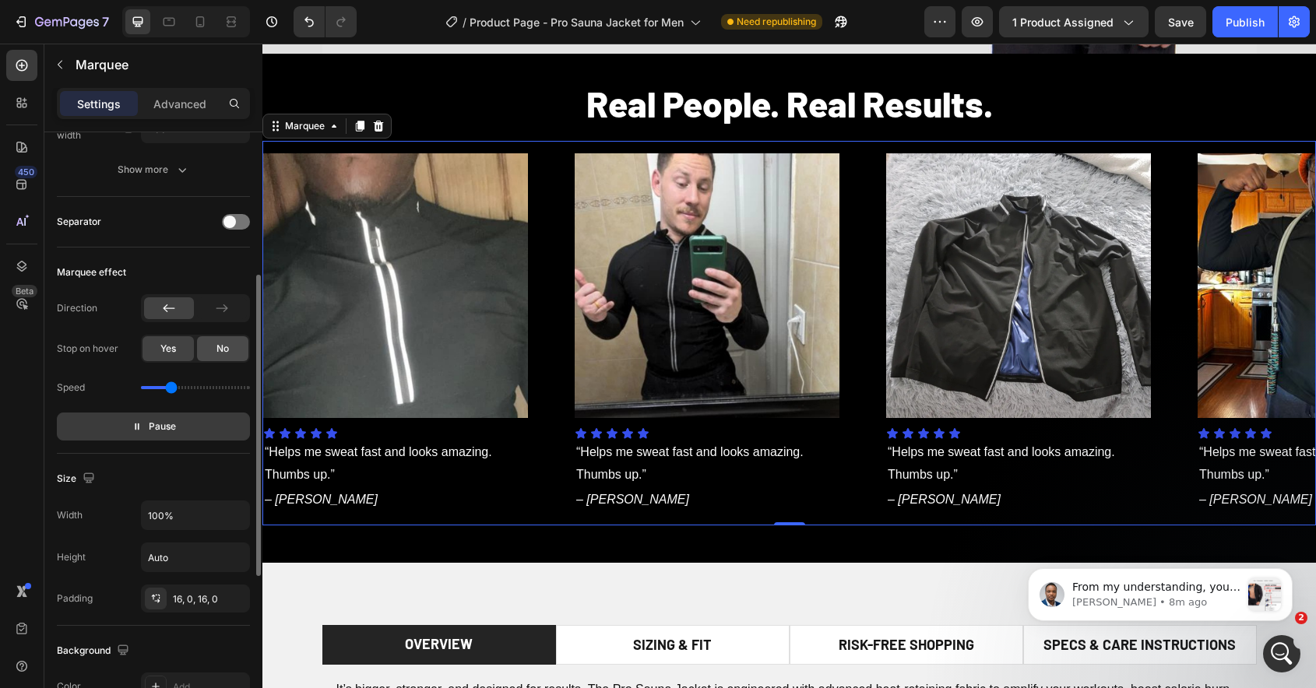
click at [212, 350] on div "No" at bounding box center [222, 348] width 51 height 25
click at [144, 427] on p "Pause" at bounding box center [154, 427] width 44 height 16
click at [144, 427] on span "Preview" at bounding box center [162, 427] width 37 height 16
click at [144, 427] on p "Pause" at bounding box center [154, 427] width 44 height 16
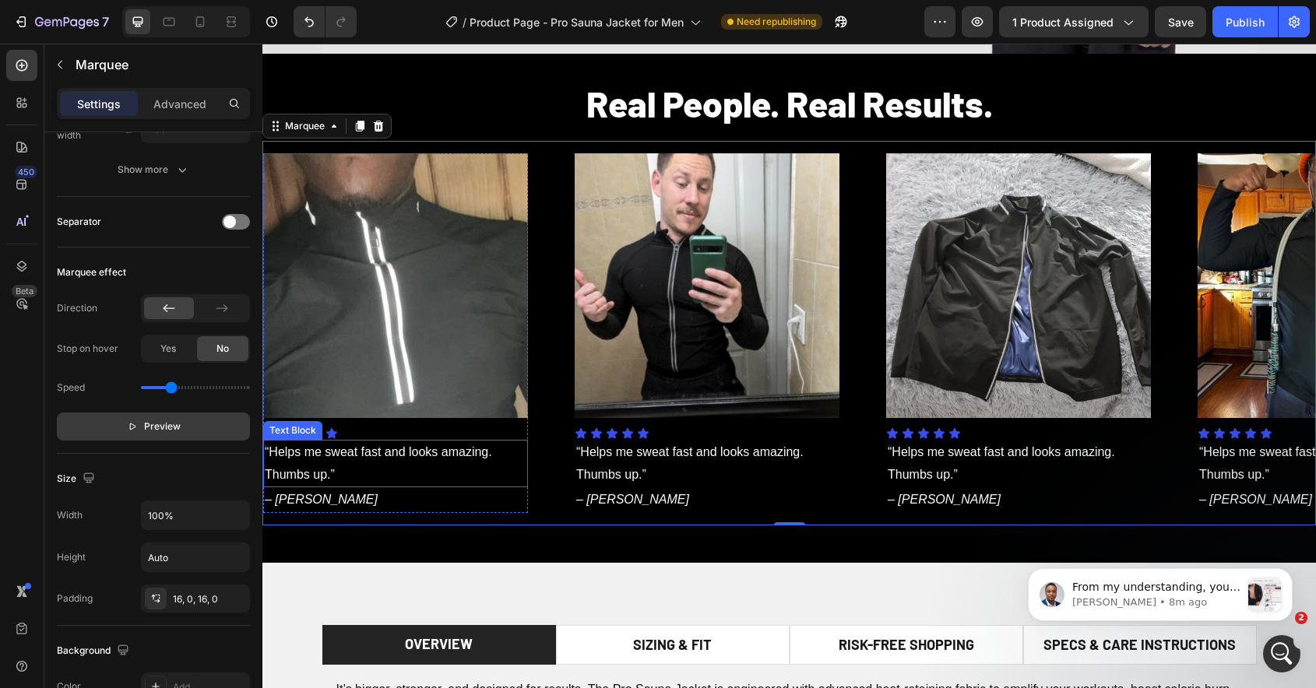
click at [349, 466] on p "“Helps me sweat fast and looks amazing. Thumbs up.”" at bounding box center [384, 463] width 262 height 45
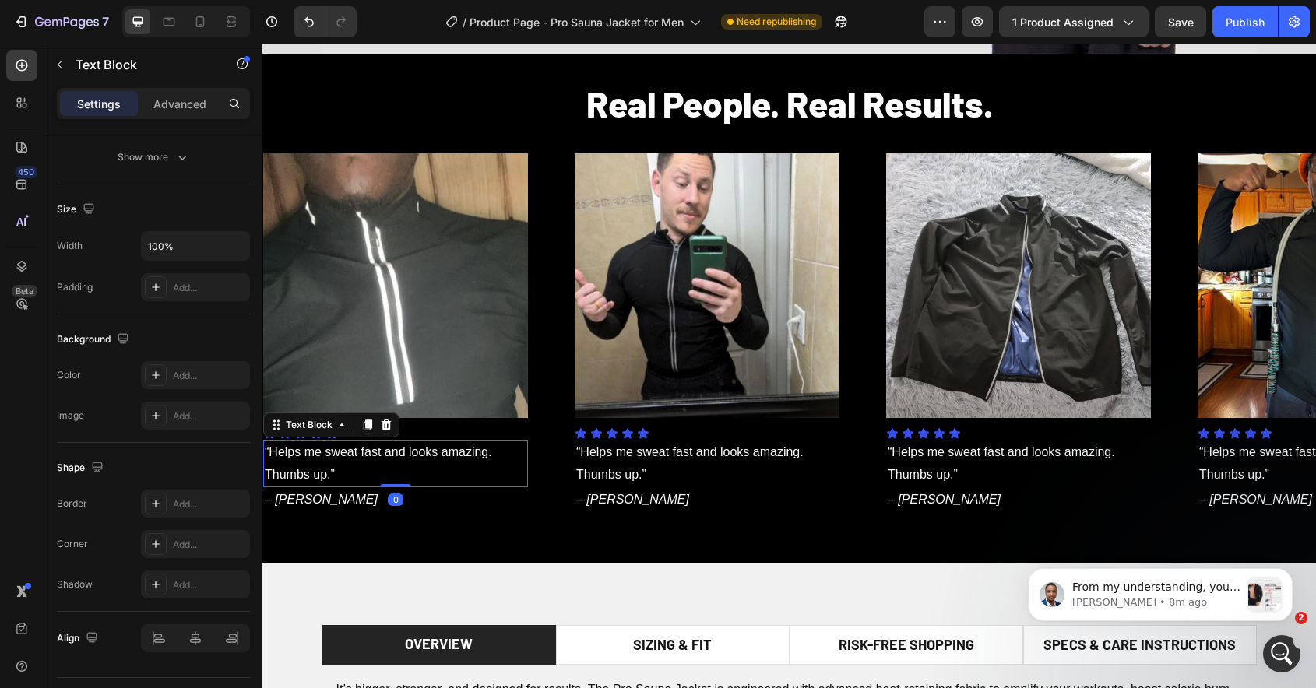
click at [349, 466] on p "“Helps me sweat fast and looks amazing. Thumbs up.”" at bounding box center [305, 463] width 262 height 45
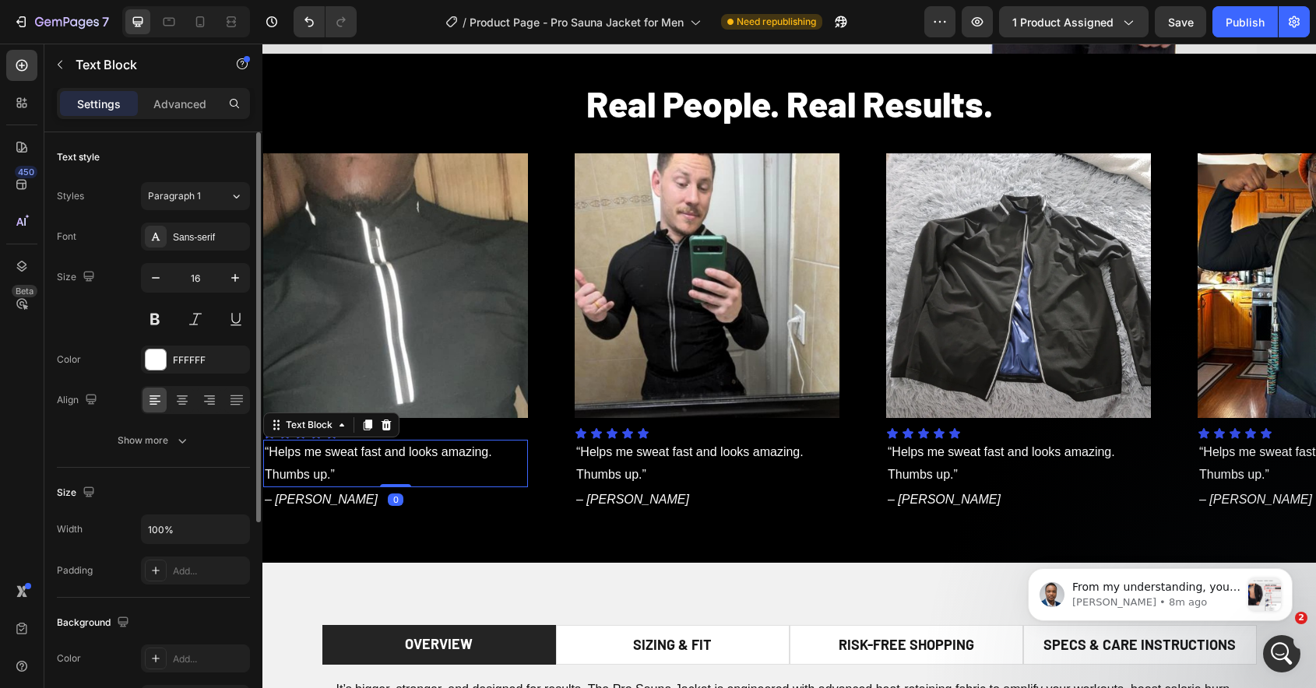
click at [349, 466] on p "“Helps me sweat fast and looks amazing. Thumbs up.”" at bounding box center [379, 463] width 262 height 45
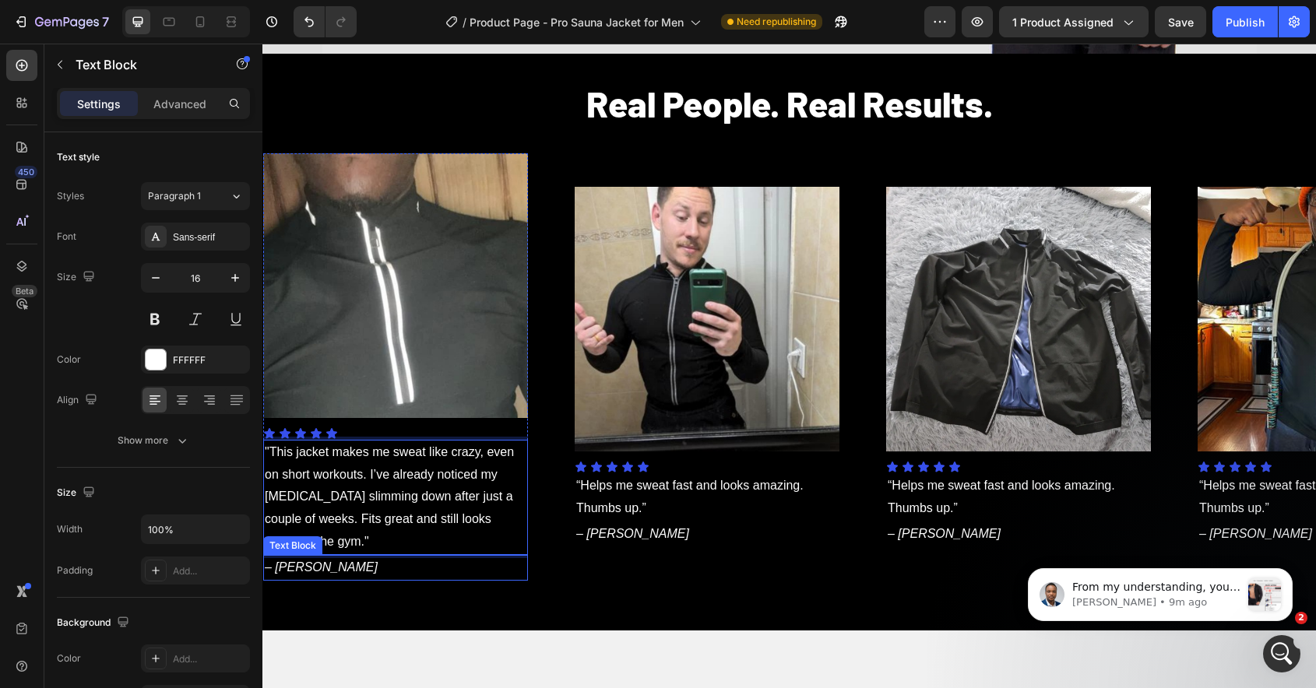
click at [353, 568] on p "– [PERSON_NAME]" at bounding box center [289, 568] width 262 height 23
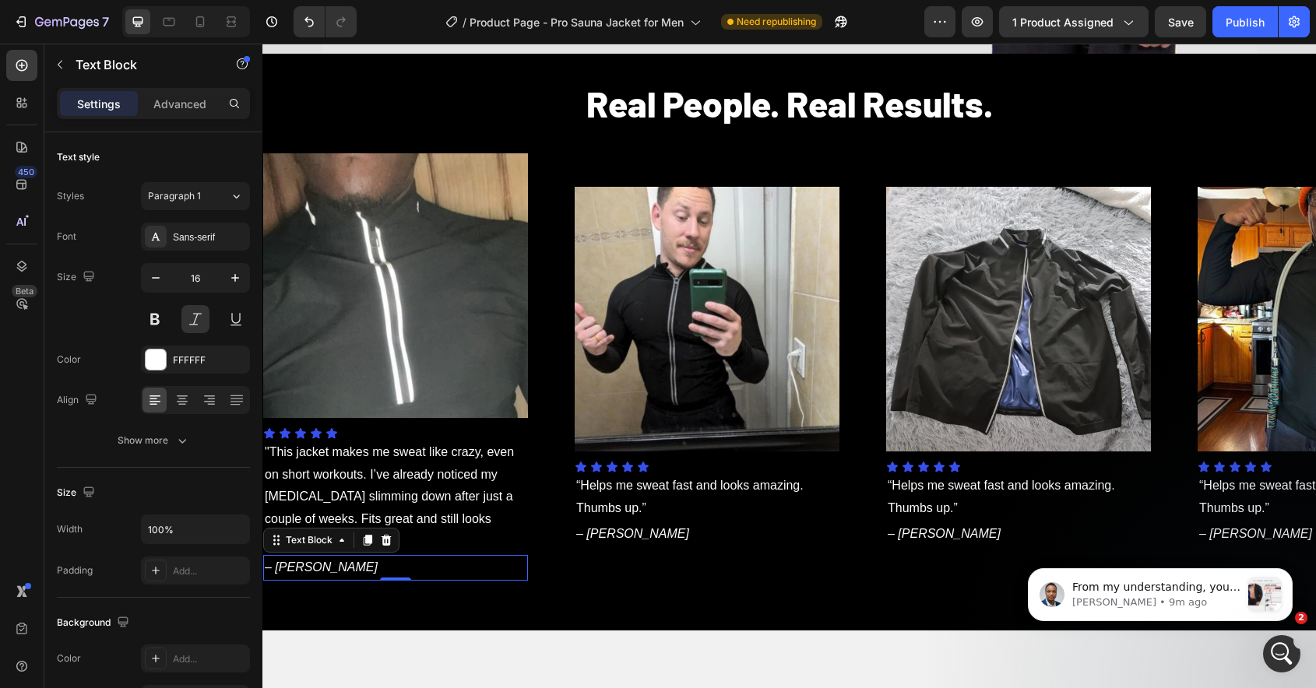
click at [353, 568] on p "– [PERSON_NAME]" at bounding box center [388, 568] width 262 height 23
click at [353, 568] on p "– [PERSON_NAME]" at bounding box center [379, 568] width 262 height 23
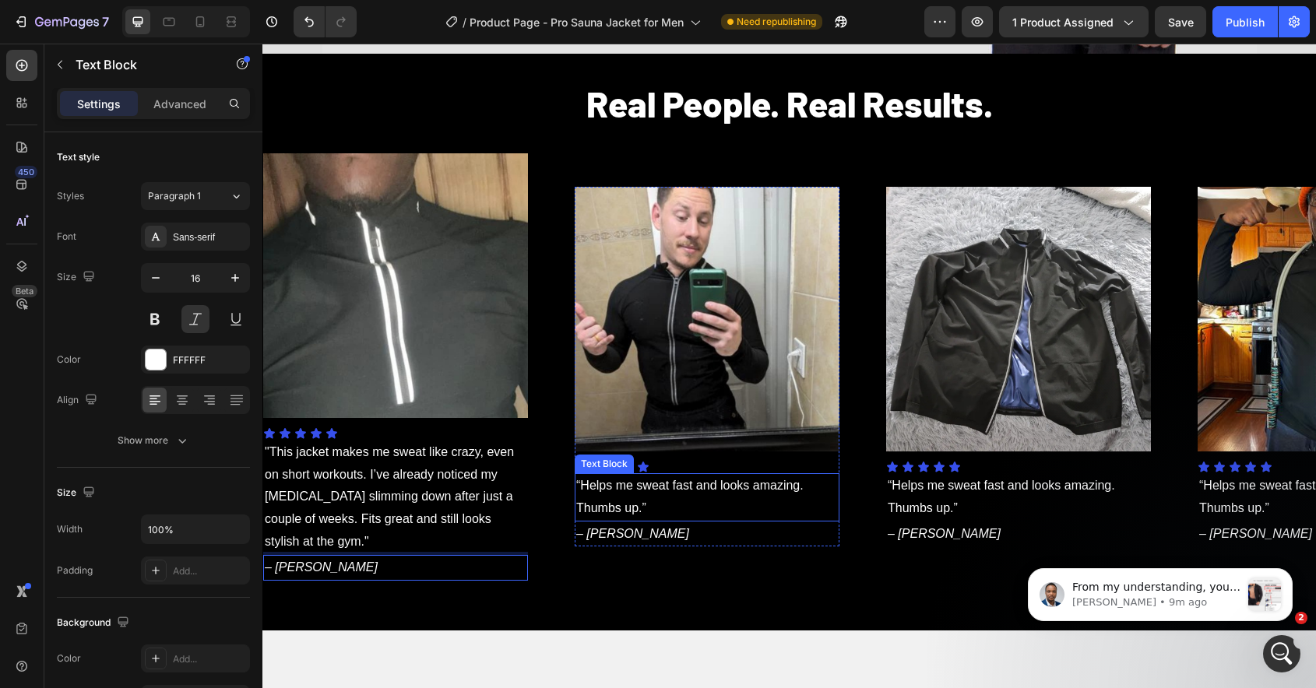
click at [605, 510] on p "“Helps me sweat fast and looks amazing. Thumbs up.”" at bounding box center [569, 497] width 262 height 45
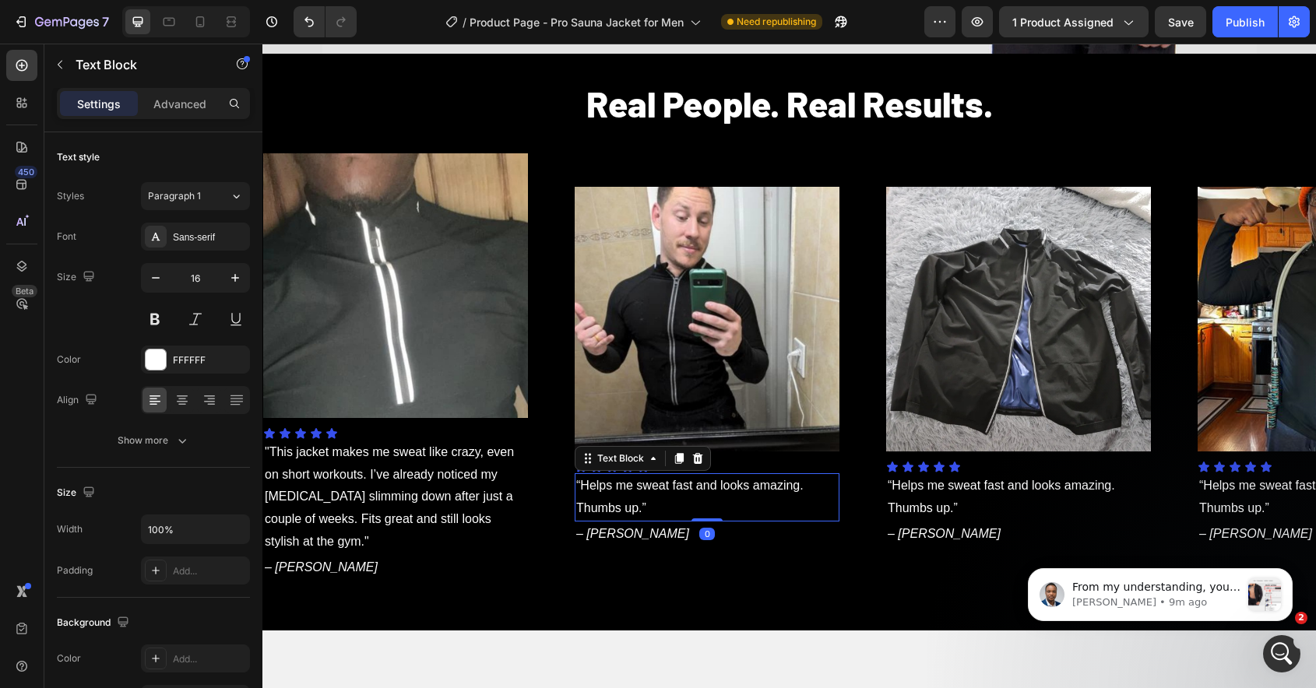
click at [605, 510] on p "“Helps me sweat fast and looks amazing. Thumbs up.”" at bounding box center [610, 497] width 262 height 45
click at [605, 510] on p "“Helps me sweat fast and looks amazing. Thumbs up.”" at bounding box center [698, 497] width 262 height 45
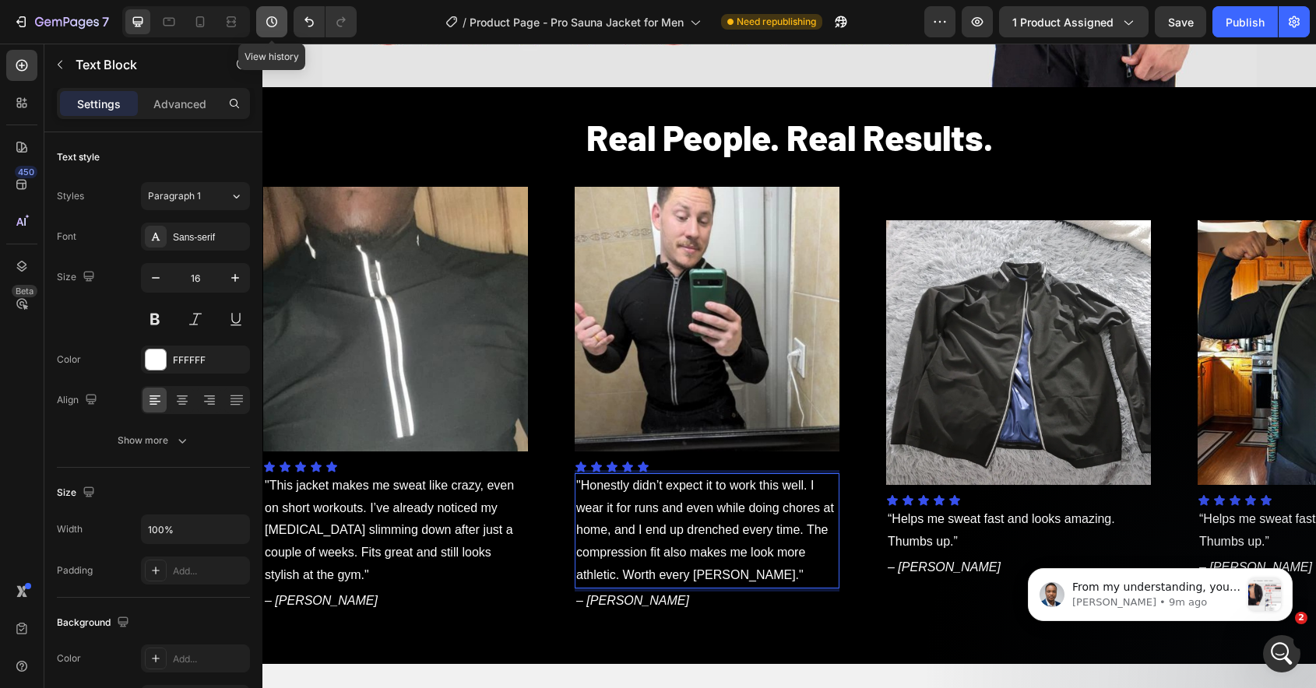
click at [272, 19] on icon "button" at bounding box center [272, 22] width 16 height 16
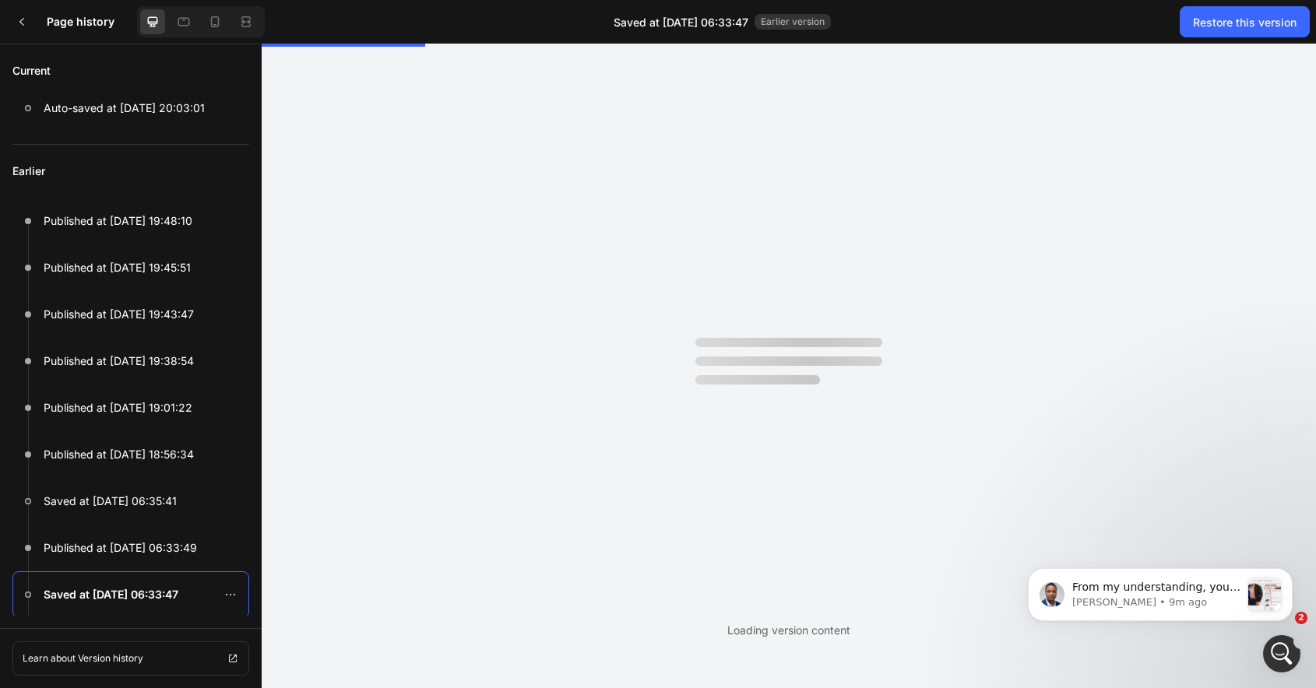
scroll to position [0, 0]
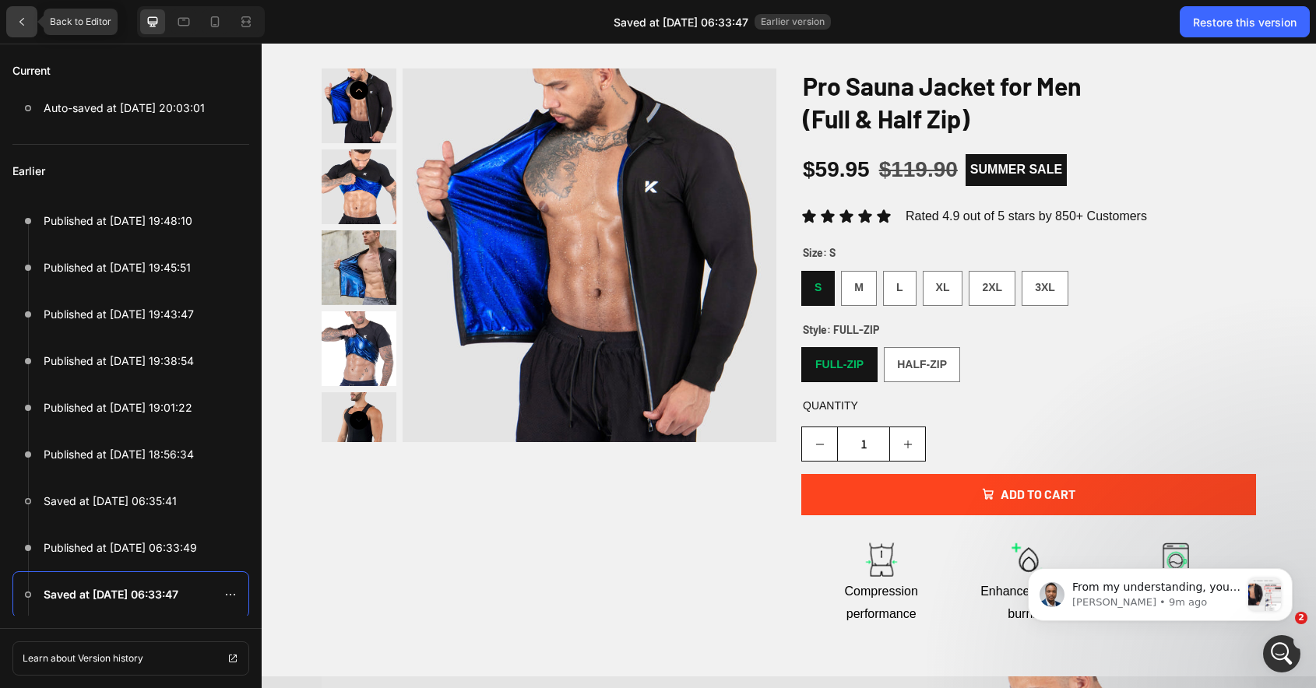
click at [21, 19] on icon at bounding box center [21, 22] width 5 height 8
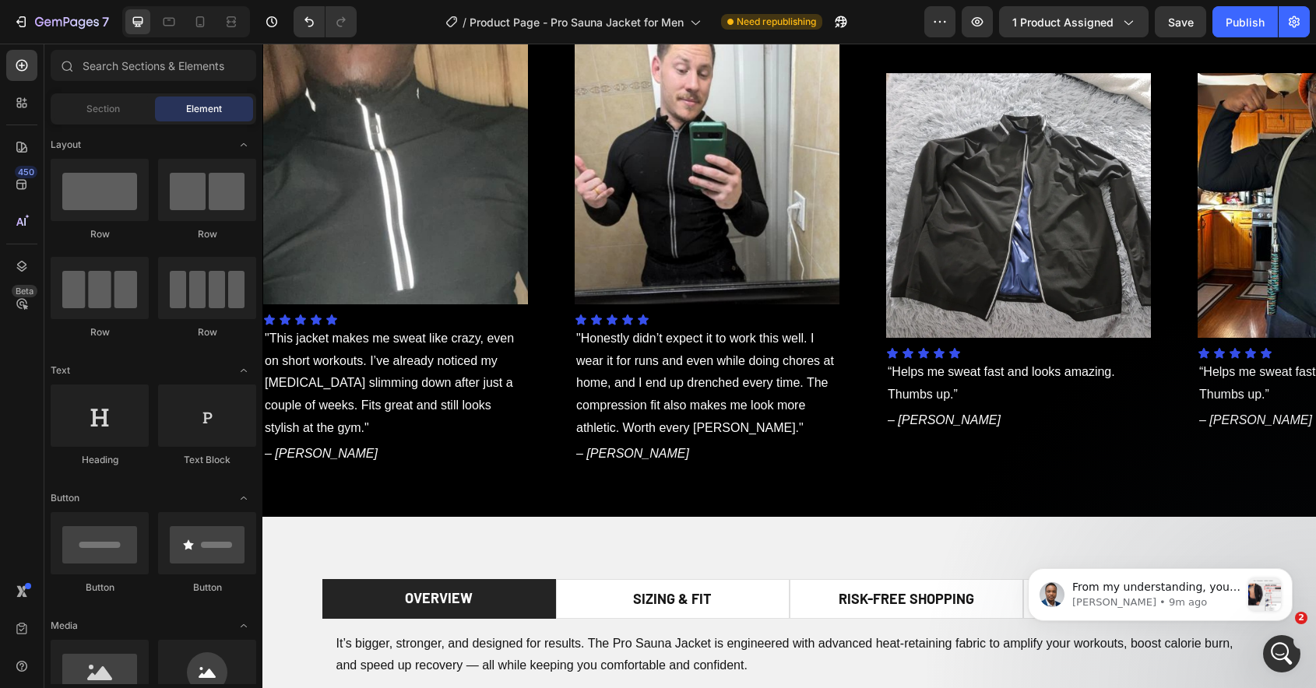
scroll to position [1049, 0]
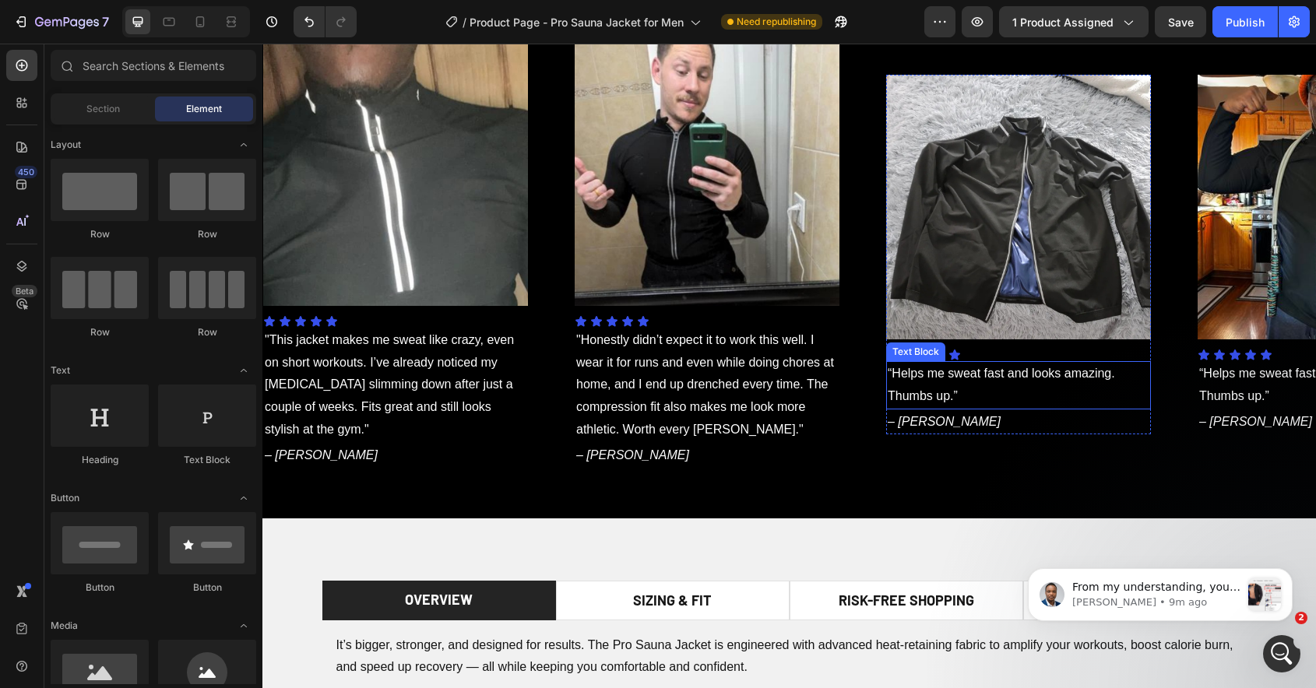
click at [936, 387] on p "“Helps me sweat fast and looks amazing. Thumbs up.”" at bounding box center [1018, 385] width 262 height 45
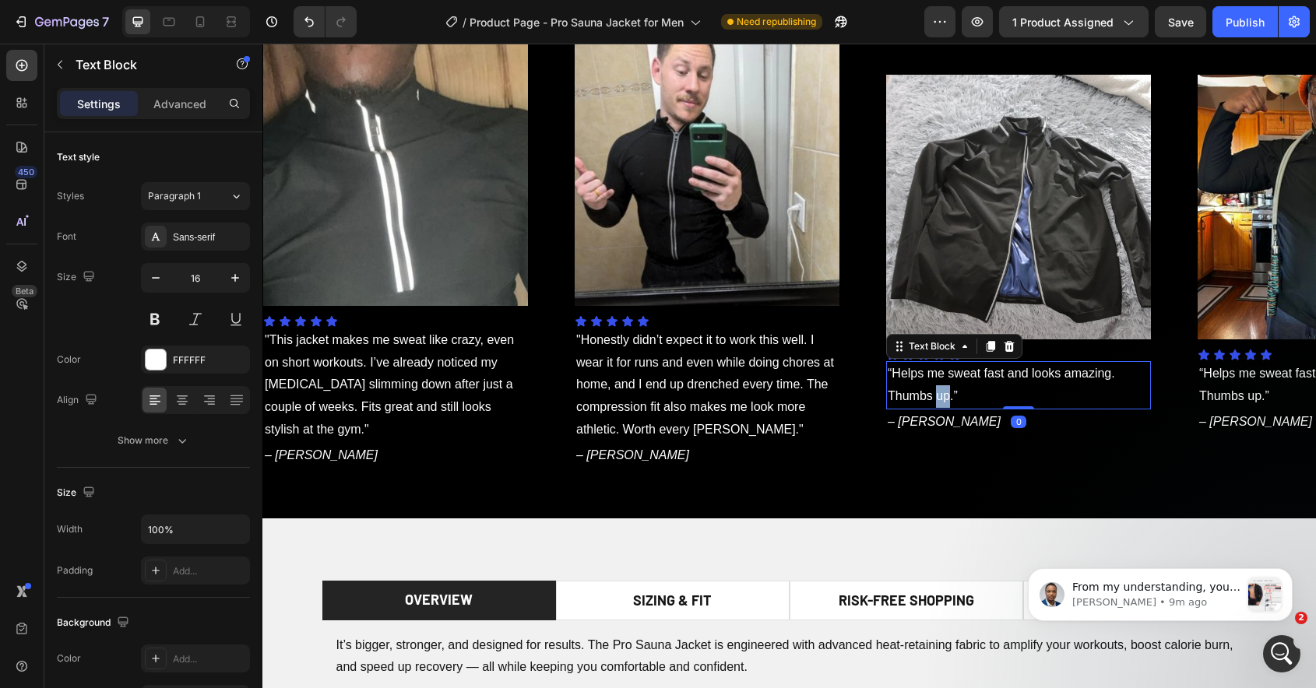
click at [936, 387] on p "“Helps me sweat fast and looks amazing. Thumbs up.”" at bounding box center [1018, 385] width 262 height 45
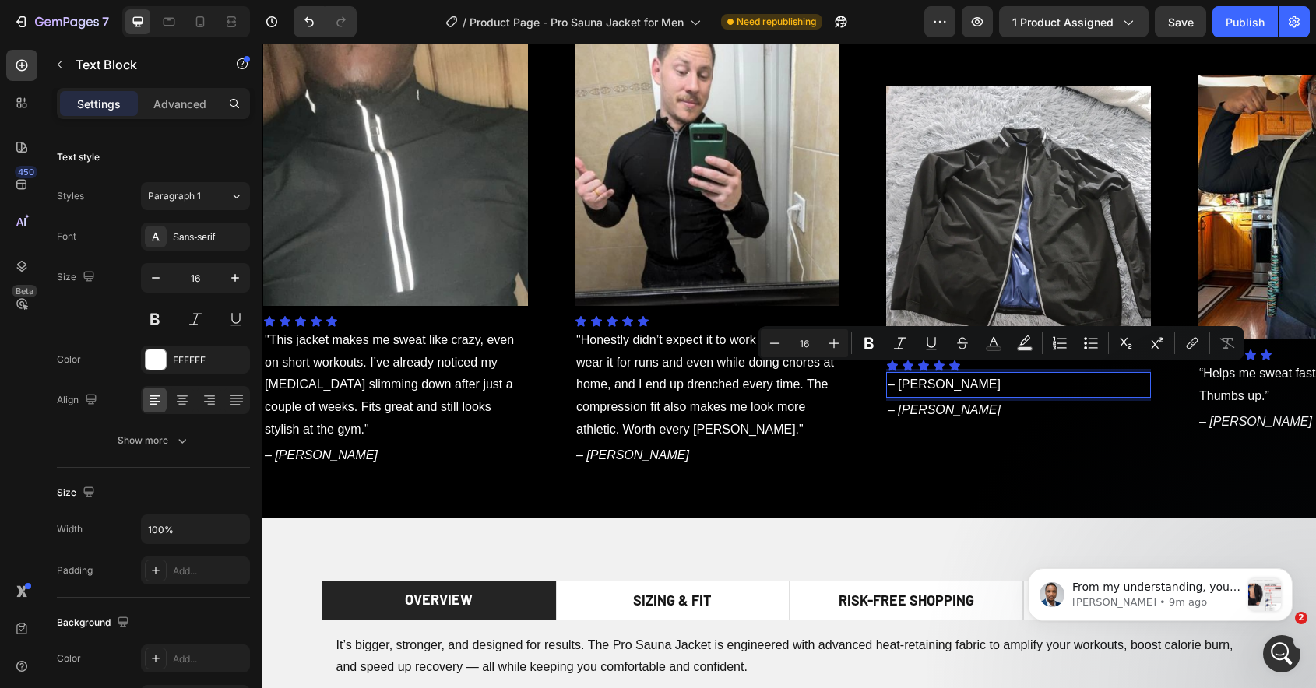
scroll to position [1059, 0]
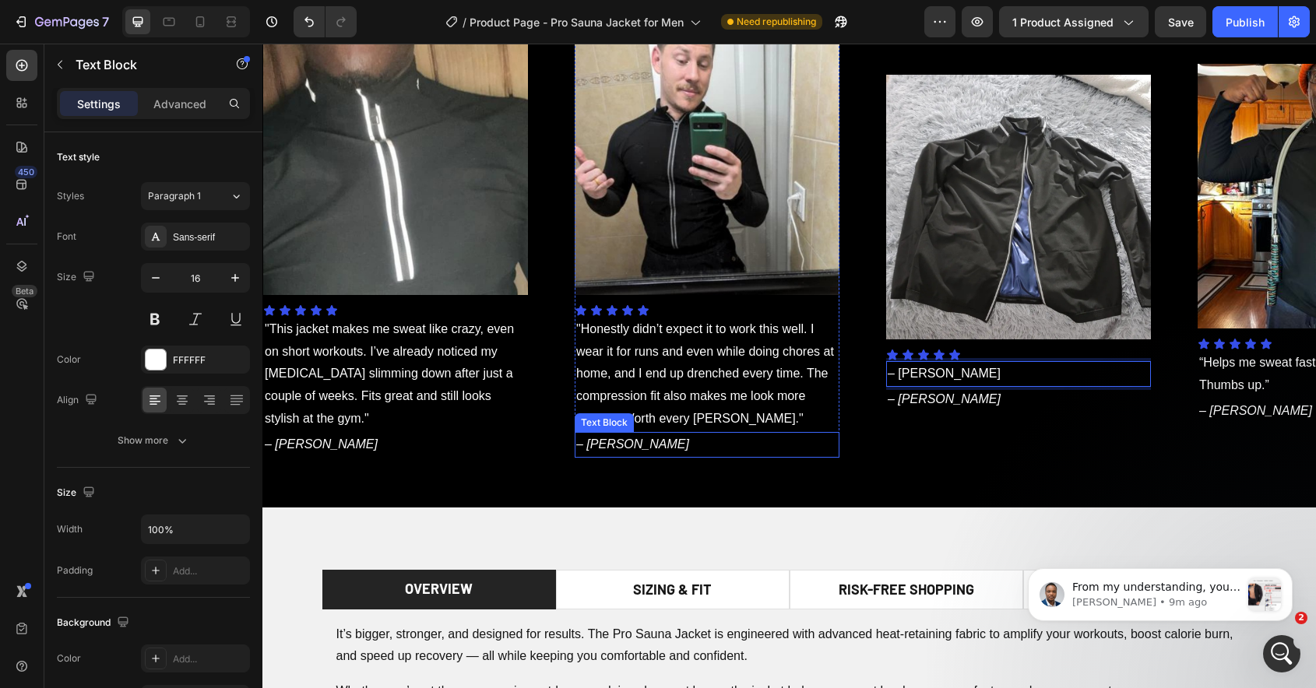
click at [633, 444] on p "– [PERSON_NAME]" at bounding box center [707, 445] width 262 height 23
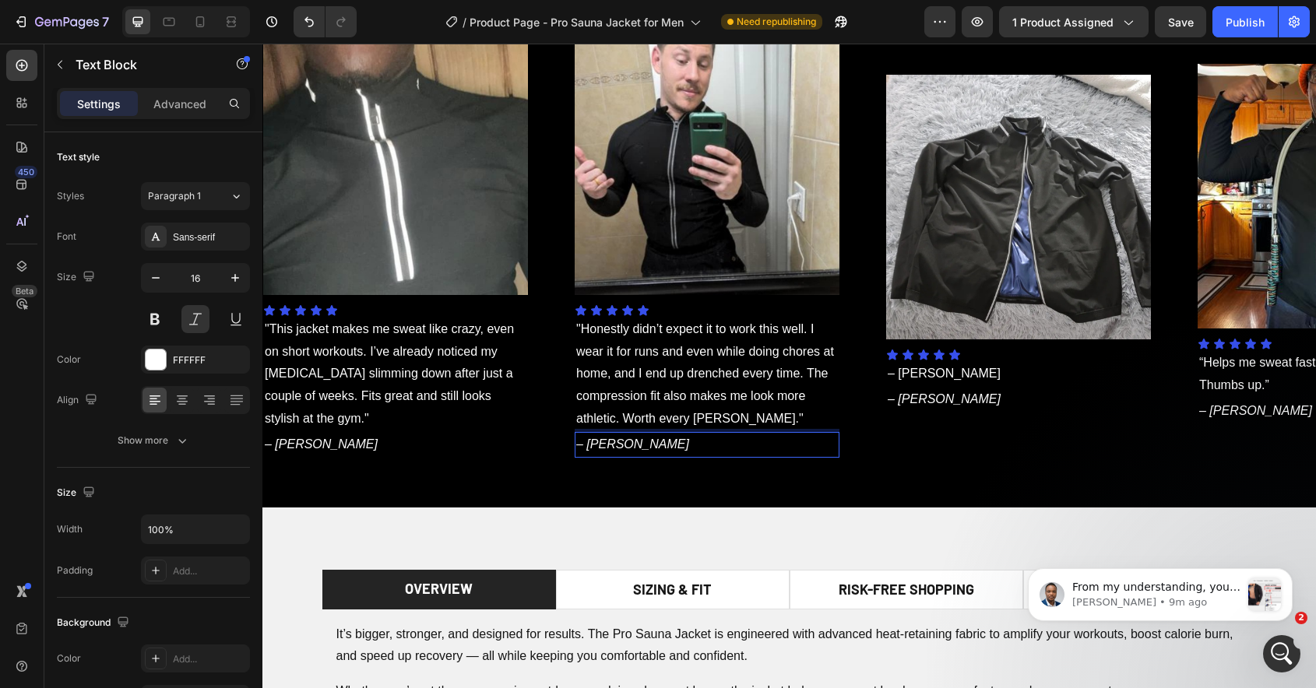
click at [633, 444] on p "– [PERSON_NAME]" at bounding box center [707, 445] width 262 height 23
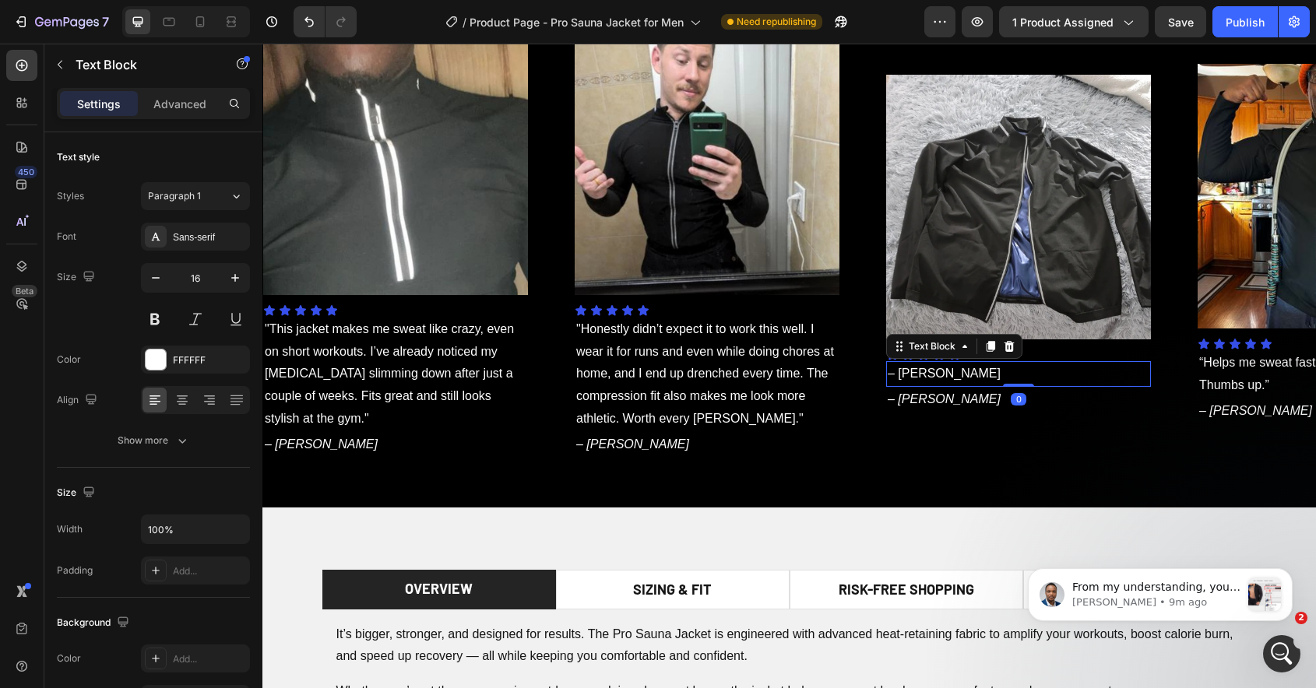
click at [943, 377] on p "– [PERSON_NAME]" at bounding box center [1018, 374] width 262 height 23
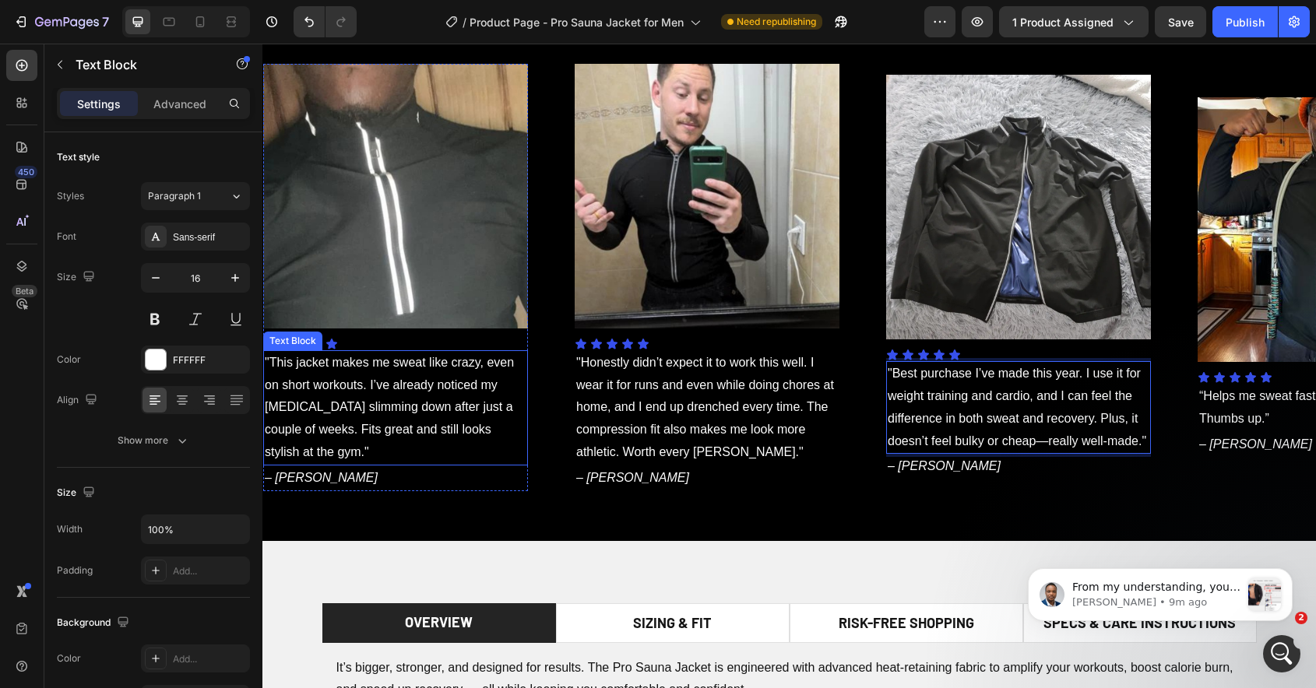
click at [349, 417] on p ""This jacket makes me sweat like crazy, even on short workouts. I’ve already no…" at bounding box center [396, 408] width 262 height 112
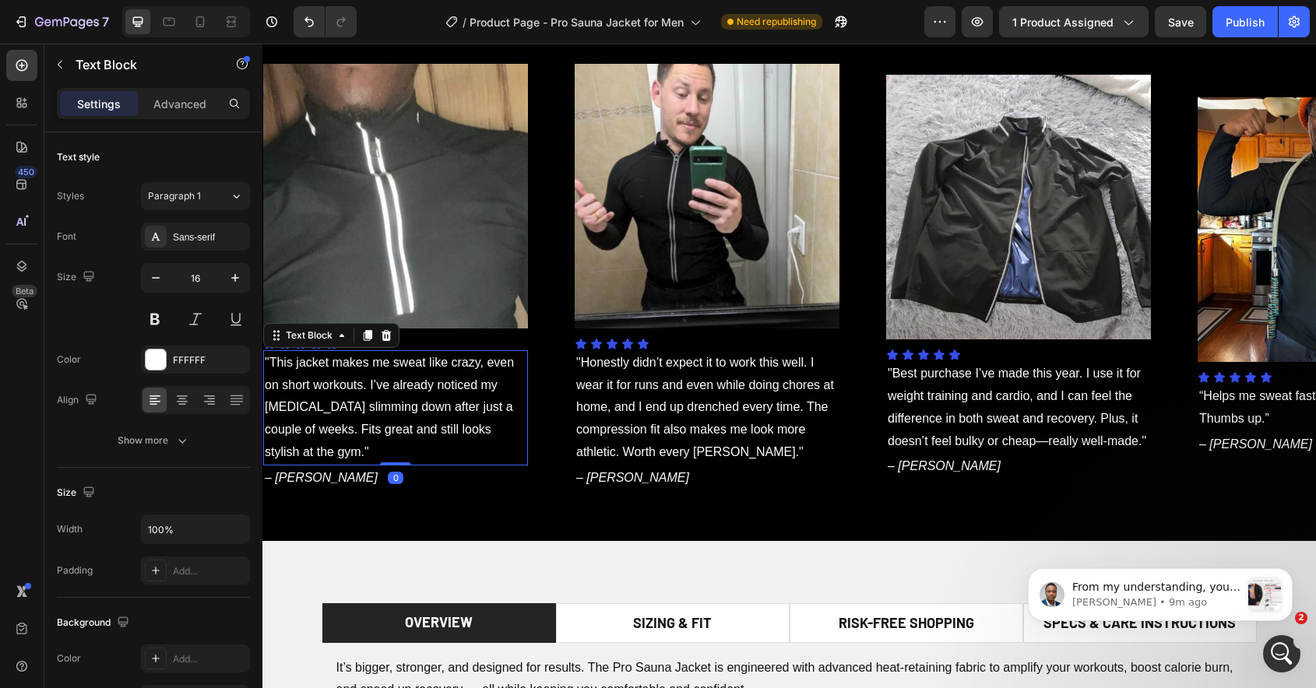
click at [349, 417] on p ""This jacket makes me sweat like crazy, even on short workouts. I’ve already no…" at bounding box center [396, 408] width 262 height 112
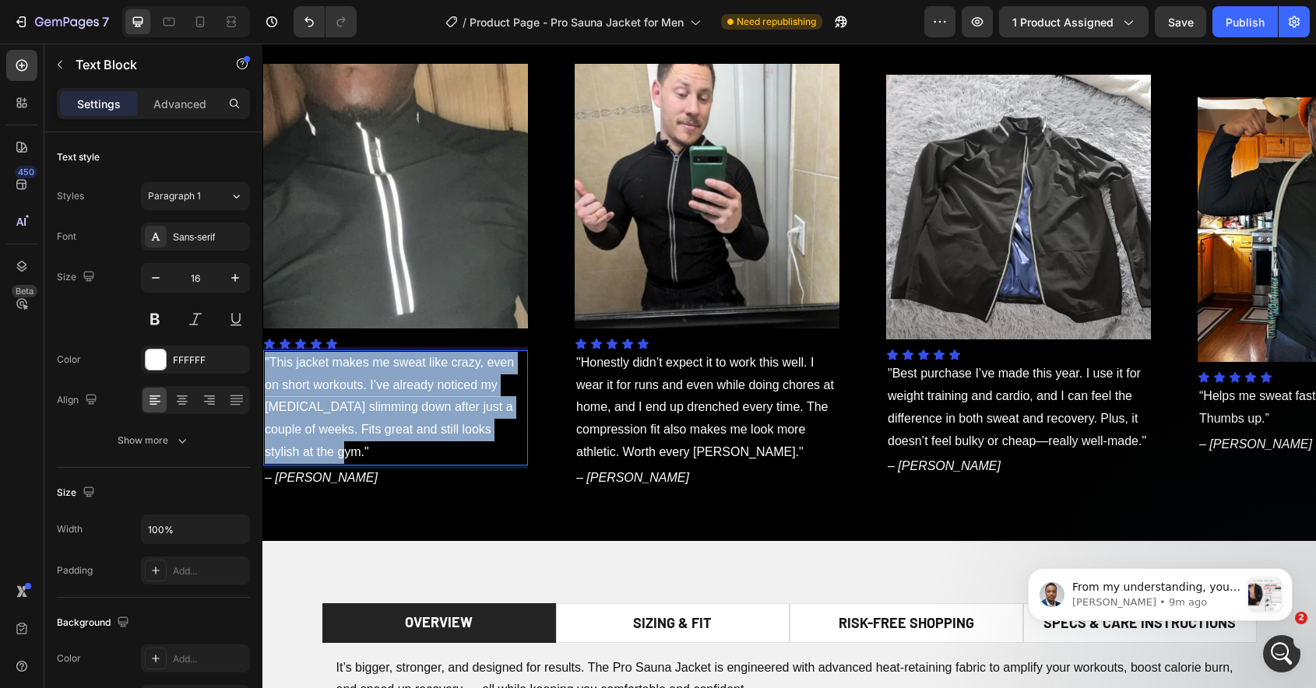
click at [349, 417] on p ""This jacket makes me sweat like crazy, even on short workouts. I’ve already no…" at bounding box center [396, 408] width 262 height 112
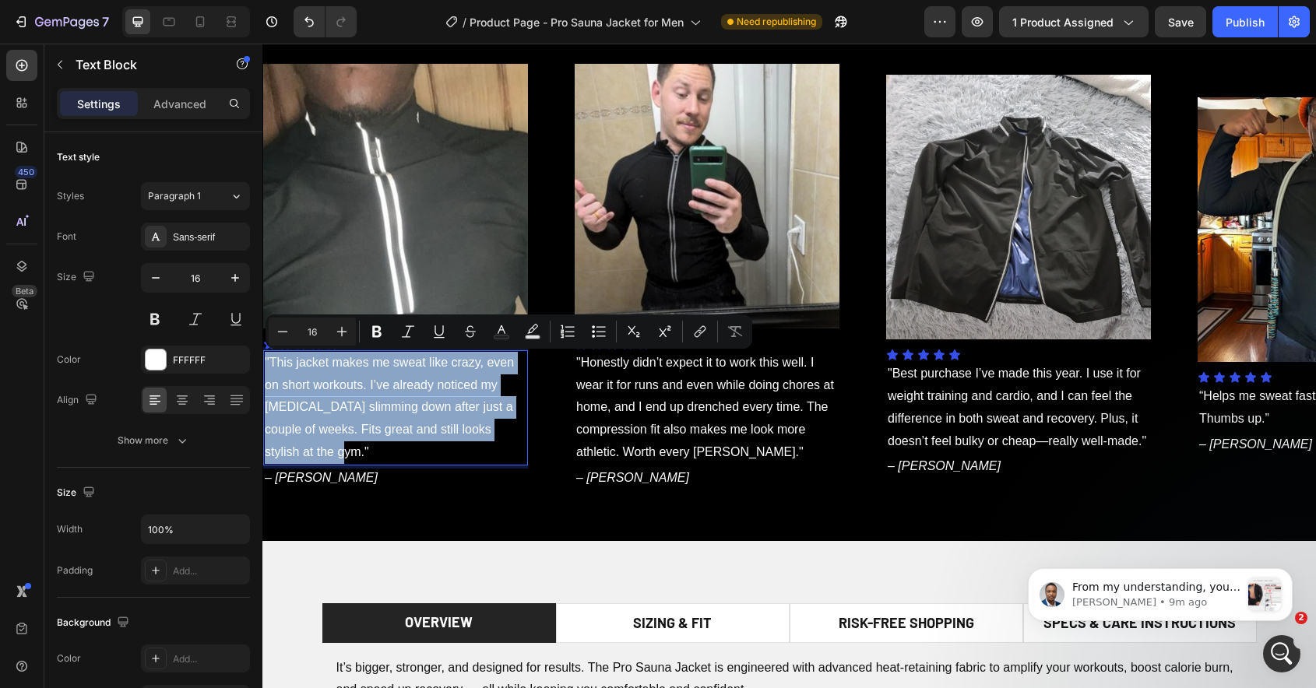
copy p ""This jacket makes me sweat like crazy, even on short workouts. I’ve already no…"
click at [1260, 406] on p "“Helps me sweat fast and looks amazing. Thumbs up.”" at bounding box center [1330, 407] width 262 height 45
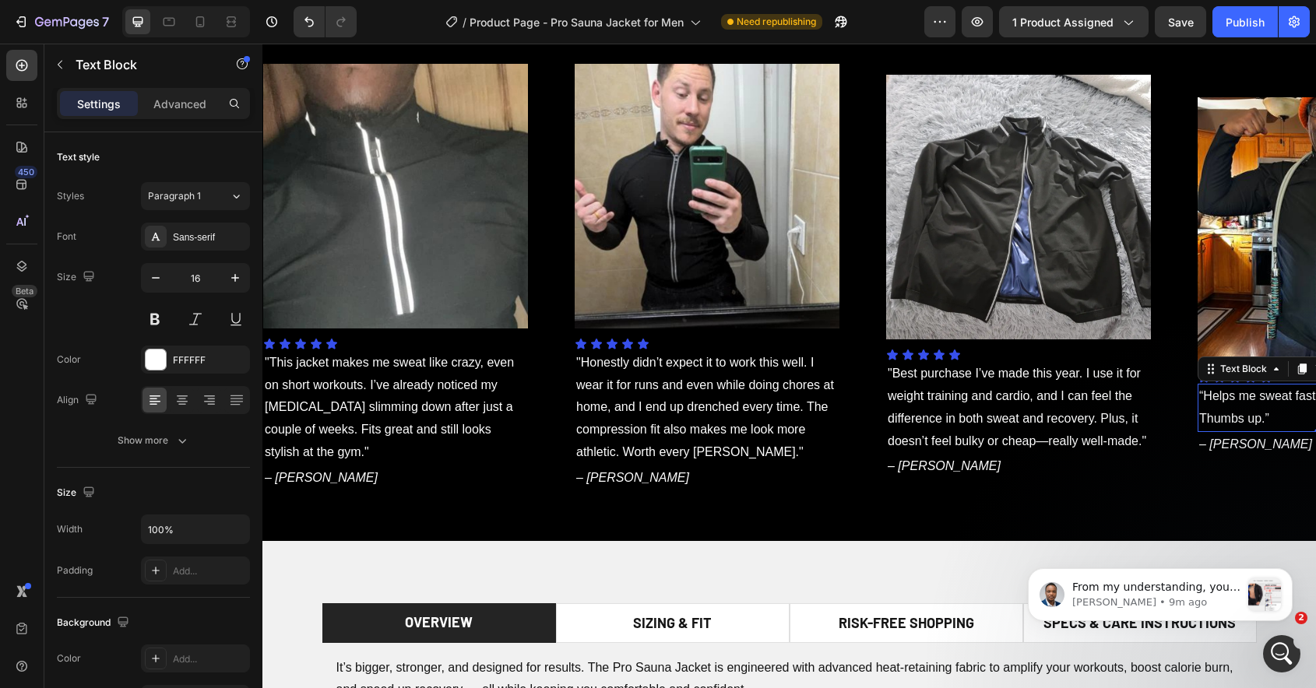
click at [1260, 406] on p "“Helps me sweat fast and looks amazing. Thumbs up.”" at bounding box center [1330, 407] width 262 height 45
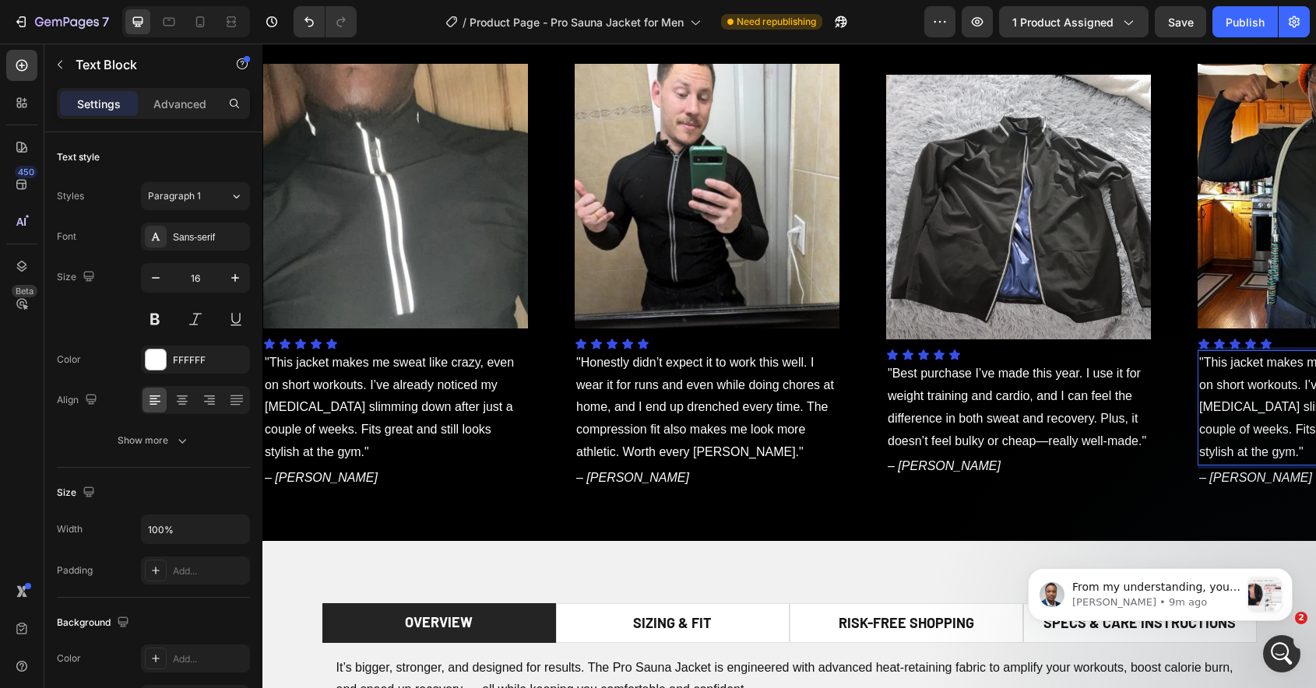
scroll to position [993, 0]
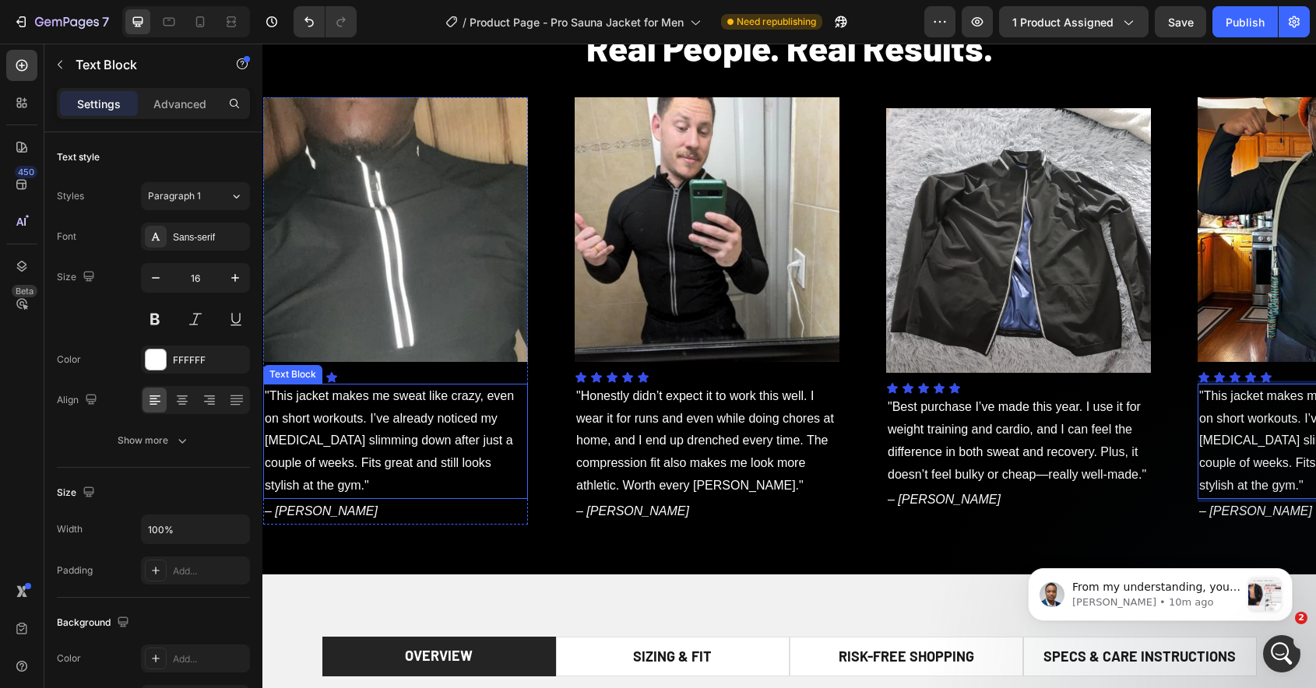
click at [381, 434] on p ""This jacket makes me sweat like crazy, even on short workouts. I’ve already no…" at bounding box center [396, 441] width 262 height 112
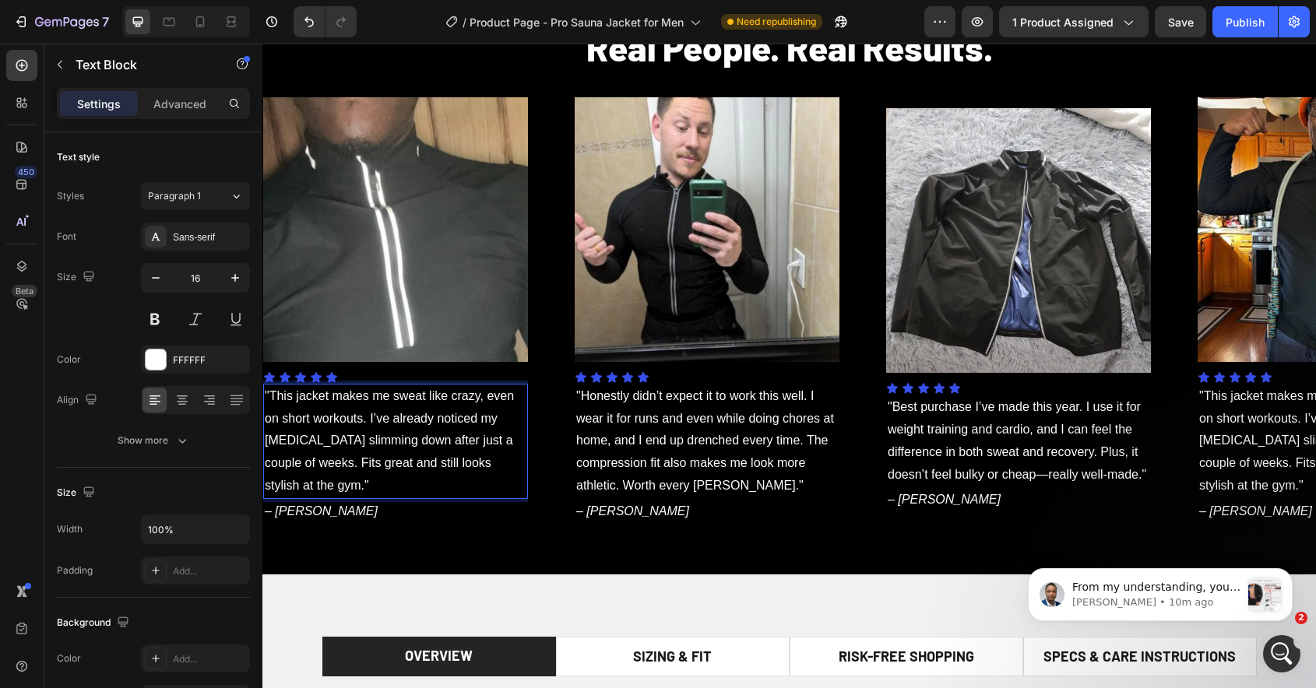
click at [381, 434] on p ""This jacket makes me sweat like crazy, even on short workouts. I’ve already no…" at bounding box center [396, 441] width 262 height 112
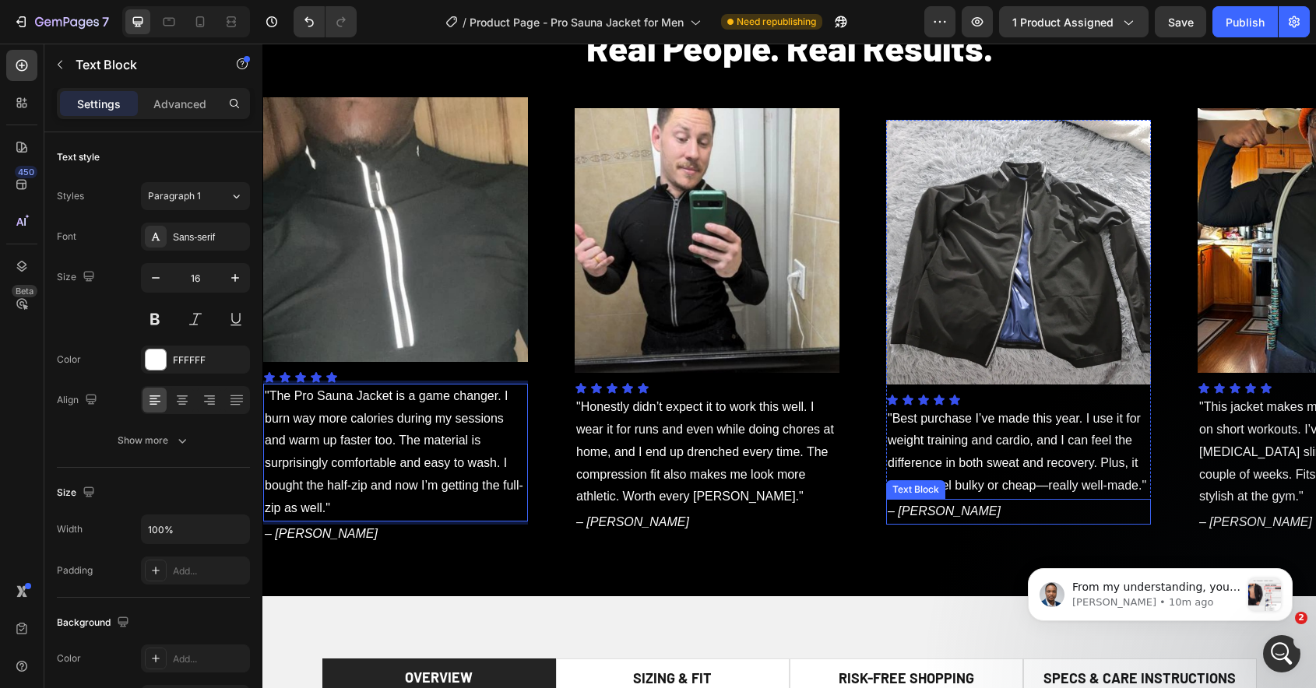
click at [940, 515] on p "– [PERSON_NAME]" at bounding box center [1018, 512] width 262 height 23
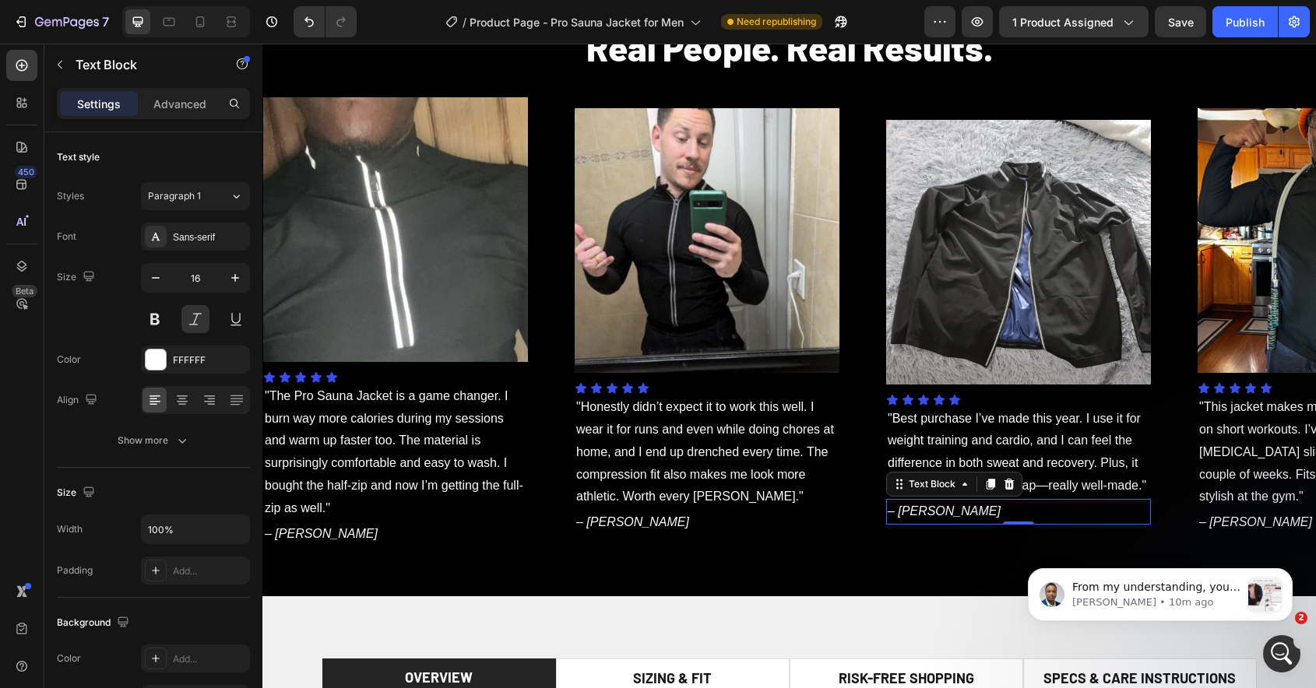
click at [940, 515] on p "– [PERSON_NAME]" at bounding box center [1018, 512] width 262 height 23
click at [1235, 522] on p "– [PERSON_NAME]" at bounding box center [1330, 522] width 262 height 23
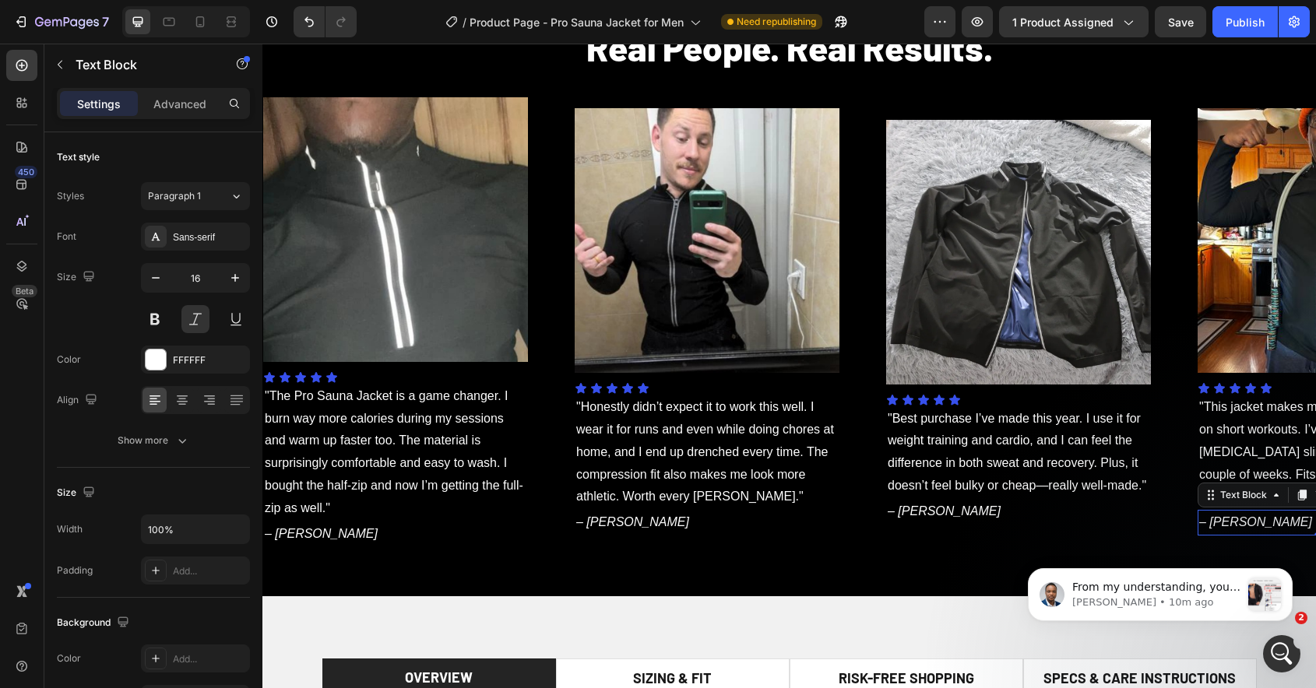
click at [1235, 522] on p "– [PERSON_NAME]" at bounding box center [1330, 522] width 262 height 23
click at [1235, 23] on div "Publish" at bounding box center [1244, 22] width 39 height 16
click at [1147, 606] on p "[PERSON_NAME] • 11m ago" at bounding box center [1156, 603] width 168 height 14
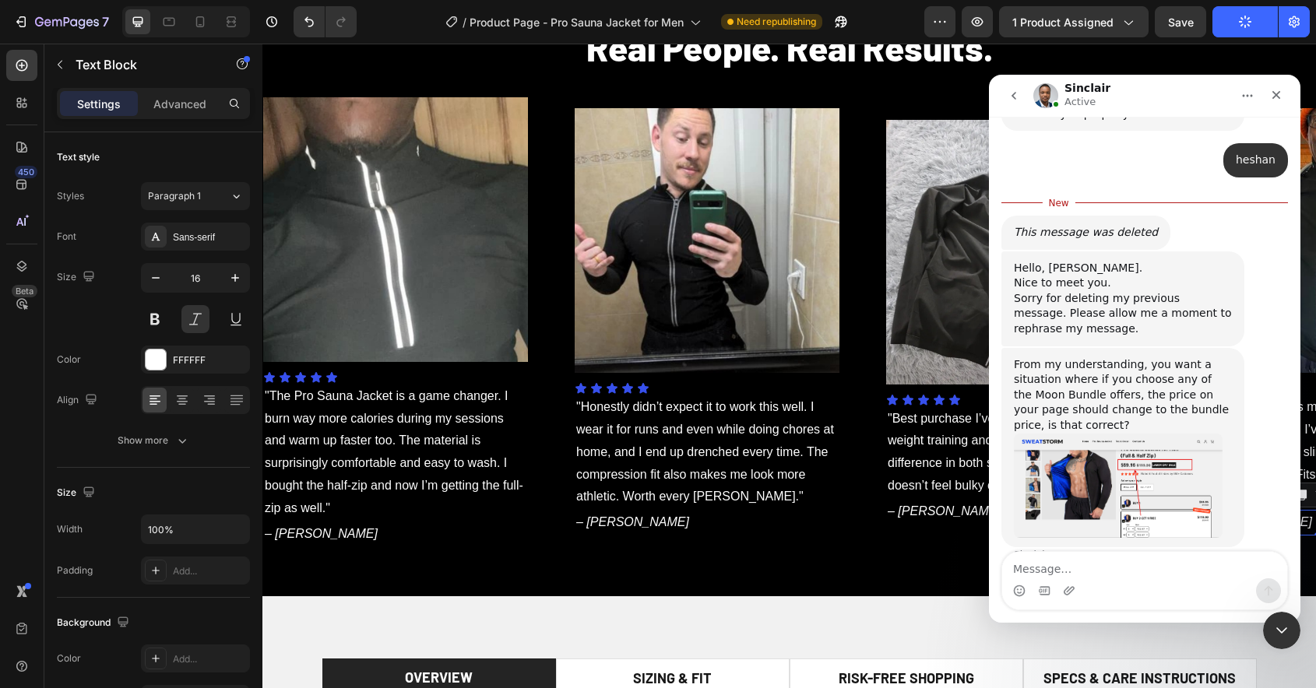
scroll to position [641, 0]
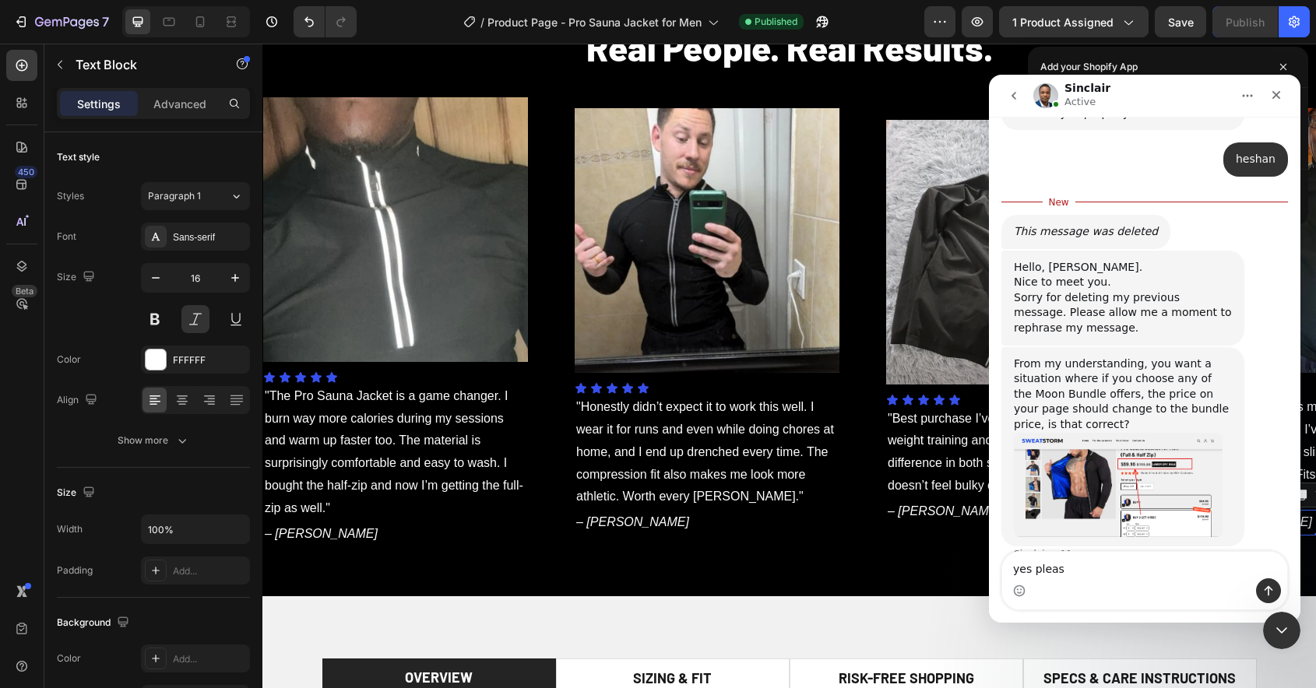
type textarea "yes please"
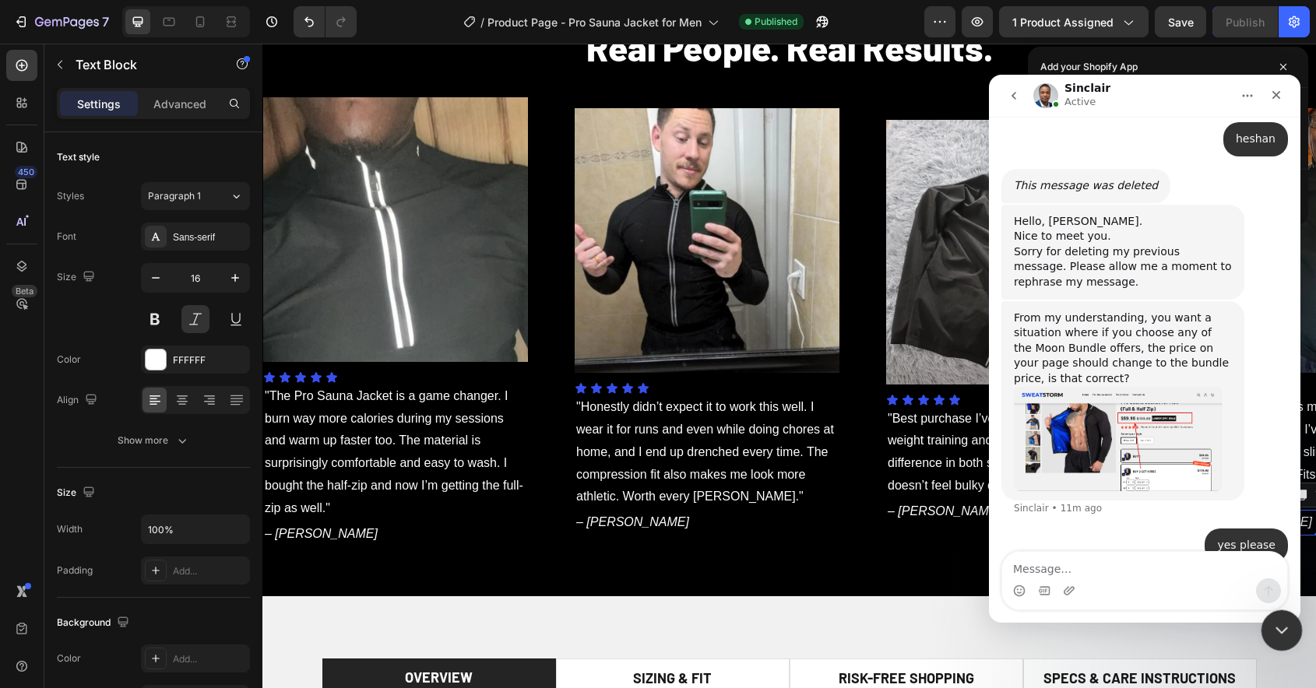
click at [1274, 620] on icon "Close Intercom Messenger" at bounding box center [1279, 628] width 19 height 19
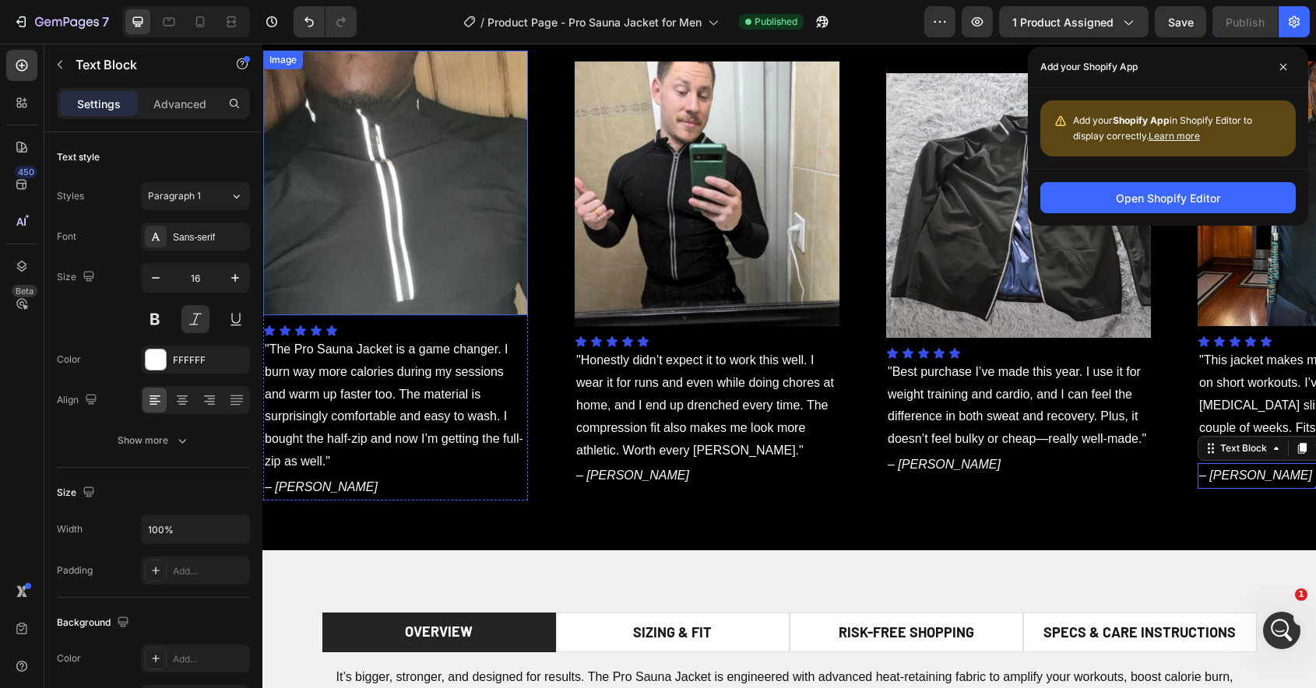
click at [456, 227] on img at bounding box center [395, 183] width 265 height 265
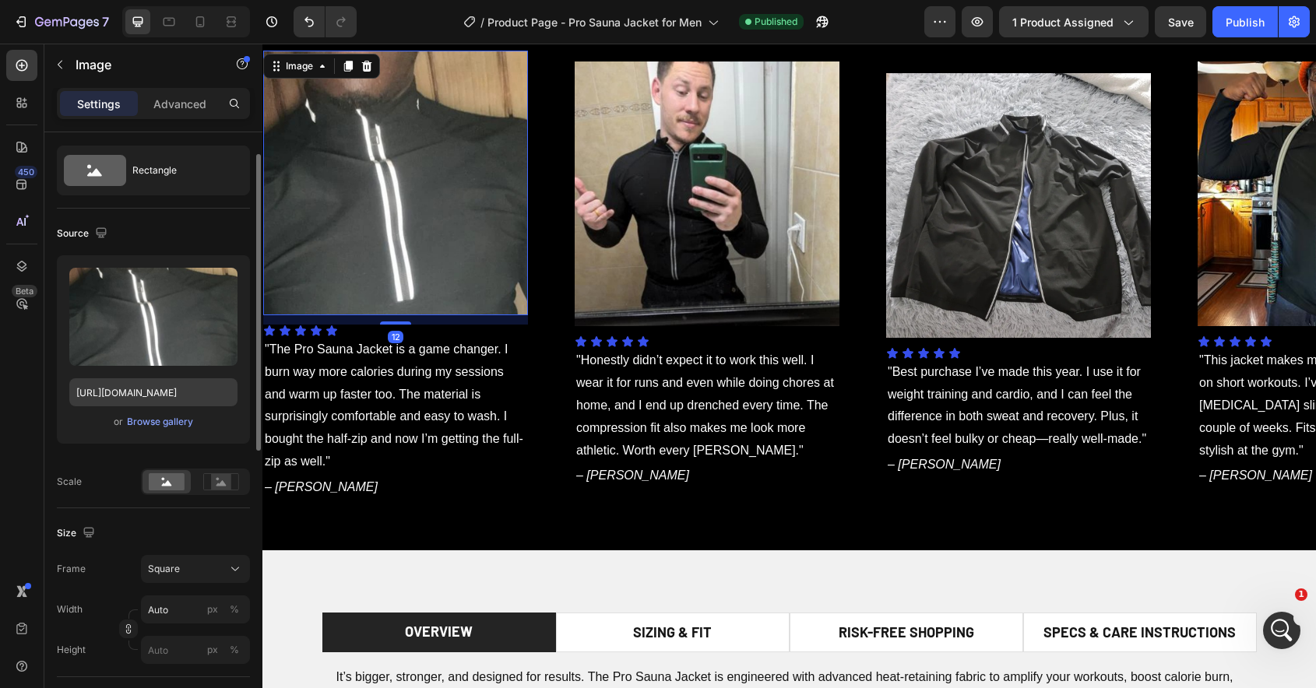
scroll to position [37, 0]
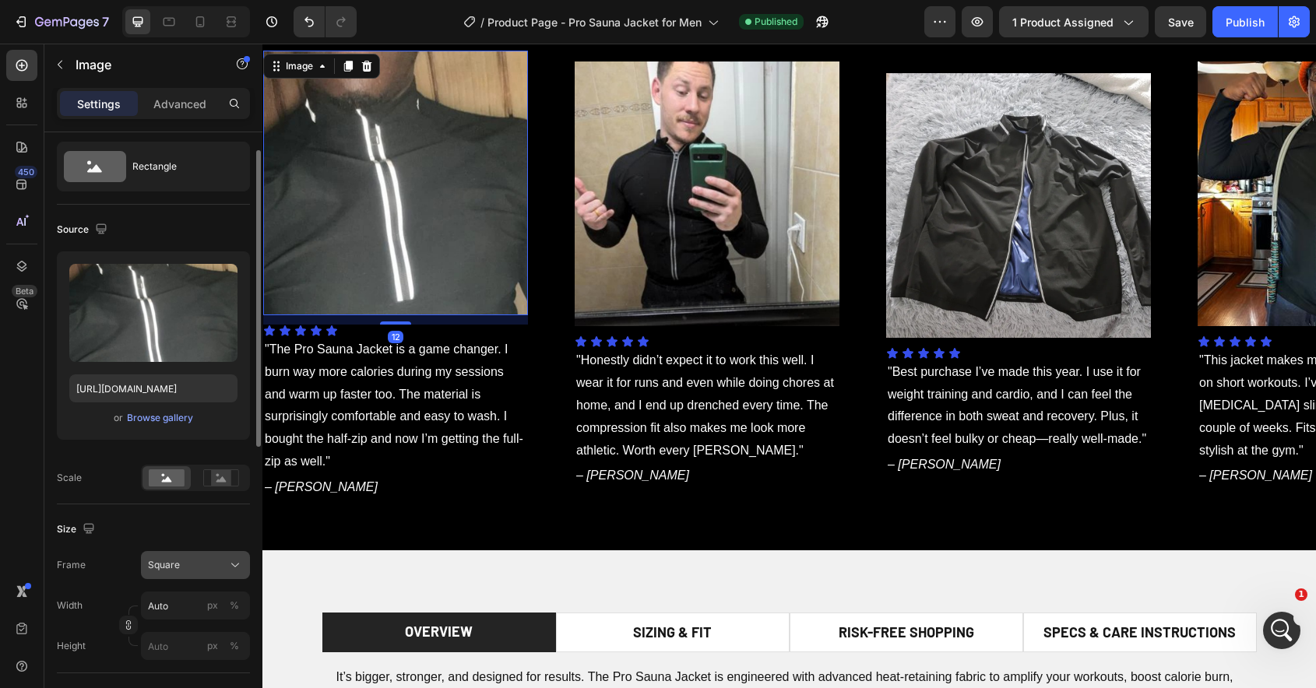
click at [209, 556] on button "Square" at bounding box center [195, 565] width 109 height 28
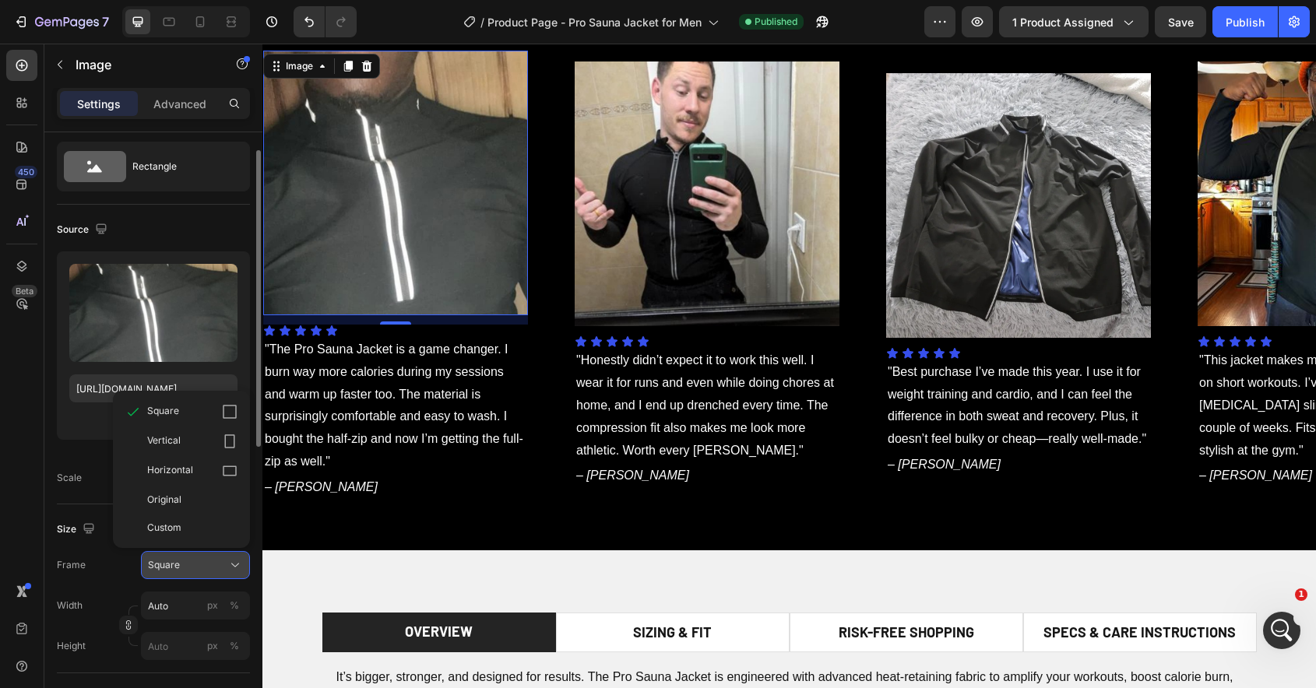
scroll to position [721, 0]
click at [189, 498] on div "Original" at bounding box center [192, 500] width 90 height 14
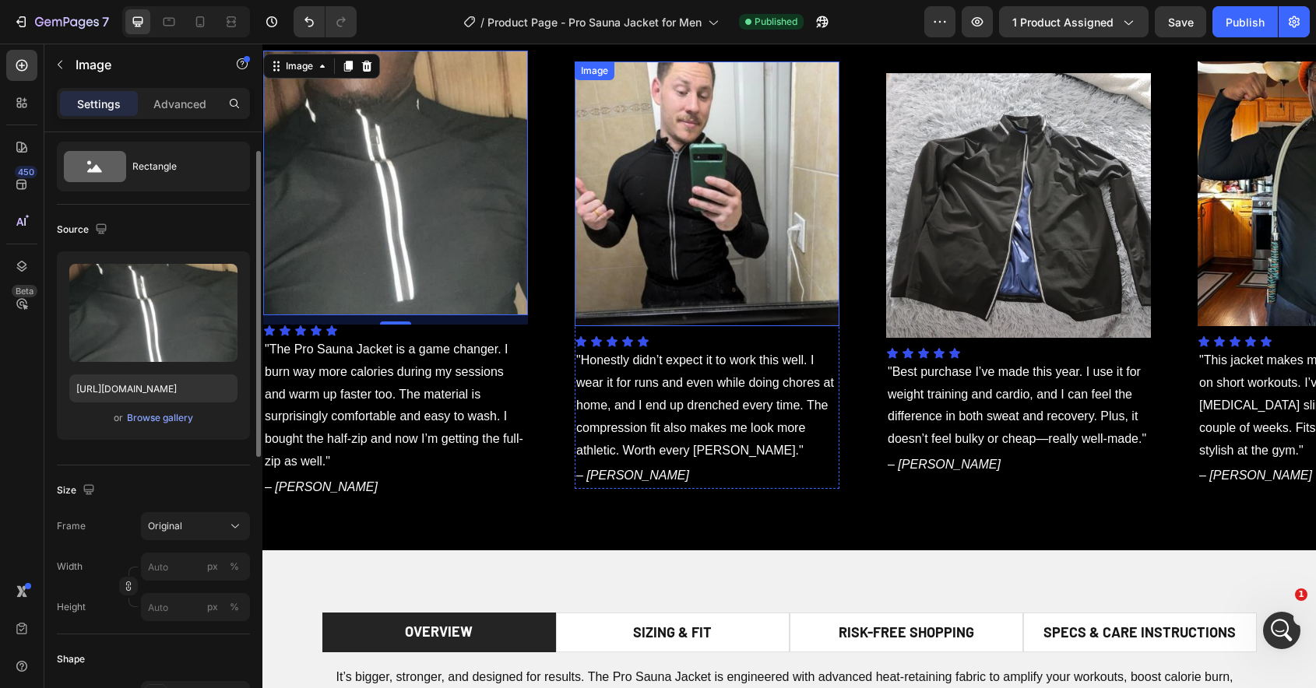
click at [651, 172] on img at bounding box center [706, 193] width 265 height 265
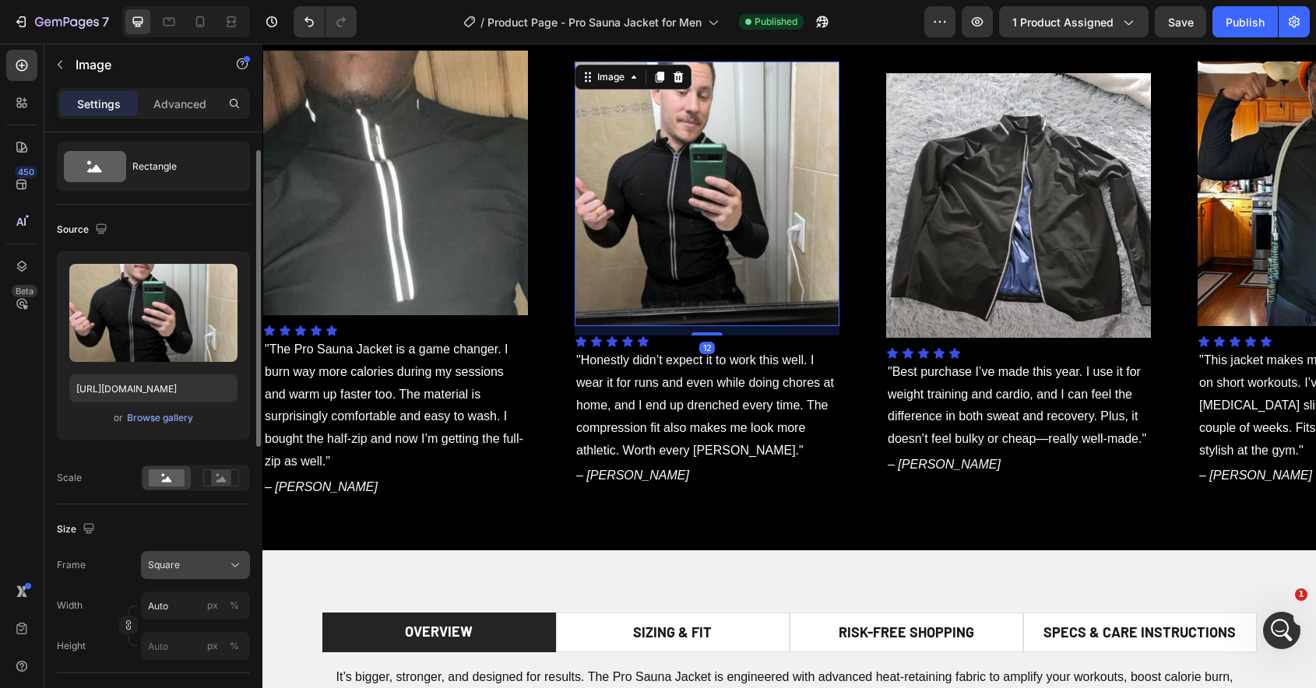
click at [205, 562] on div "Square" at bounding box center [186, 565] width 76 height 14
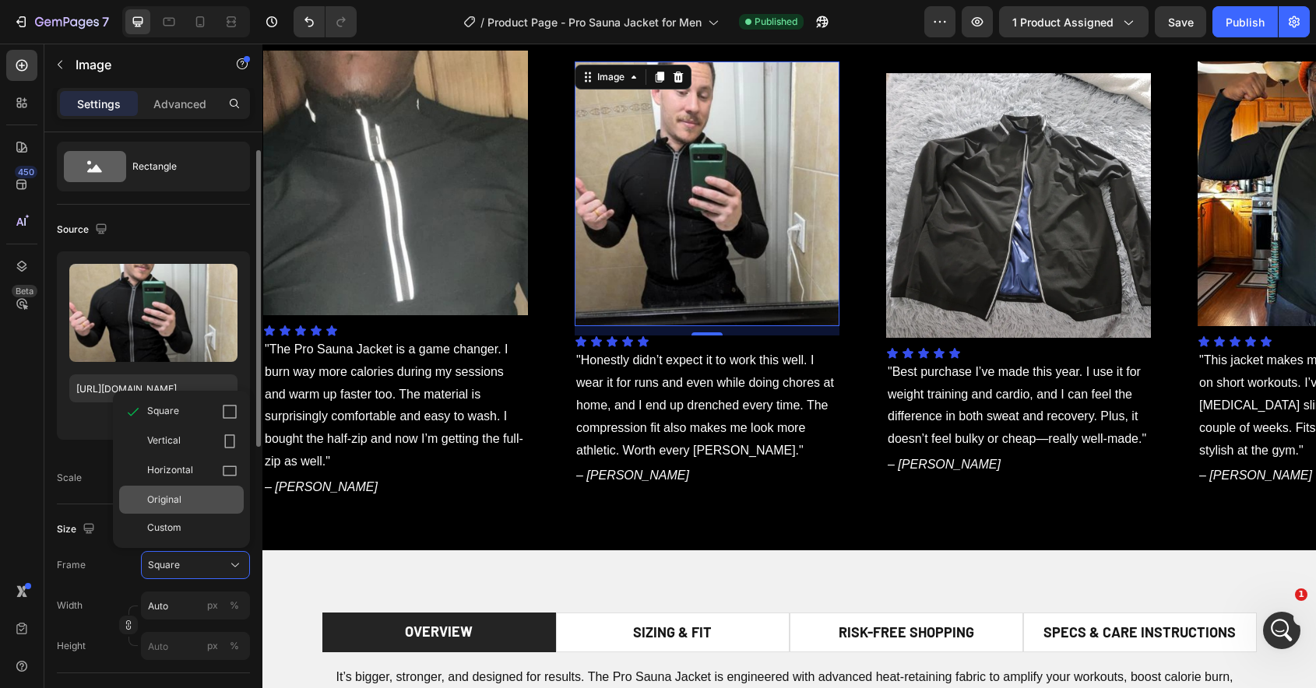
click at [179, 507] on div "Original" at bounding box center [181, 500] width 125 height 28
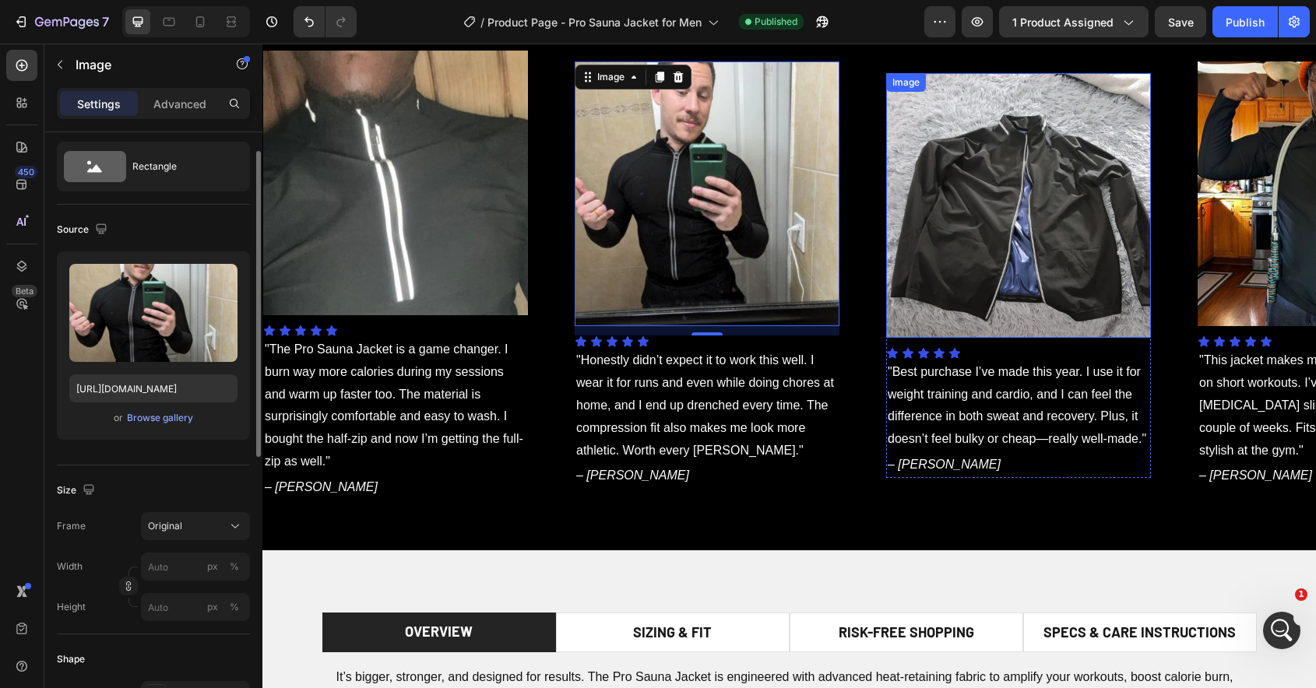
click at [992, 220] on img at bounding box center [1018, 205] width 265 height 265
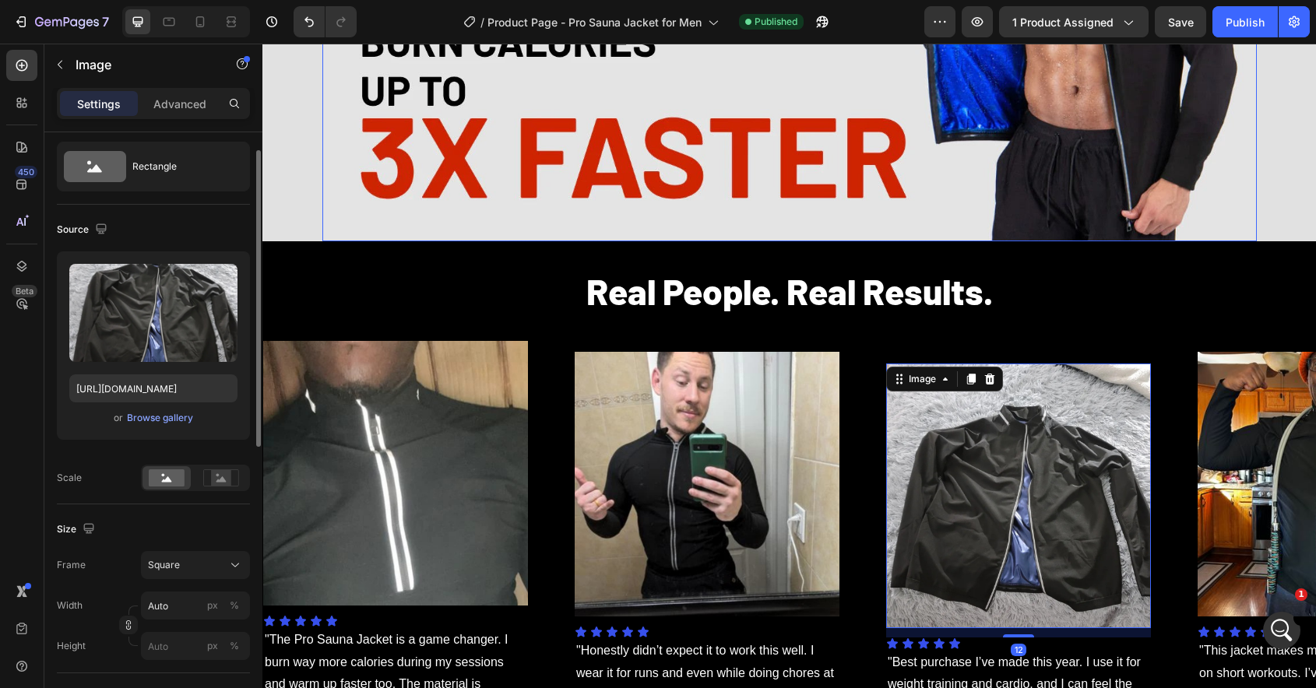
scroll to position [835, 0]
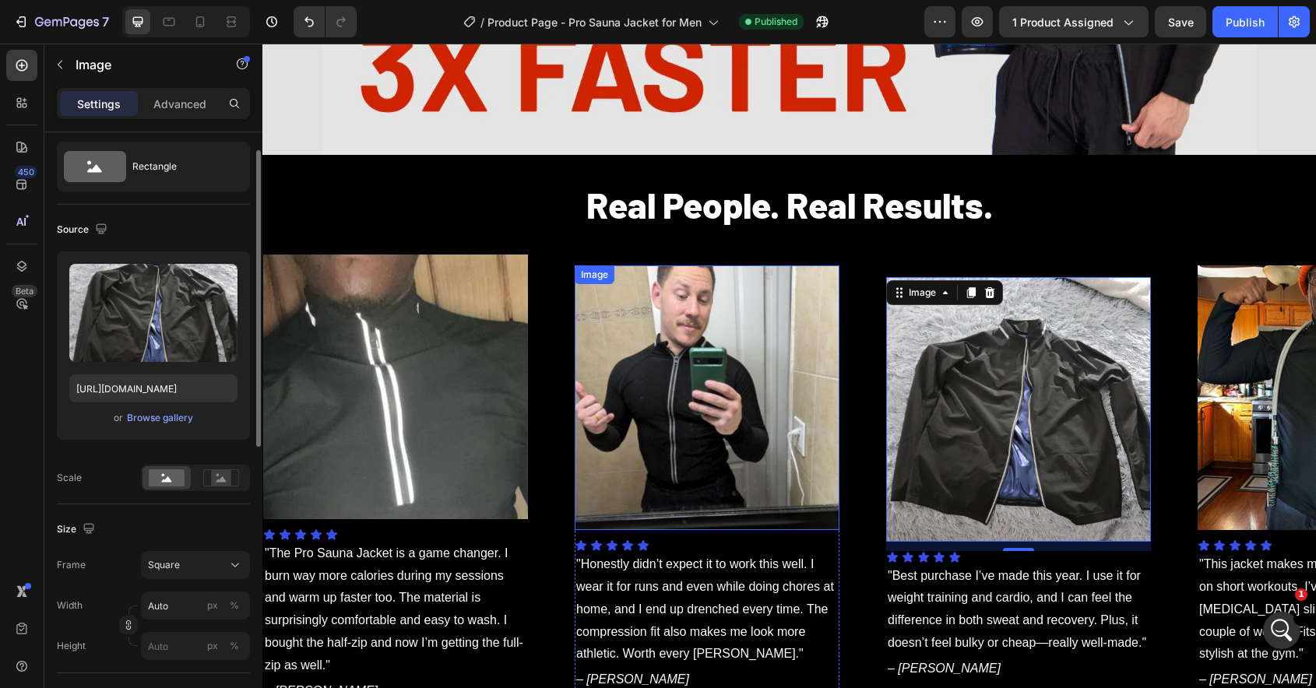
click at [612, 278] on div "Image" at bounding box center [594, 274] width 40 height 19
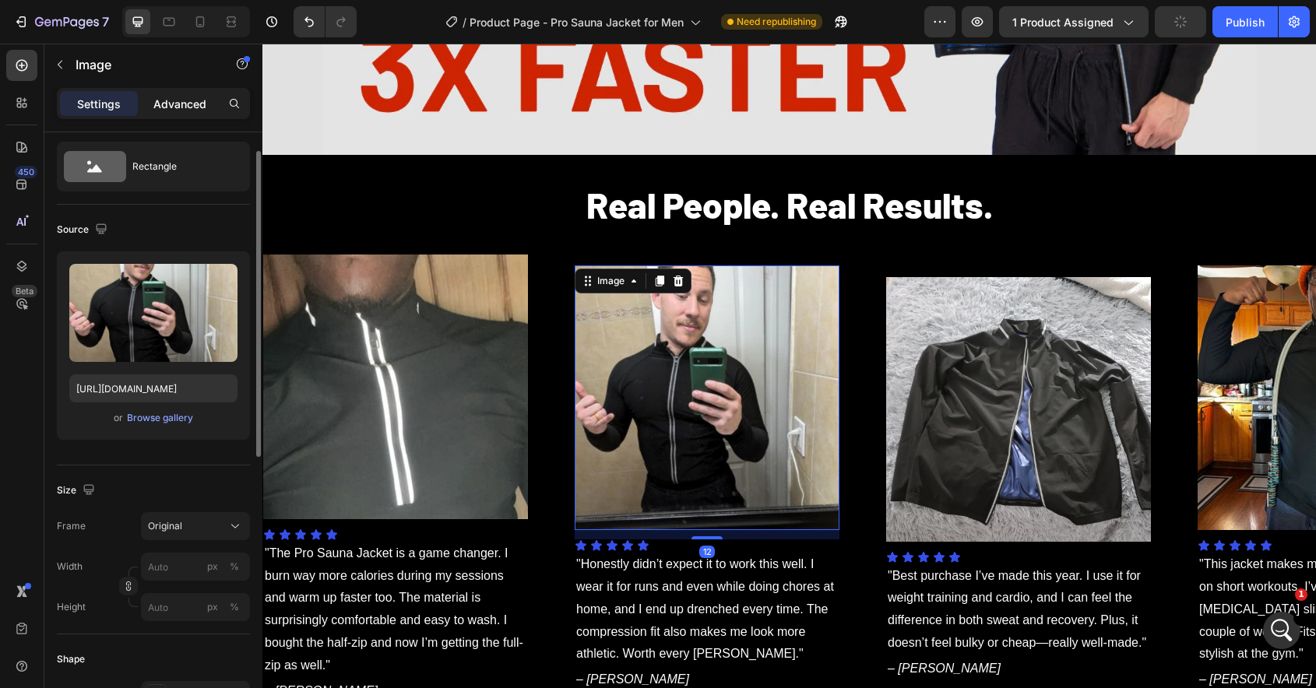
click at [179, 100] on p "Advanced" at bounding box center [179, 104] width 53 height 16
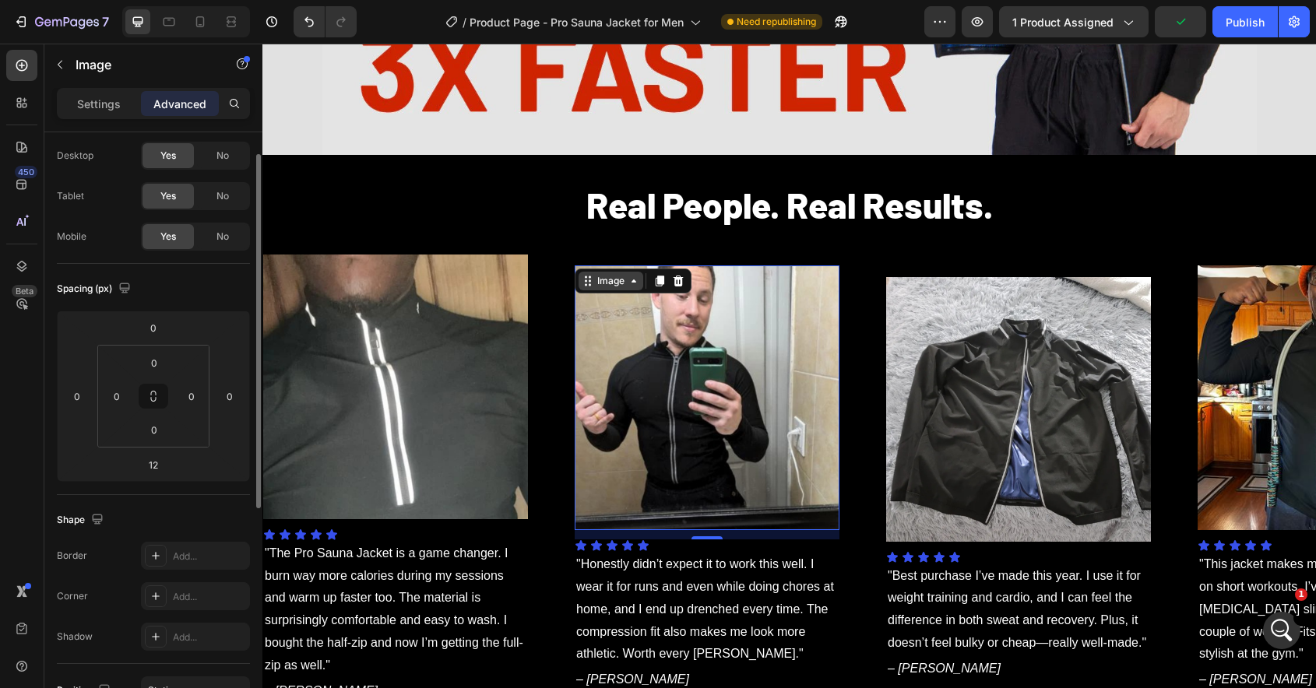
click at [609, 279] on div "Image" at bounding box center [610, 281] width 33 height 14
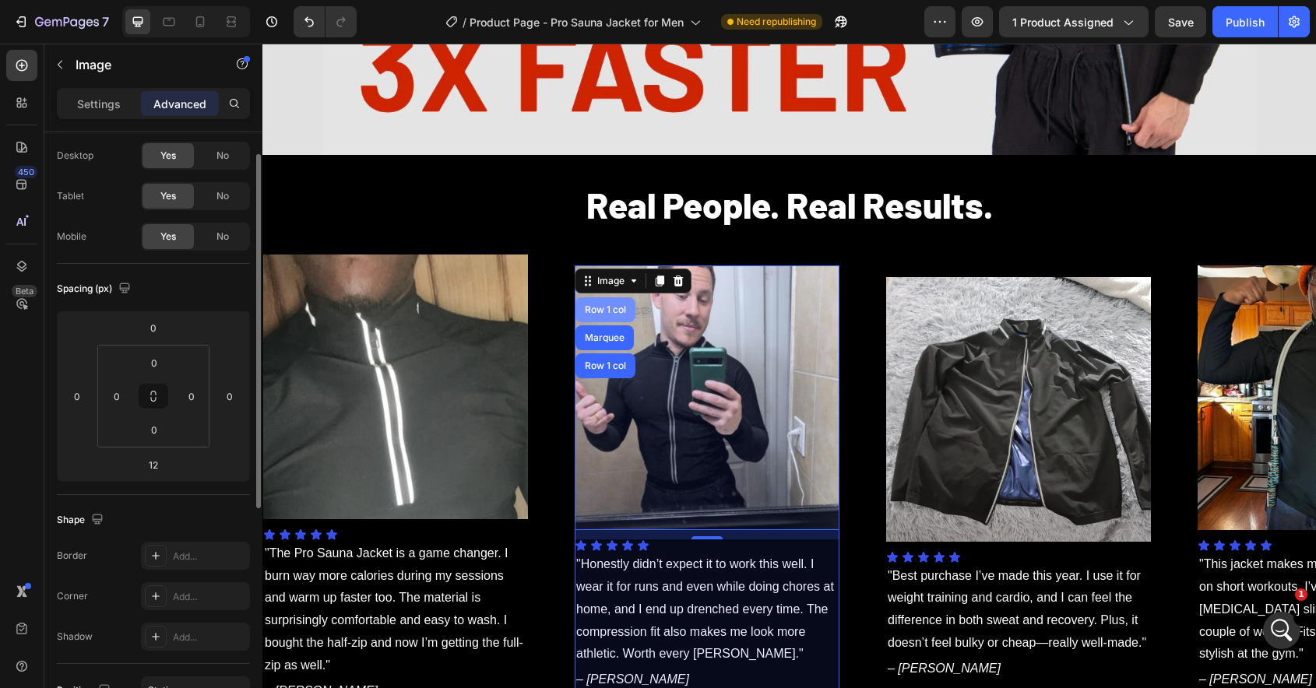
click at [607, 314] on div "Row 1 col" at bounding box center [605, 309] width 60 height 25
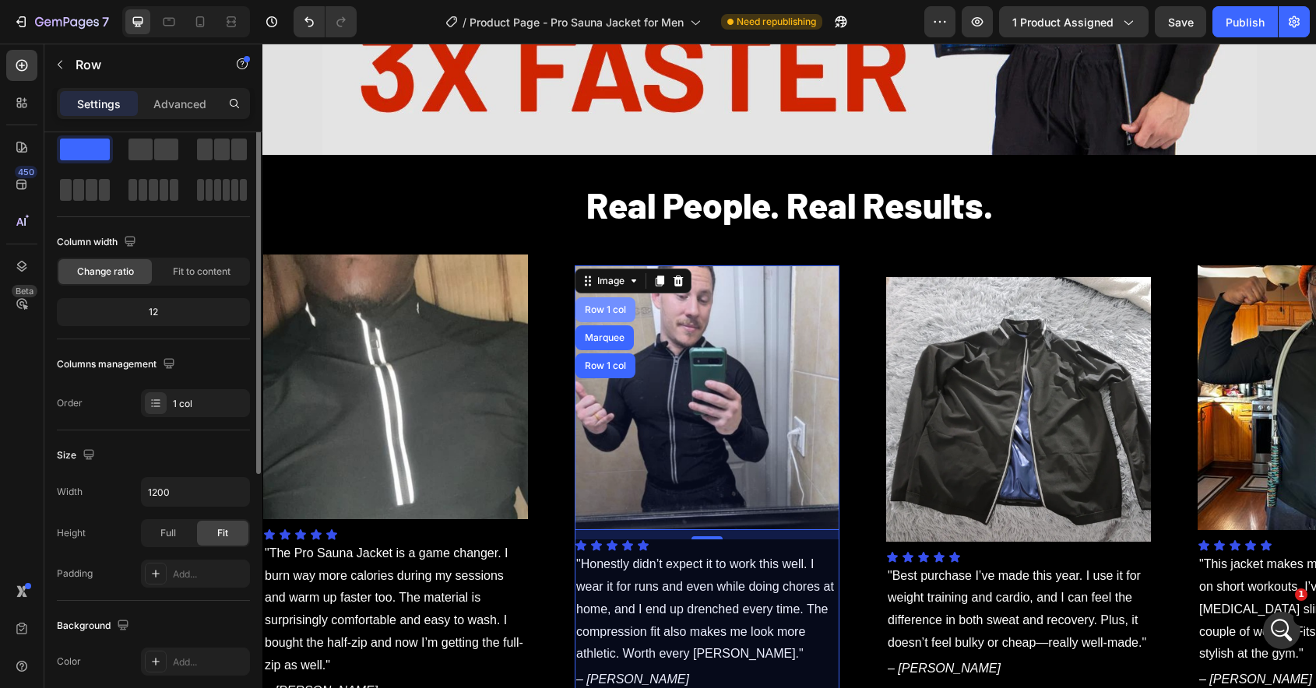
scroll to position [0, 0]
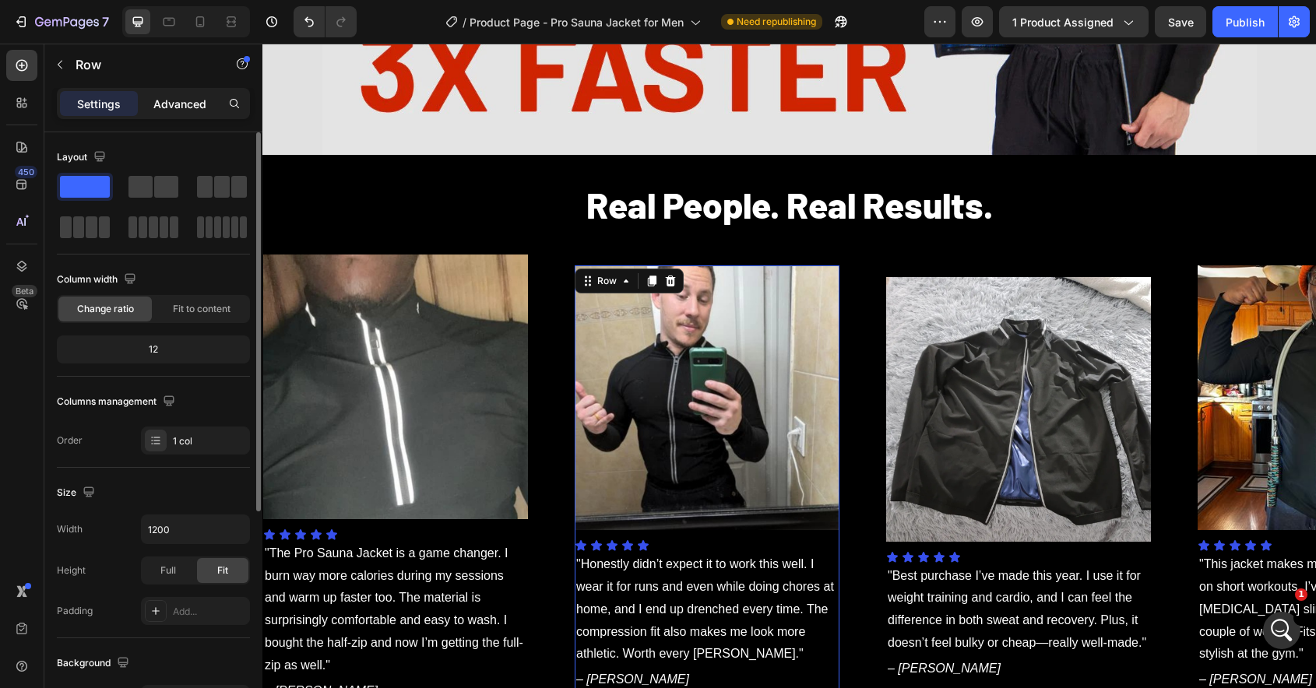
click at [159, 99] on p "Advanced" at bounding box center [179, 104] width 53 height 16
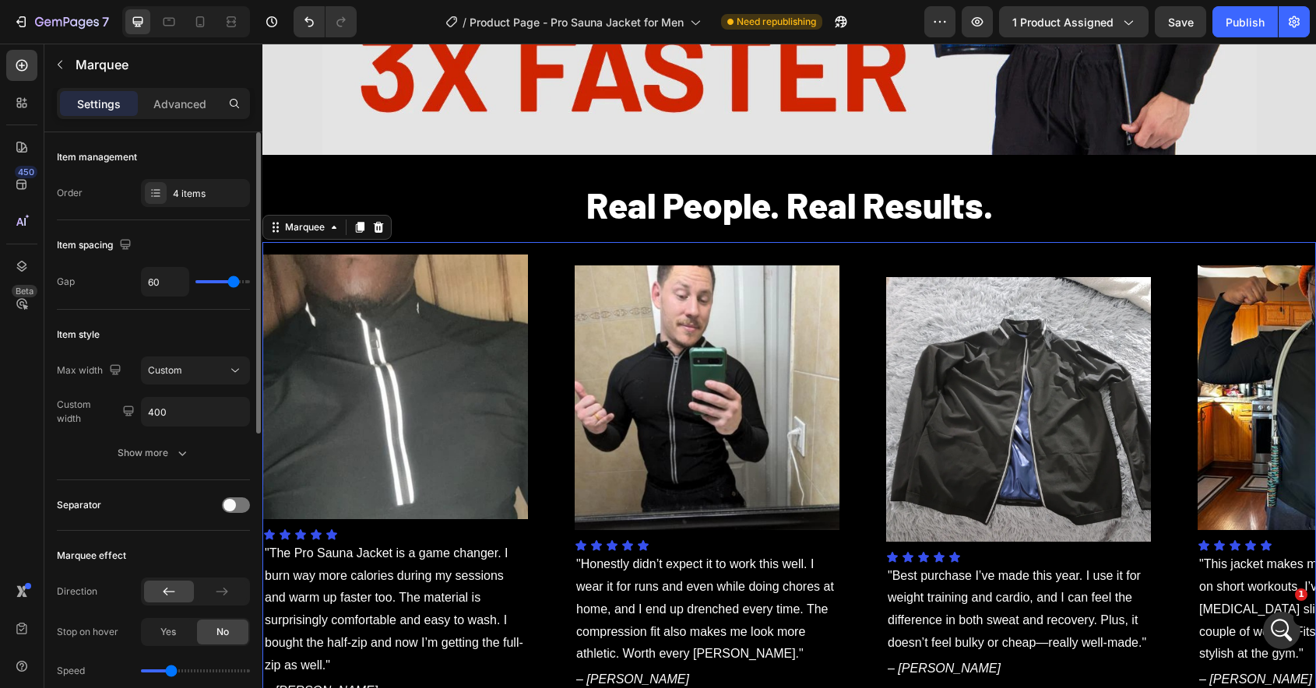
click at [560, 338] on div "Image Icon Icon Icon Icon Icon Icon List "The Pro Sauna Jacket is a game change…" at bounding box center [418, 480] width 311 height 450
click at [694, 340] on img at bounding box center [706, 397] width 265 height 265
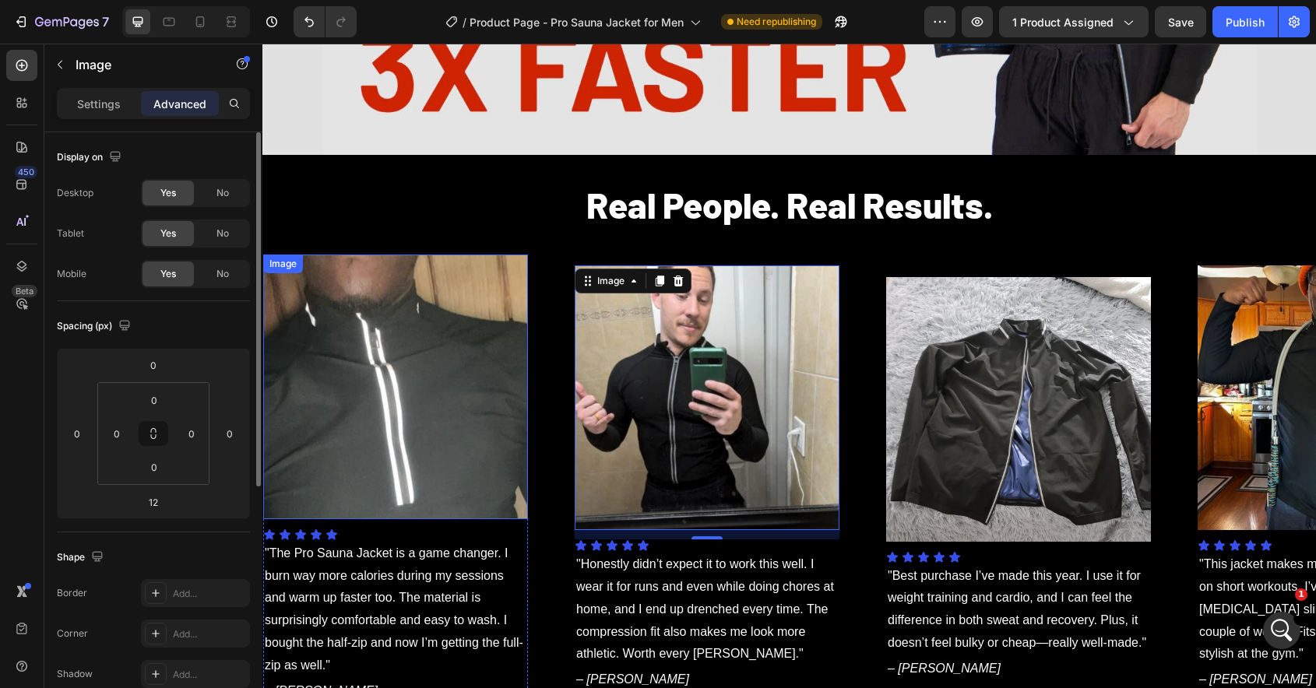
click at [385, 319] on img at bounding box center [395, 387] width 265 height 265
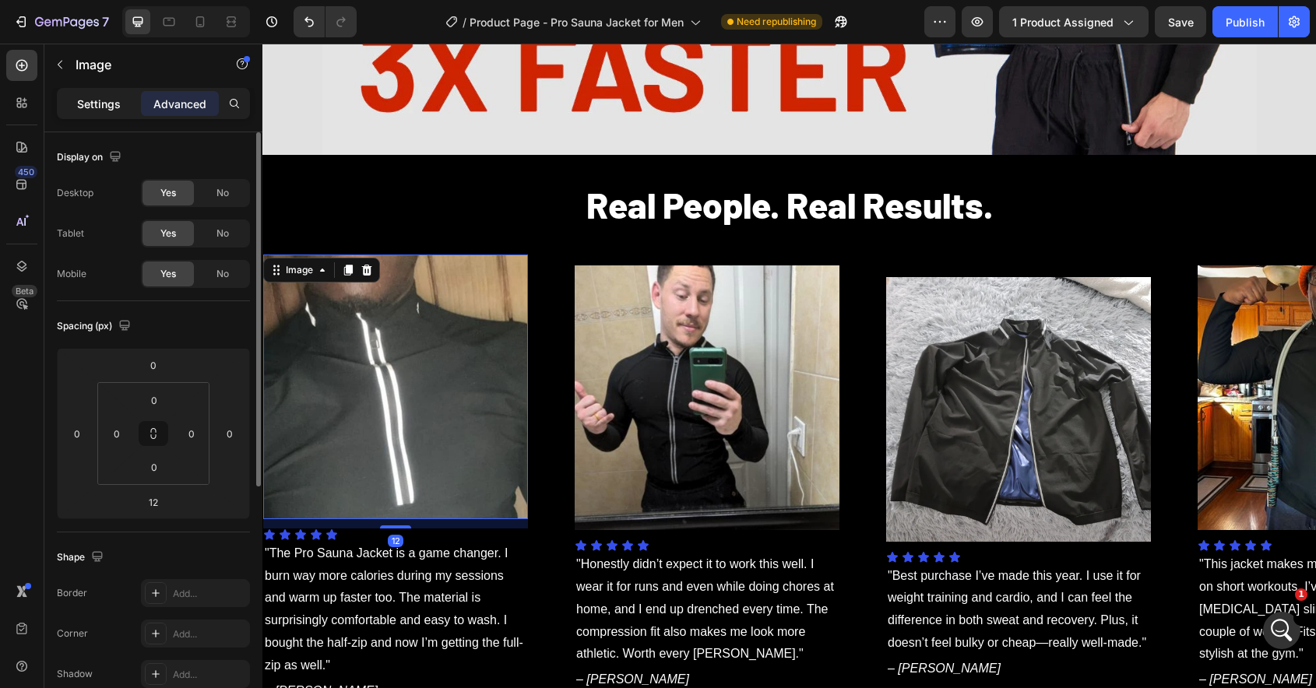
click at [105, 112] on div "Settings" at bounding box center [99, 103] width 78 height 25
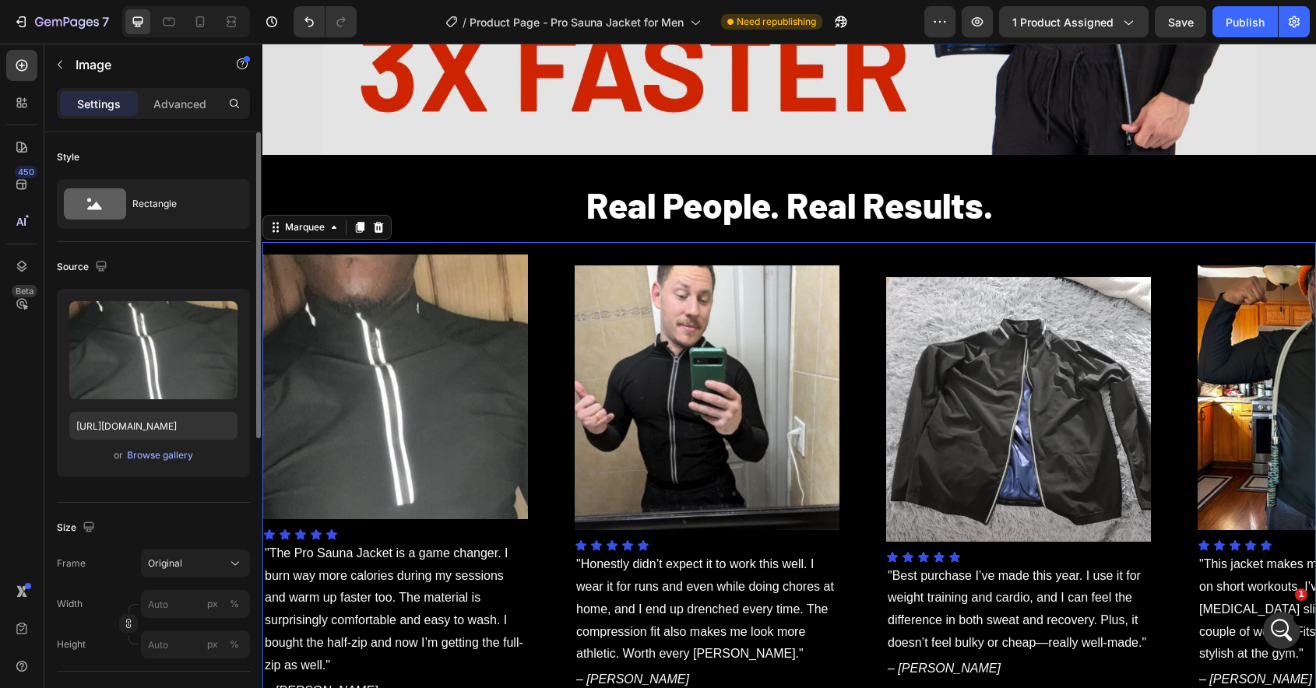
click at [451, 247] on div "Image Icon Icon Icon Icon Icon Icon List "The Pro Sauna Jacket is a game change…" at bounding box center [788, 479] width 1053 height 475
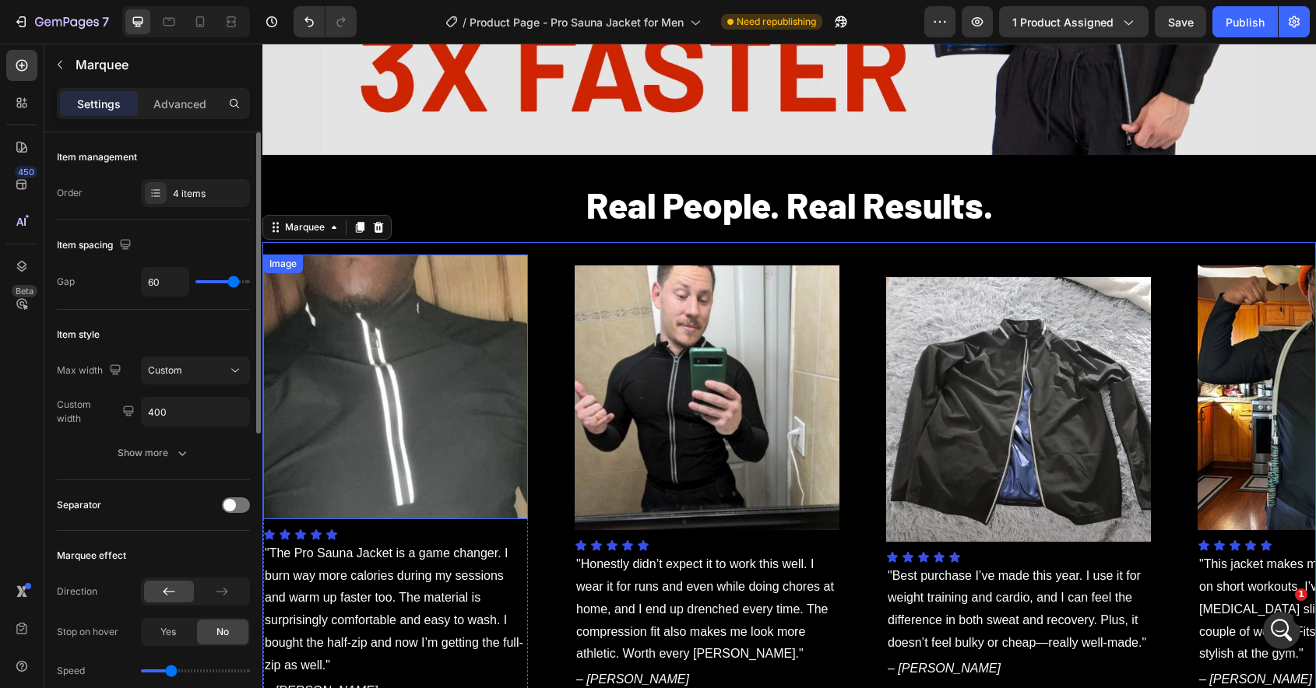
click at [406, 412] on img at bounding box center [395, 387] width 265 height 265
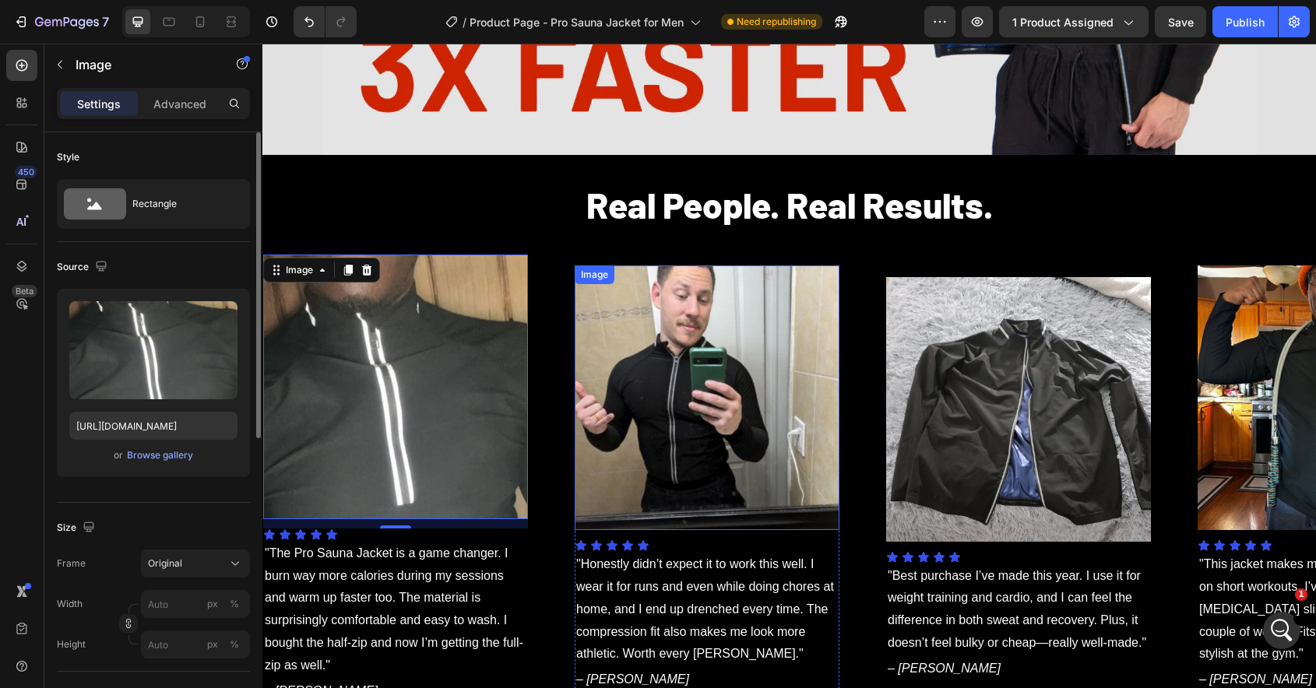
click at [773, 364] on img at bounding box center [706, 397] width 265 height 265
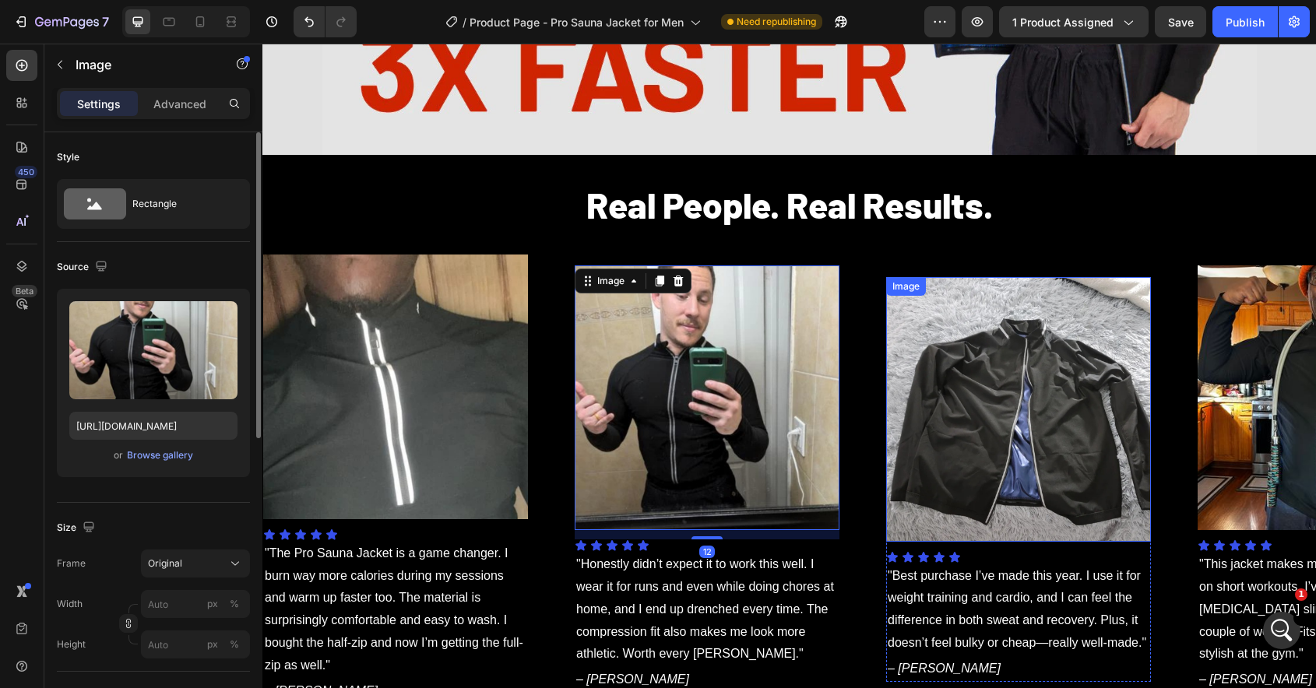
click at [950, 381] on img at bounding box center [1018, 409] width 265 height 265
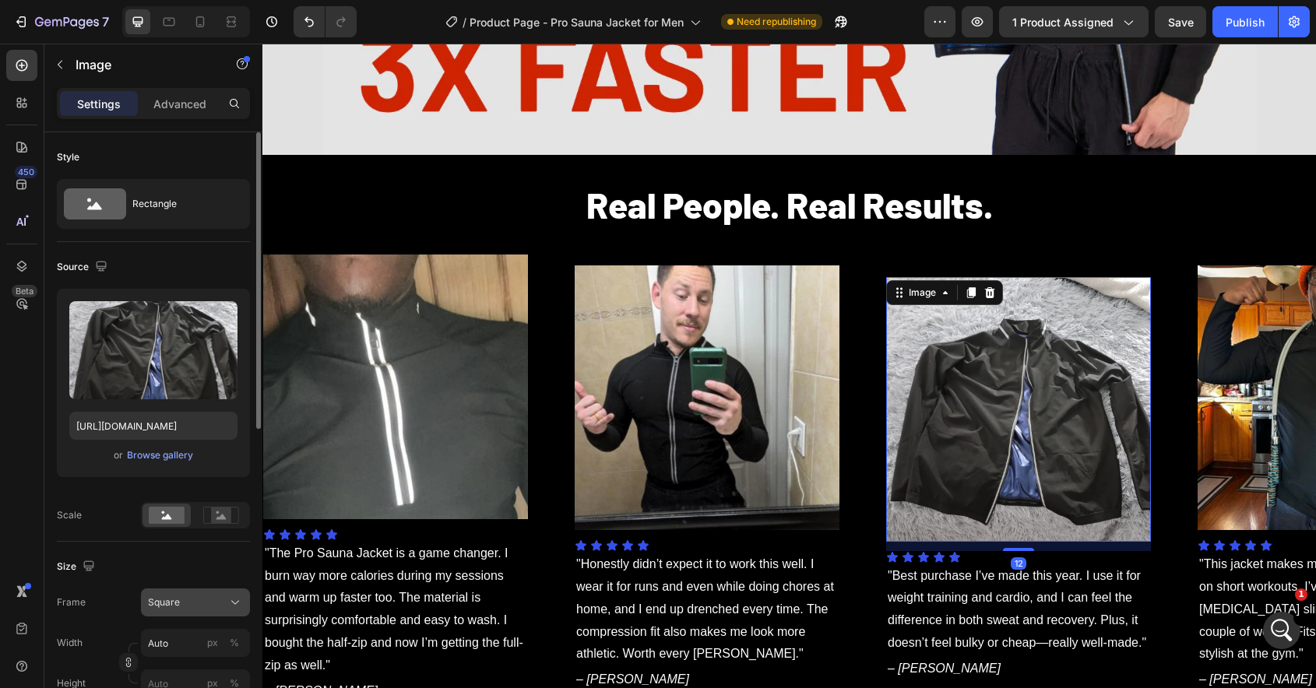
click at [184, 601] on div "Square" at bounding box center [186, 603] width 76 height 14
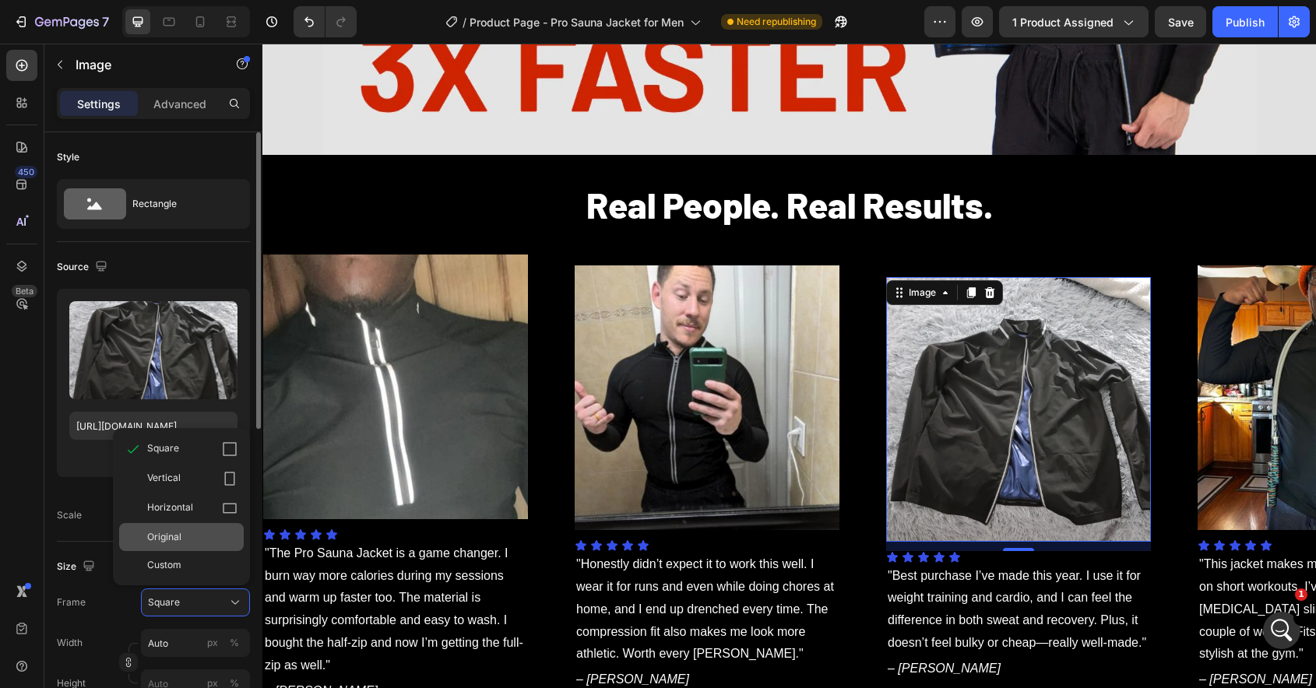
click at [168, 532] on span "Original" at bounding box center [164, 537] width 34 height 14
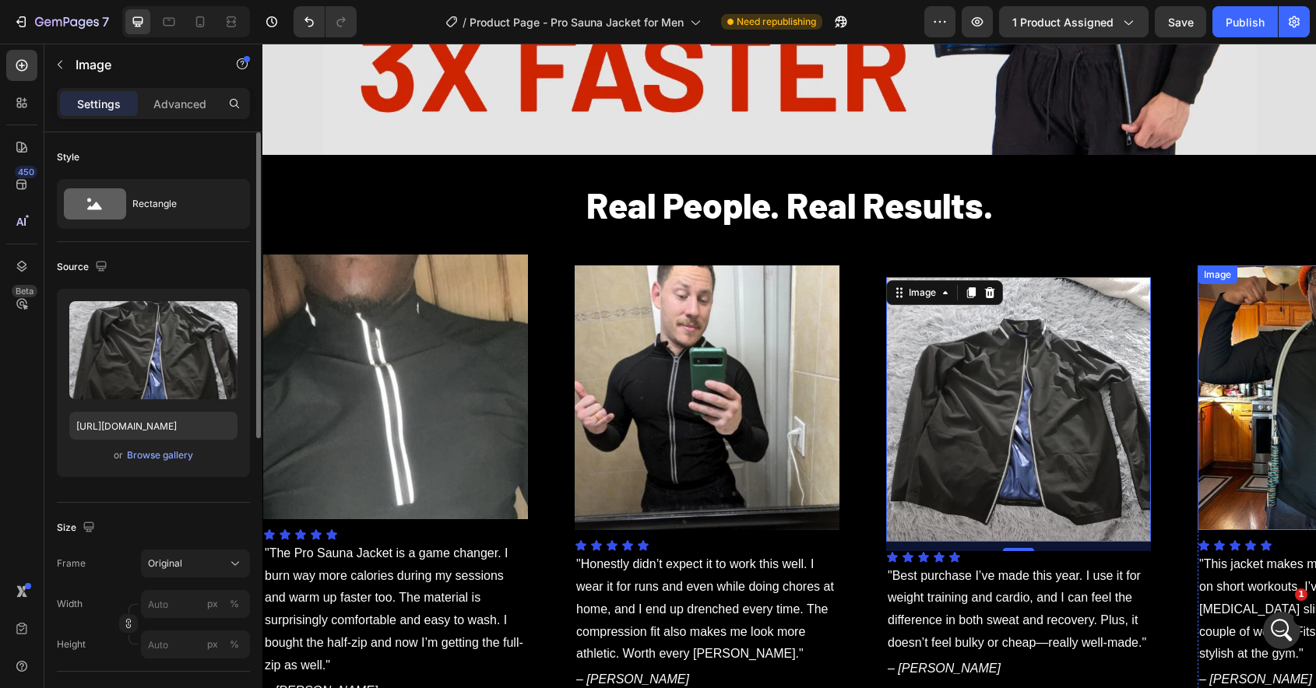
click at [1203, 434] on img at bounding box center [1329, 397] width 265 height 265
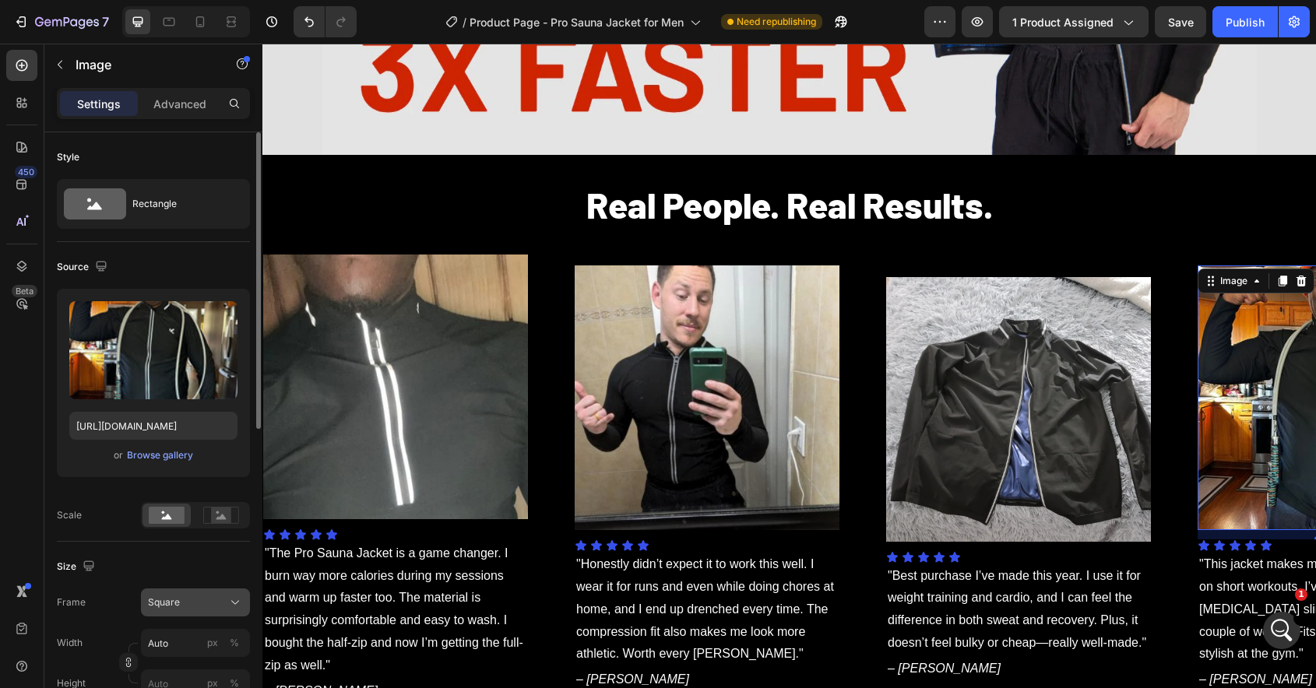
click at [175, 612] on button "Square" at bounding box center [195, 603] width 109 height 28
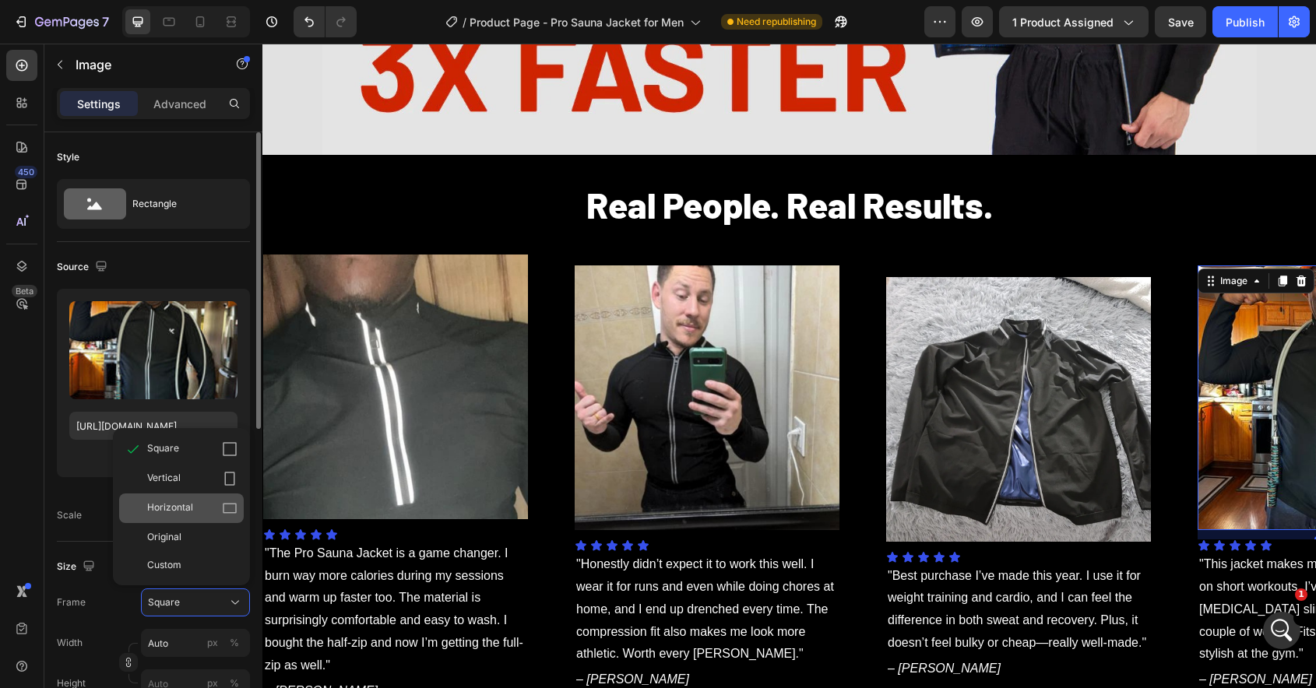
scroll to position [721, 0]
click at [177, 536] on span "Original" at bounding box center [164, 537] width 34 height 14
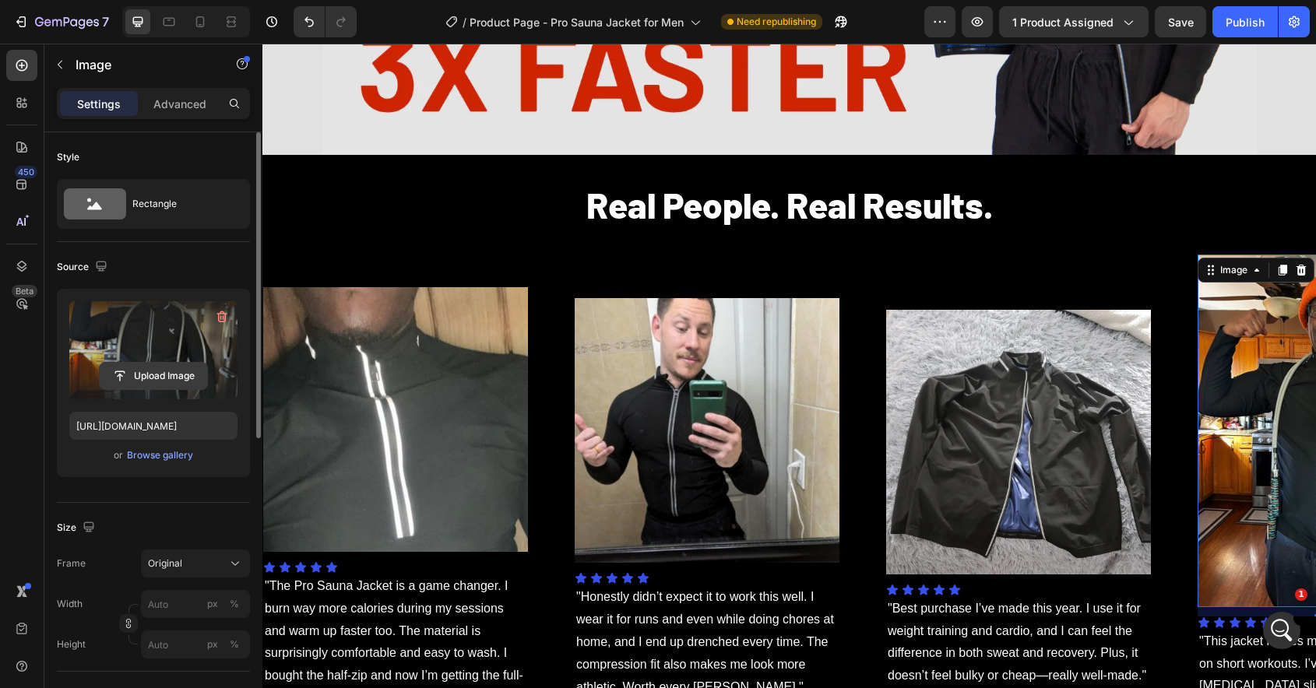
click at [160, 376] on input "file" at bounding box center [153, 376] width 107 height 26
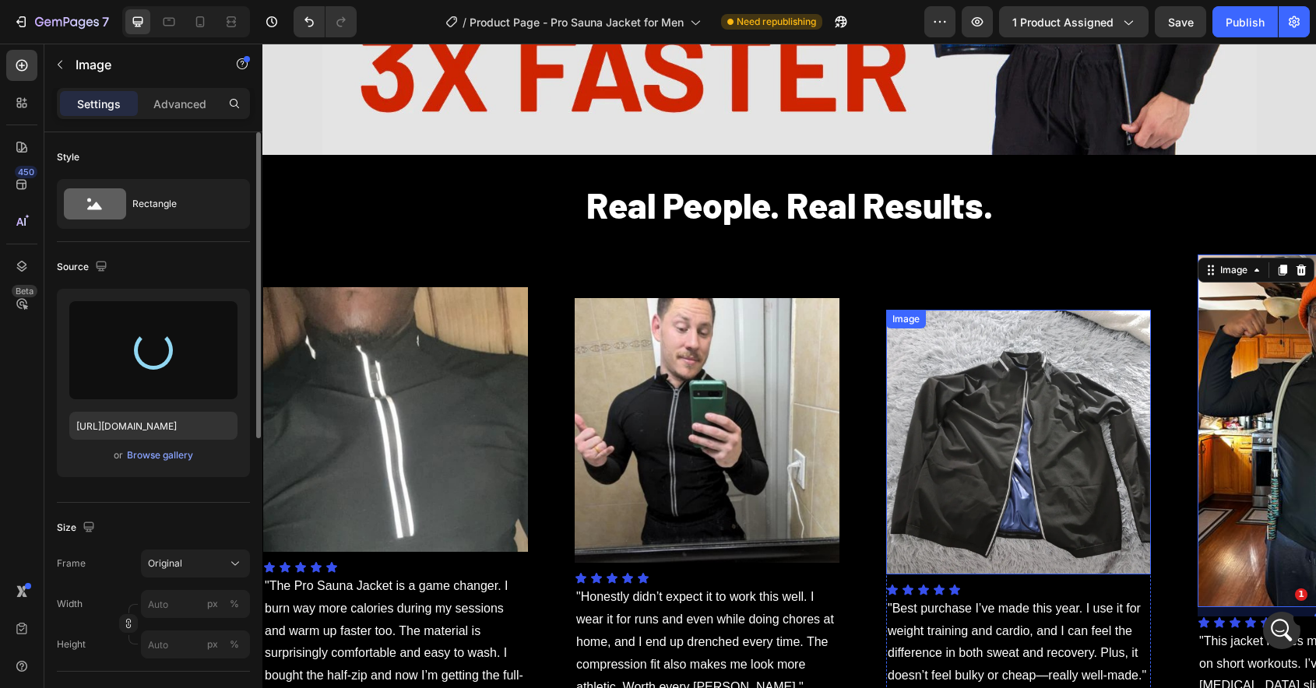
type input "[URL][DOMAIN_NAME]"
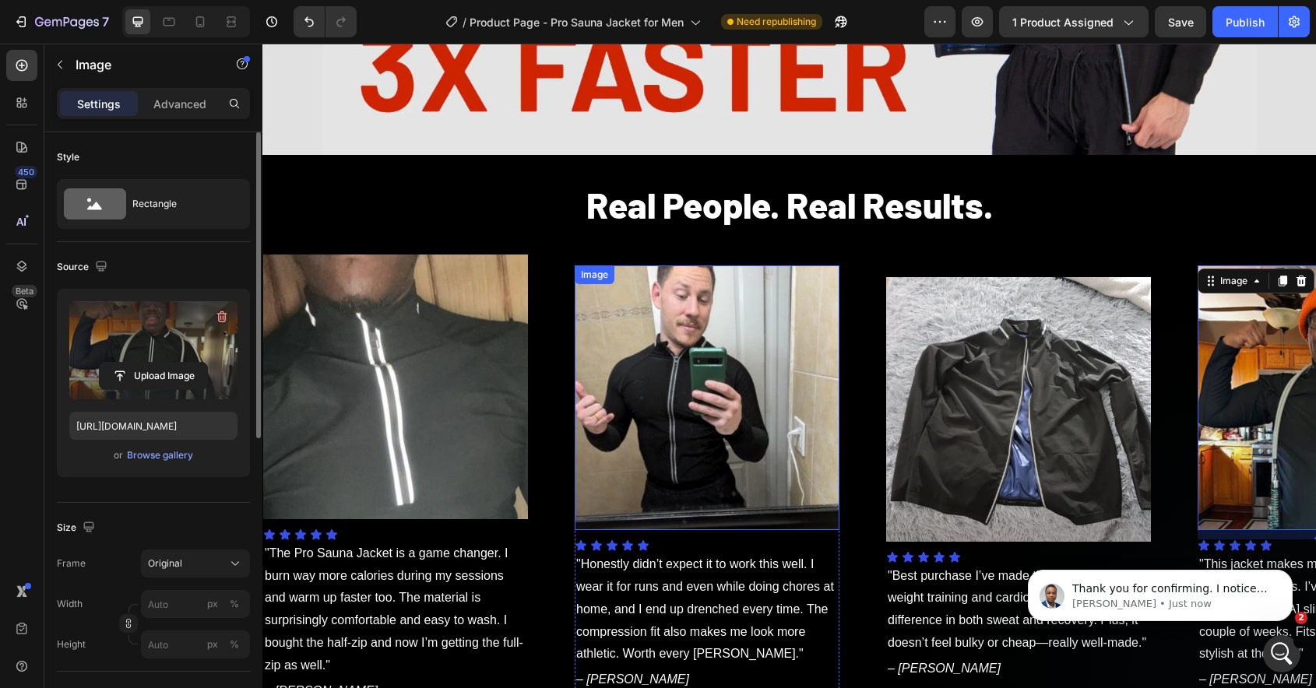
scroll to position [852, 0]
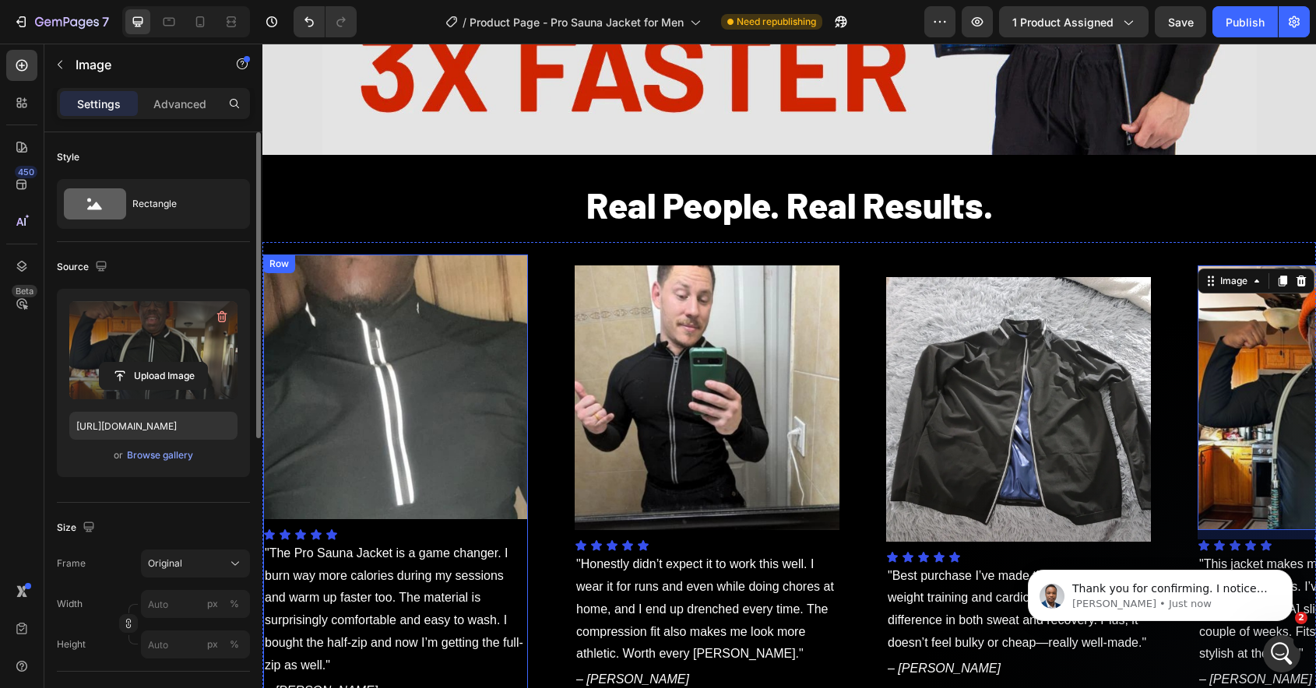
click at [459, 528] on div "Image Icon Icon Icon Icon Icon Icon List "The Pro Sauna Jacket is a game change…" at bounding box center [395, 480] width 265 height 450
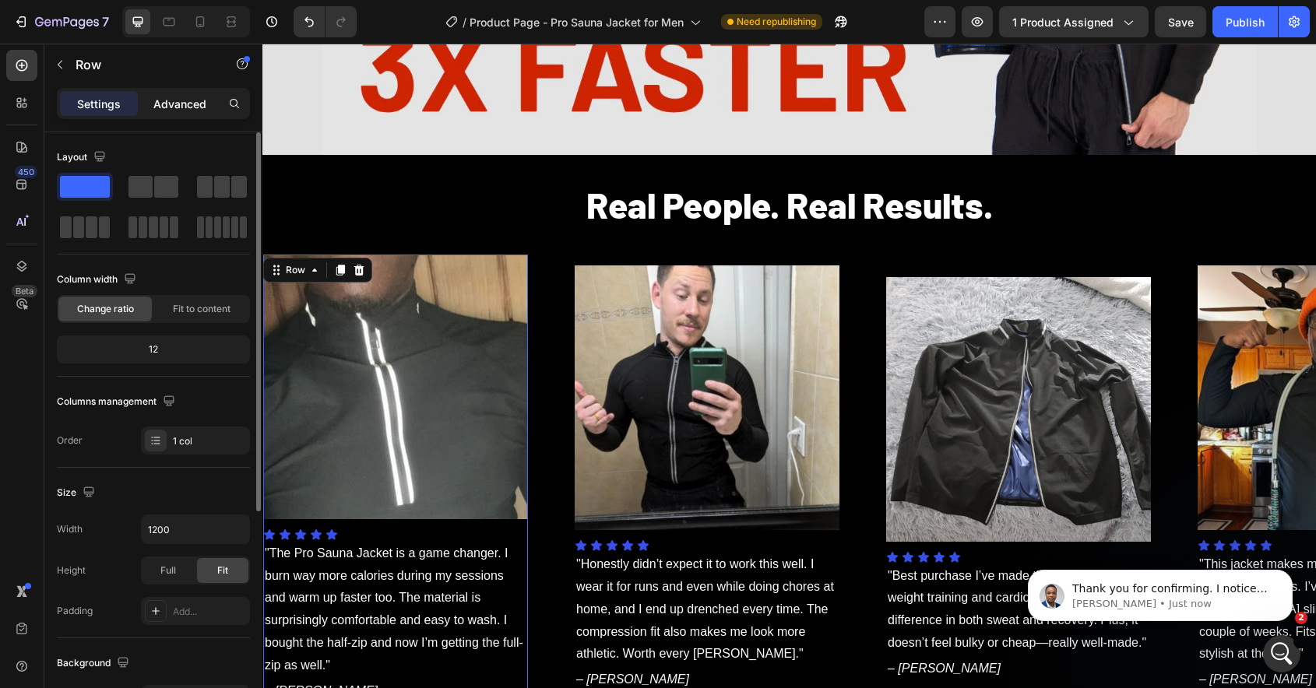
click at [181, 107] on p "Advanced" at bounding box center [179, 104] width 53 height 16
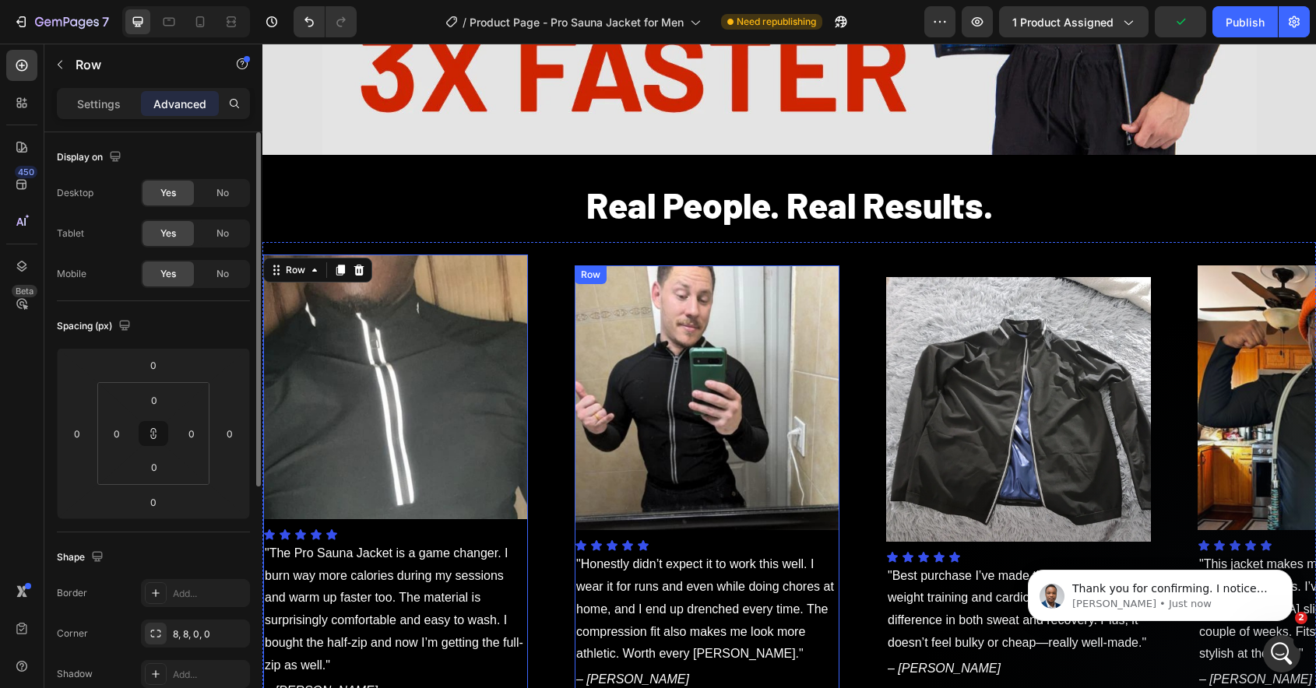
click at [743, 535] on div "Image Icon Icon Icon Icon Icon Icon List "Honestly didn’t expect it to work thi…" at bounding box center [706, 478] width 265 height 427
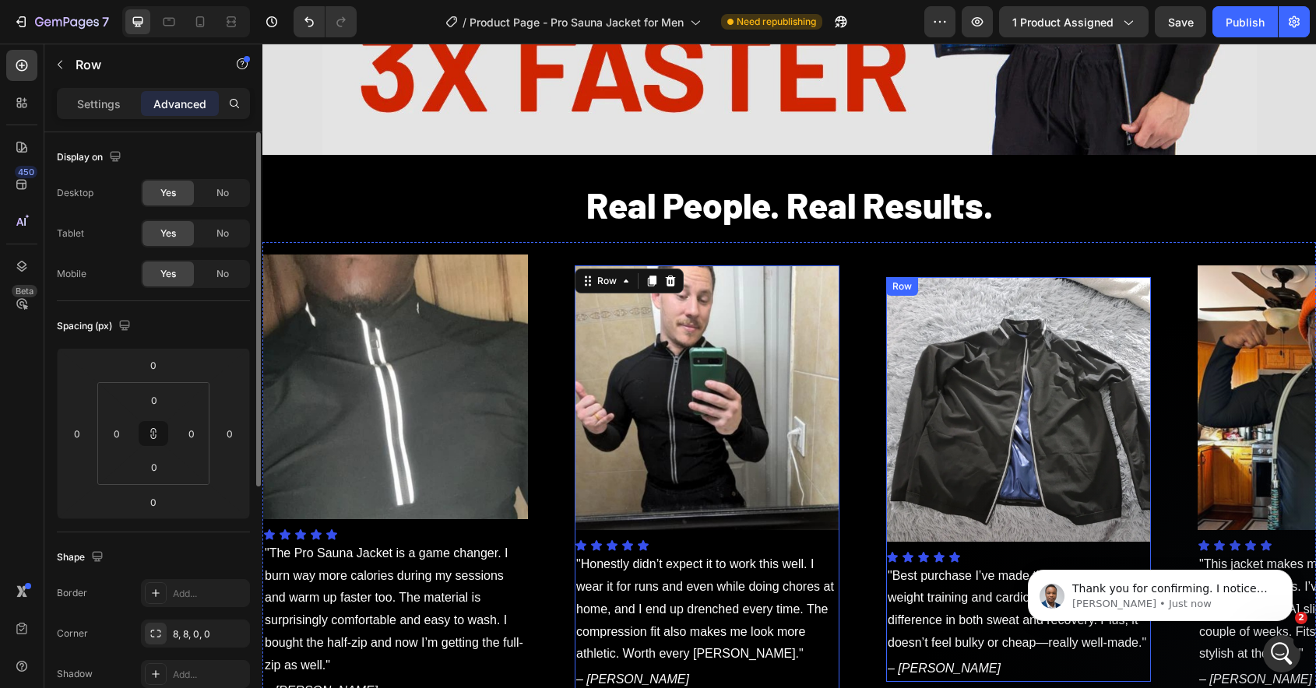
click at [989, 548] on div "Image Icon Icon Icon Icon Icon Icon List "Best purchase I’ve made this year. I …" at bounding box center [1018, 479] width 265 height 405
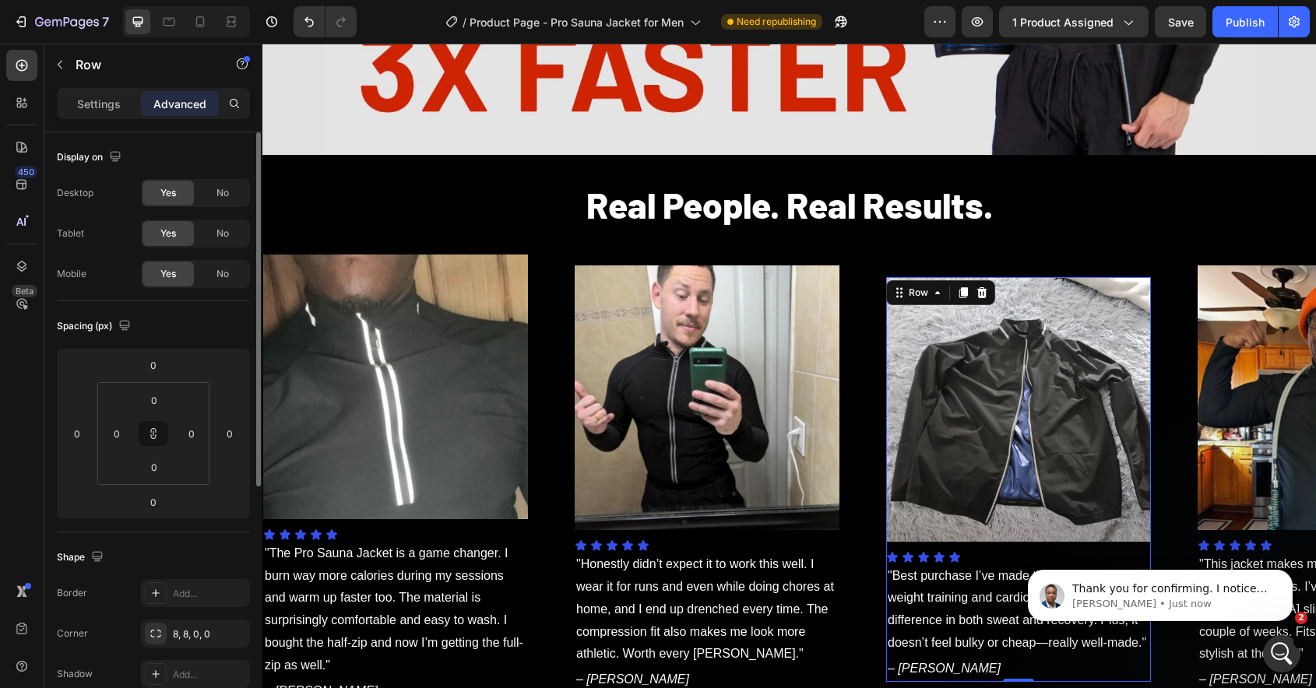
click html "Thank you for confirming. I noticed that our collaborator access to your store …"
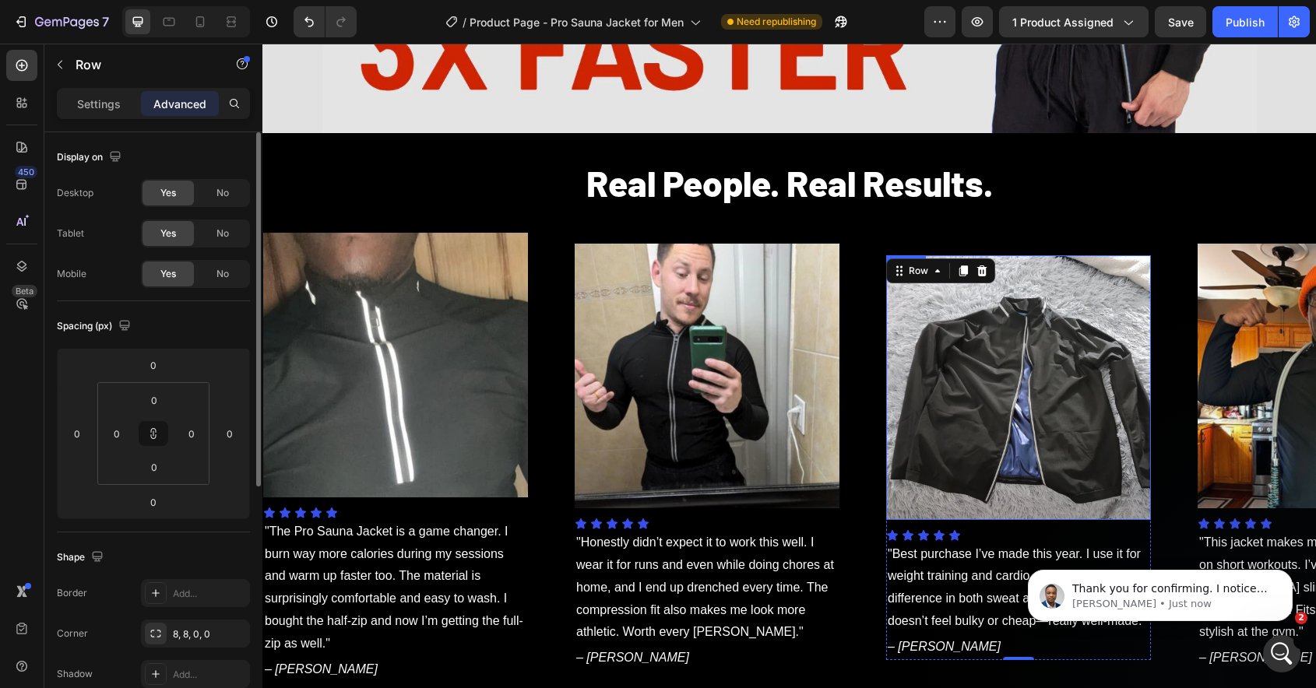
scroll to position [842, 0]
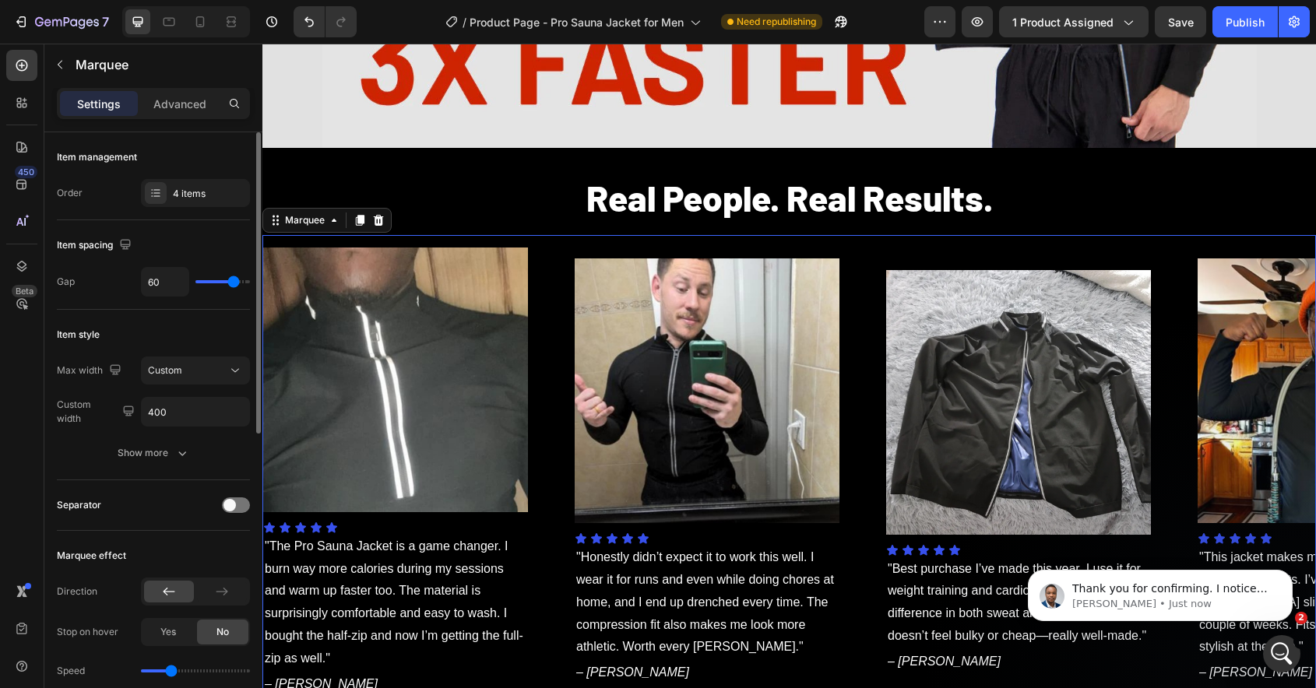
click at [866, 285] on div "Image Icon Icon Icon Icon Icon Icon List "Honestly didn’t expect it to work thi…" at bounding box center [729, 471] width 311 height 427
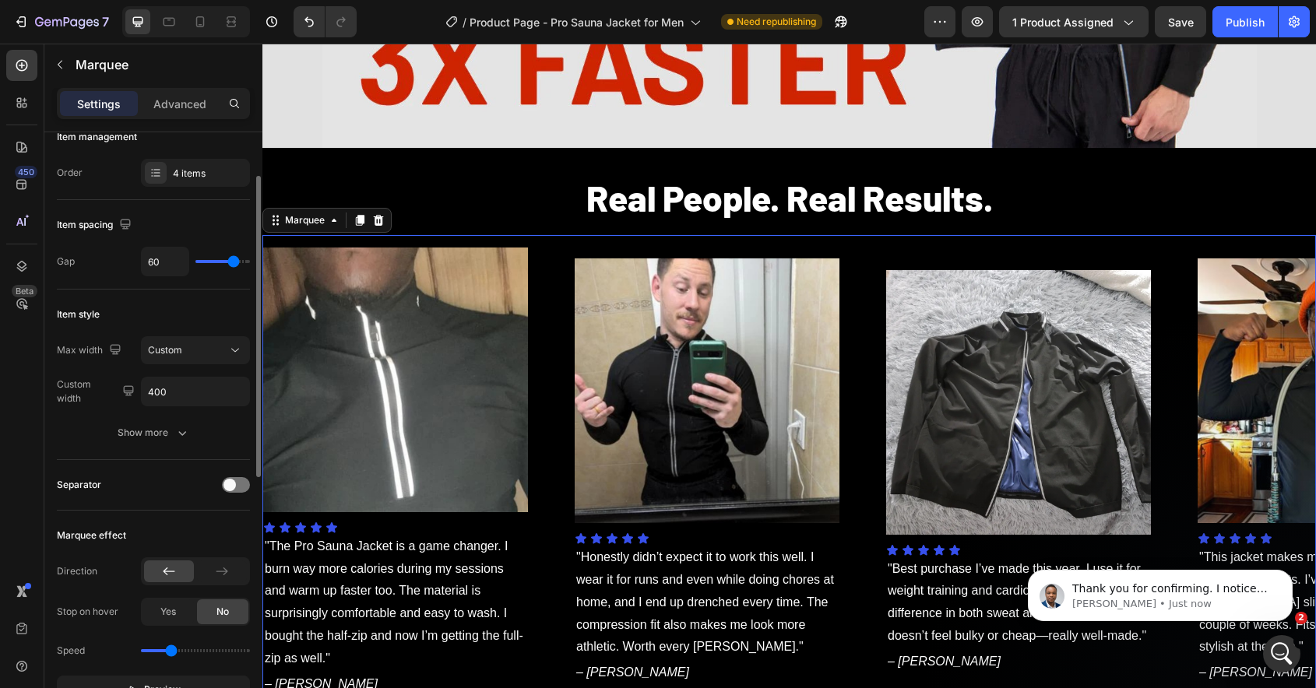
scroll to position [0, 0]
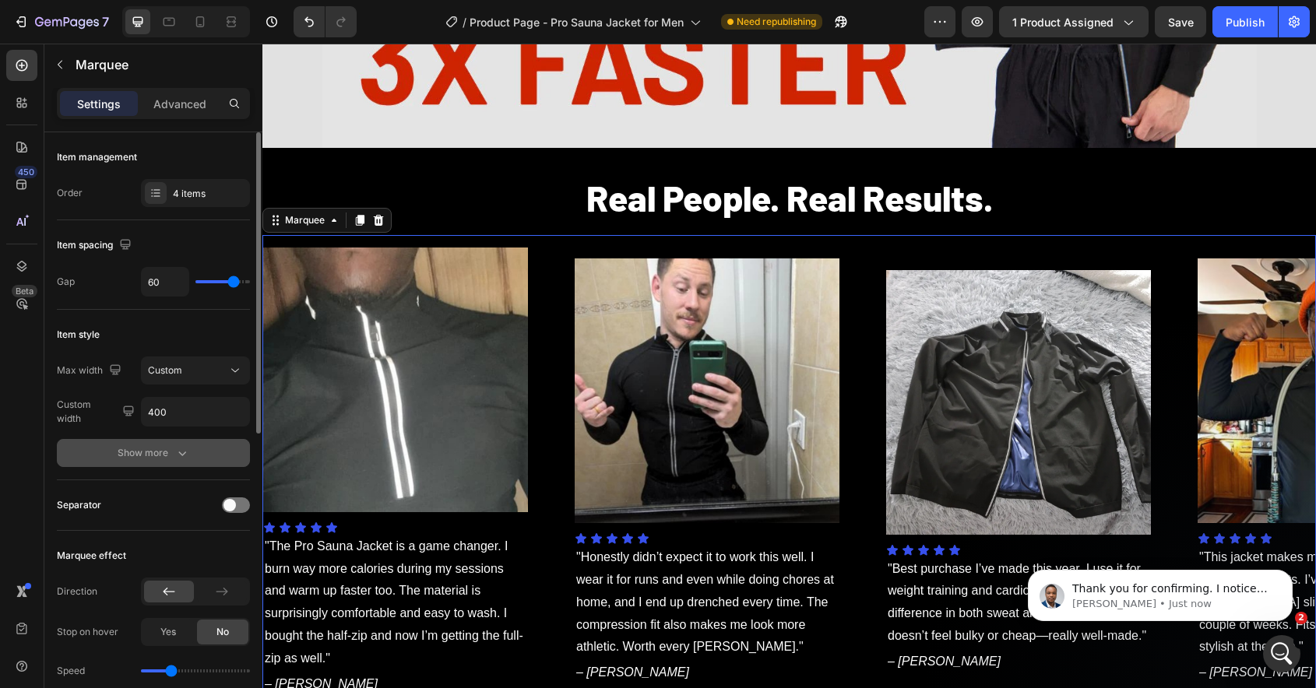
click at [178, 448] on icon "button" at bounding box center [182, 453] width 16 height 16
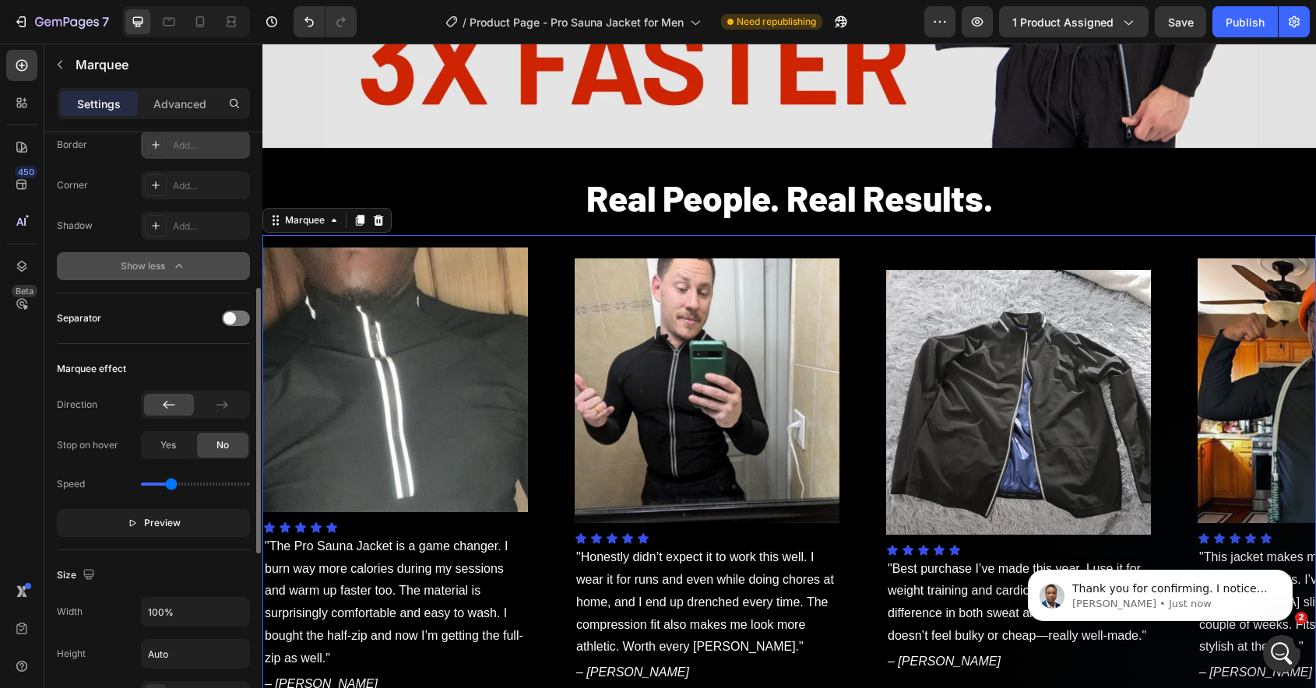
scroll to position [350, 0]
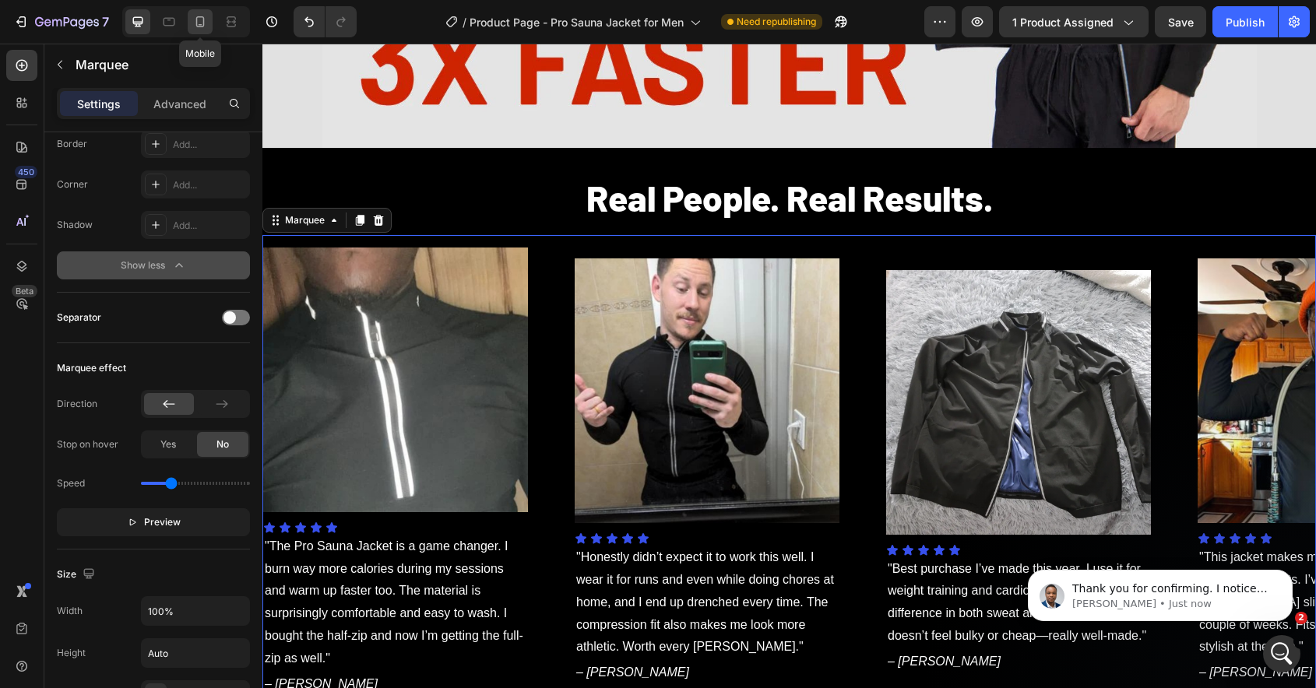
click at [205, 23] on icon at bounding box center [200, 22] width 16 height 16
type input "20"
type input "250"
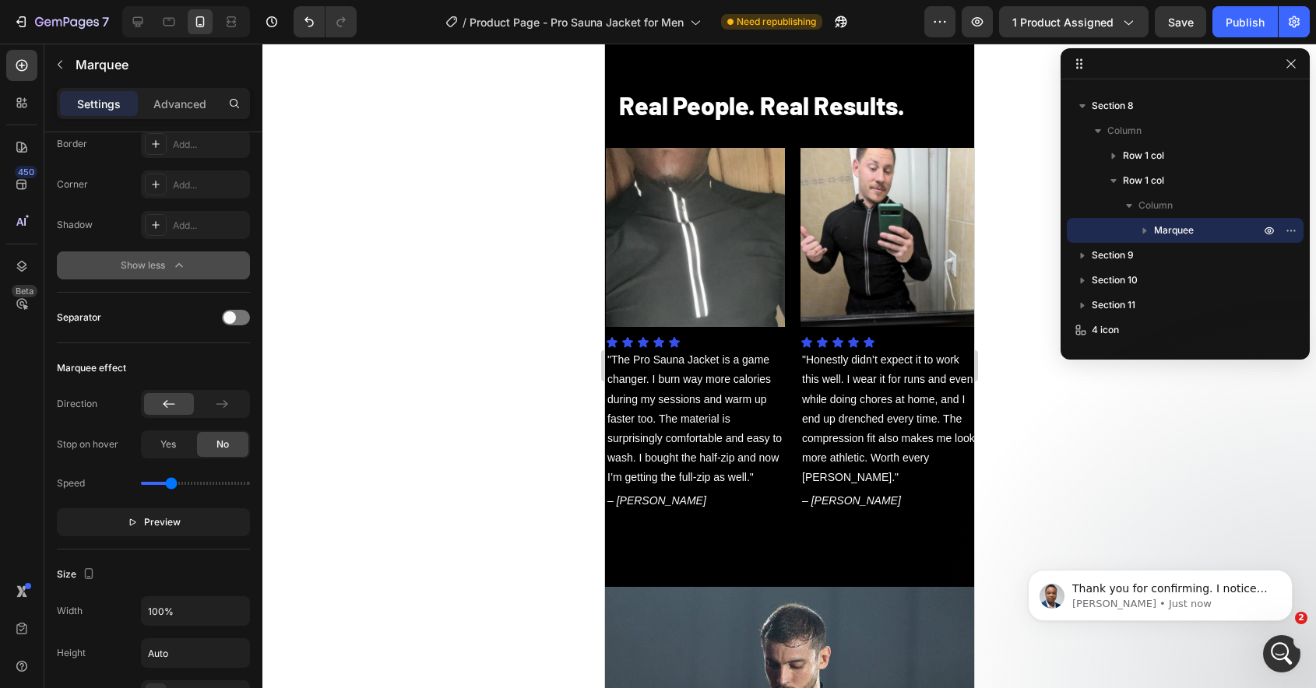
scroll to position [3989, 0]
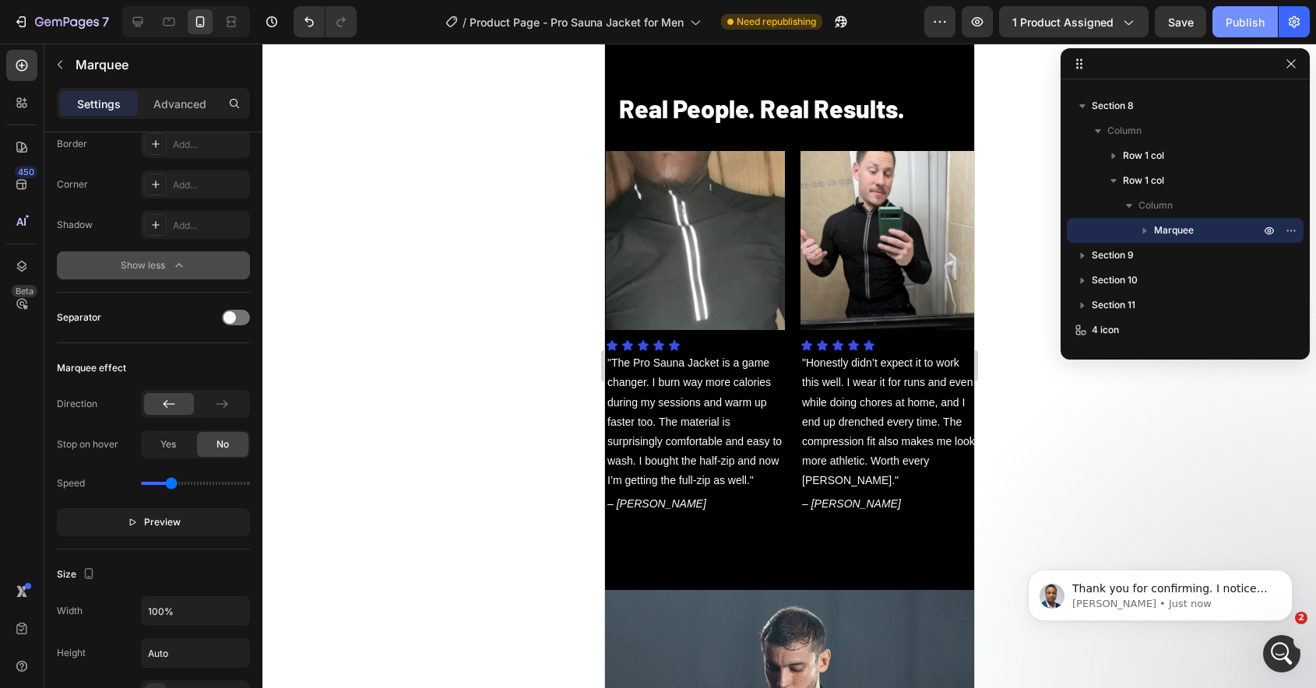
click at [1221, 32] on button "Publish" at bounding box center [1244, 21] width 65 height 31
click at [133, 23] on icon at bounding box center [138, 22] width 10 height 10
type input "60"
type input "400"
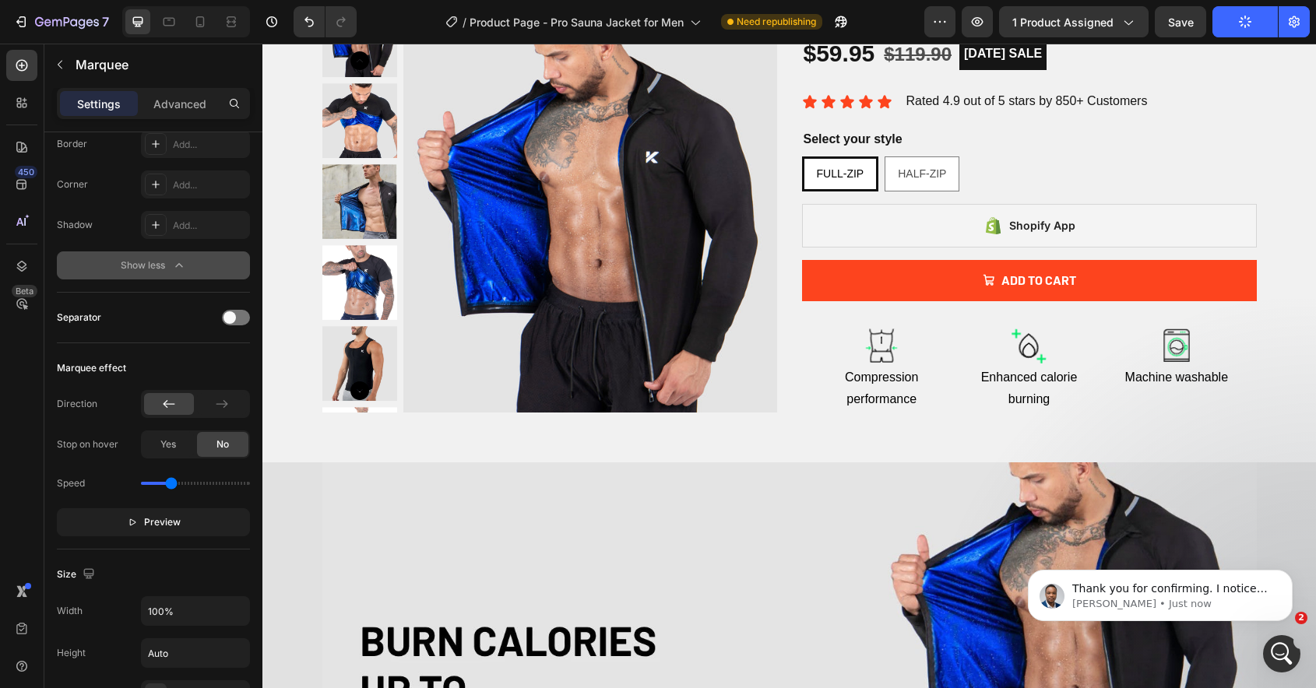
scroll to position [148, 0]
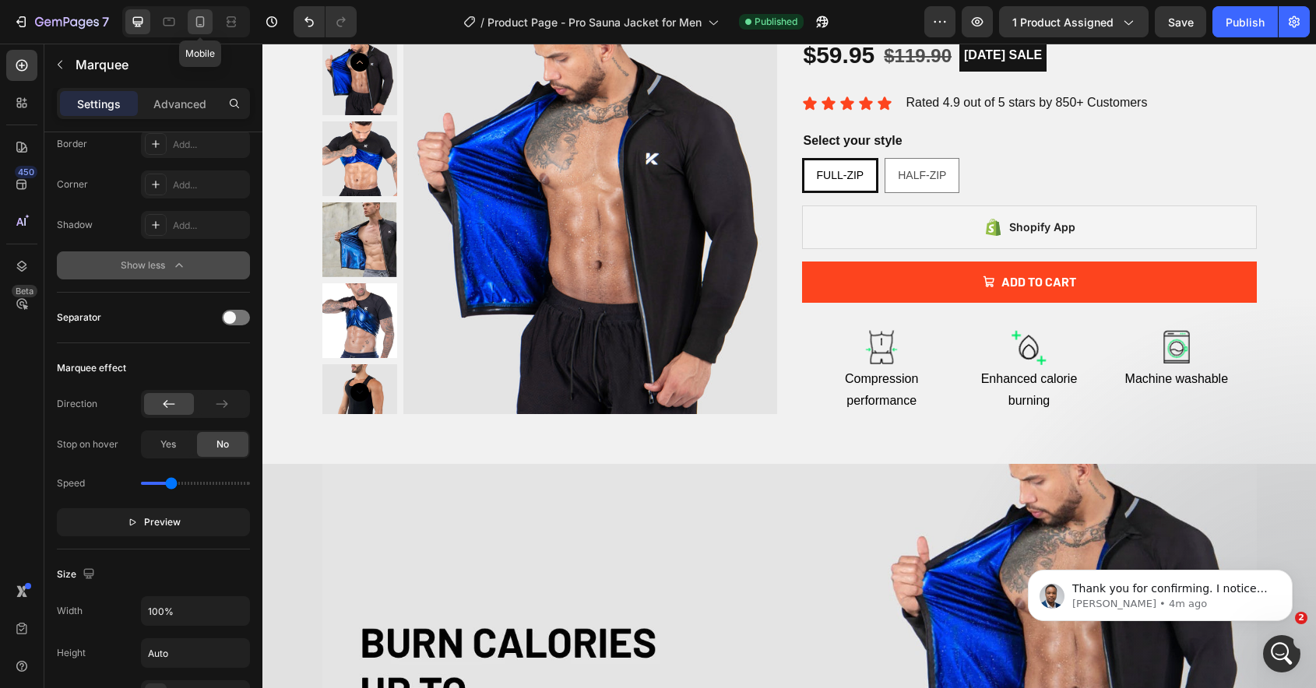
click at [197, 25] on icon at bounding box center [200, 22] width 16 height 16
type input "20"
type input "250"
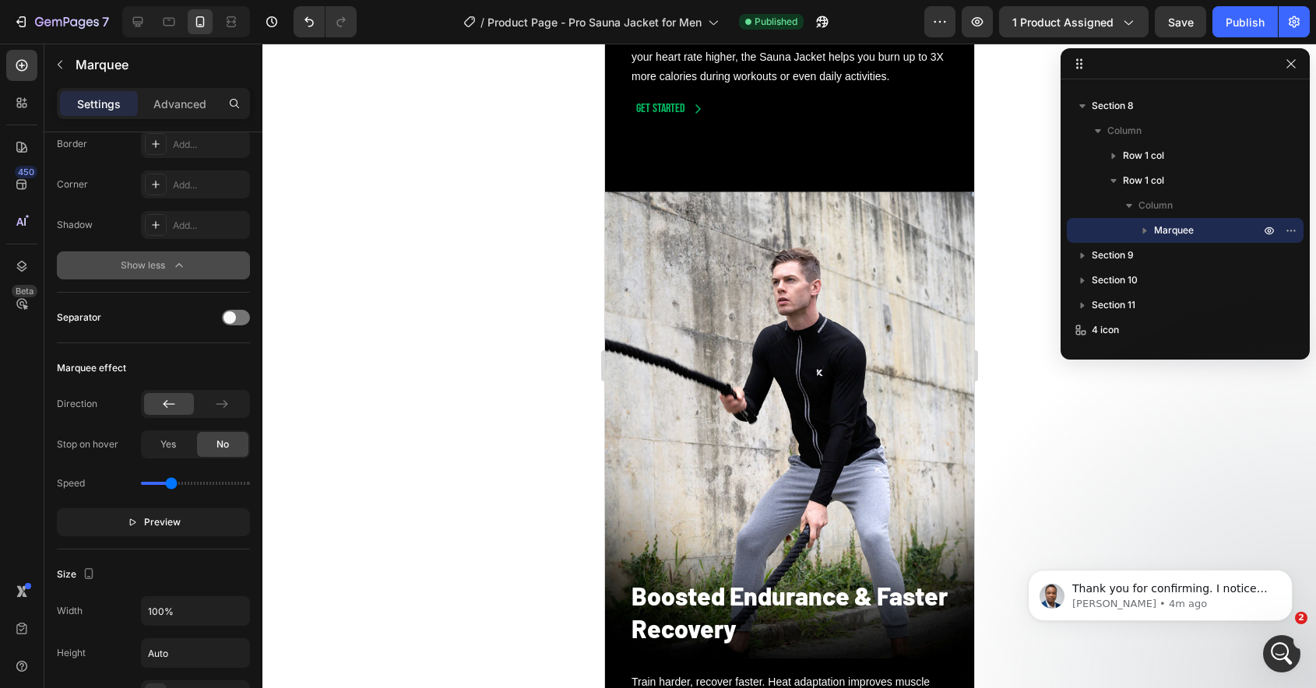
scroll to position [1524, 0]
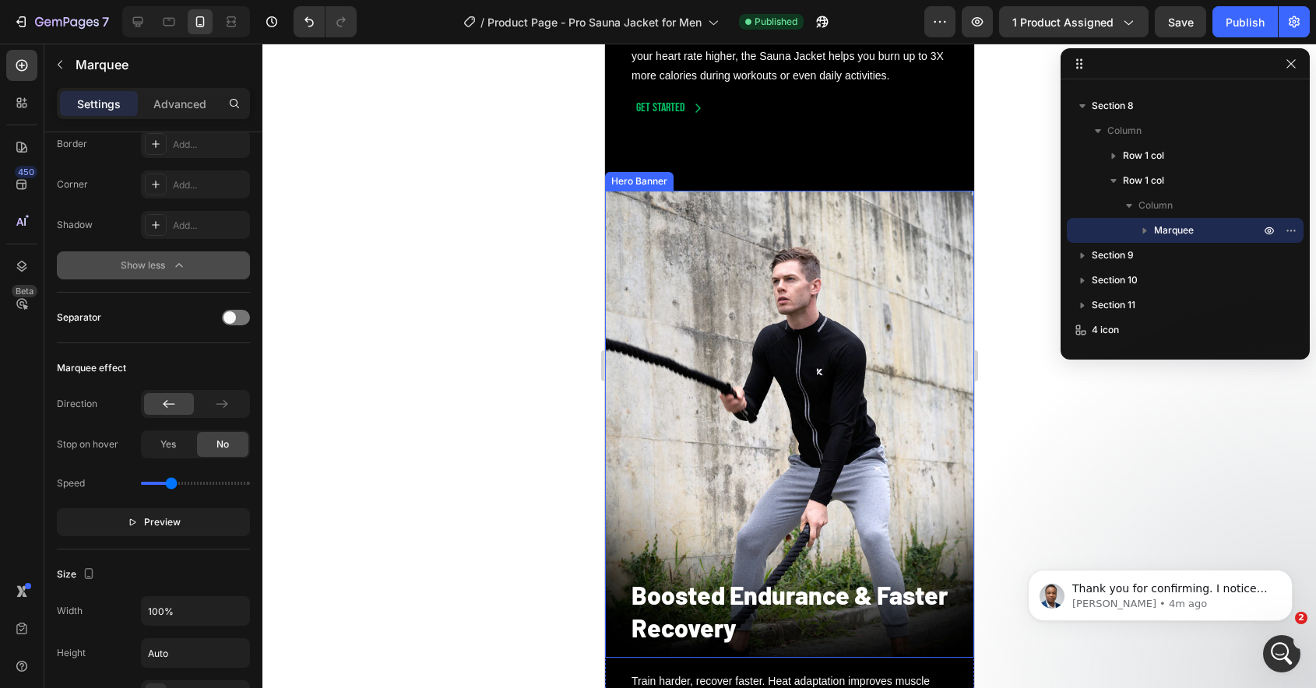
click at [784, 314] on div "Background Image" at bounding box center [788, 424] width 369 height 467
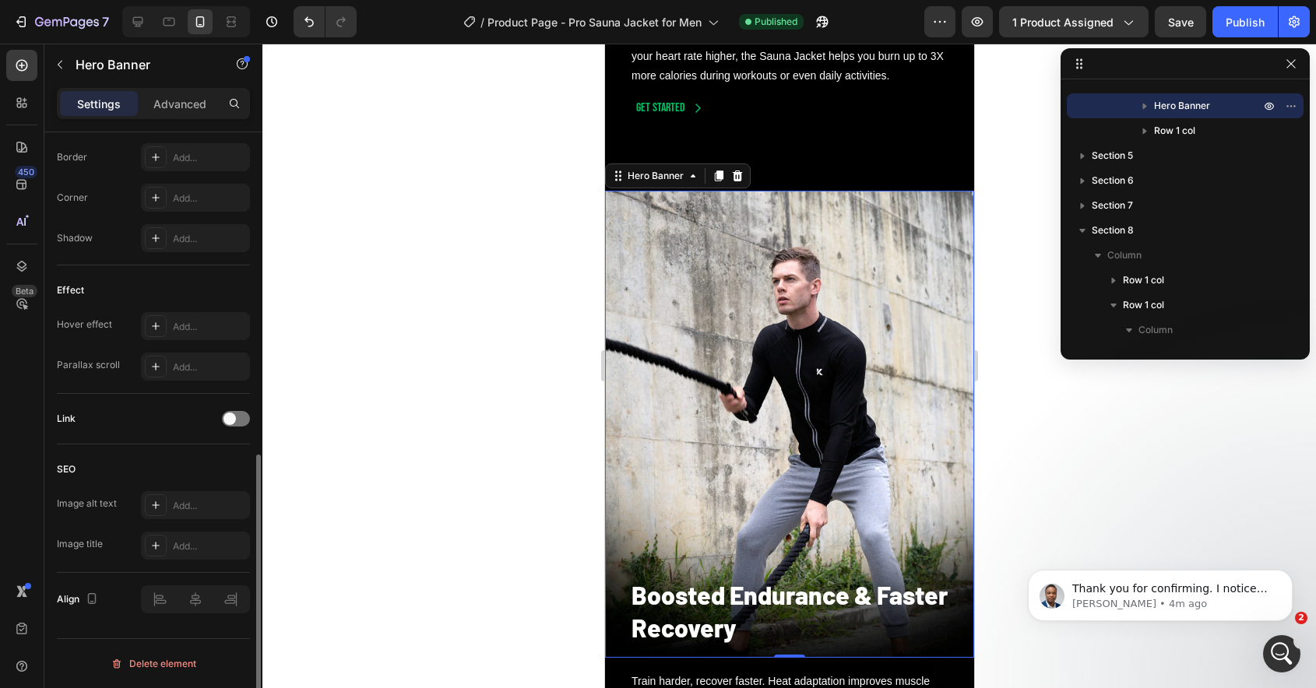
scroll to position [0, 0]
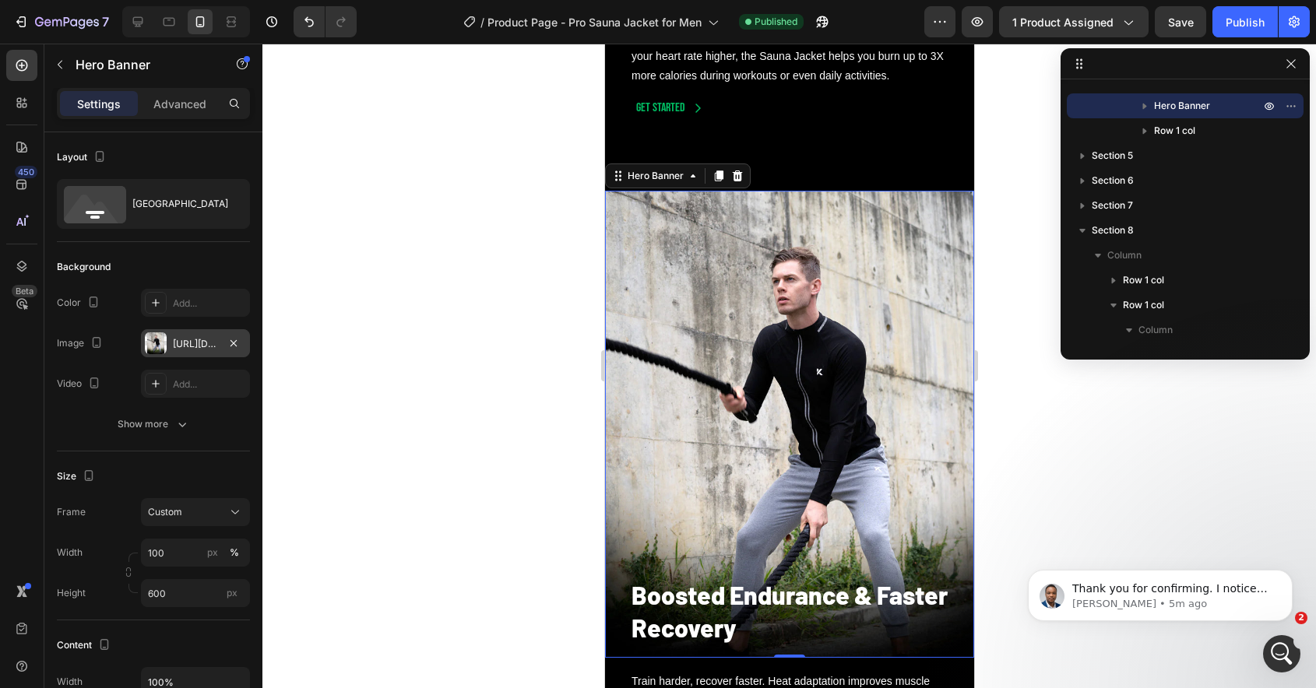
click at [155, 340] on div at bounding box center [156, 343] width 22 height 22
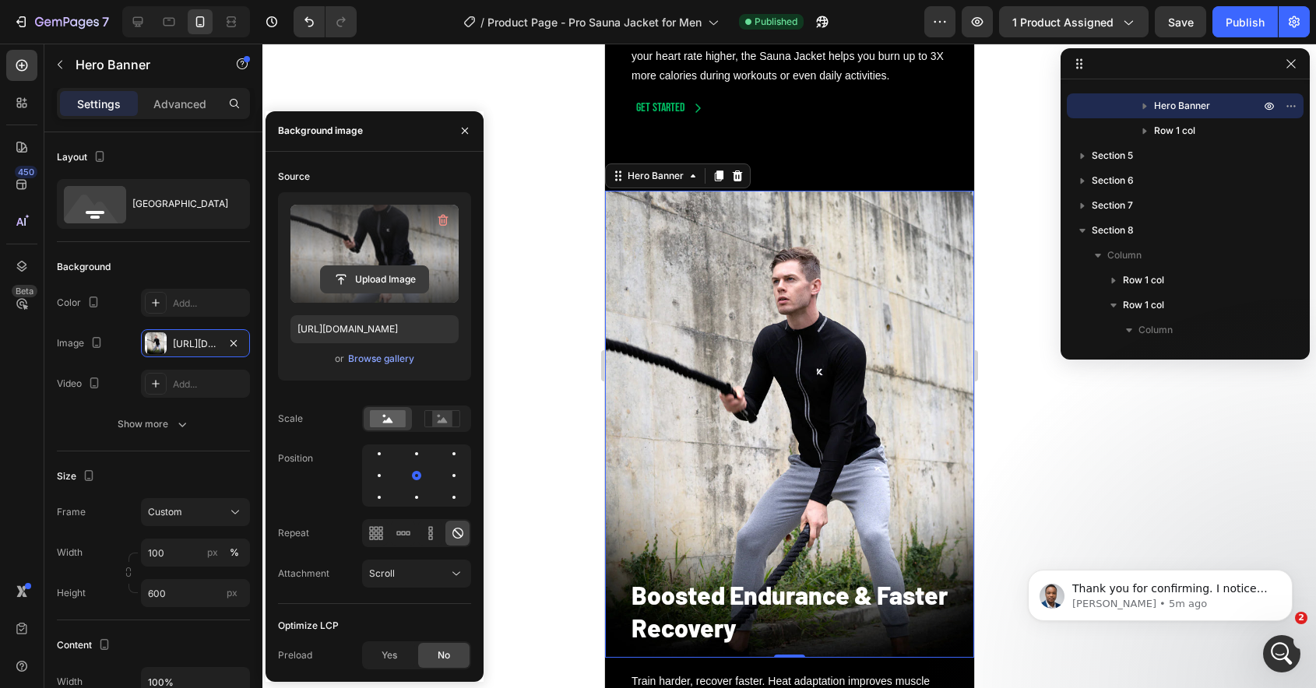
click at [361, 281] on input "file" at bounding box center [374, 279] width 107 height 26
click at [358, 272] on input "file" at bounding box center [374, 279] width 107 height 26
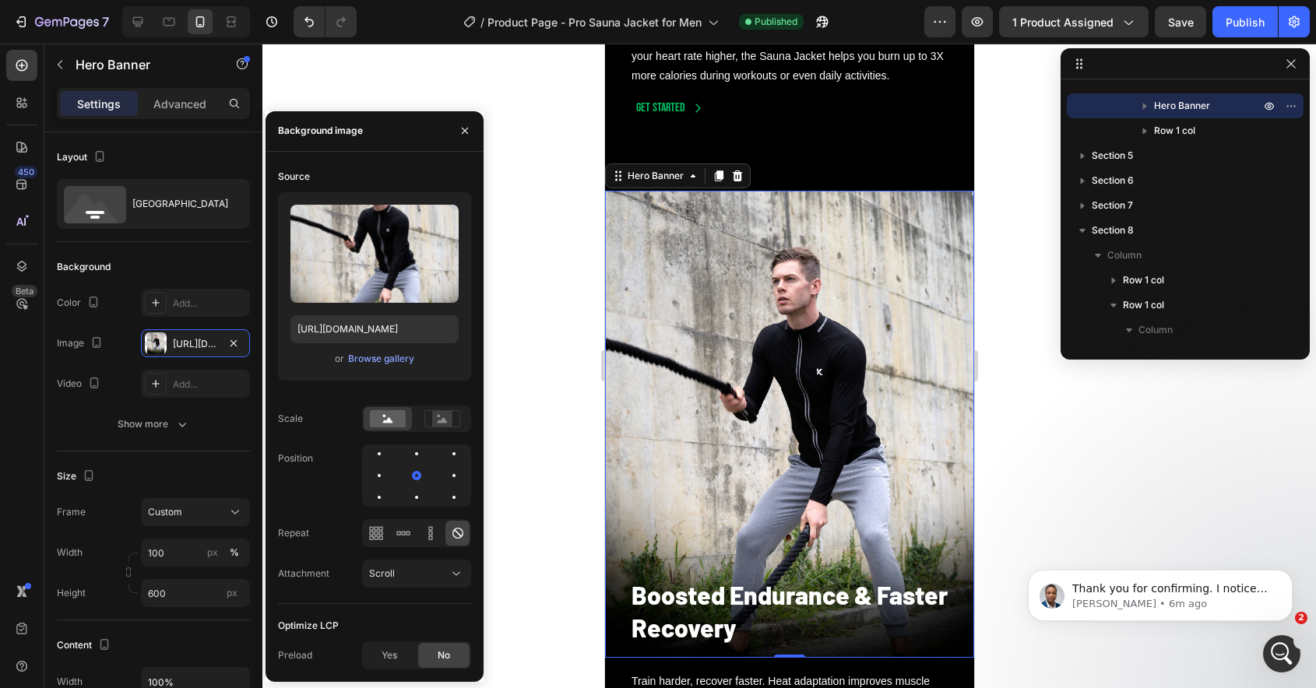
click at [796, 362] on div "Background Image" at bounding box center [788, 424] width 369 height 467
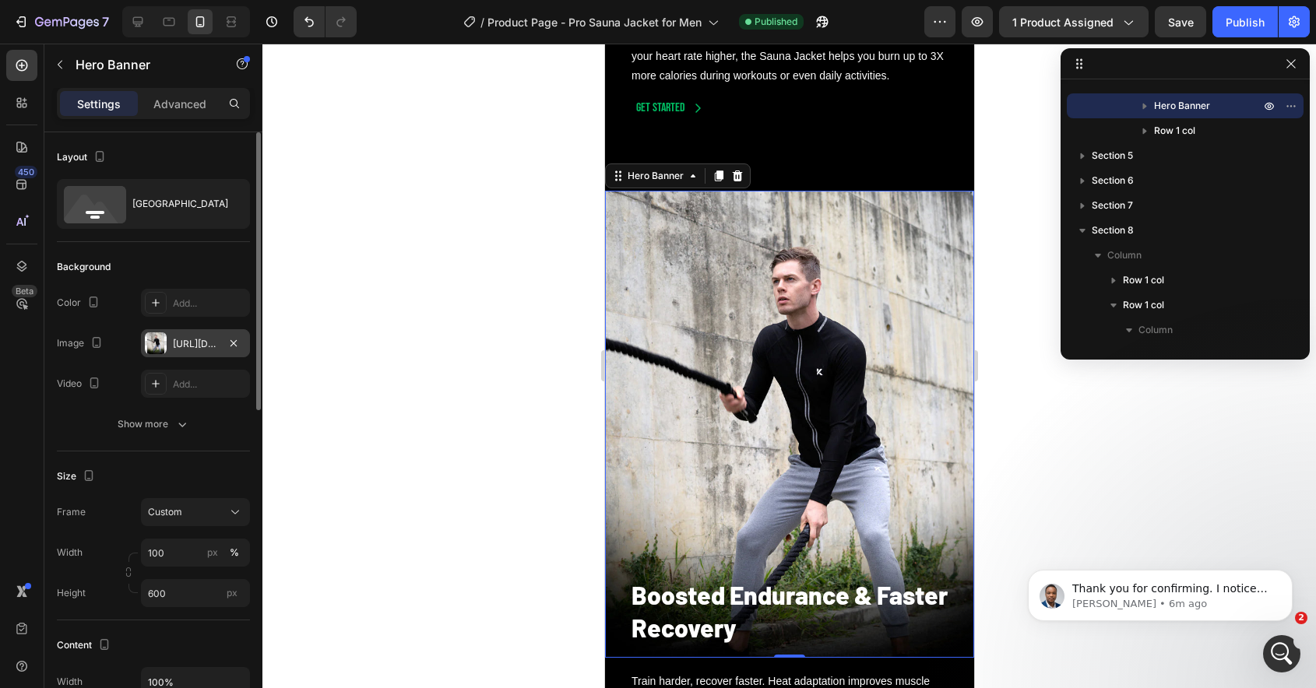
click at [157, 348] on div at bounding box center [156, 343] width 22 height 22
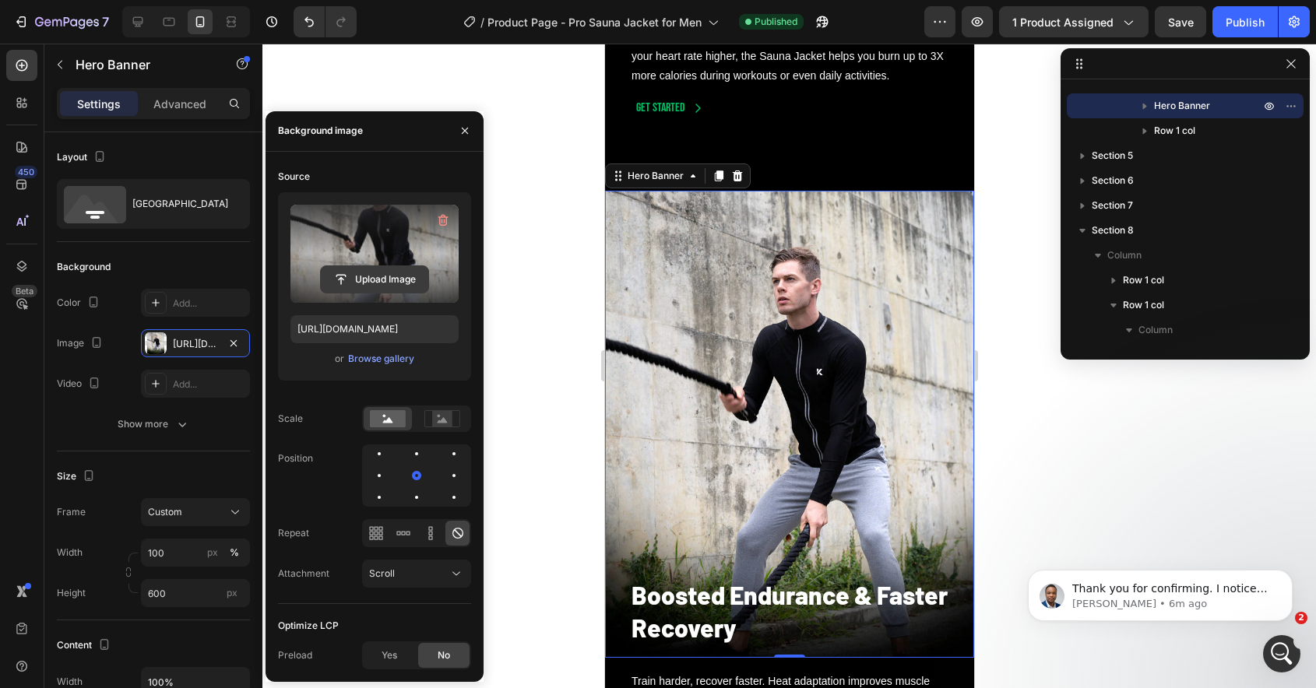
click at [389, 285] on input "file" at bounding box center [374, 279] width 107 height 26
click at [774, 370] on div "Background Image" at bounding box center [788, 424] width 369 height 467
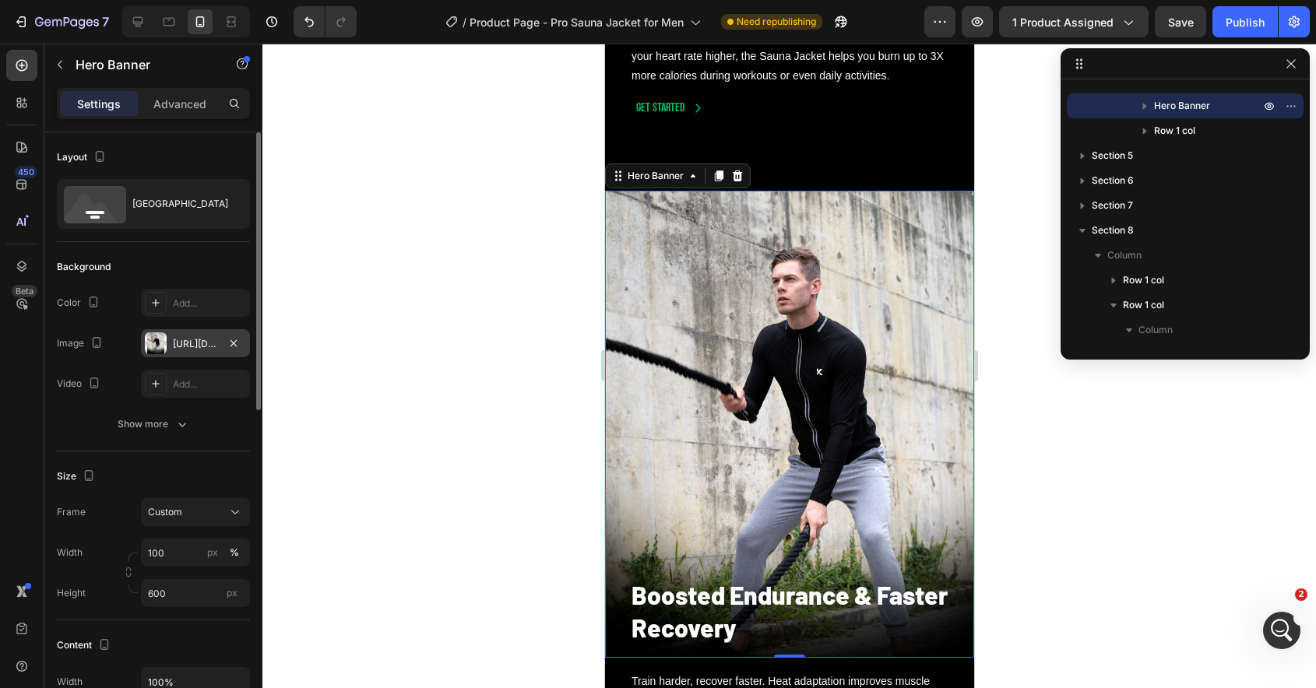
click at [155, 341] on div at bounding box center [156, 343] width 22 height 22
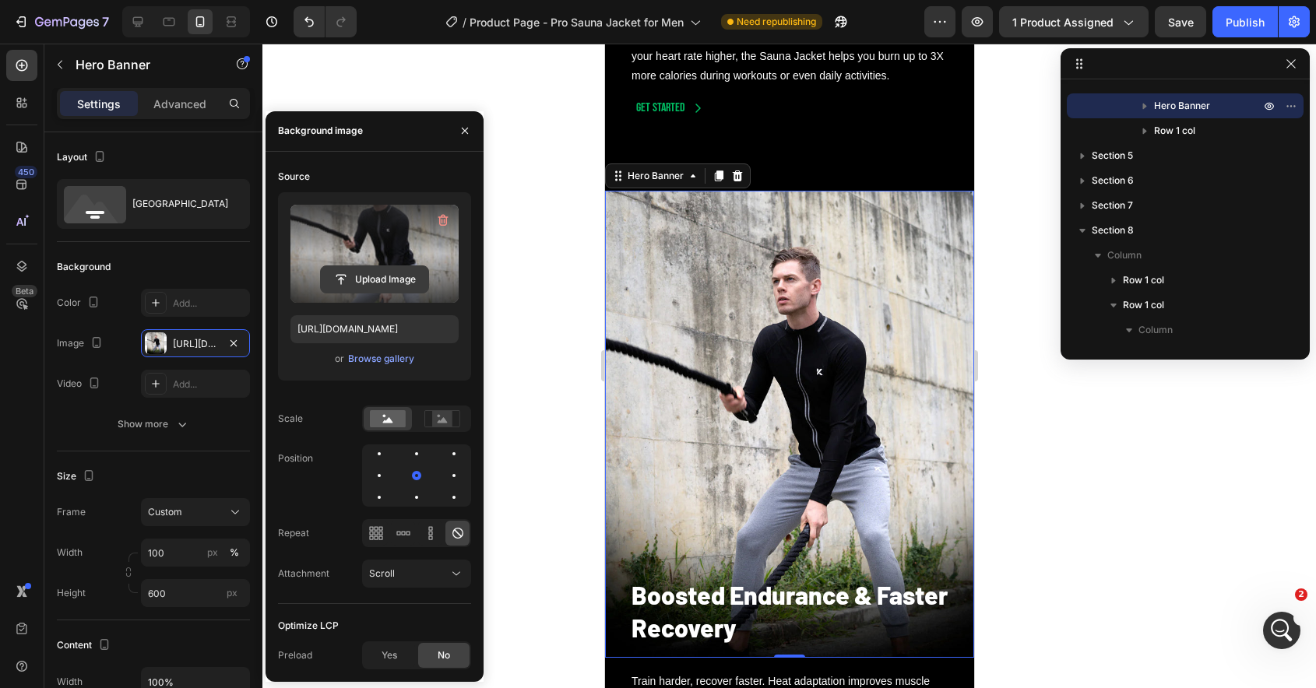
click at [375, 275] on input "file" at bounding box center [374, 279] width 107 height 26
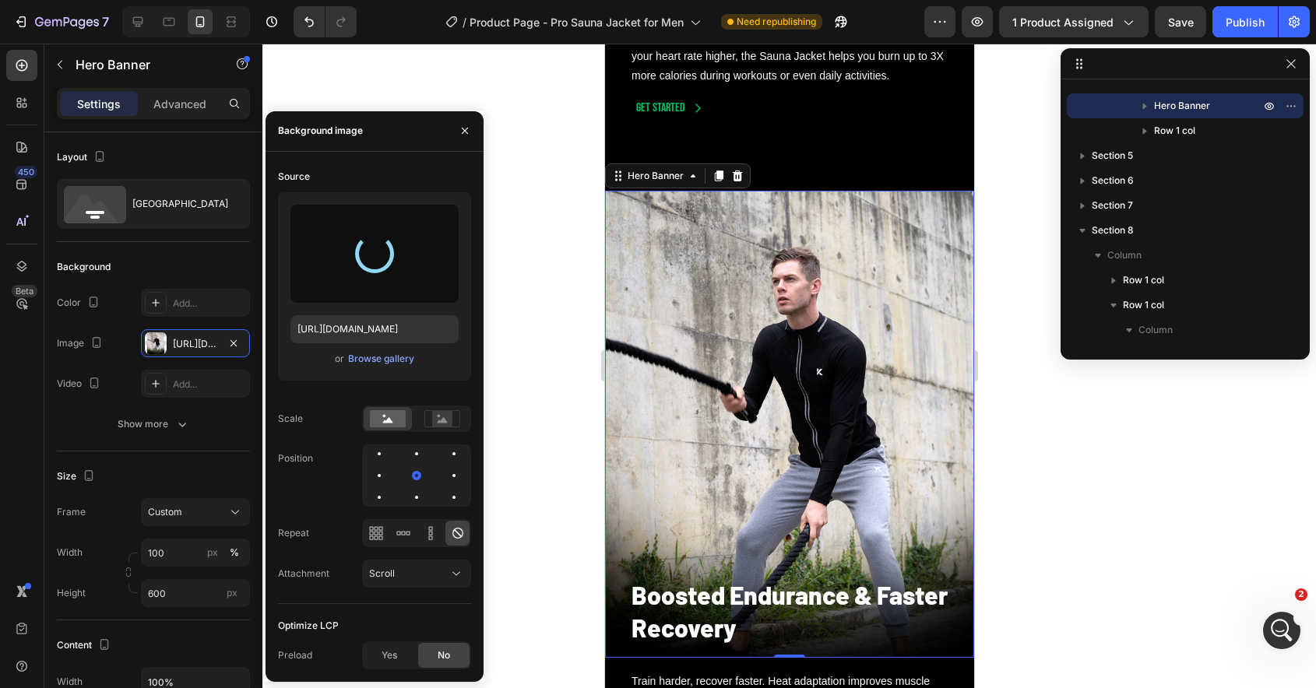
type input "[URL][DOMAIN_NAME]"
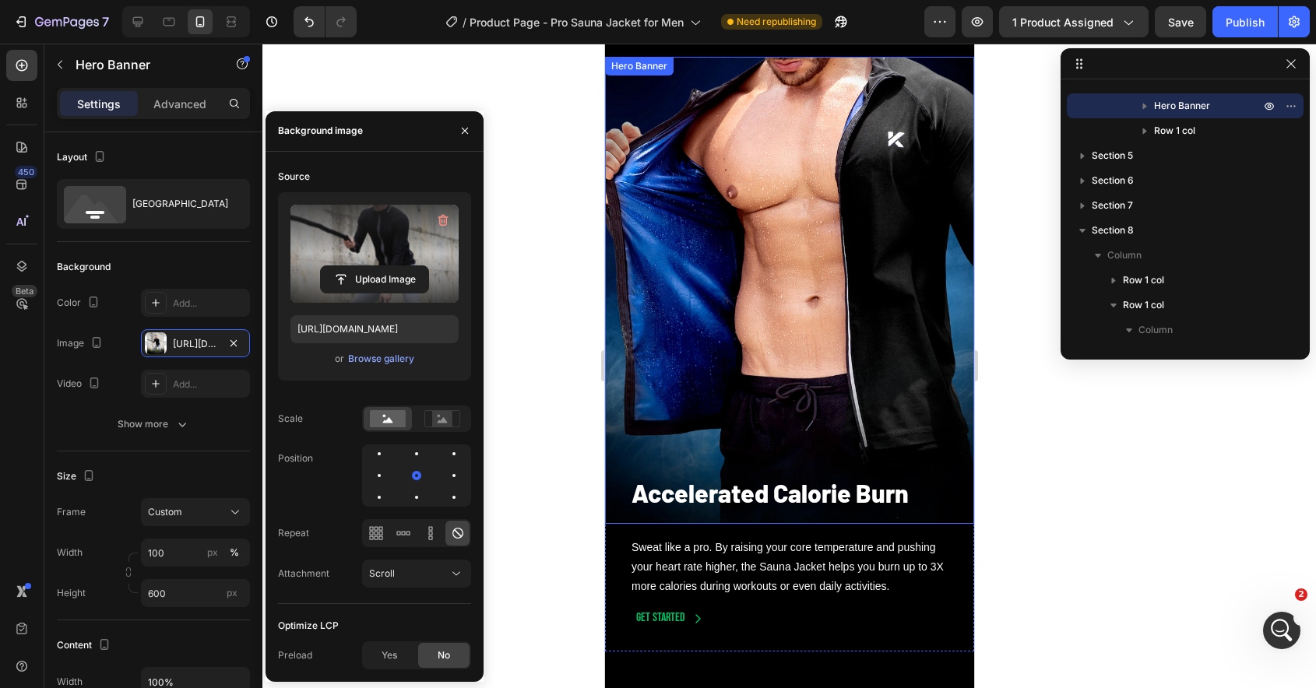
click at [825, 305] on div "Background Image" at bounding box center [788, 290] width 369 height 467
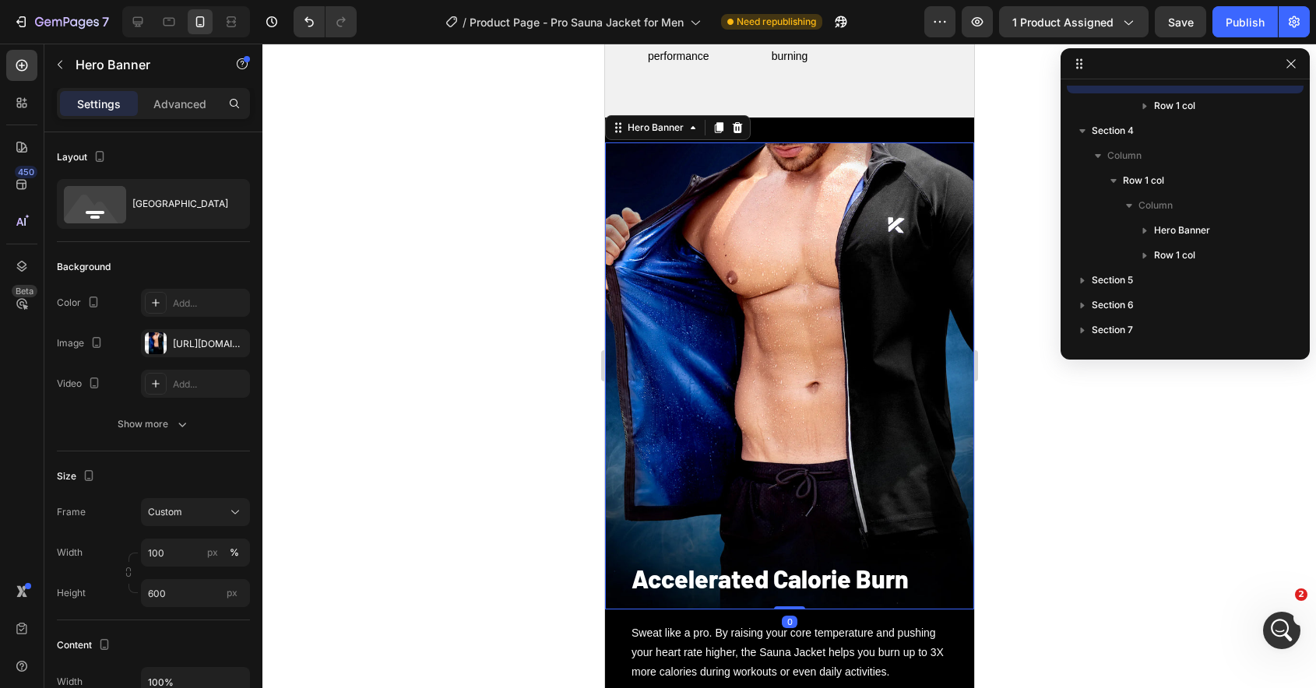
scroll to position [45, 0]
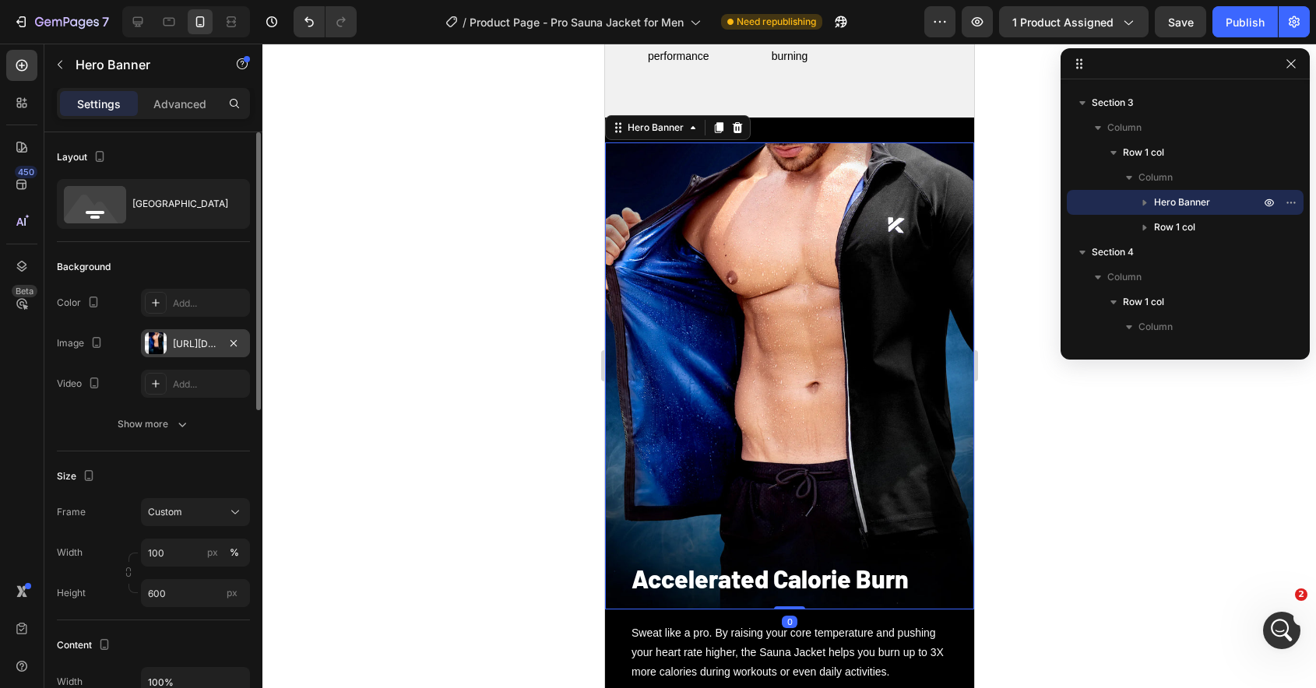
click at [162, 346] on div at bounding box center [156, 343] width 22 height 22
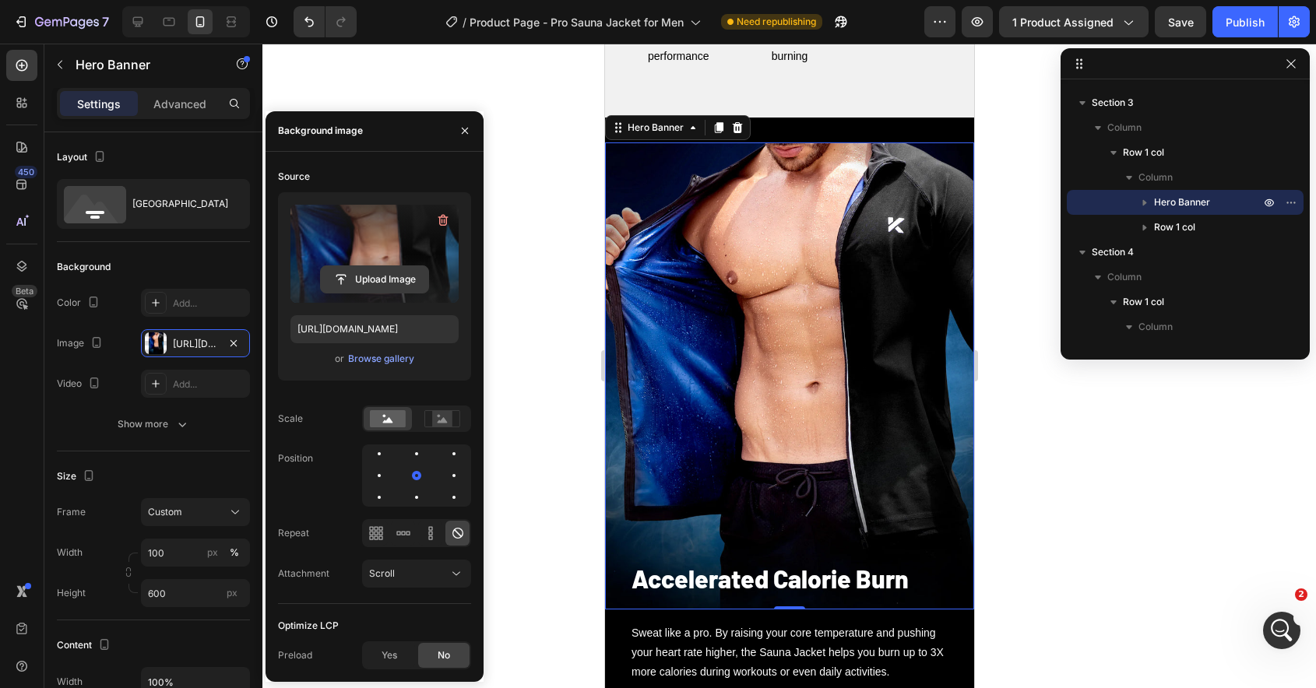
click at [389, 281] on input "file" at bounding box center [374, 279] width 107 height 26
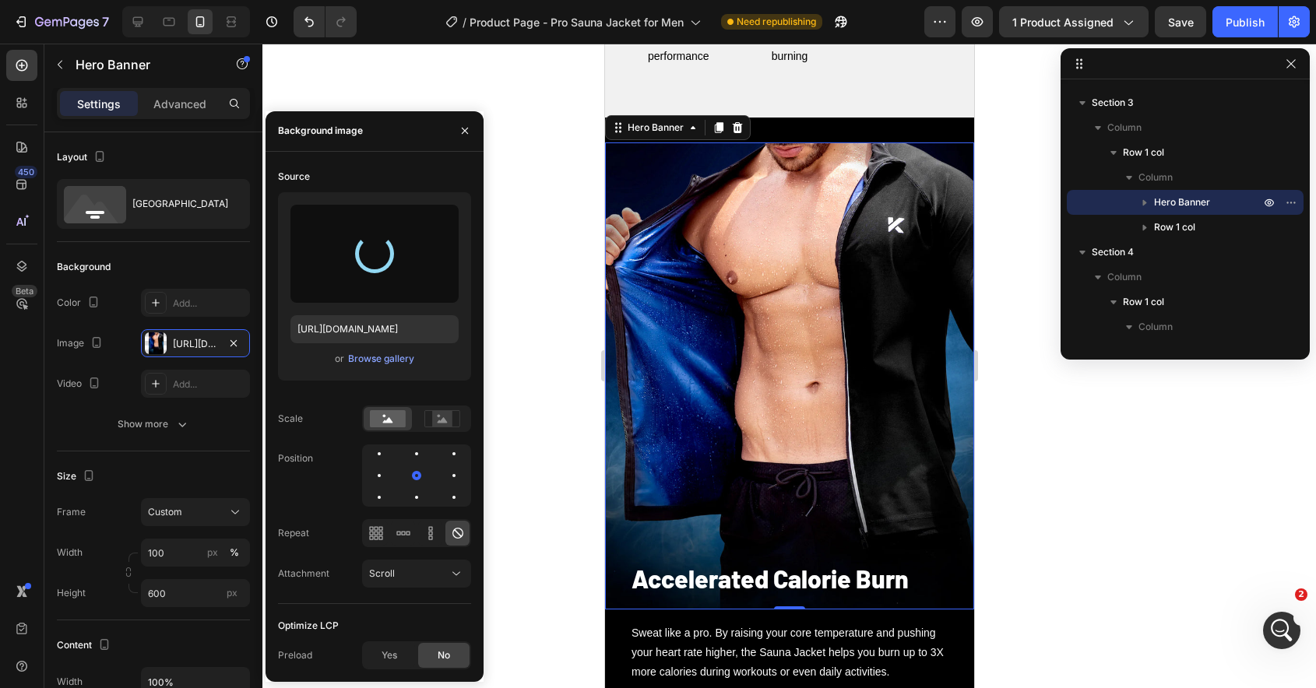
type input "[URL][DOMAIN_NAME]"
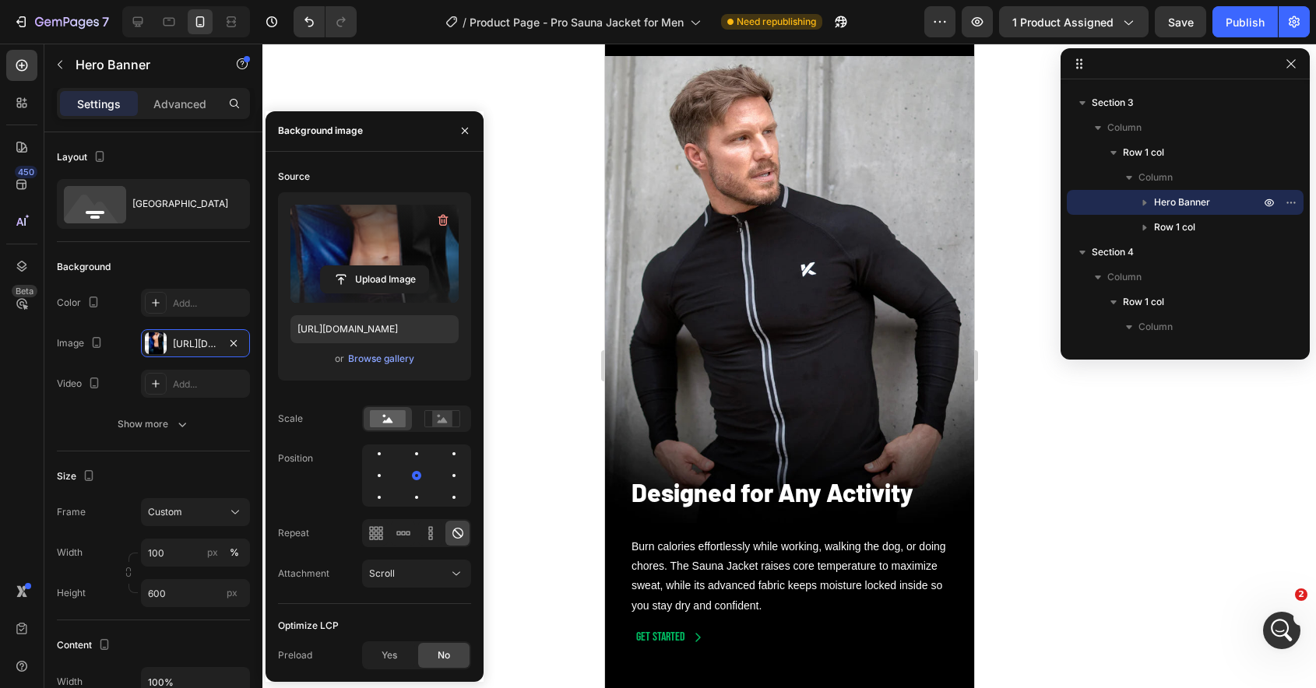
scroll to position [5562, 0]
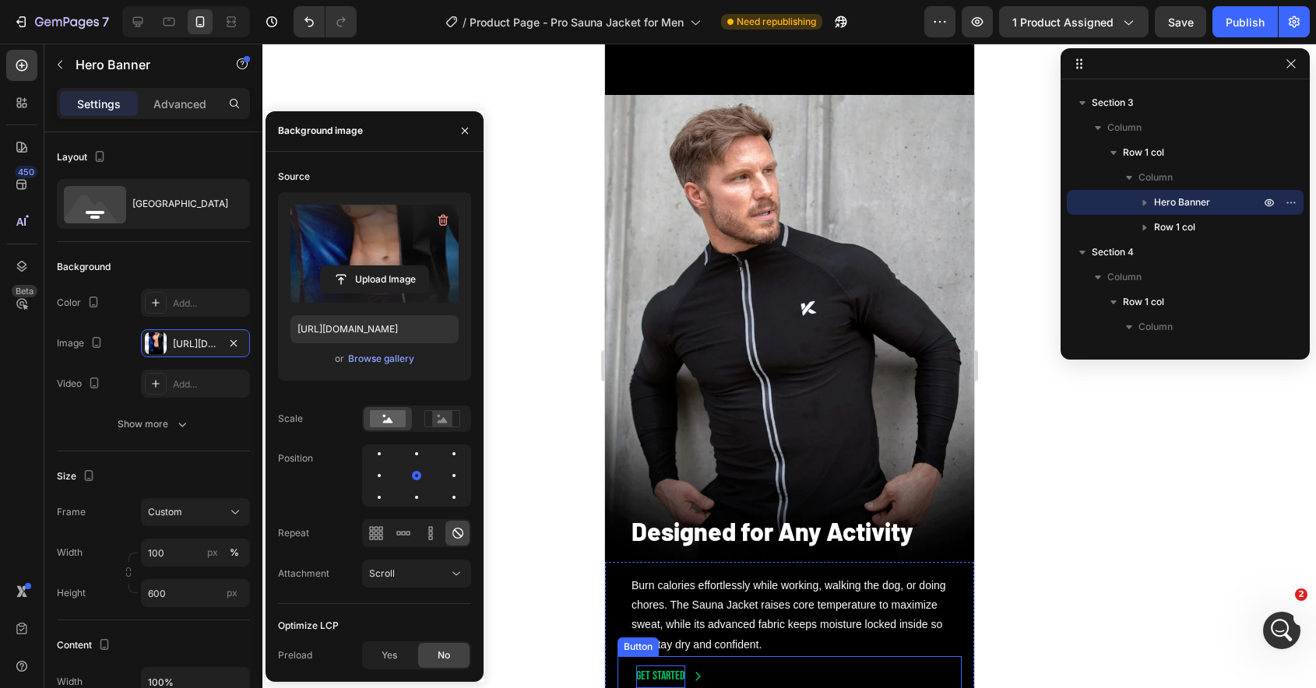
click at [673, 673] on p "Get started" at bounding box center [659, 677] width 49 height 23
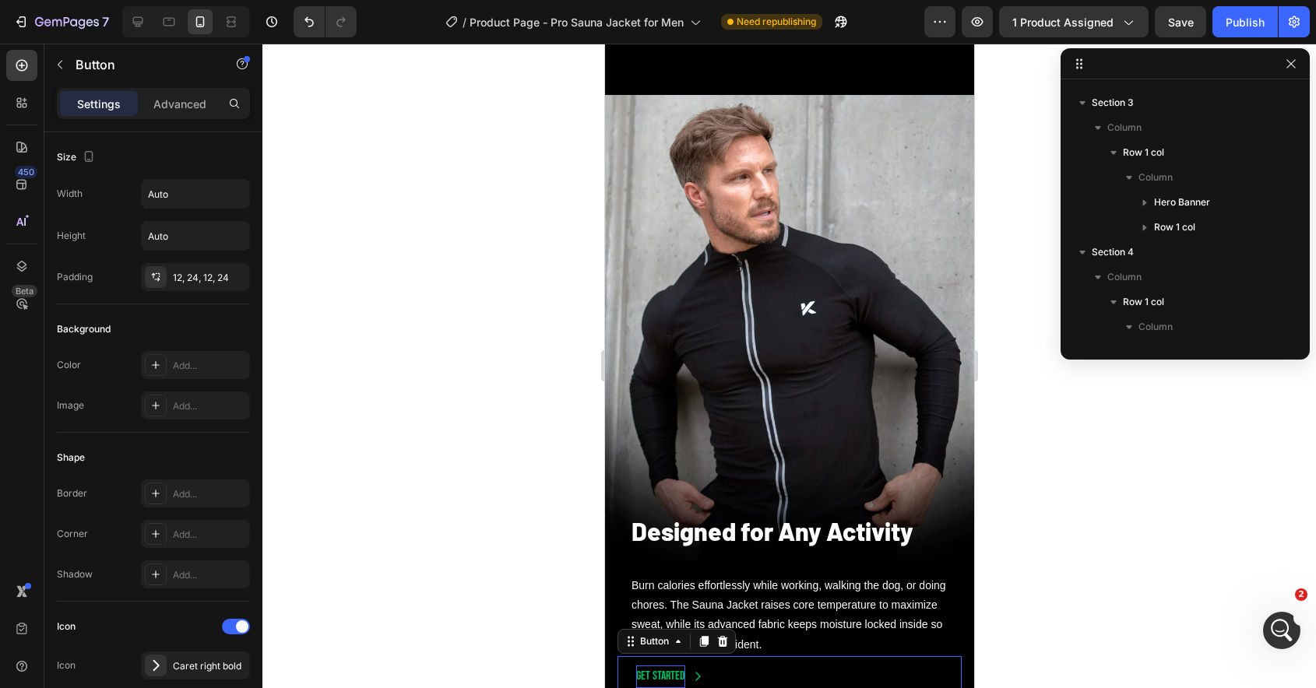
scroll to position [615, 0]
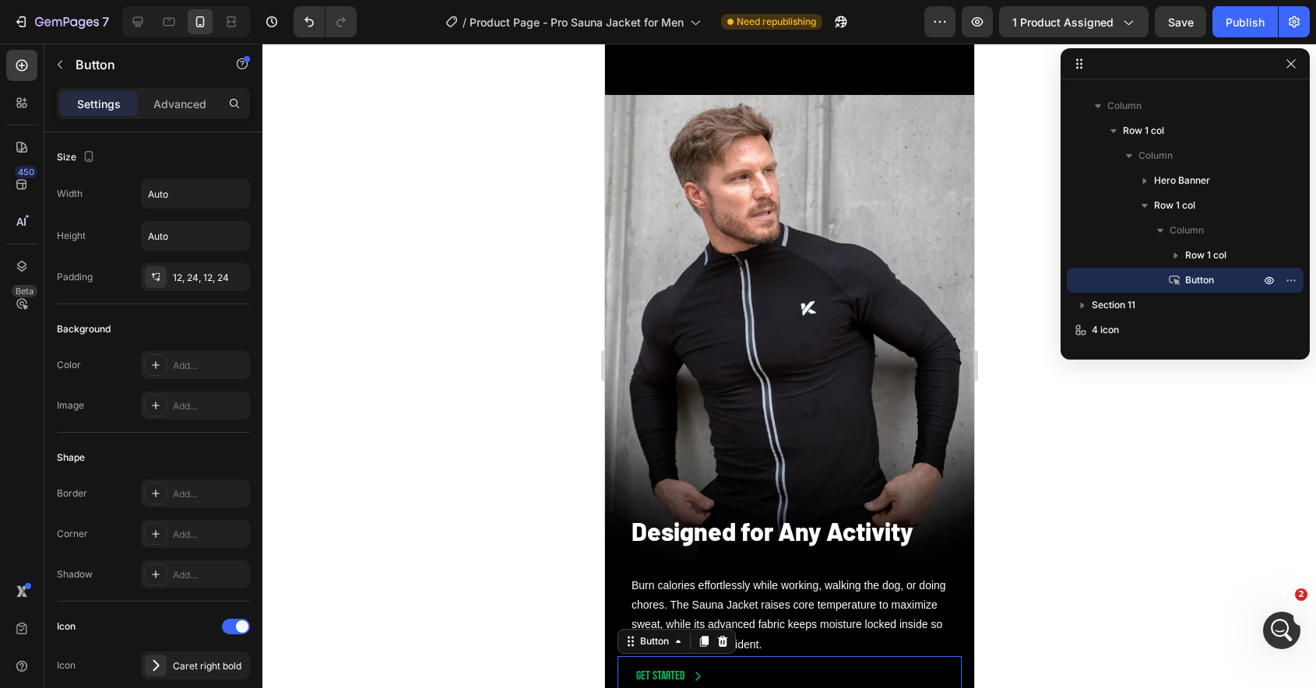
click at [104, 107] on p "Settings" at bounding box center [99, 104] width 44 height 16
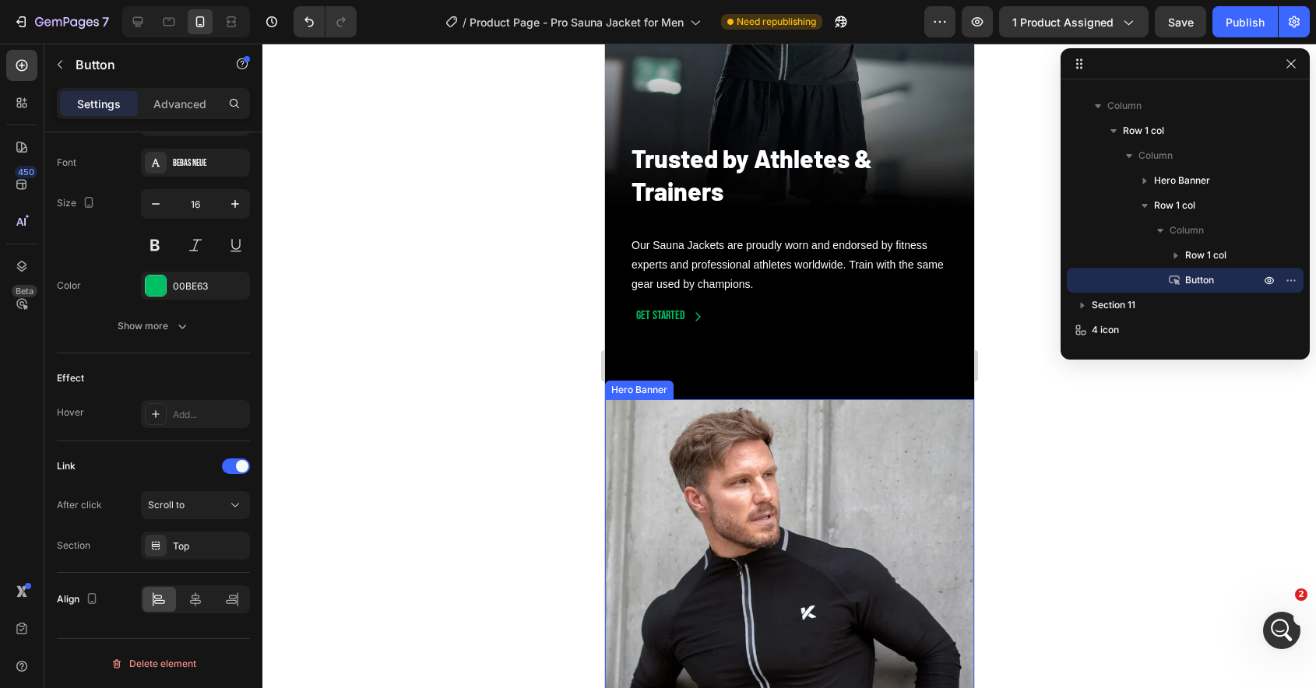
scroll to position [5248, 0]
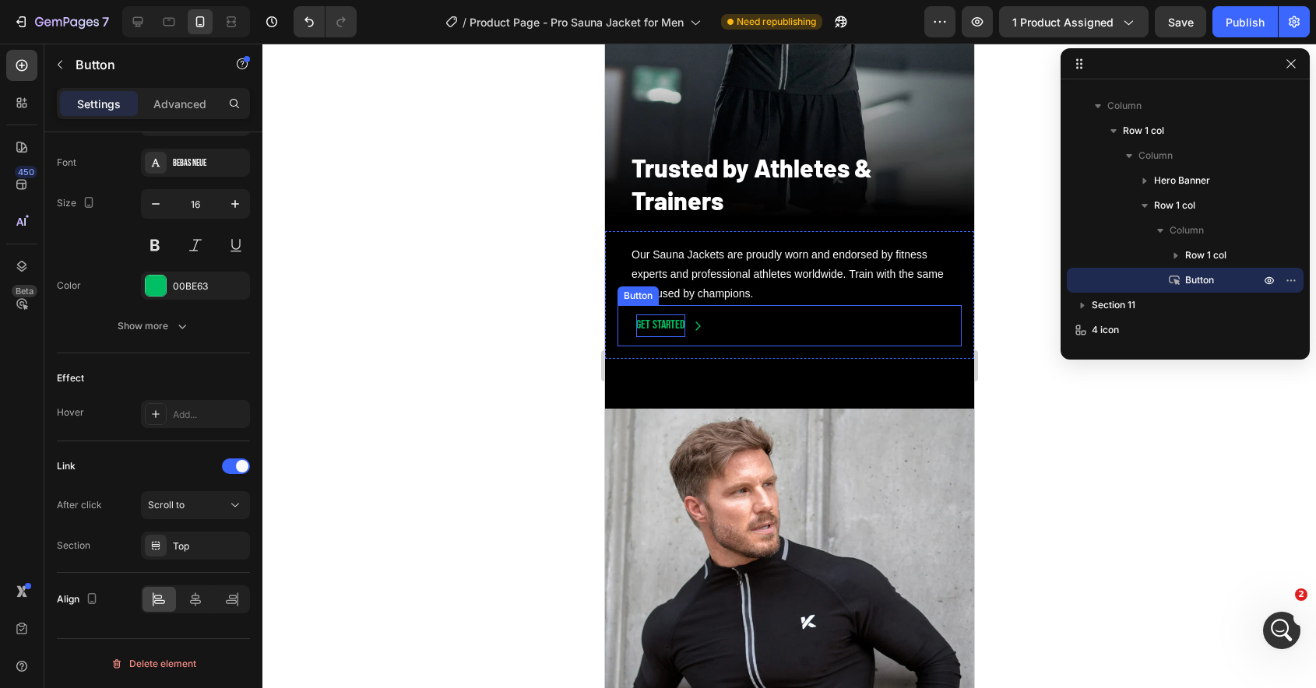
click at [676, 323] on p "Get started" at bounding box center [659, 325] width 49 height 23
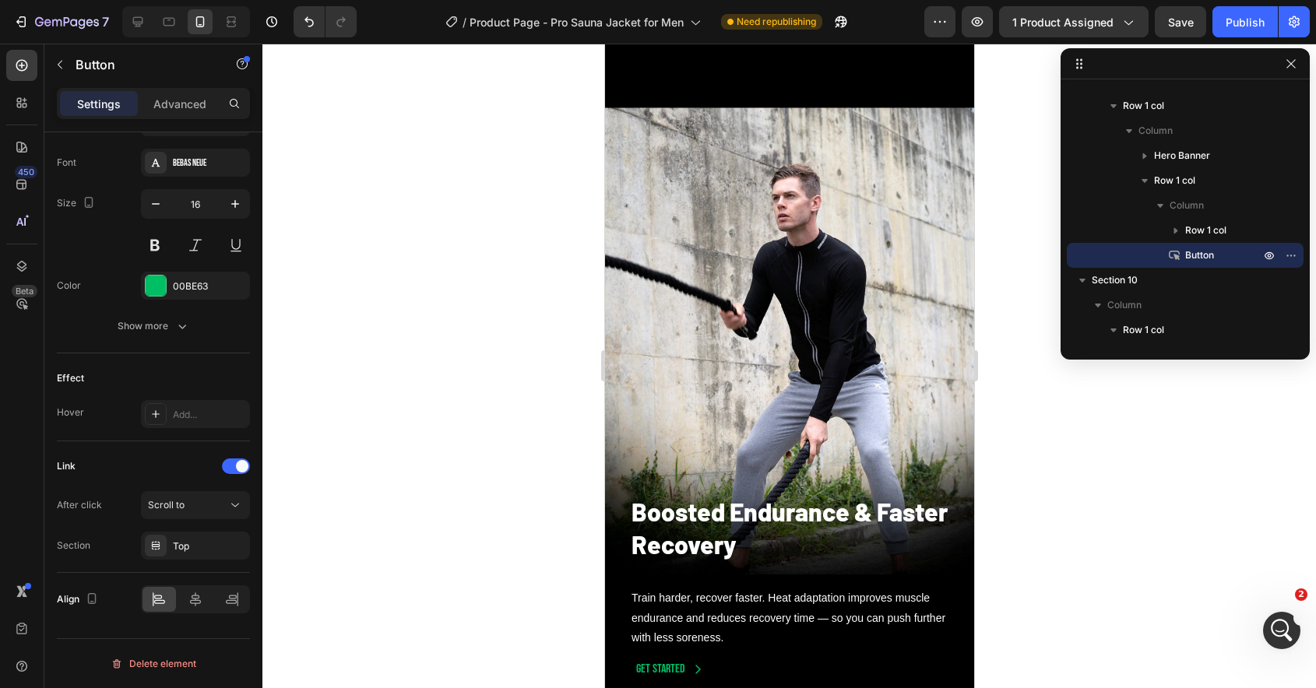
scroll to position [1602, 0]
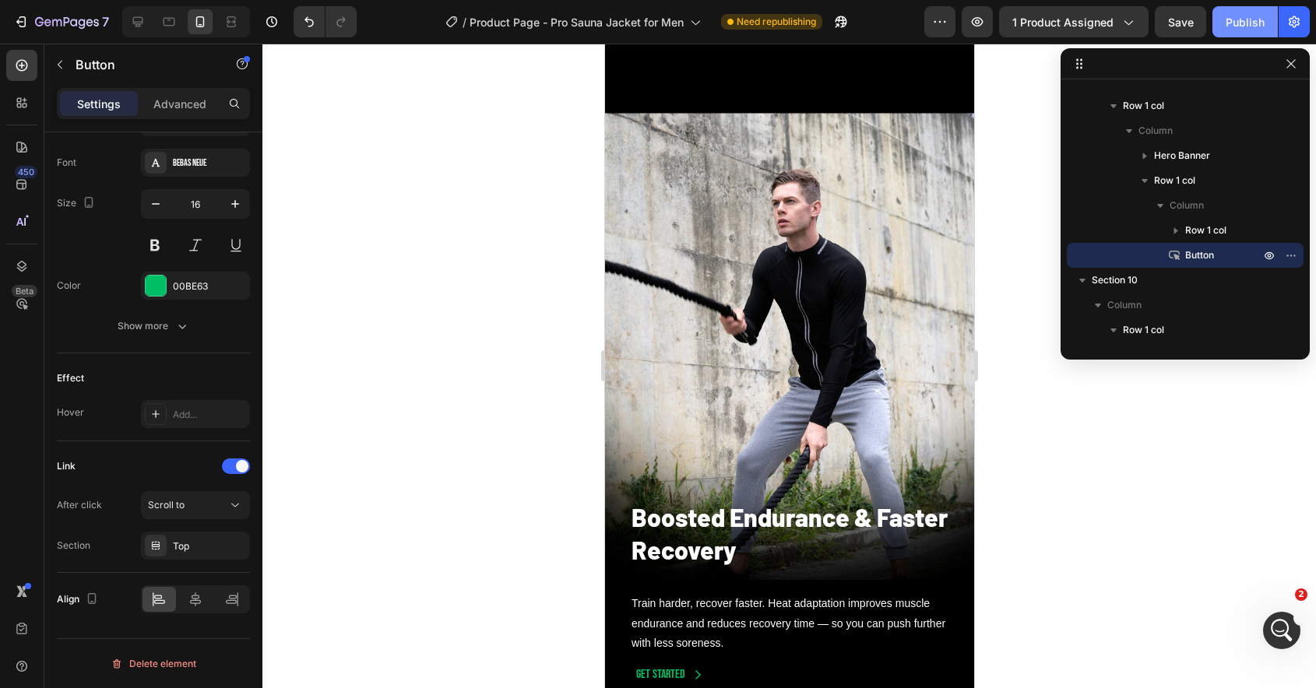
click at [1250, 24] on div "Publish" at bounding box center [1244, 22] width 39 height 16
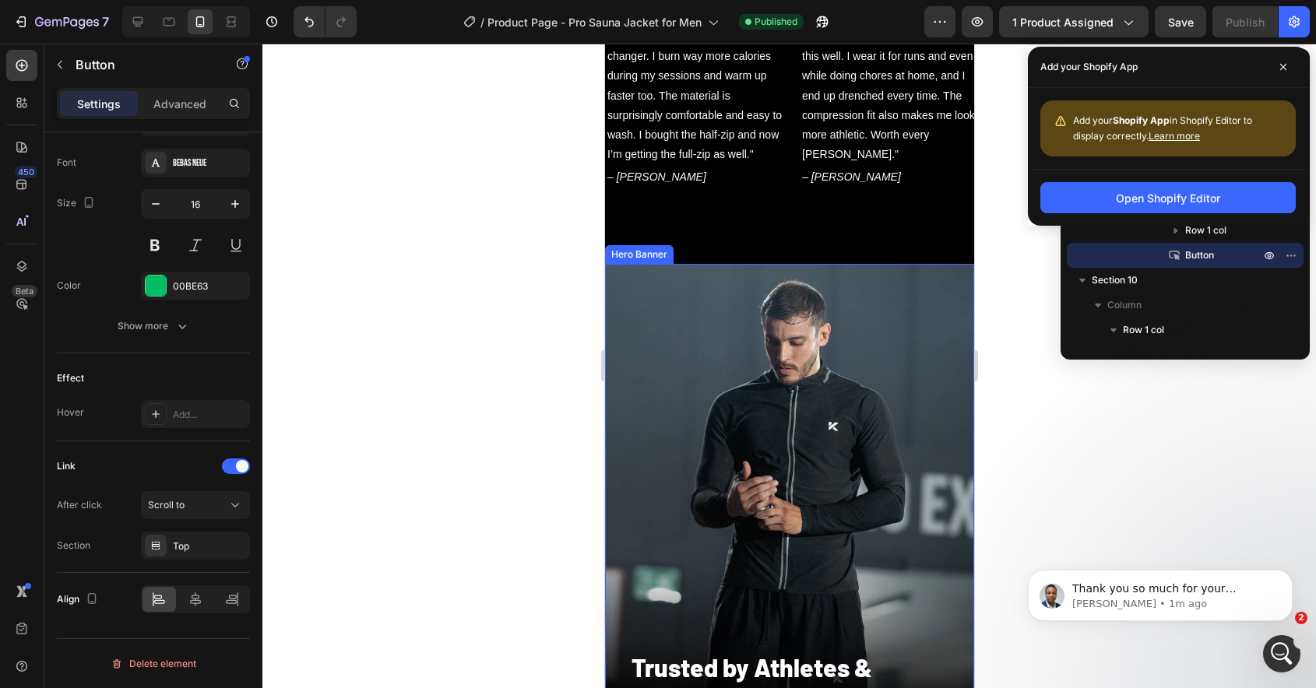
scroll to position [1140, 0]
click at [783, 350] on div "Background Image" at bounding box center [788, 497] width 369 height 467
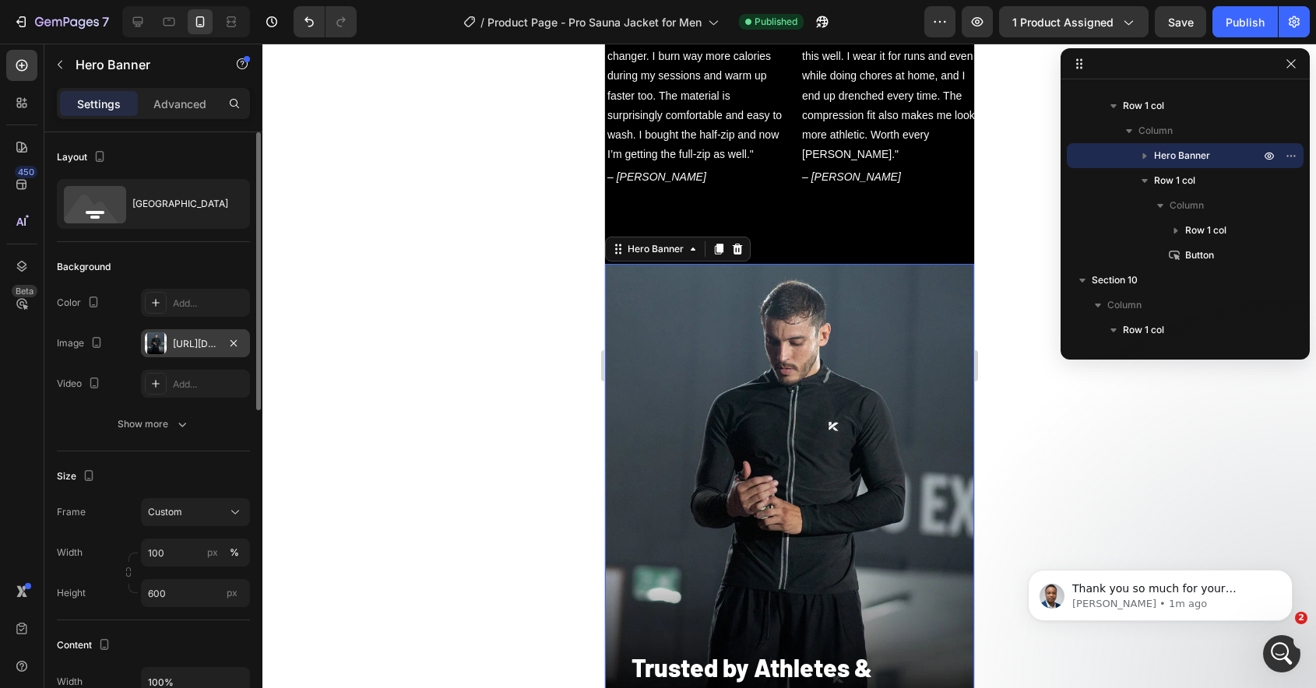
click at [158, 344] on div at bounding box center [156, 343] width 22 height 22
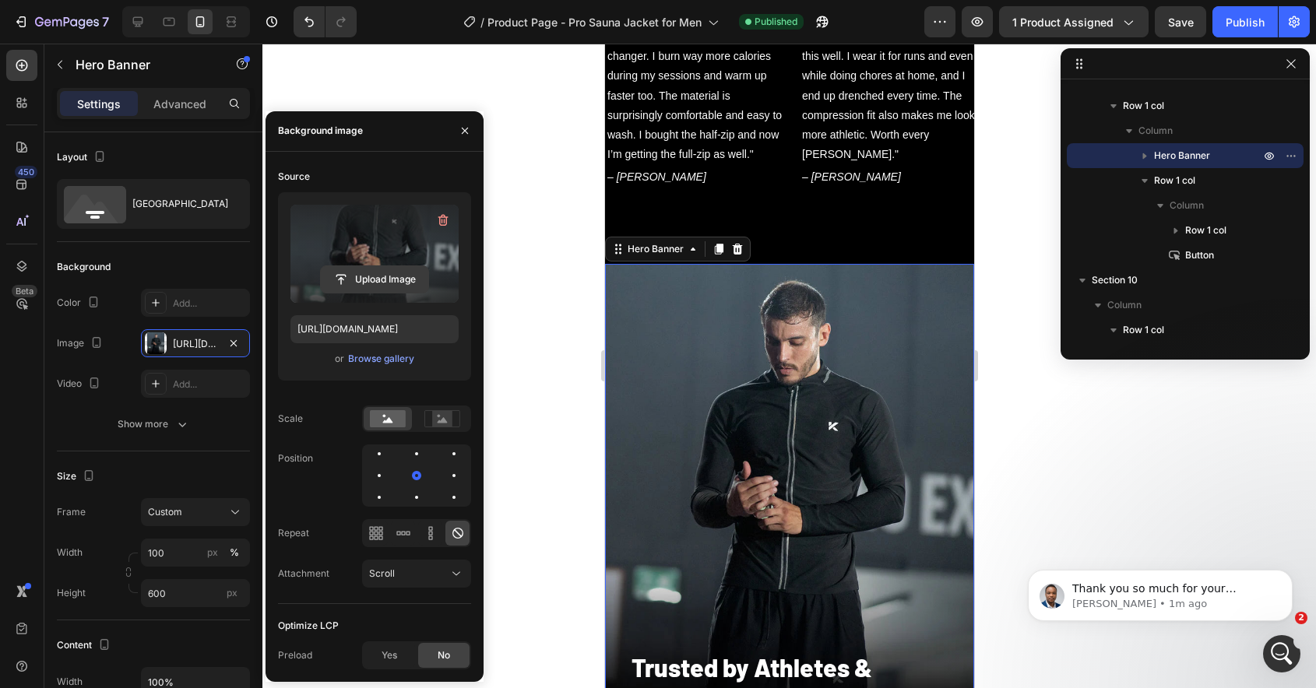
click at [364, 283] on input "file" at bounding box center [374, 279] width 107 height 26
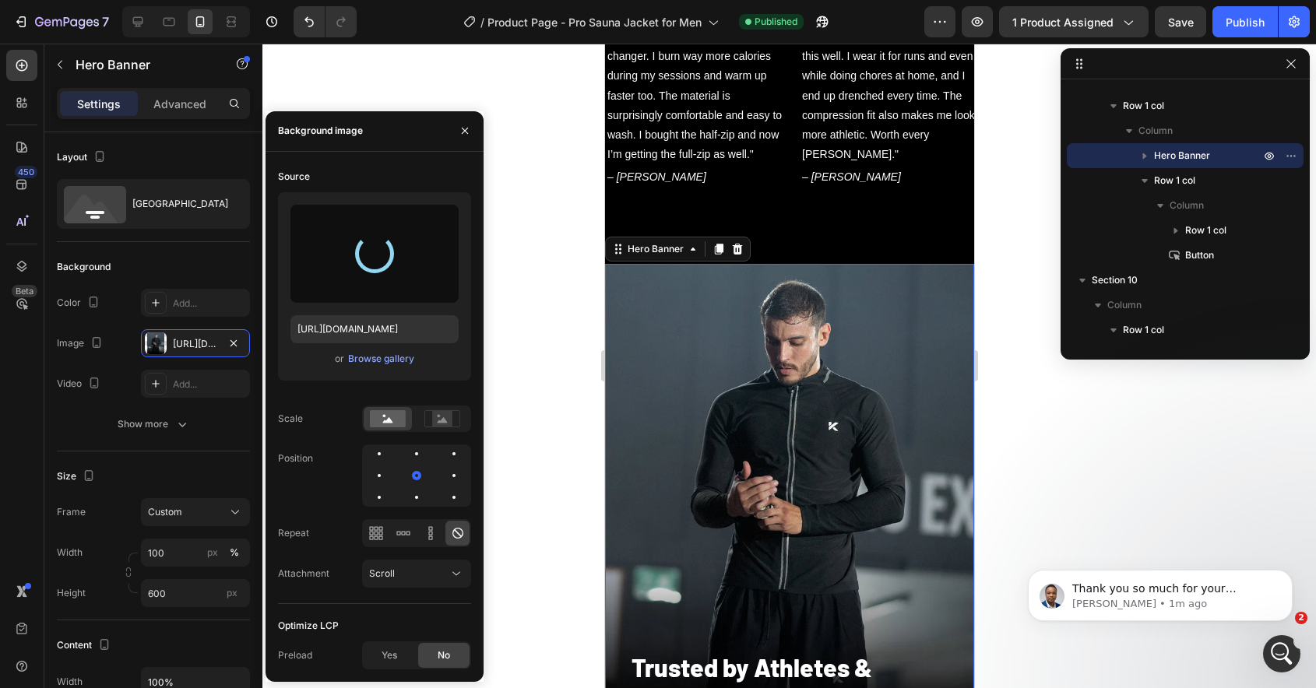
type input "[URL][DOMAIN_NAME]"
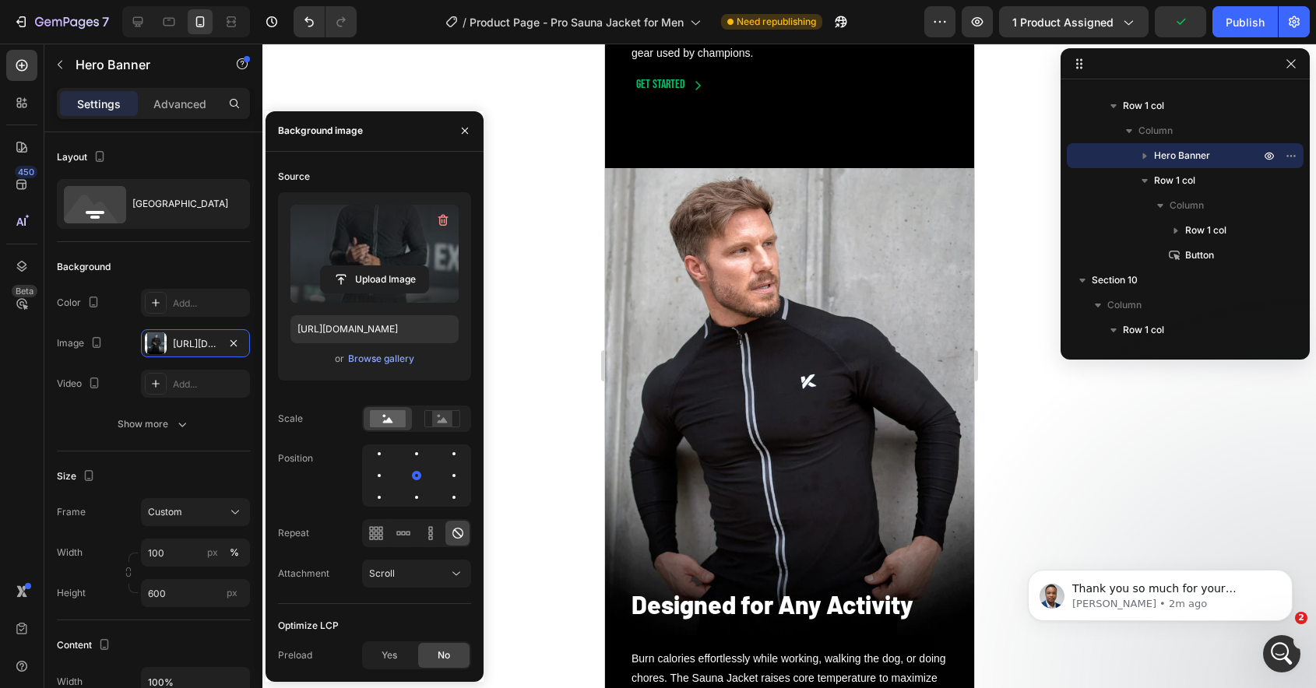
scroll to position [5494, 0]
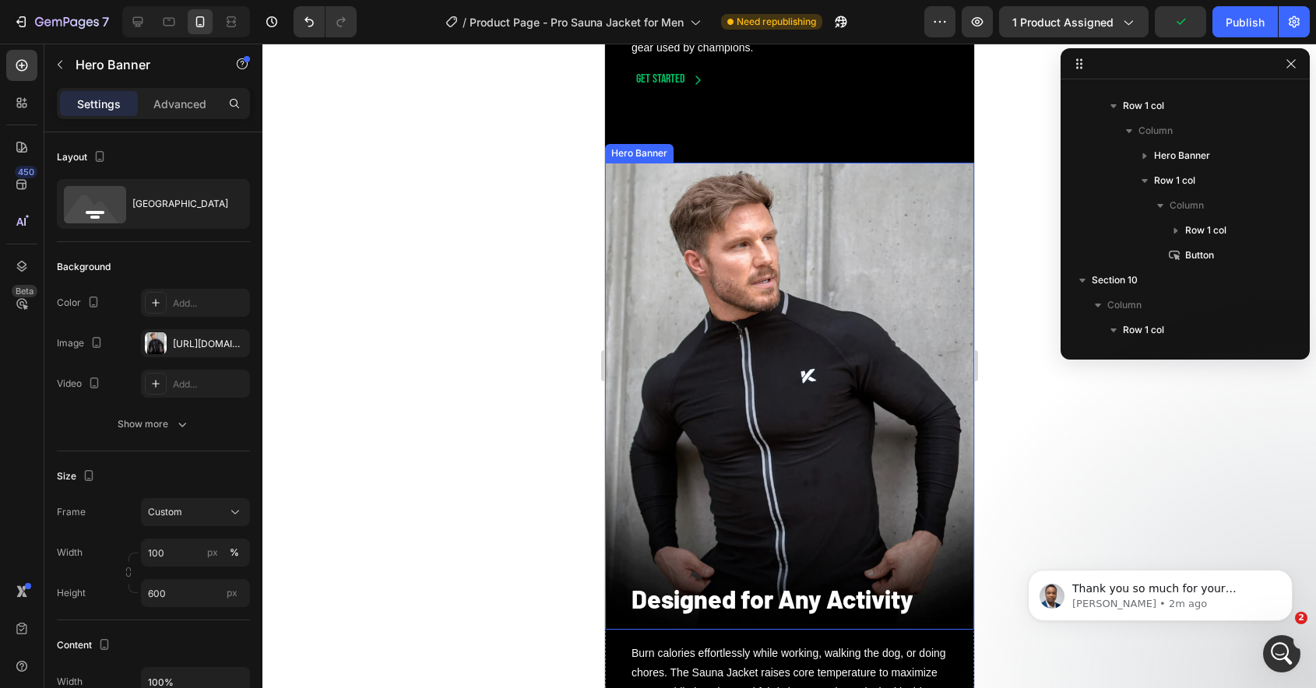
click at [769, 293] on div "Background Image" at bounding box center [788, 396] width 369 height 467
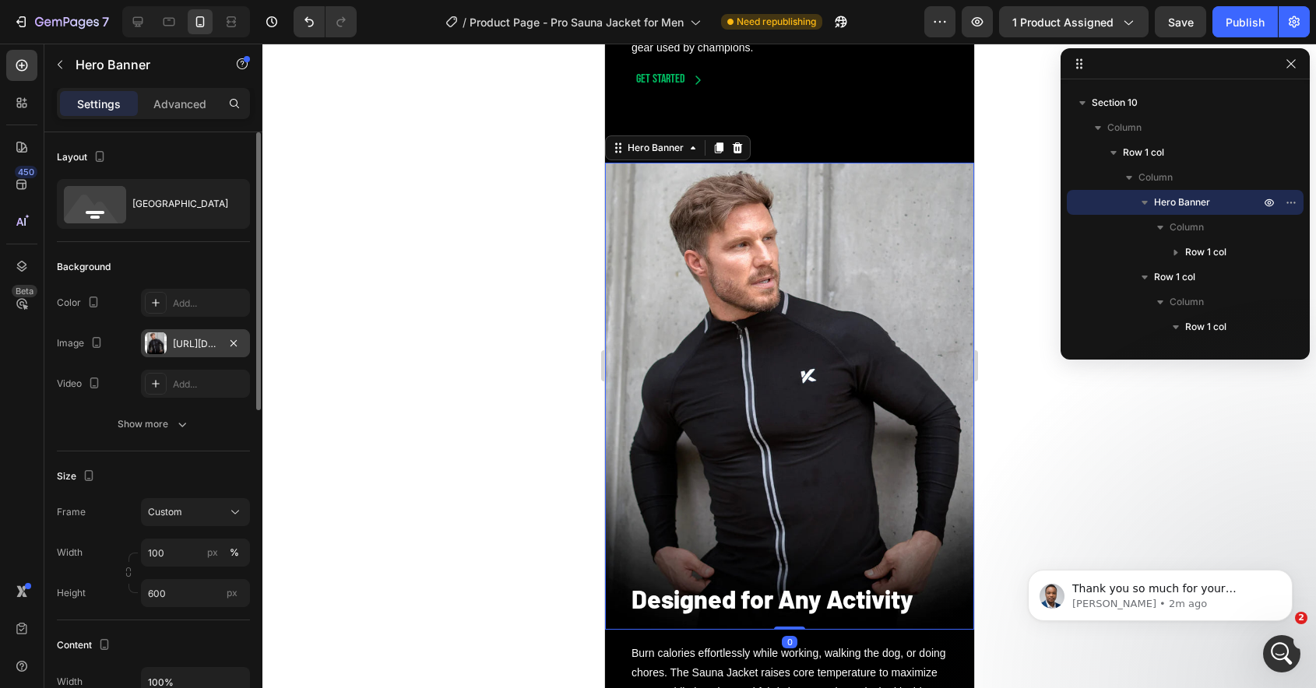
click at [151, 345] on div at bounding box center [156, 343] width 22 height 22
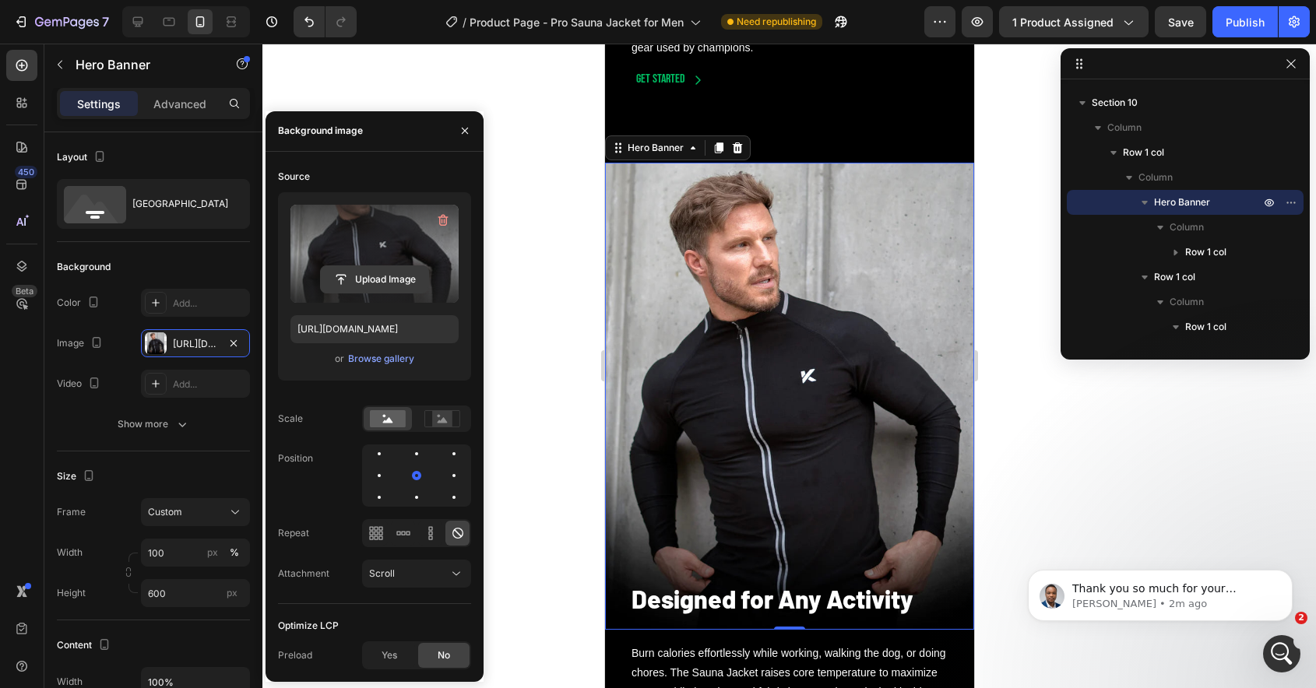
click at [376, 277] on input "file" at bounding box center [374, 279] width 107 height 26
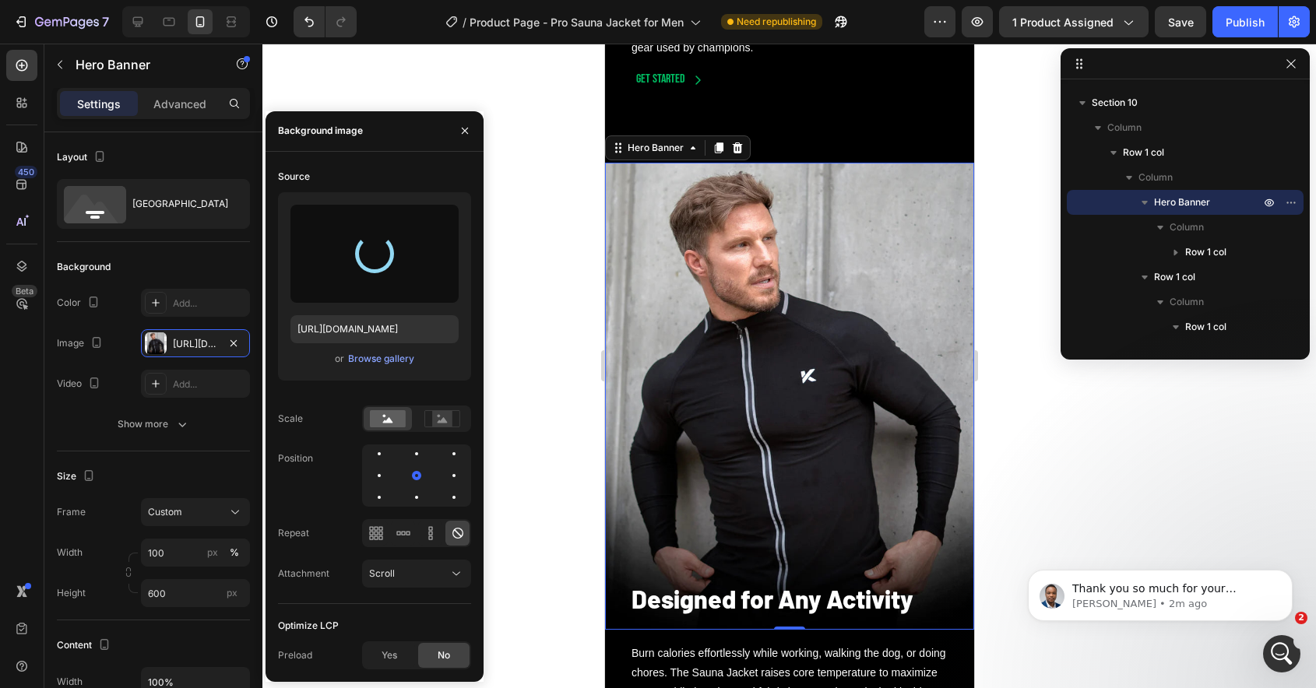
type input "[URL][DOMAIN_NAME]"
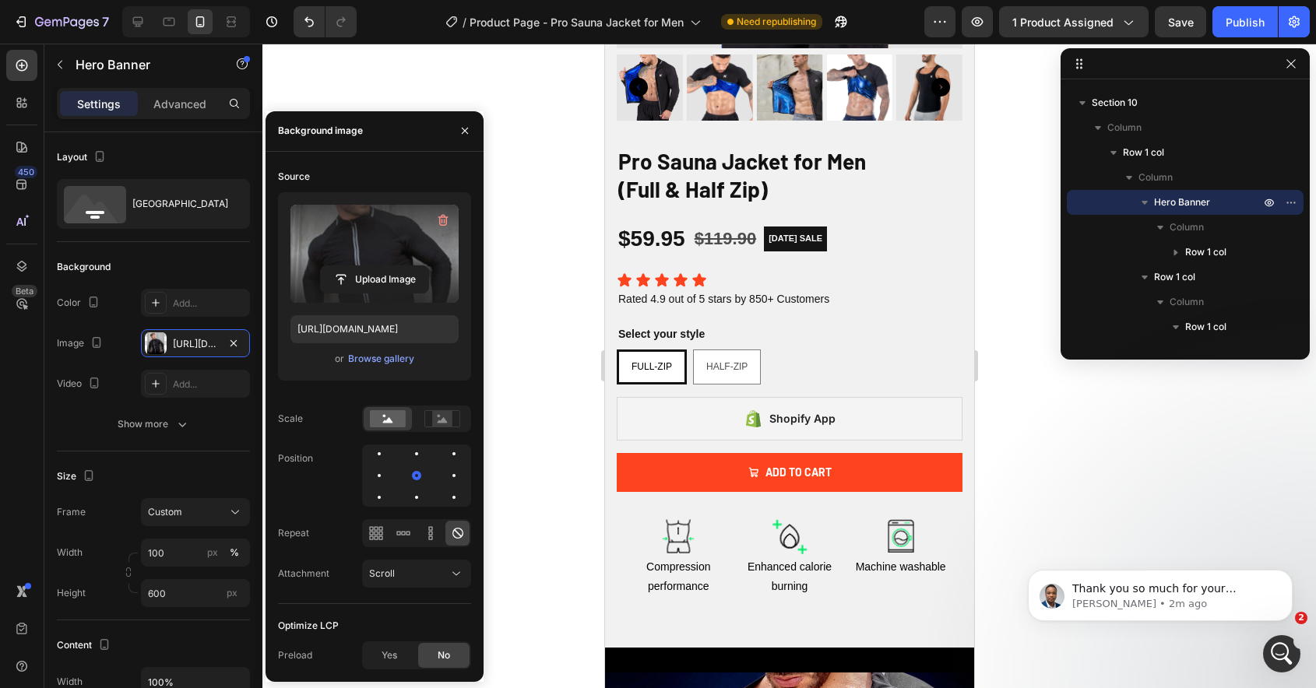
scroll to position [418, 0]
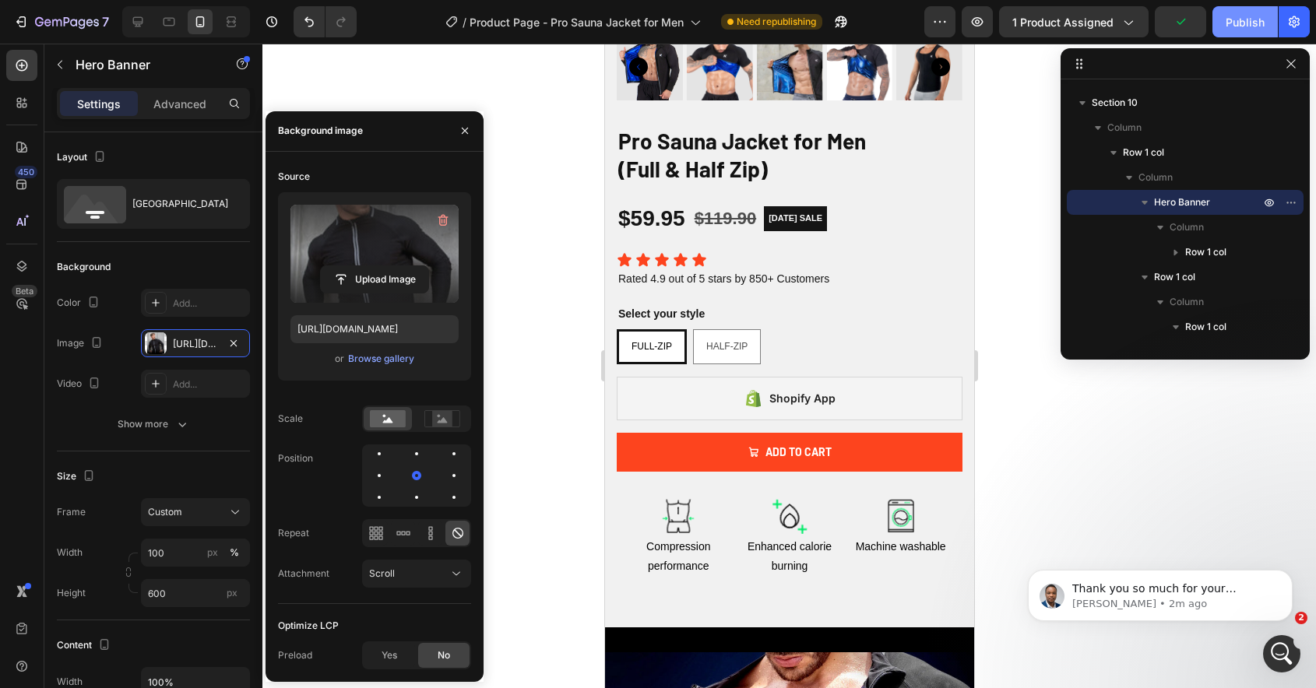
click at [1249, 19] on div "Publish" at bounding box center [1244, 22] width 39 height 16
